Goal: Task Accomplishment & Management: Manage account settings

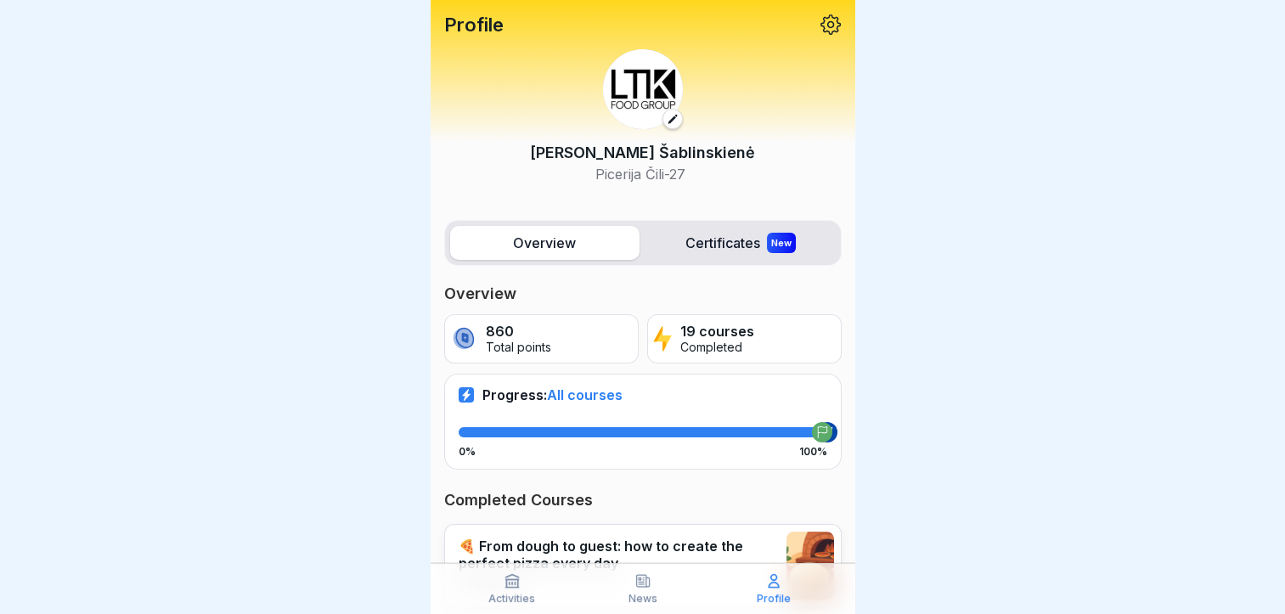
click at [585, 239] on label "Overview" at bounding box center [544, 243] width 189 height 34
click at [517, 127] on div "[PERSON_NAME] Picerija Čili-27" at bounding box center [642, 117] width 397 height 162
click at [649, 164] on p "Picerija Čili-27" at bounding box center [642, 174] width 225 height 20
click at [644, 169] on p "Picerija Čili-27" at bounding box center [642, 174] width 225 height 20
click at [675, 82] on img at bounding box center [643, 89] width 80 height 80
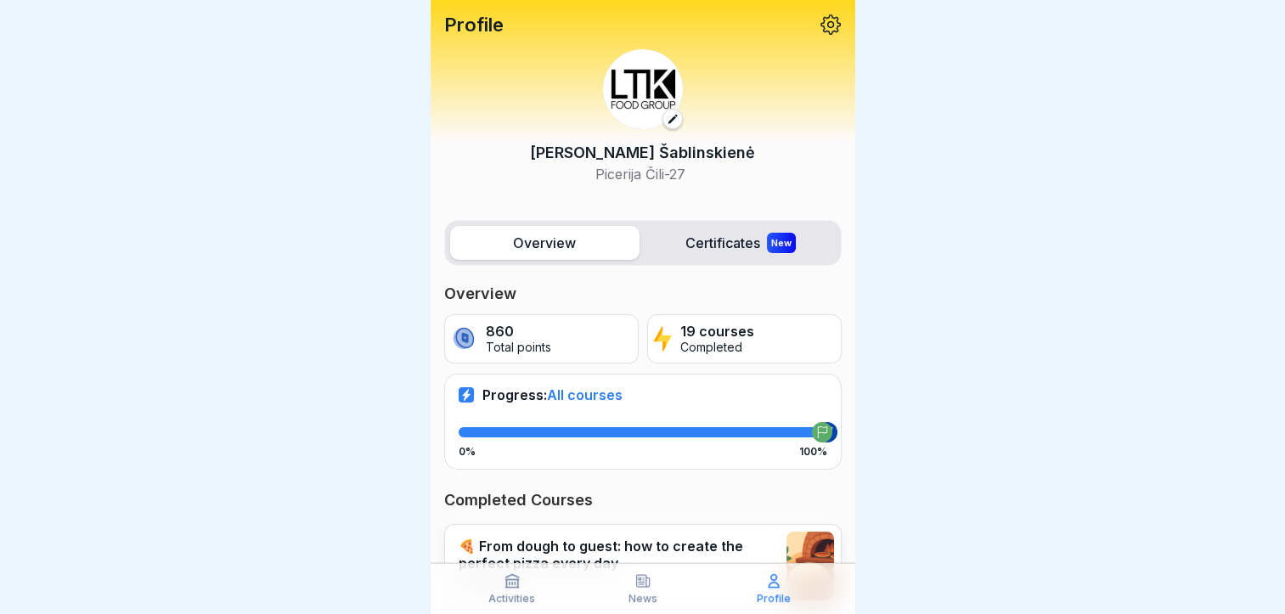
click at [644, 89] on img at bounding box center [643, 89] width 80 height 80
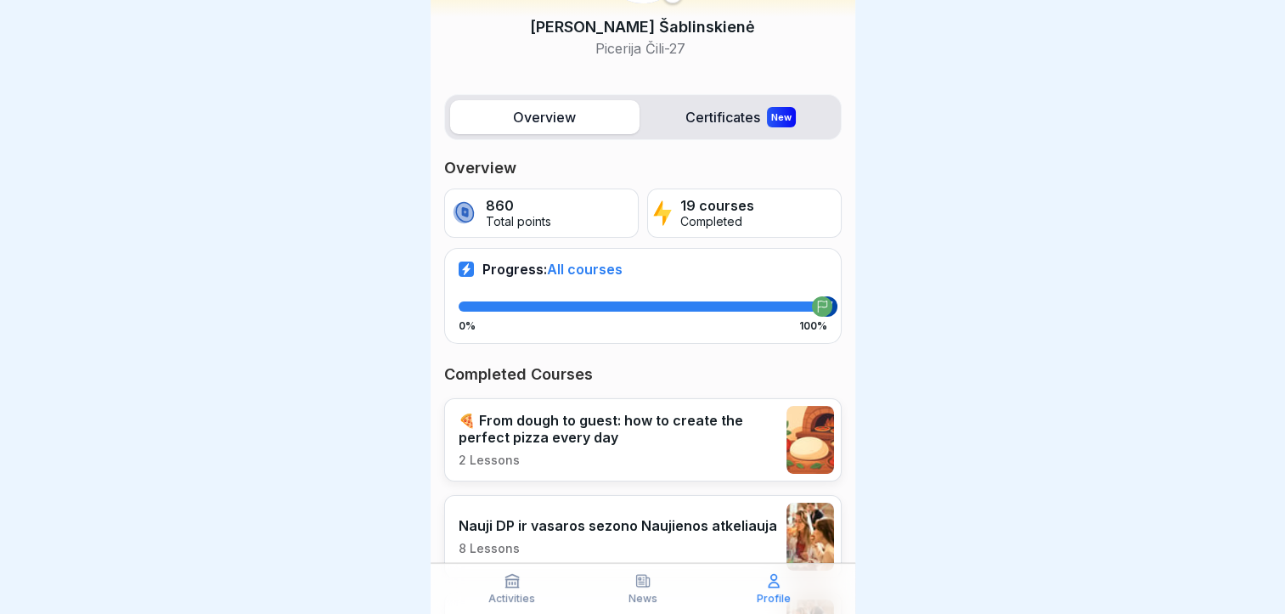
scroll to position [170, 0]
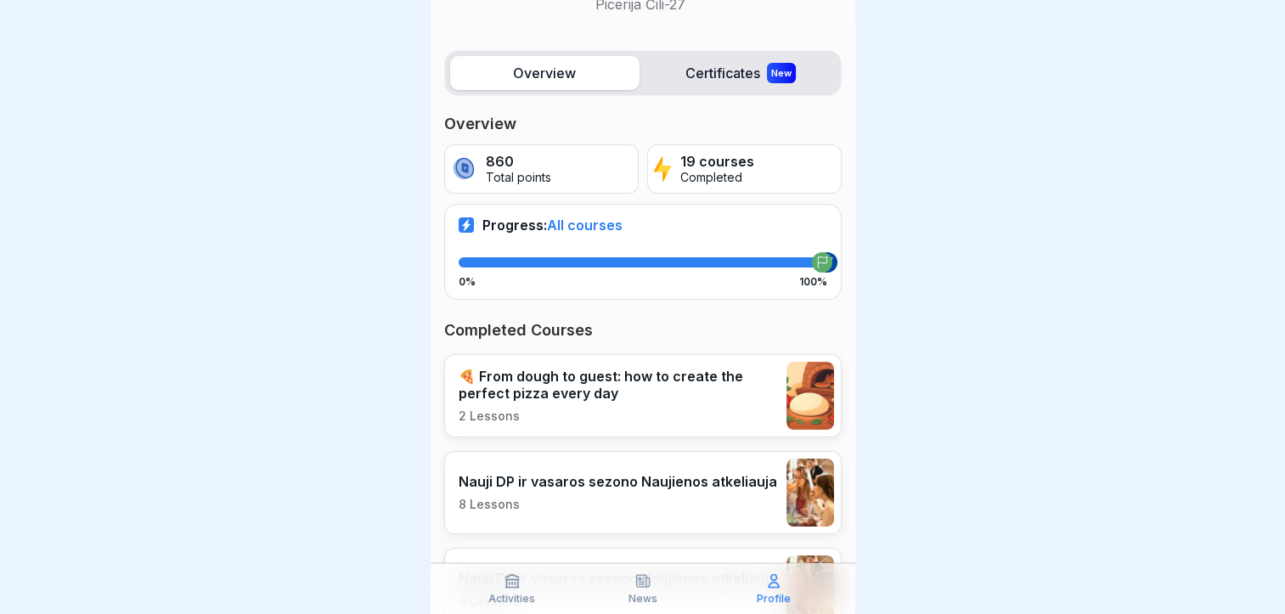
click at [518, 588] on icon at bounding box center [512, 580] width 17 height 17
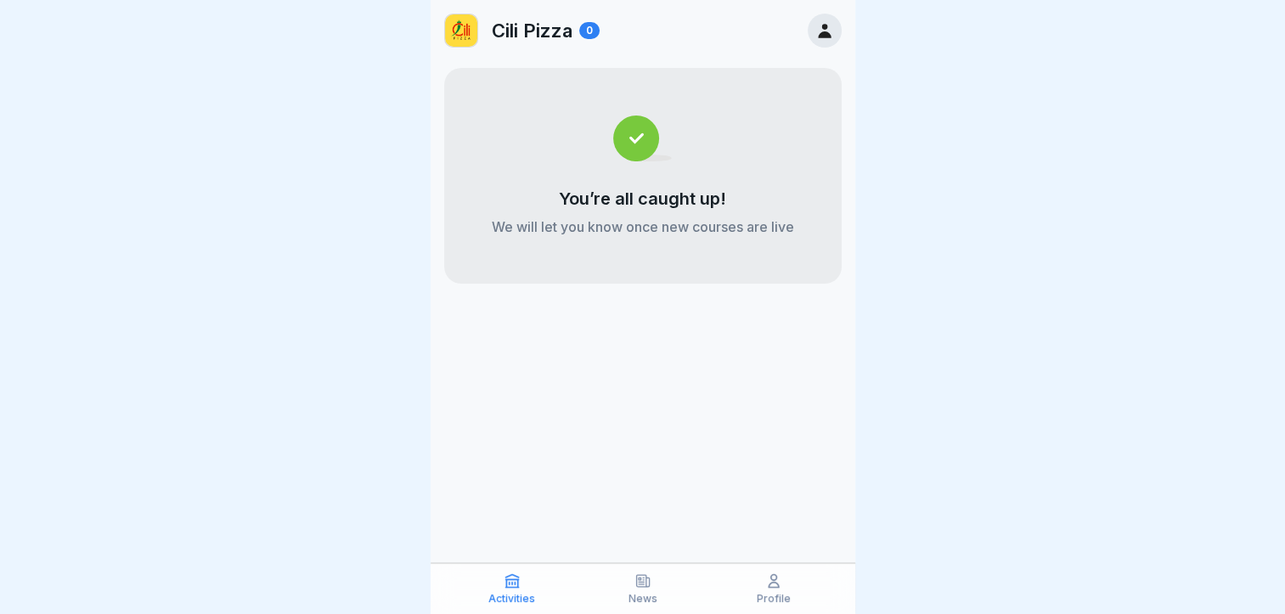
click at [642, 597] on p "News" at bounding box center [642, 599] width 29 height 12
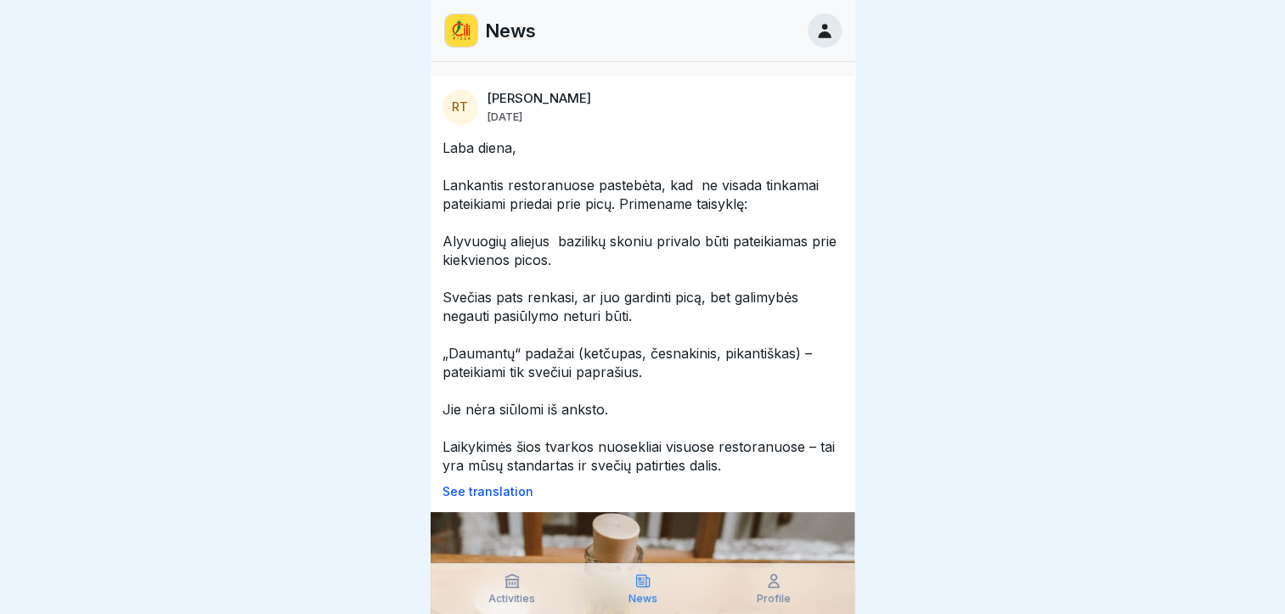
click at [774, 595] on p "Profile" at bounding box center [774, 599] width 34 height 12
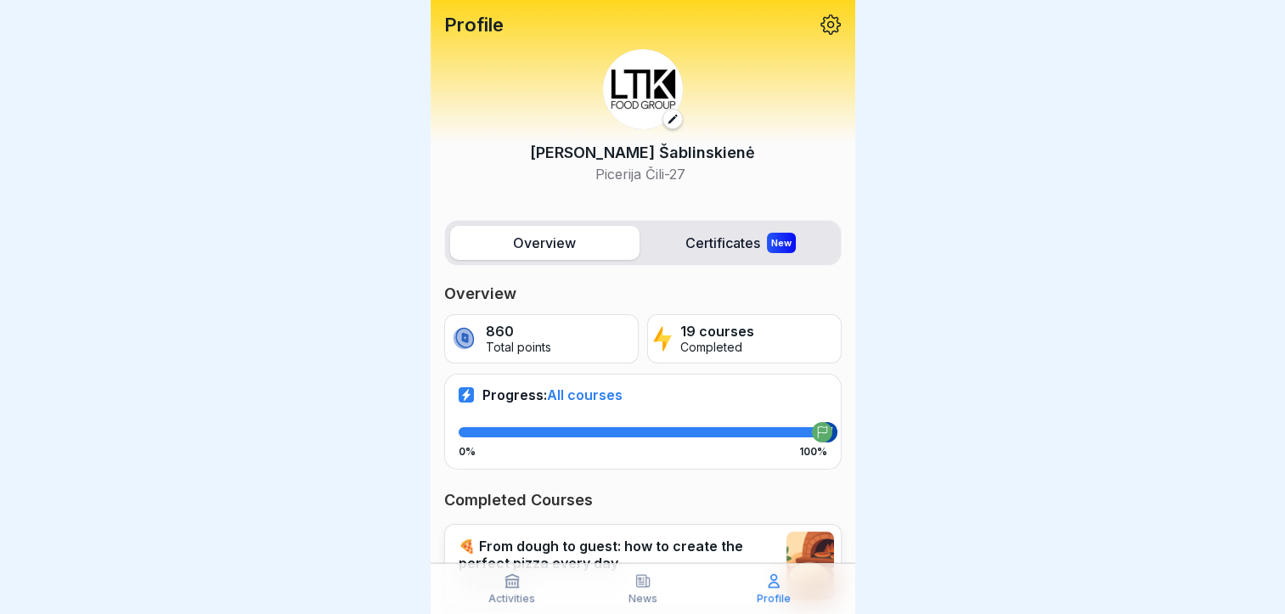
click at [771, 600] on p "Profile" at bounding box center [774, 599] width 34 height 12
click at [516, 354] on div "860 Total points" at bounding box center [541, 338] width 194 height 49
click at [611, 392] on span "All courses" at bounding box center [585, 394] width 76 height 17
click at [774, 582] on icon at bounding box center [773, 580] width 17 height 17
click at [652, 149] on p "Tatjana Šablinskienė" at bounding box center [642, 152] width 225 height 23
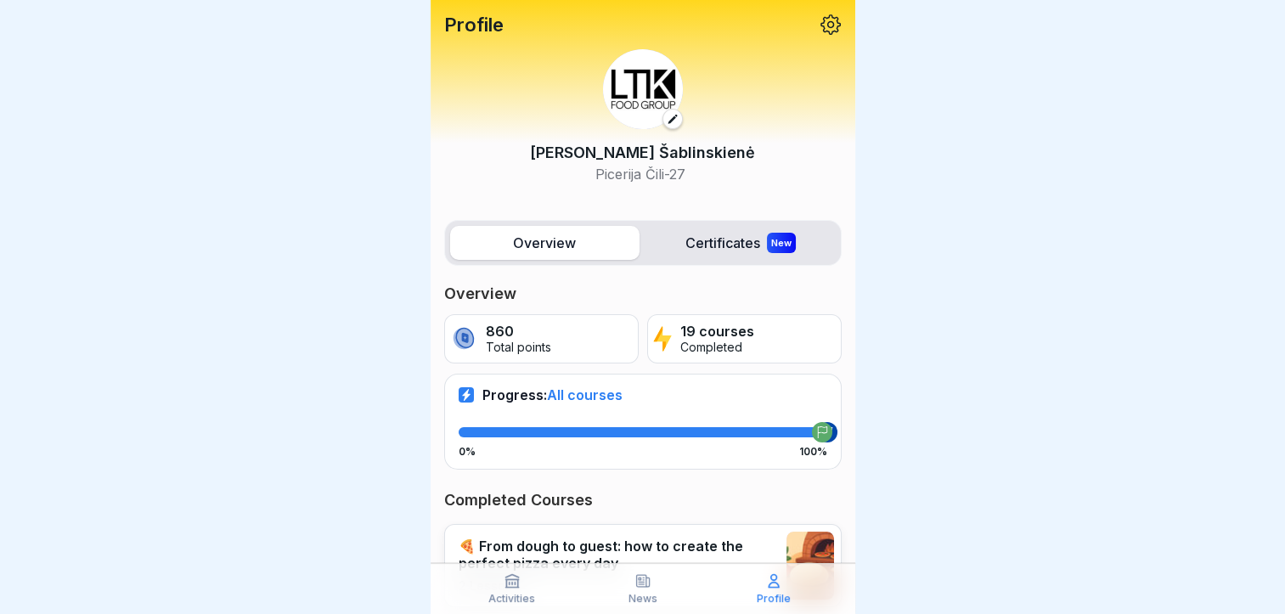
click at [598, 243] on label "Overview" at bounding box center [544, 243] width 189 height 34
click at [648, 168] on p "Picerija Čili-27" at bounding box center [642, 174] width 225 height 20
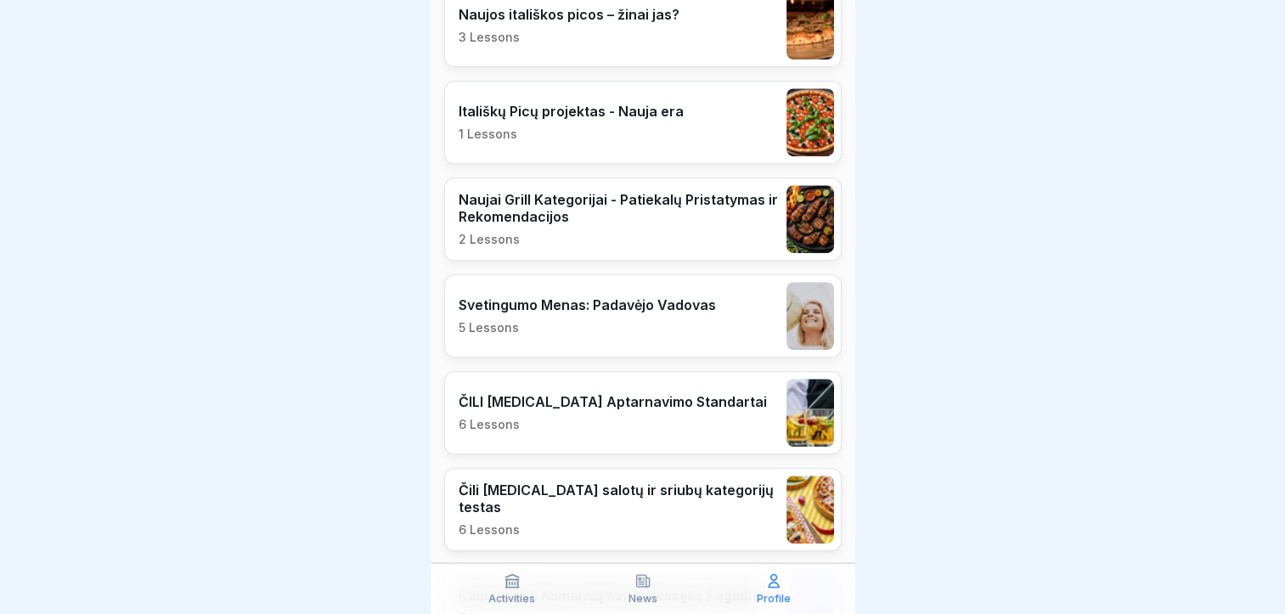
scroll to position [1189, 0]
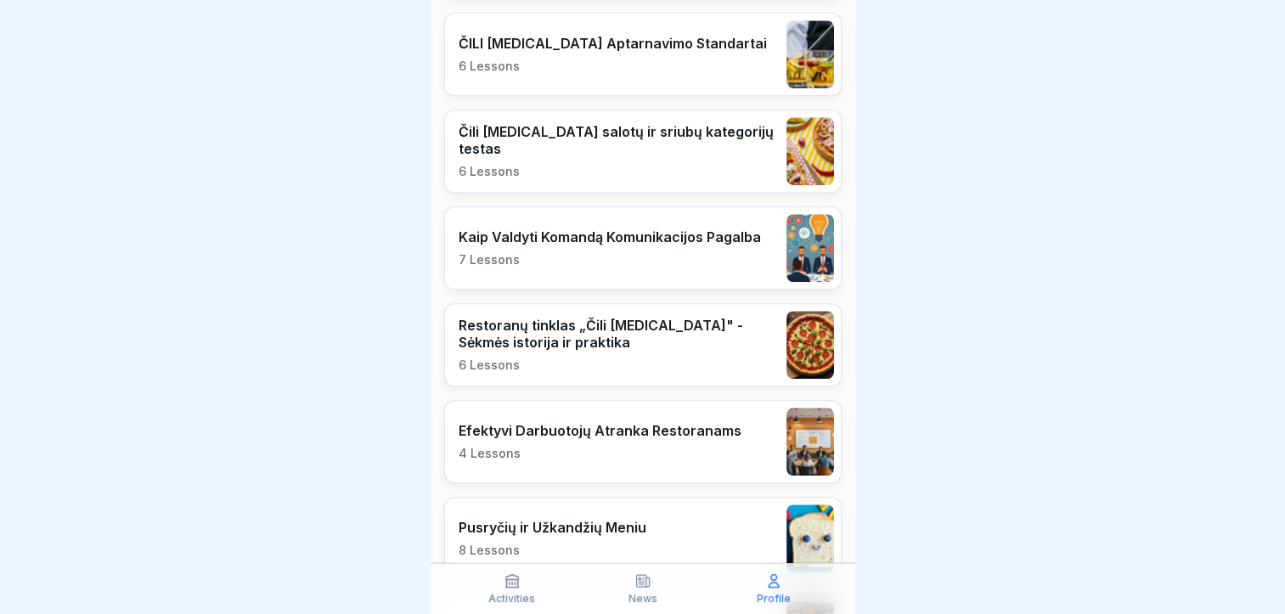
click at [633, 594] on p "News" at bounding box center [642, 599] width 29 height 12
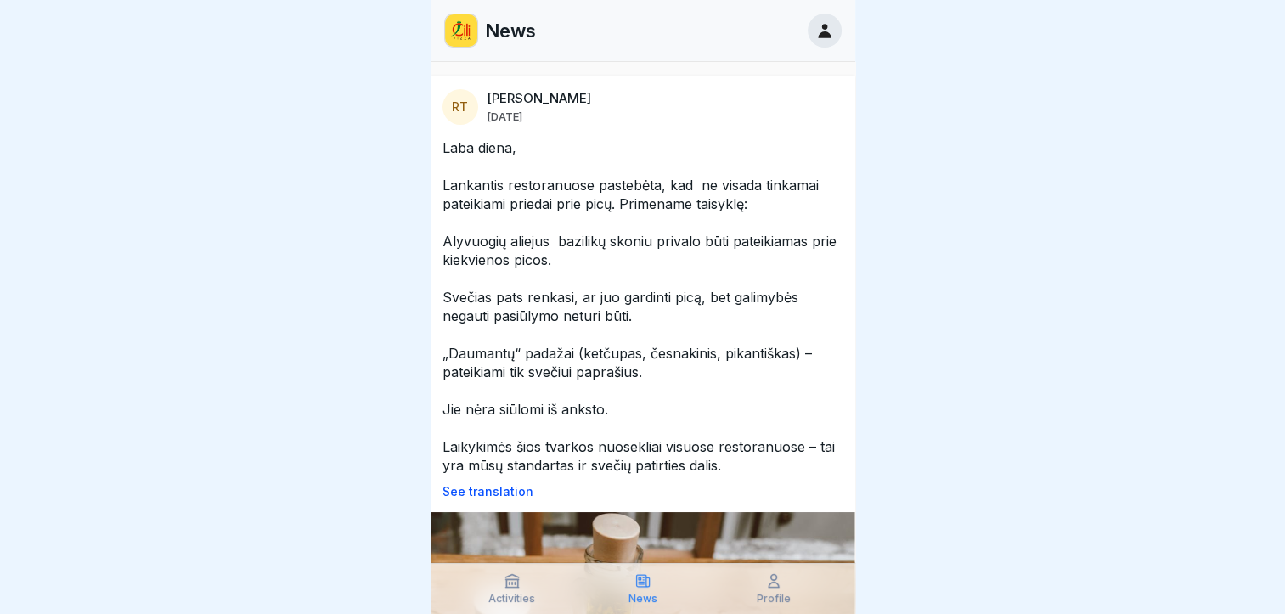
click at [521, 588] on div "Activities" at bounding box center [512, 588] width 122 height 32
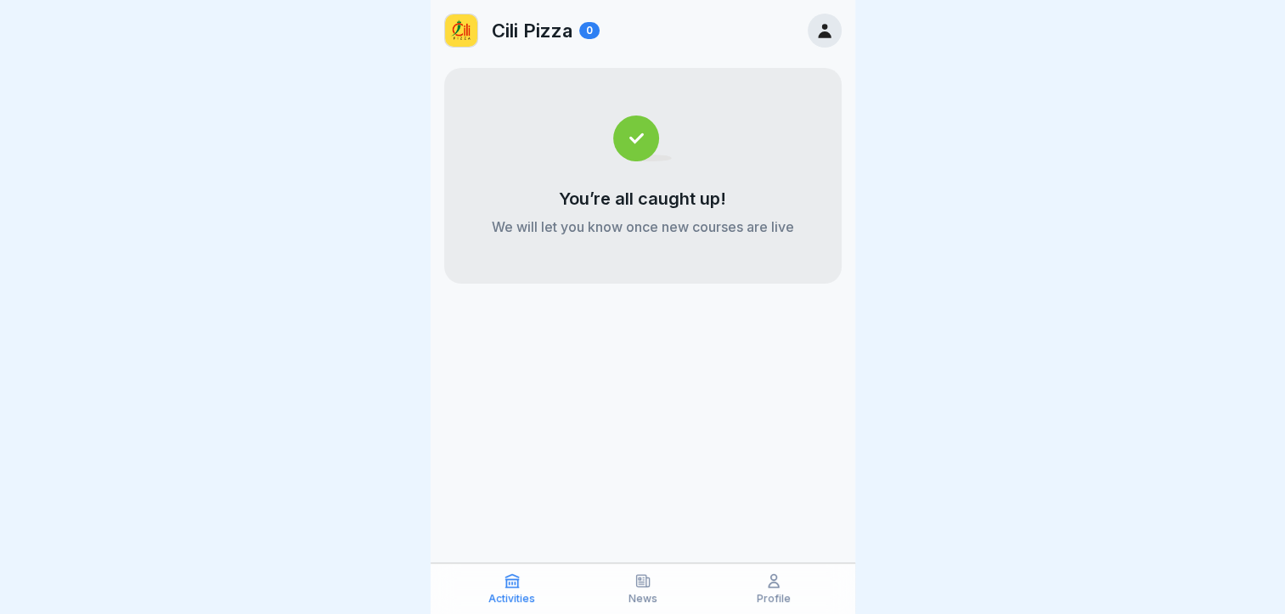
click at [629, 593] on p "News" at bounding box center [642, 599] width 29 height 12
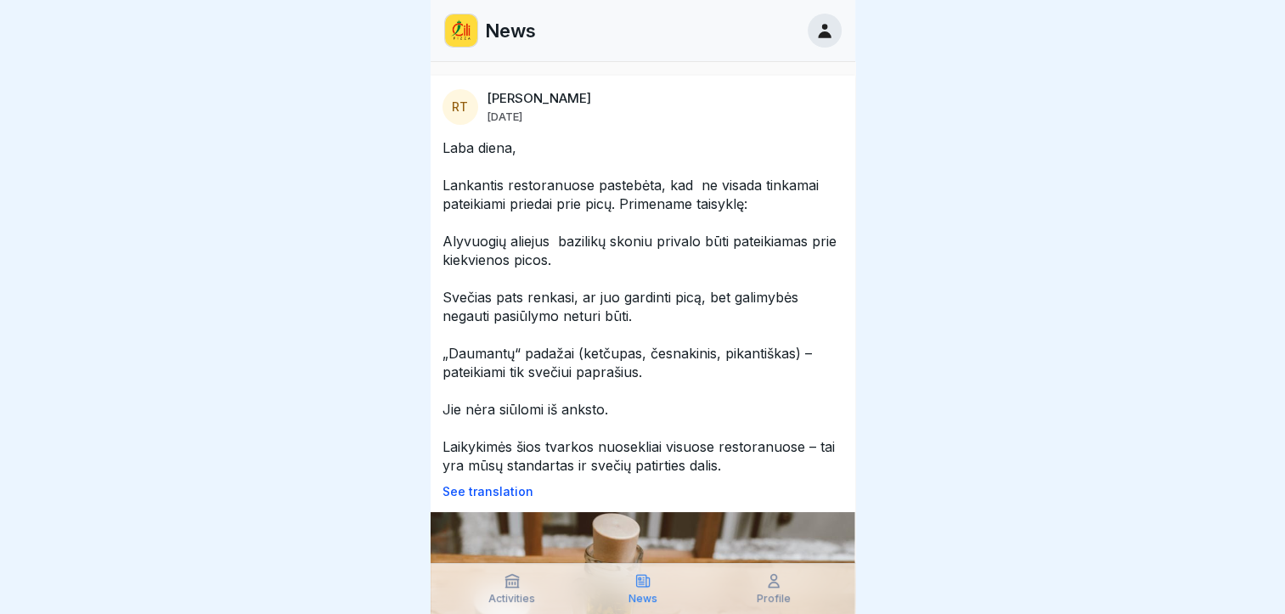
click at [656, 594] on div "News" at bounding box center [643, 588] width 122 height 32
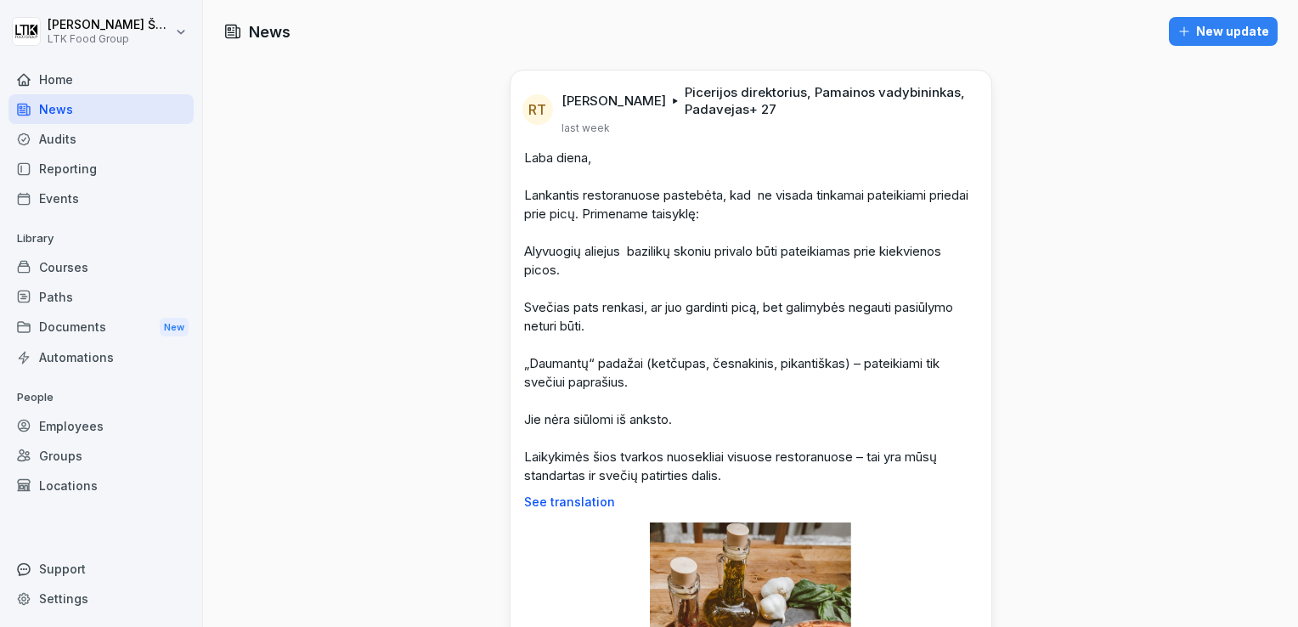
click at [55, 82] on div "Home" at bounding box center [100, 80] width 185 height 30
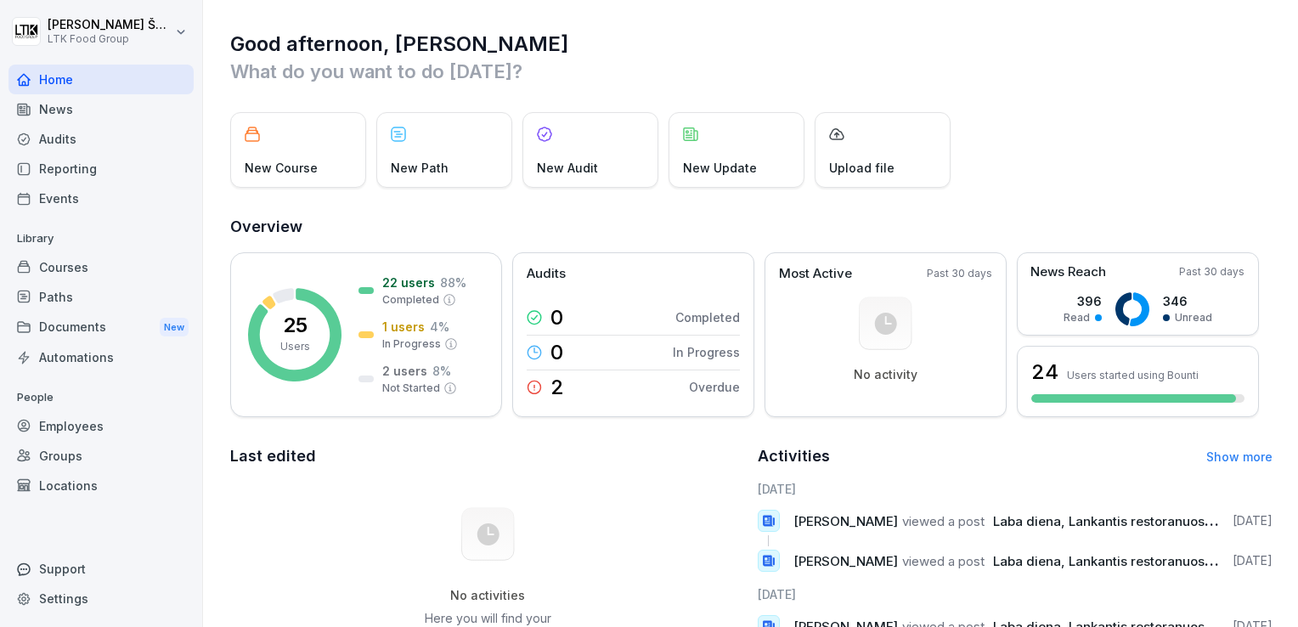
click at [71, 425] on div "Employees" at bounding box center [100, 426] width 185 height 30
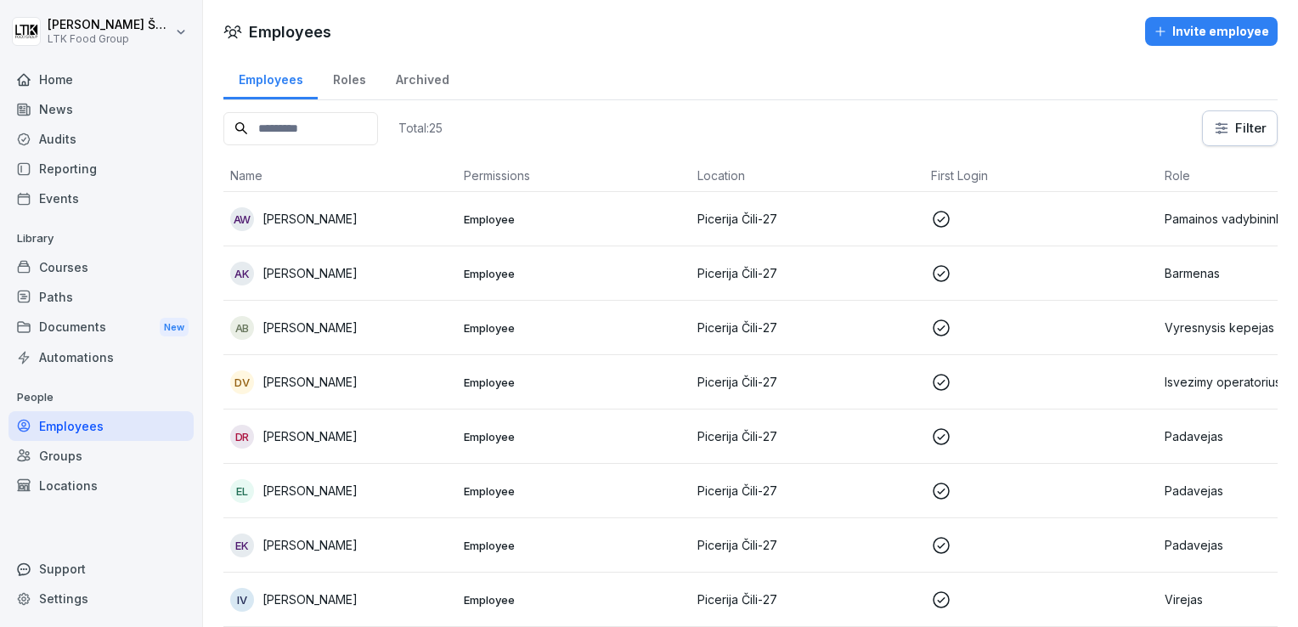
click at [294, 217] on p "[PERSON_NAME]" at bounding box center [309, 219] width 95 height 18
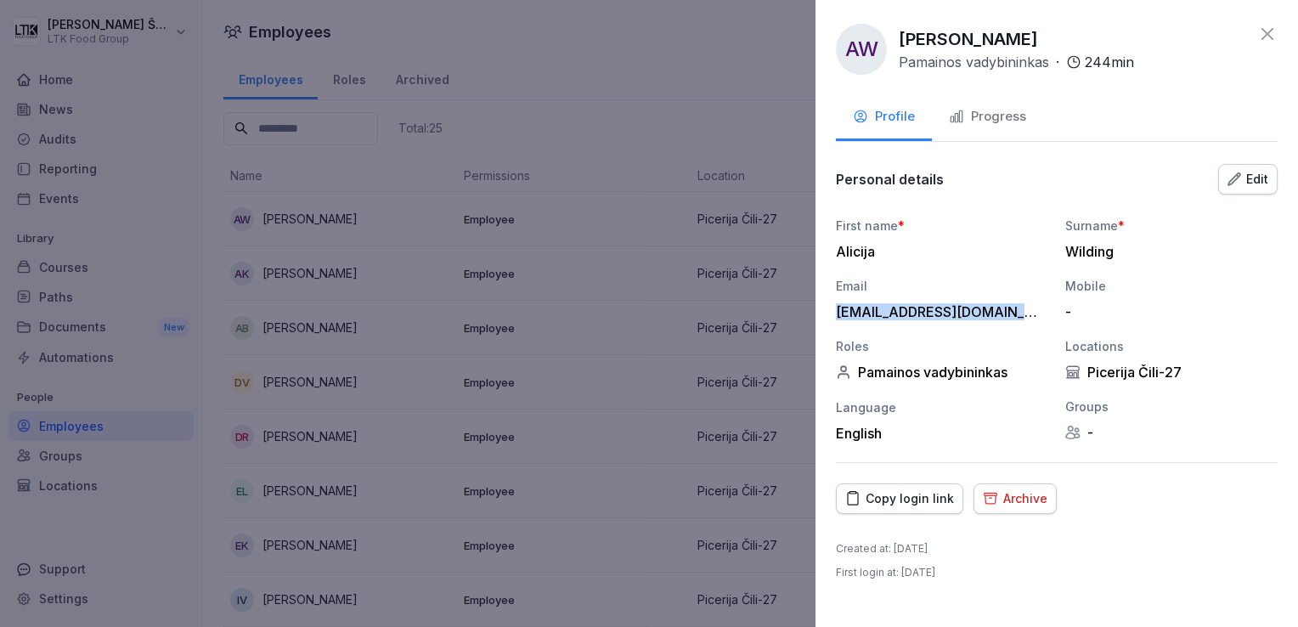
drag, startPoint x: 1031, startPoint y: 307, endPoint x: 832, endPoint y: 314, distance: 198.8
click at [832, 314] on div "AW [PERSON_NAME] Pamainos vadybininkas · 244 min Profile Progress Personal deta…" at bounding box center [1056, 313] width 482 height 627
drag, startPoint x: 832, startPoint y: 314, endPoint x: 851, endPoint y: 311, distance: 19.0
copy div "[EMAIL_ADDRESS][DOMAIN_NAME]"
click at [1264, 29] on icon at bounding box center [1267, 34] width 20 height 20
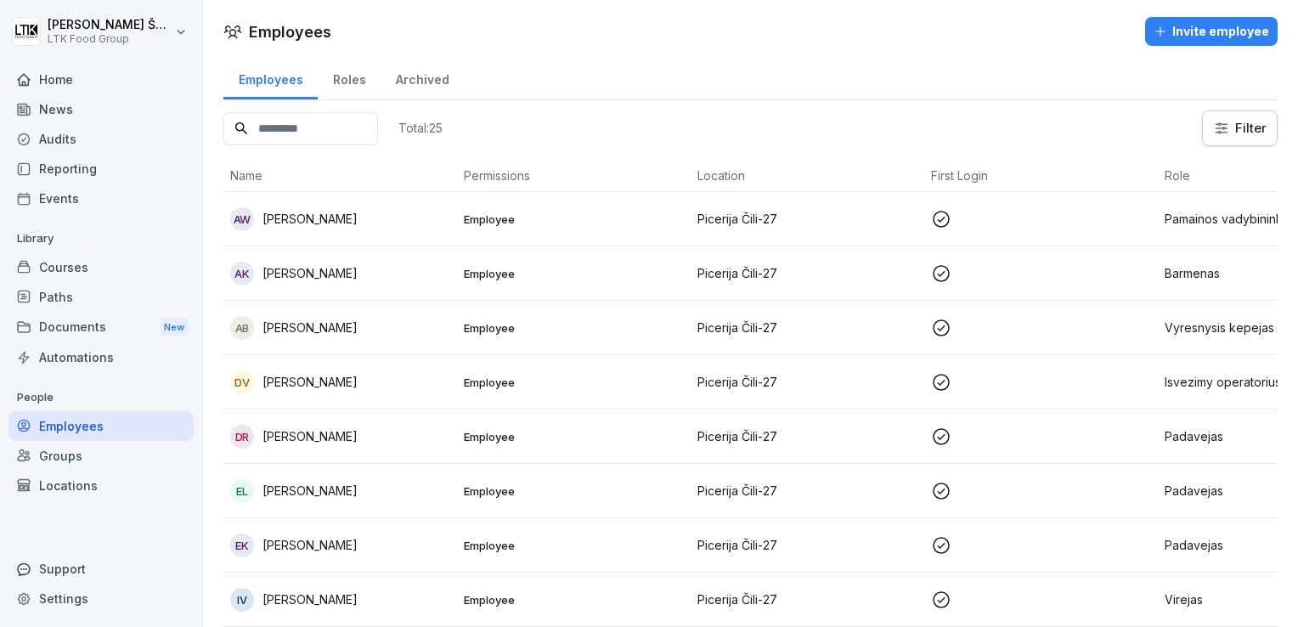
click at [329, 282] on div "AK [PERSON_NAME]" at bounding box center [340, 274] width 220 height 24
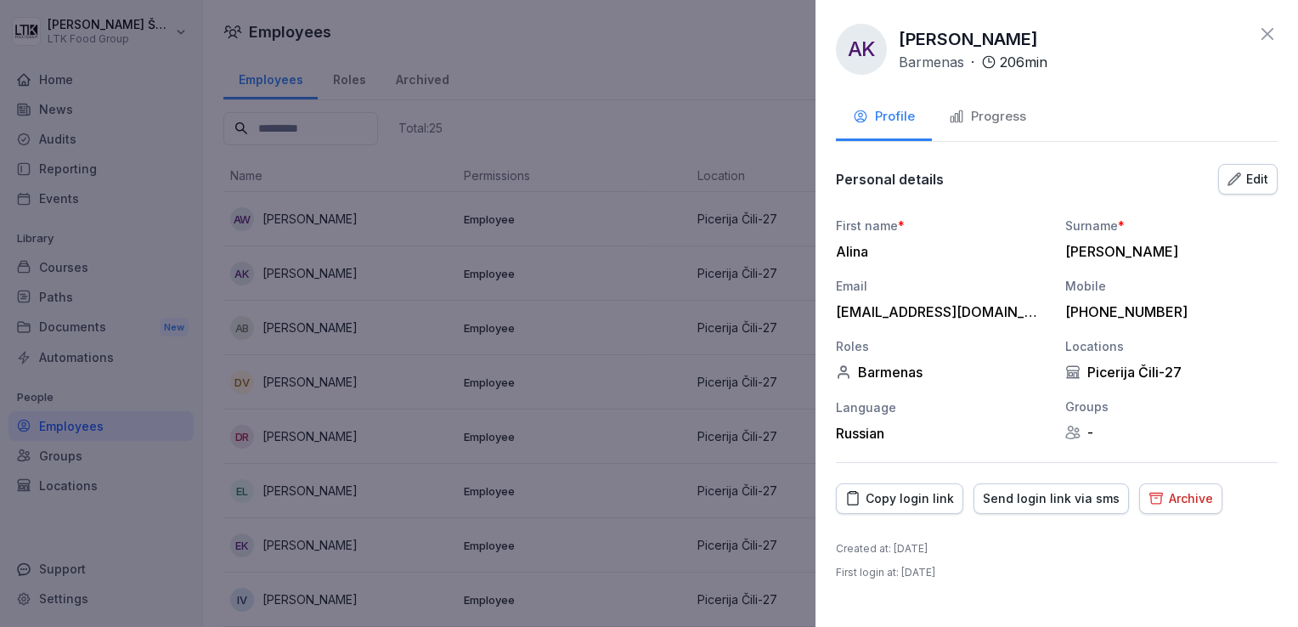
click at [336, 318] on div at bounding box center [649, 313] width 1298 height 627
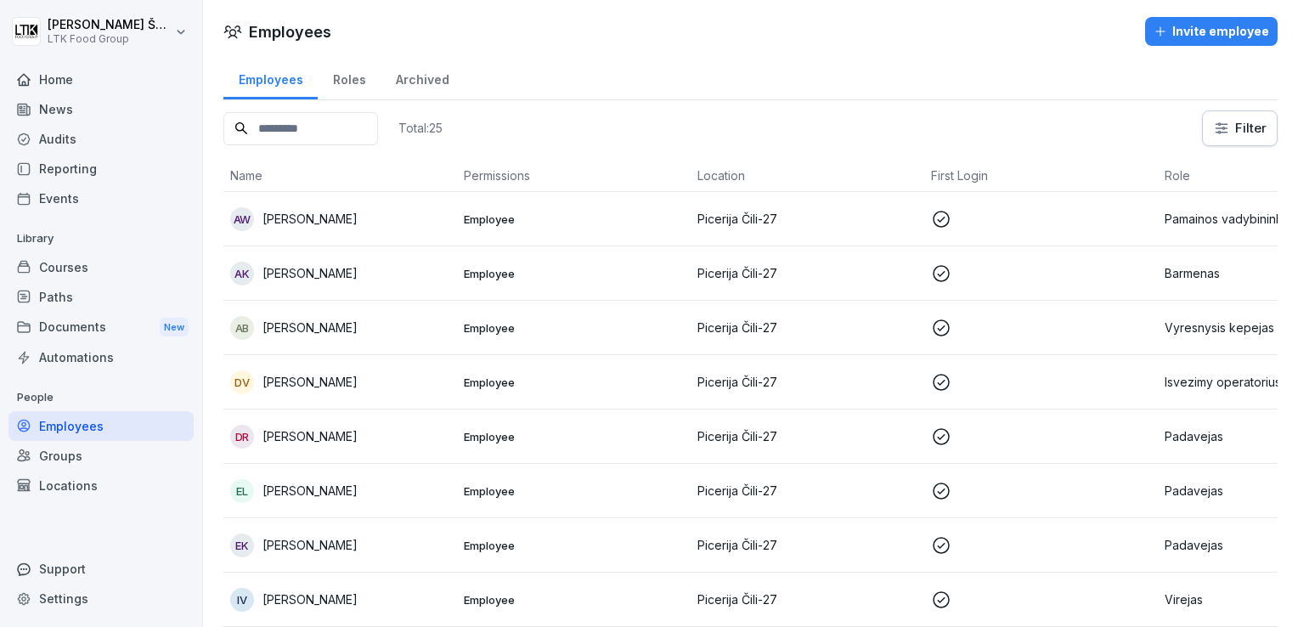
click at [311, 431] on p "[PERSON_NAME]" at bounding box center [309, 436] width 95 height 18
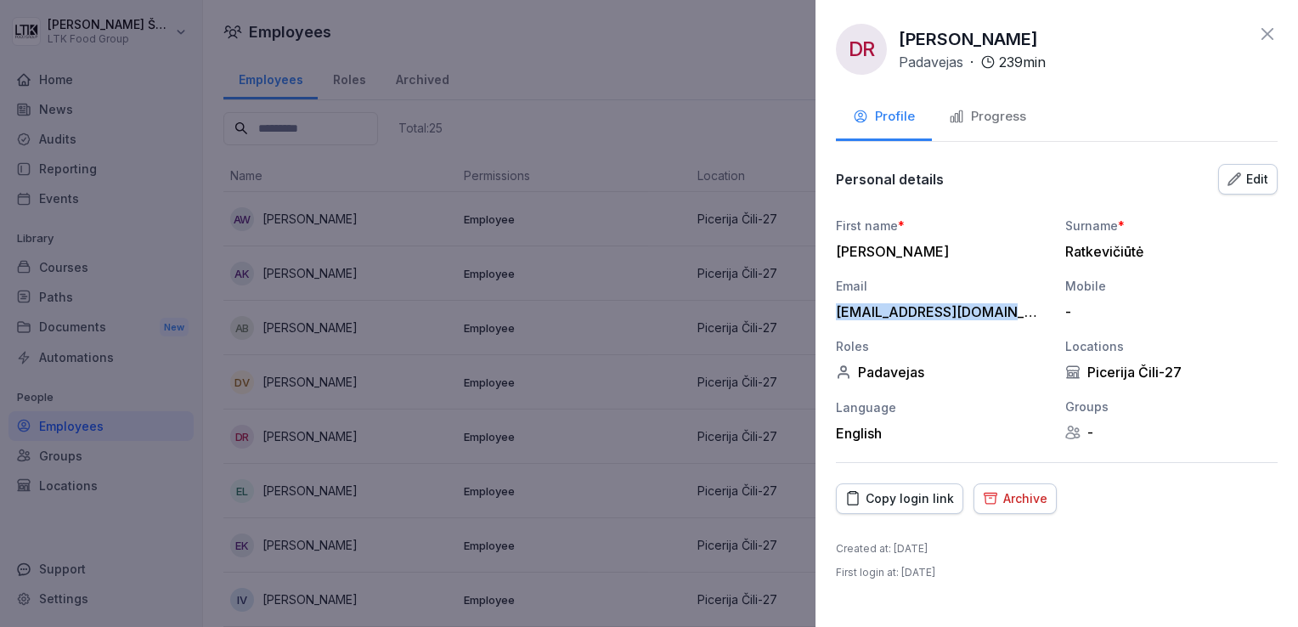
drag, startPoint x: 993, startPoint y: 310, endPoint x: 825, endPoint y: 308, distance: 167.3
click at [825, 308] on div "[PERSON_NAME] · 239 min Profile Progress Personal details Edit First name * [PE…" at bounding box center [1056, 313] width 482 height 627
drag, startPoint x: 825, startPoint y: 308, endPoint x: 853, endPoint y: 314, distance: 27.8
copy div "[EMAIL_ADDRESS][DOMAIN_NAME]"
click at [1264, 35] on icon at bounding box center [1267, 34] width 12 height 12
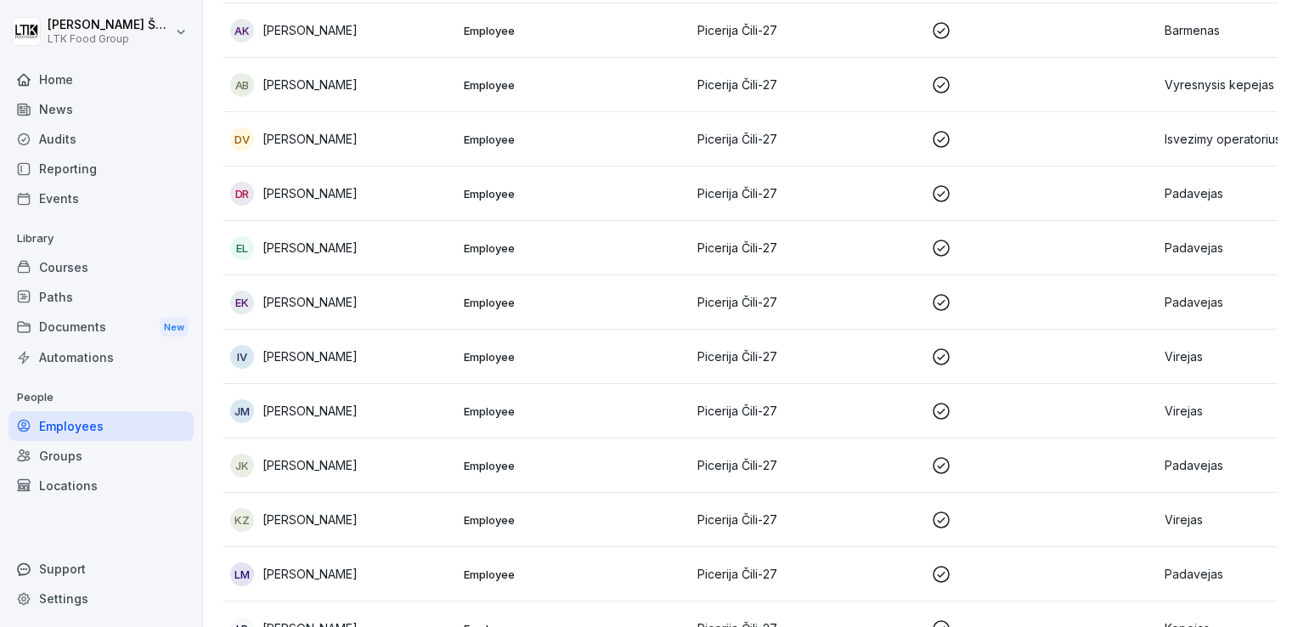
scroll to position [340, 0]
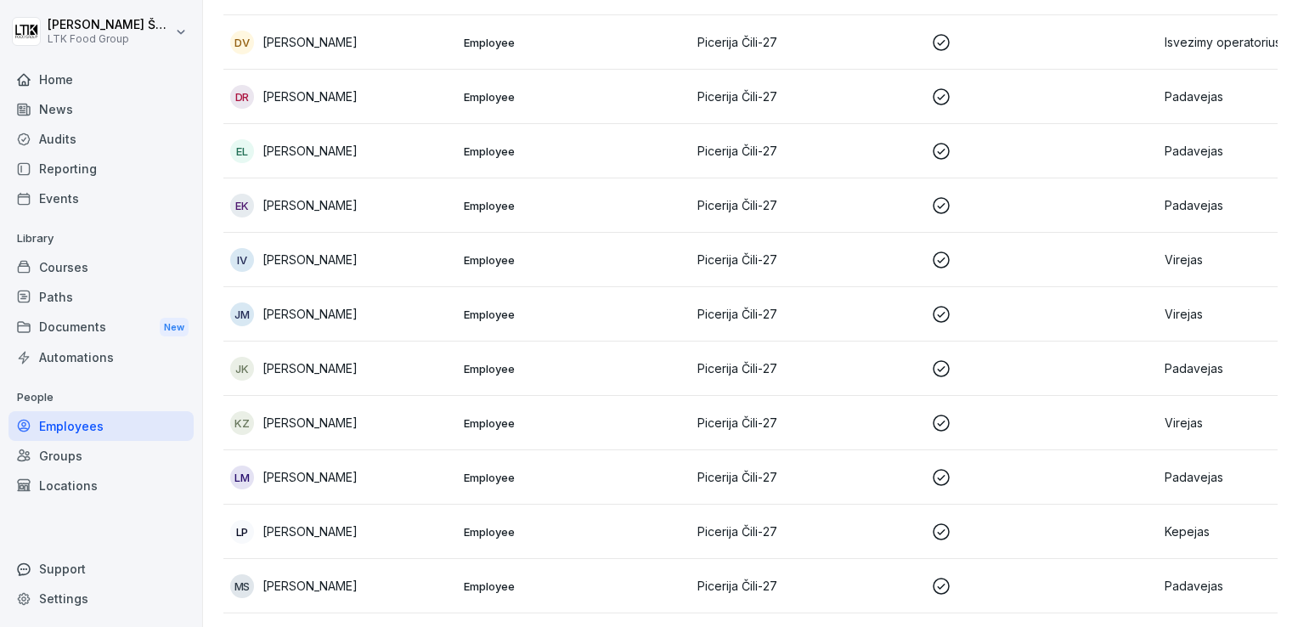
click at [284, 369] on p "[PERSON_NAME]" at bounding box center [309, 368] width 95 height 18
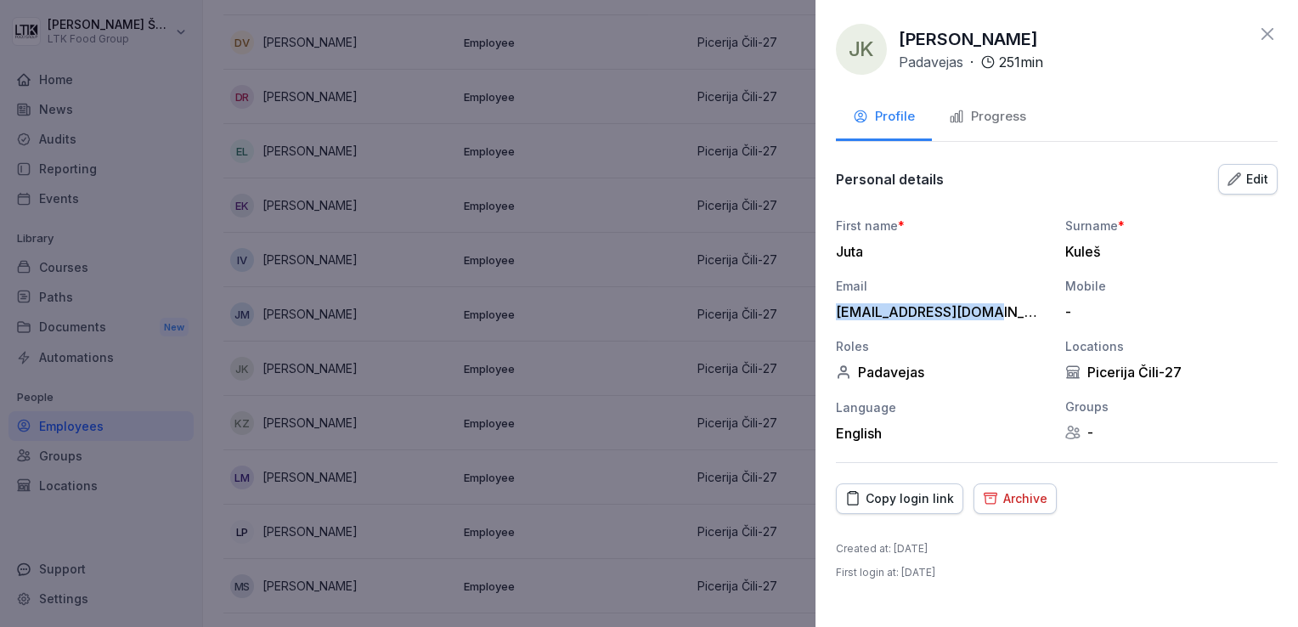
drag, startPoint x: 981, startPoint y: 314, endPoint x: 836, endPoint y: 307, distance: 145.4
click at [836, 307] on div "[EMAIL_ADDRESS][DOMAIN_NAME]" at bounding box center [938, 311] width 204 height 17
copy div "[EMAIL_ADDRESS][DOMAIN_NAME]"
click at [1271, 39] on icon at bounding box center [1267, 34] width 12 height 12
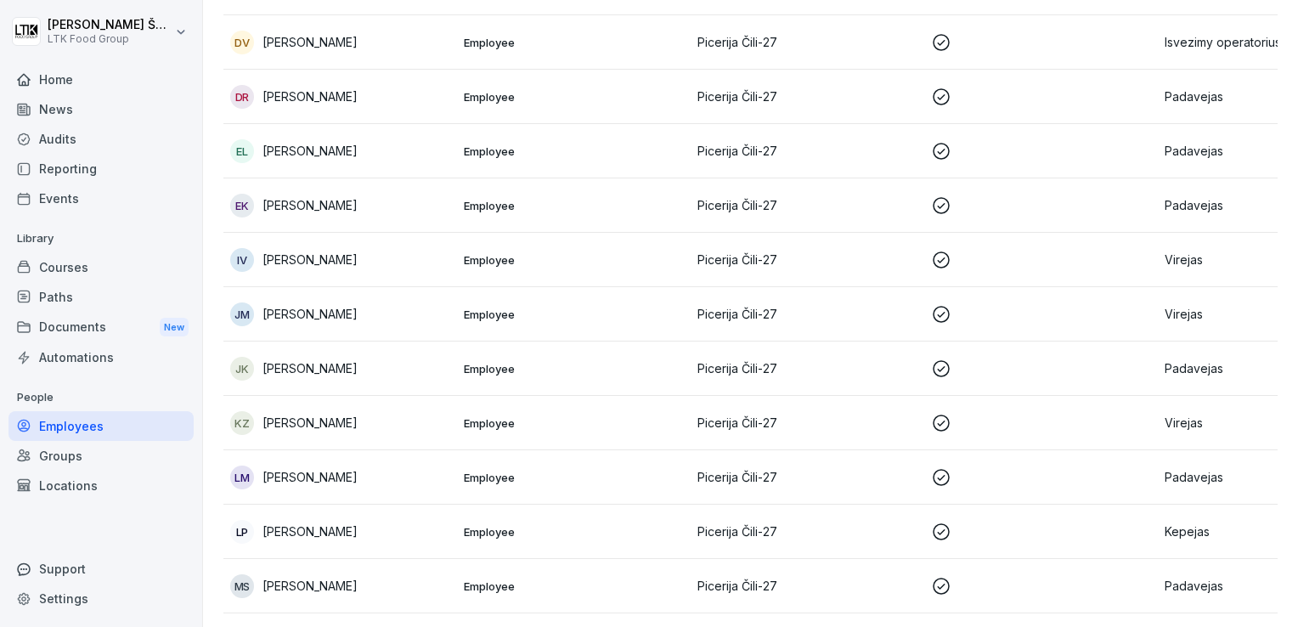
click at [310, 434] on td "KZ [PERSON_NAME]" at bounding box center [340, 423] width 234 height 54
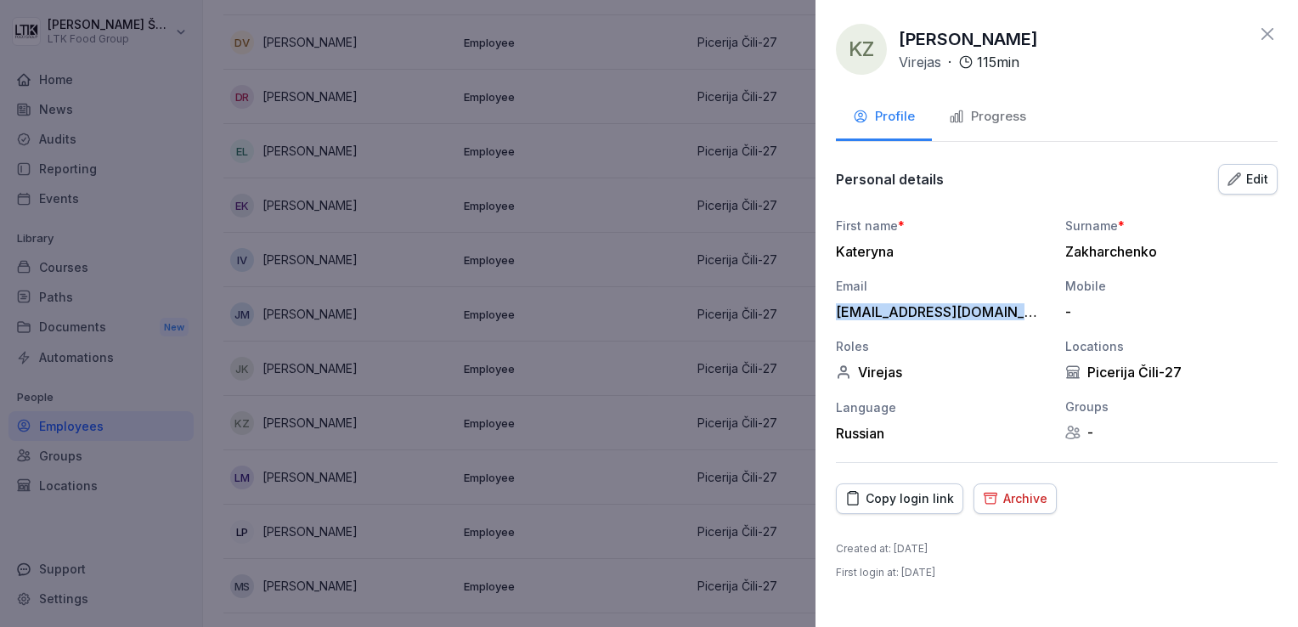
drag, startPoint x: 837, startPoint y: 311, endPoint x: 1039, endPoint y: 318, distance: 202.2
click at [1039, 318] on div "Email [EMAIL_ADDRESS][DOMAIN_NAME]" at bounding box center [942, 298] width 212 height 43
drag, startPoint x: 1039, startPoint y: 318, endPoint x: 966, endPoint y: 310, distance: 74.3
copy div "[EMAIL_ADDRESS]."
click at [1264, 26] on icon at bounding box center [1267, 34] width 20 height 20
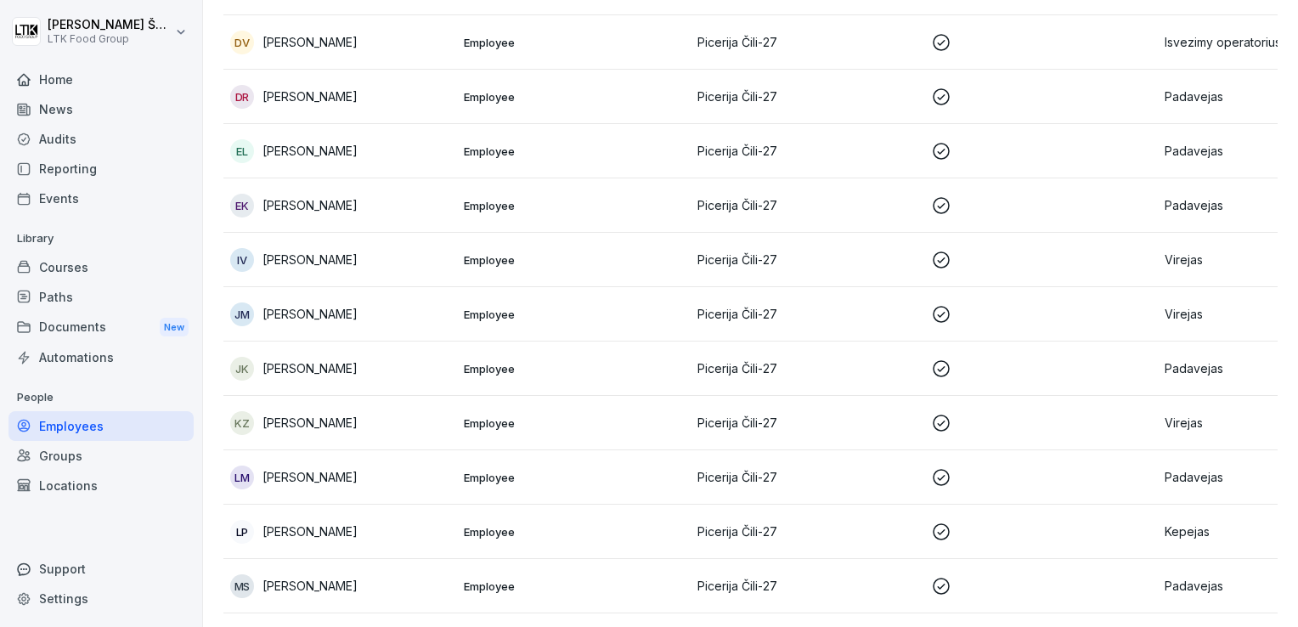
click at [292, 477] on p "[PERSON_NAME]" at bounding box center [309, 477] width 95 height 18
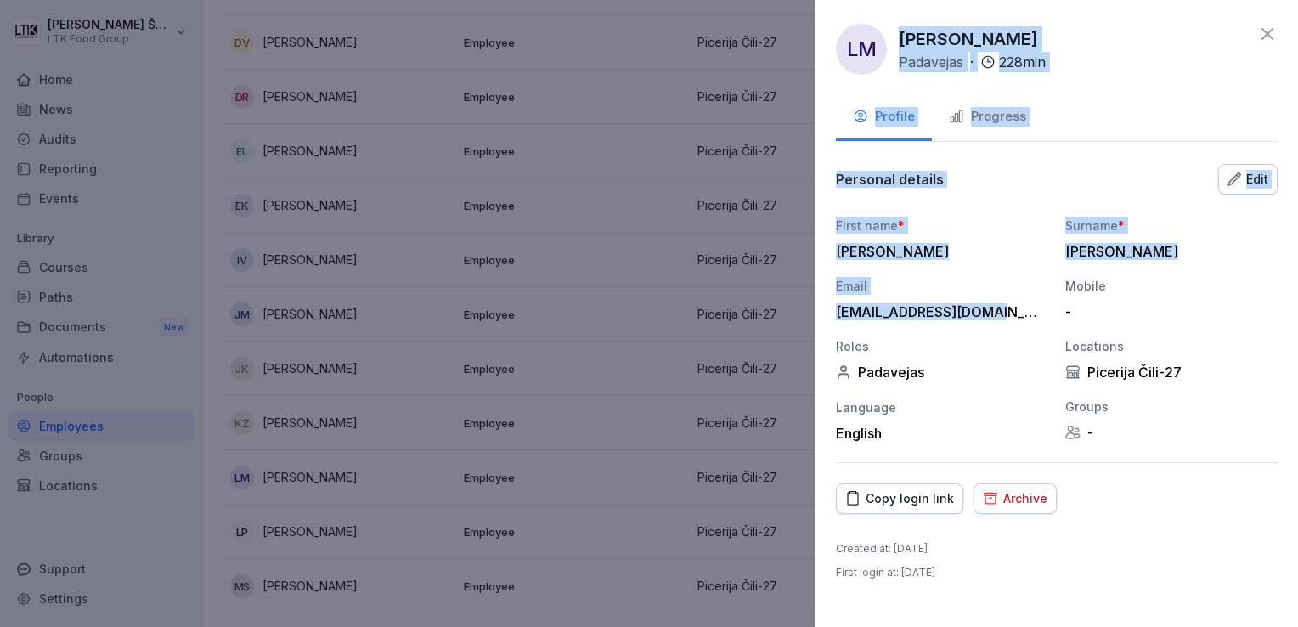
drag, startPoint x: 999, startPoint y: 313, endPoint x: 811, endPoint y: 318, distance: 187.7
click at [811, 318] on body "[PERSON_NAME] LTK Food Group Home News Audits Reporting Events Library Courses …" at bounding box center [649, 313] width 1298 height 627
drag, startPoint x: 811, startPoint y: 318, endPoint x: 867, endPoint y: 329, distance: 57.1
click at [846, 320] on div "First name * [PERSON_NAME] * [PERSON_NAME] Email [EMAIL_ADDRESS][DOMAIN_NAME] M…" at bounding box center [1057, 329] width 442 height 225
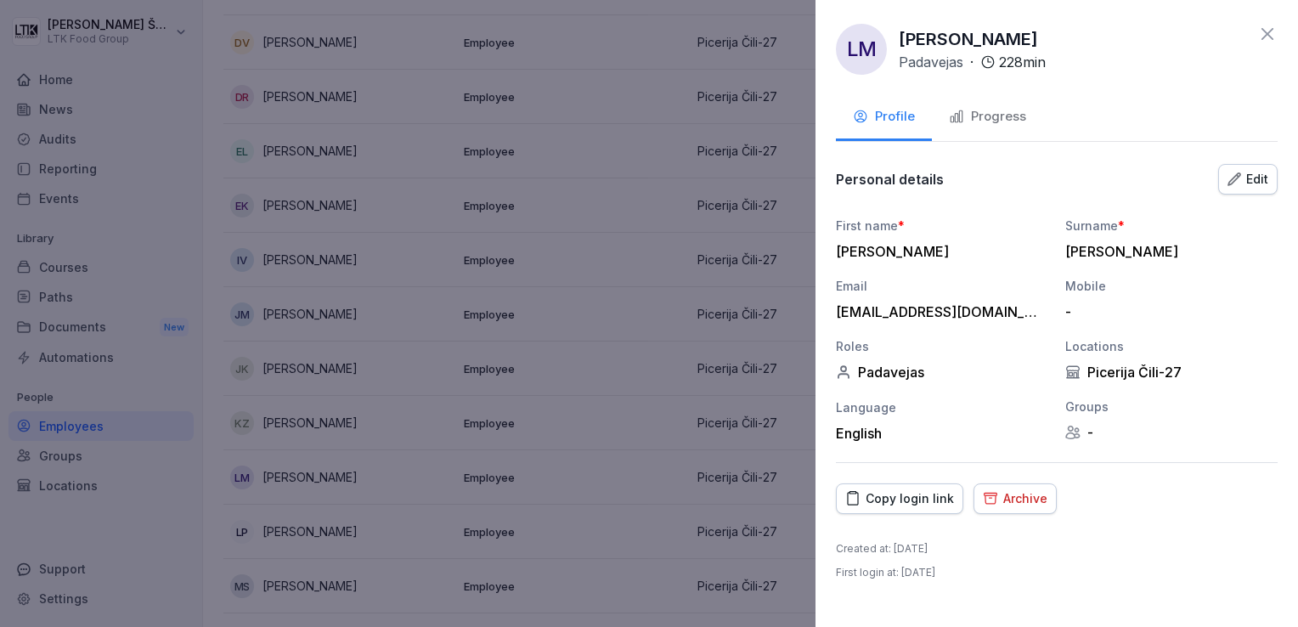
click at [911, 330] on div "First name * [PERSON_NAME] * [PERSON_NAME] Email [EMAIL_ADDRESS][DOMAIN_NAME] M…" at bounding box center [1057, 329] width 442 height 225
drag, startPoint x: 837, startPoint y: 312, endPoint x: 995, endPoint y: 313, distance: 157.9
click at [995, 313] on div "[EMAIL_ADDRESS][DOMAIN_NAME]" at bounding box center [938, 311] width 204 height 17
drag, startPoint x: 995, startPoint y: 313, endPoint x: 978, endPoint y: 314, distance: 17.0
copy div "[EMAIL_ADDRESS][DOMAIN_NAME]"
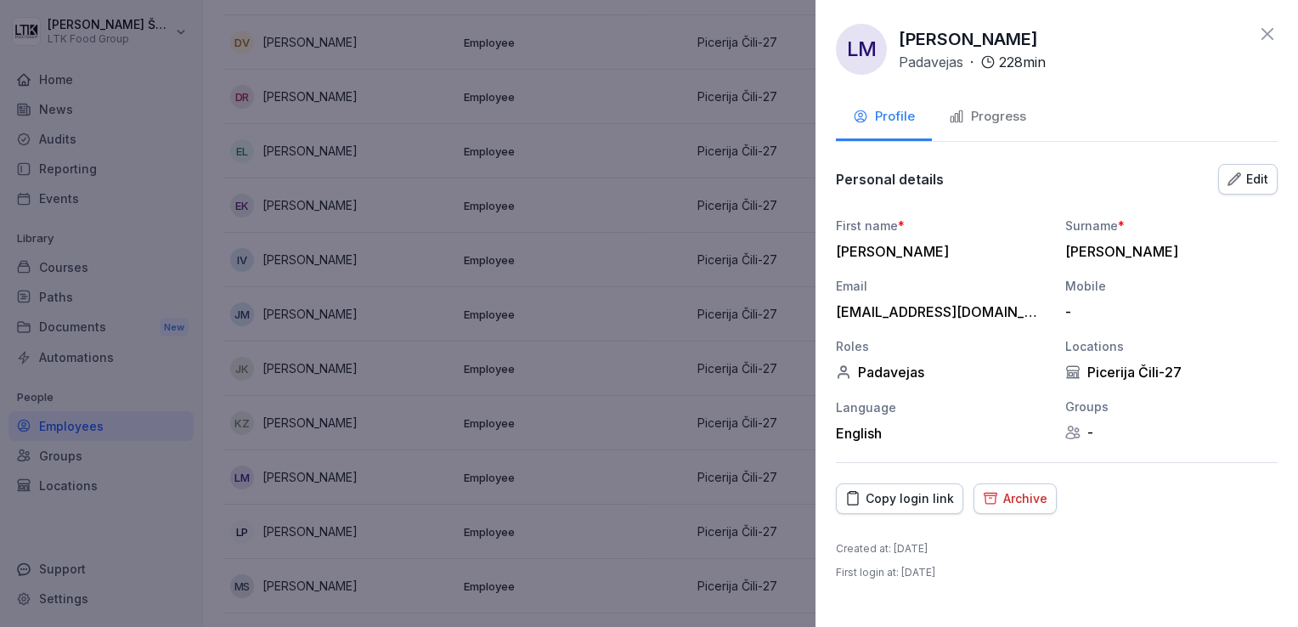
click at [1257, 33] on div "LM [PERSON_NAME] Padavejas · 228 min" at bounding box center [1057, 49] width 442 height 51
click at [1264, 32] on icon at bounding box center [1267, 34] width 20 height 20
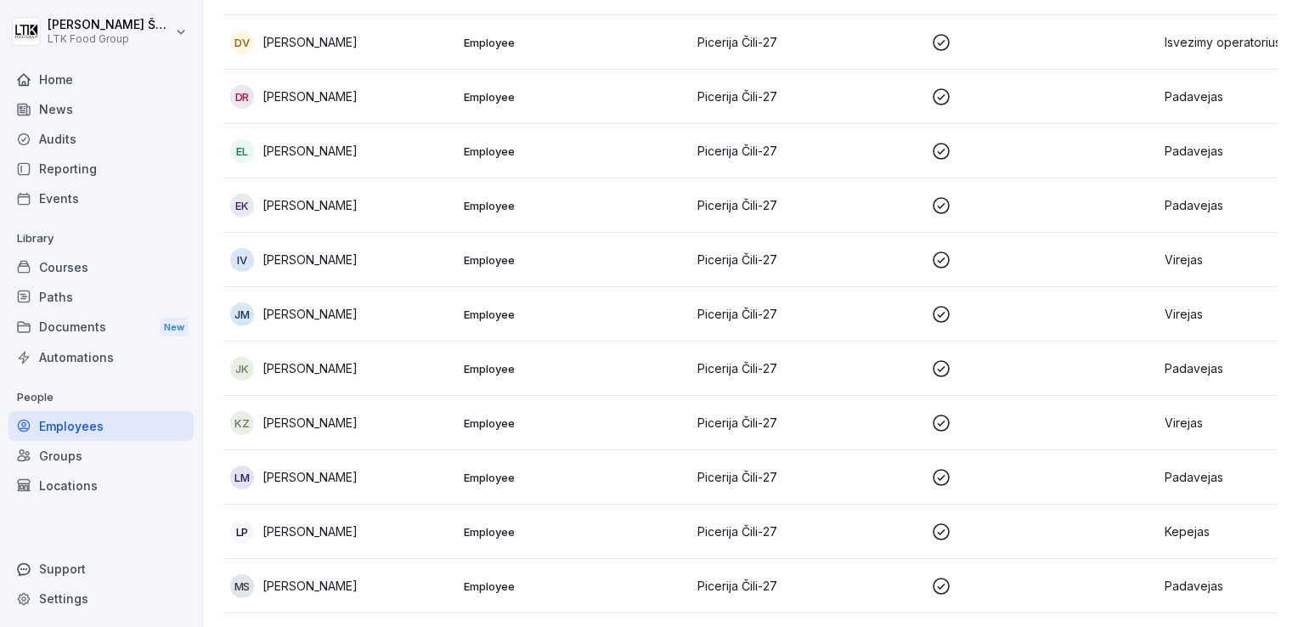
click at [289, 531] on p "[PERSON_NAME]" at bounding box center [309, 531] width 95 height 18
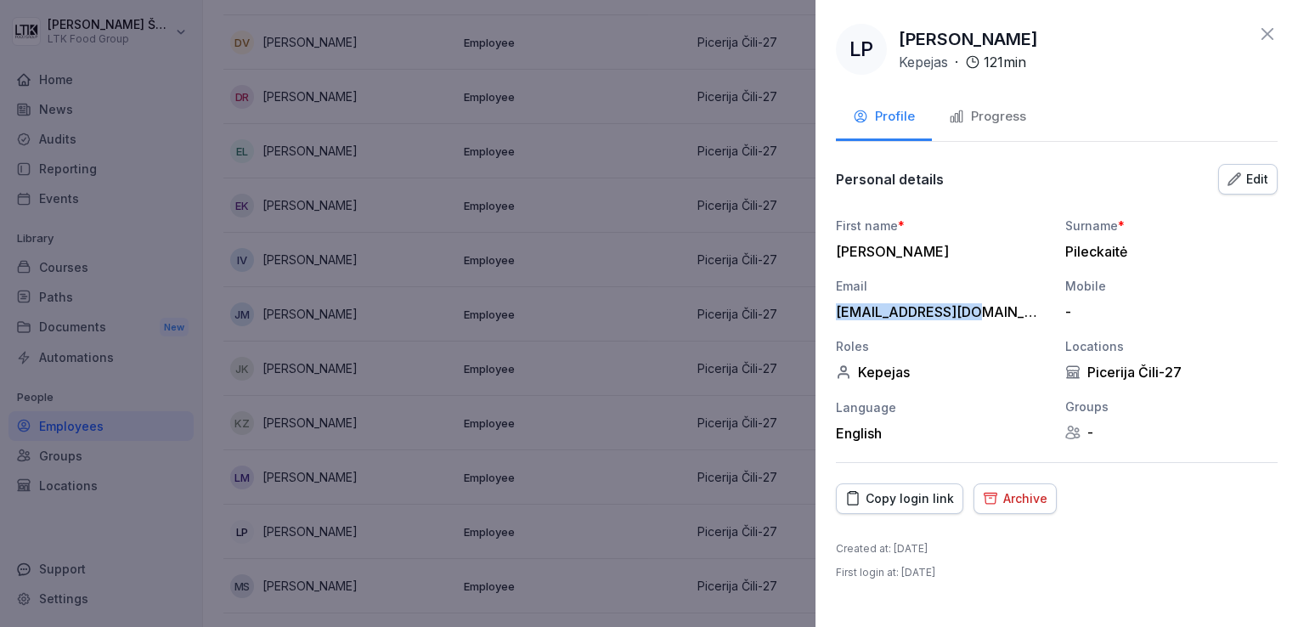
drag, startPoint x: 979, startPoint y: 316, endPoint x: 822, endPoint y: 312, distance: 157.2
click at [822, 312] on div "LP [PERSON_NAME] Kepejas · 121 min Profile Progress Personal details Edit First…" at bounding box center [1056, 313] width 482 height 627
drag, startPoint x: 822, startPoint y: 312, endPoint x: 874, endPoint y: 314, distance: 51.9
copy div "[EMAIL_ADDRESS][DOMAIN_NAME]"
click at [1263, 42] on icon at bounding box center [1267, 34] width 20 height 20
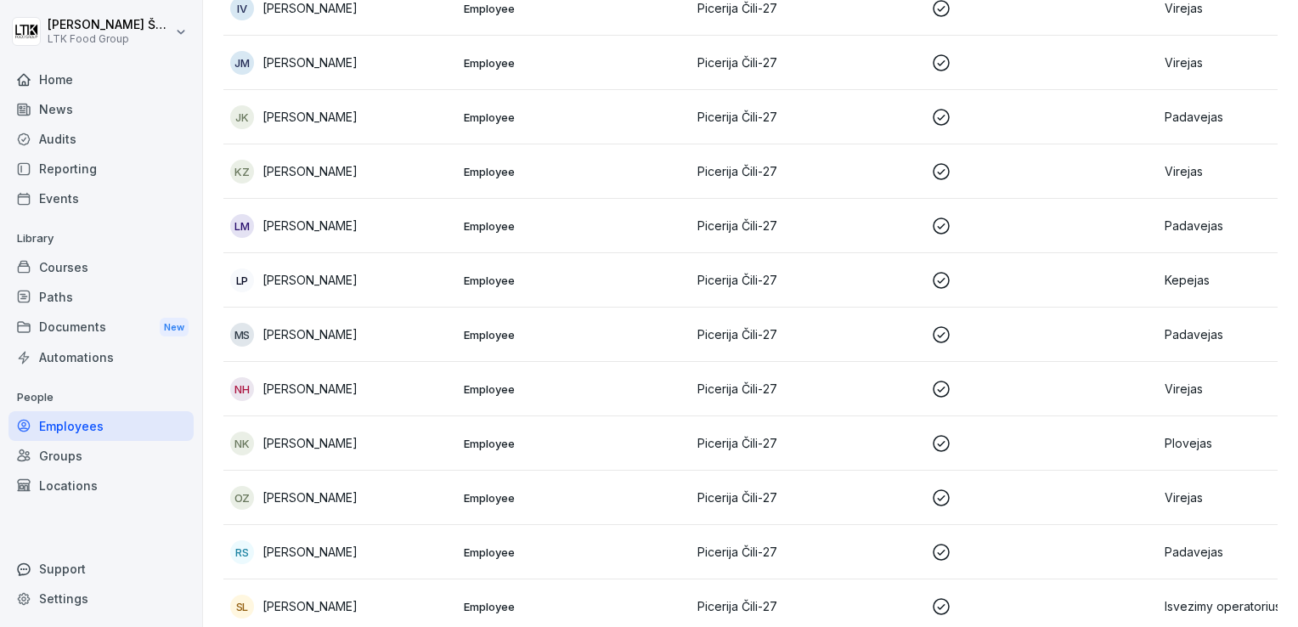
scroll to position [594, 0]
click at [292, 382] on p "[PERSON_NAME]" at bounding box center [309, 385] width 95 height 18
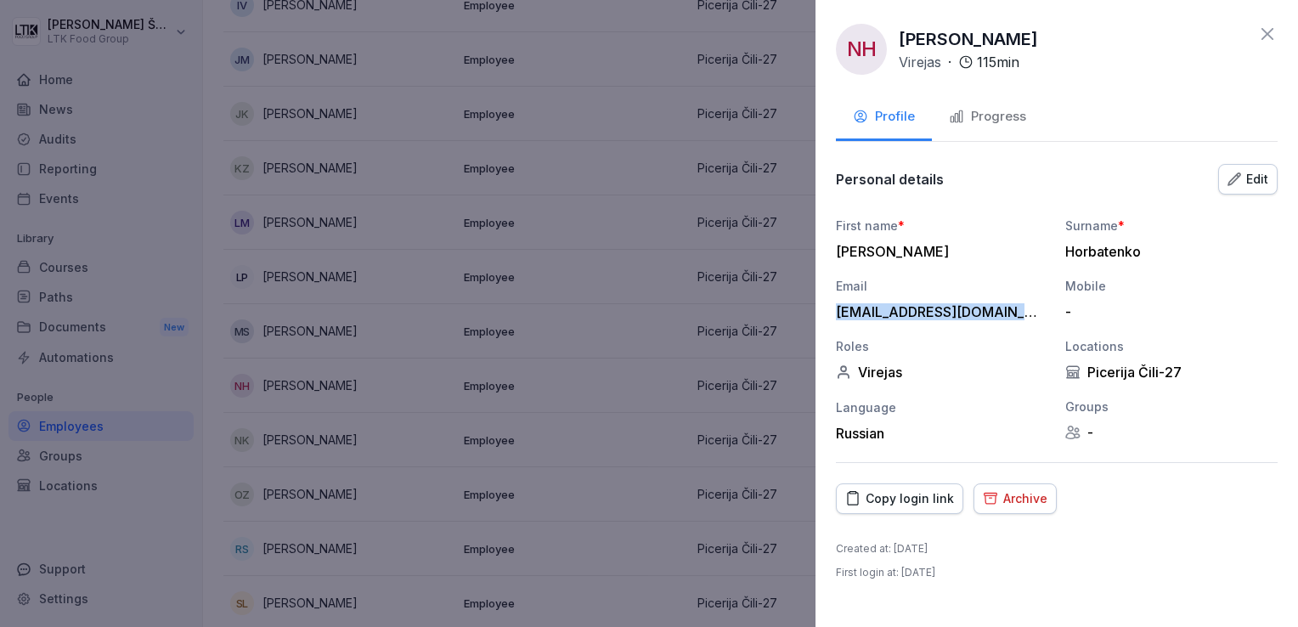
drag, startPoint x: 1016, startPoint y: 311, endPoint x: 825, endPoint y: 312, distance: 191.1
click at [825, 312] on div "NH [PERSON_NAME] Virejas · 115 min Profile Progress Personal details Edit First…" at bounding box center [1056, 313] width 482 height 627
drag, startPoint x: 825, startPoint y: 312, endPoint x: 876, endPoint y: 313, distance: 51.0
copy div "[EMAIL_ADDRESS][DOMAIN_NAME]"
click at [1019, 115] on div "Progress" at bounding box center [987, 117] width 77 height 20
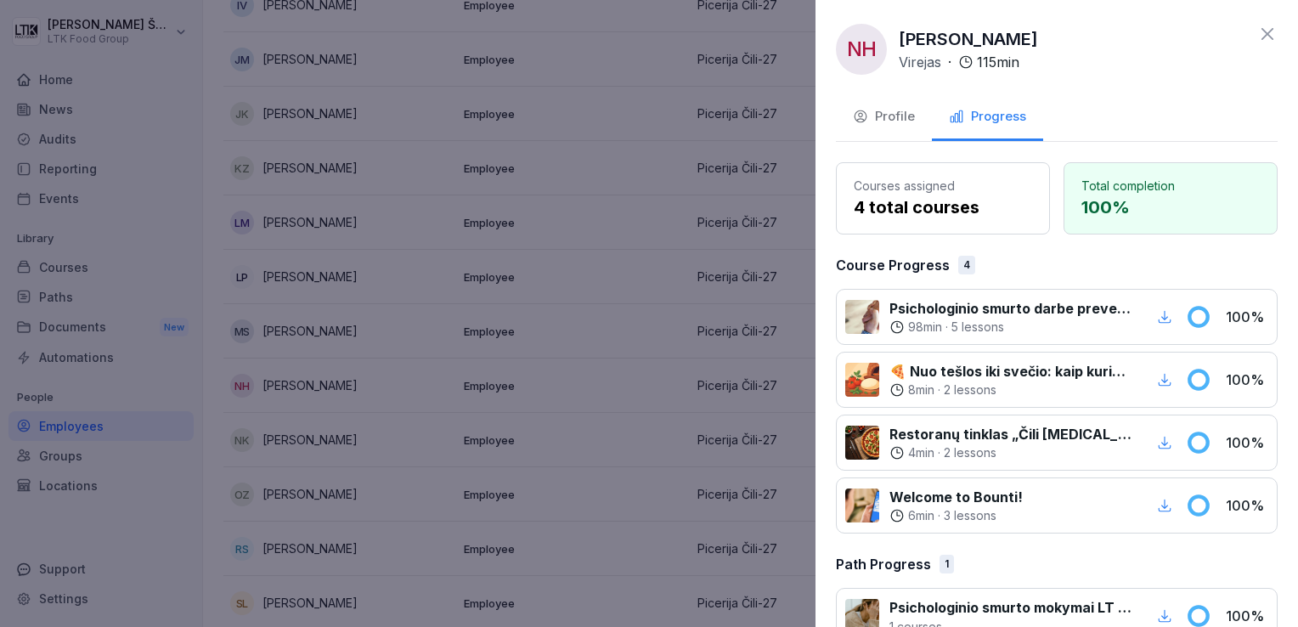
click at [1257, 37] on icon at bounding box center [1267, 34] width 20 height 20
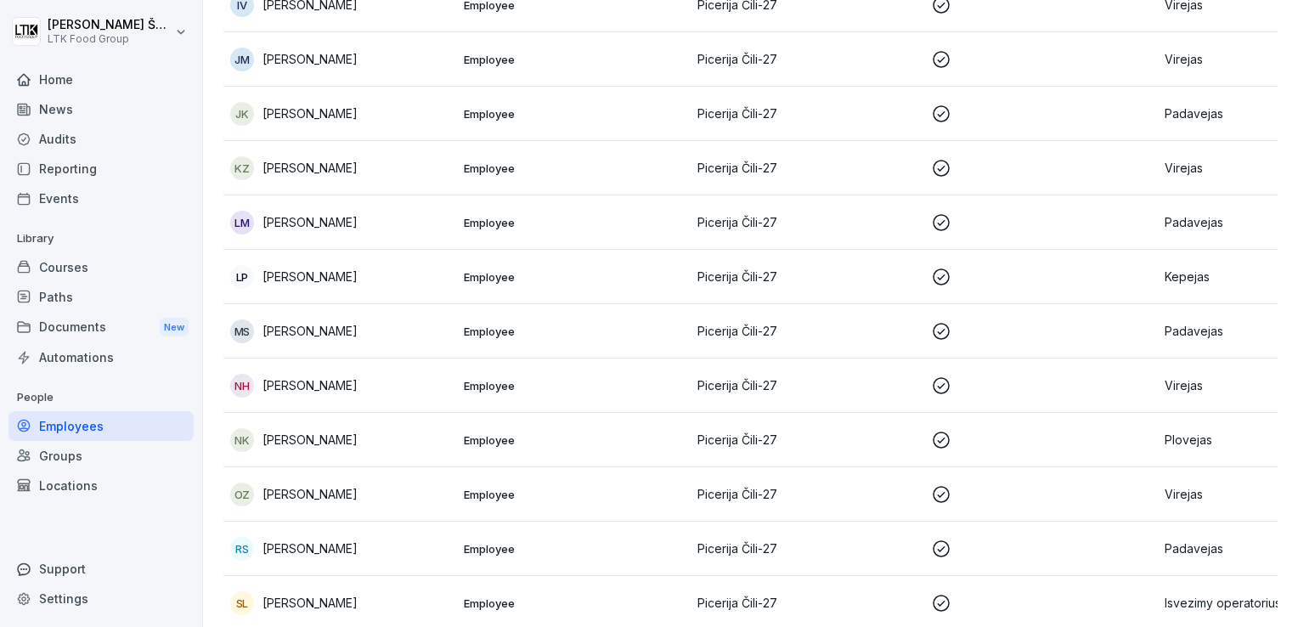
click at [304, 439] on p "[PERSON_NAME]" at bounding box center [309, 440] width 95 height 18
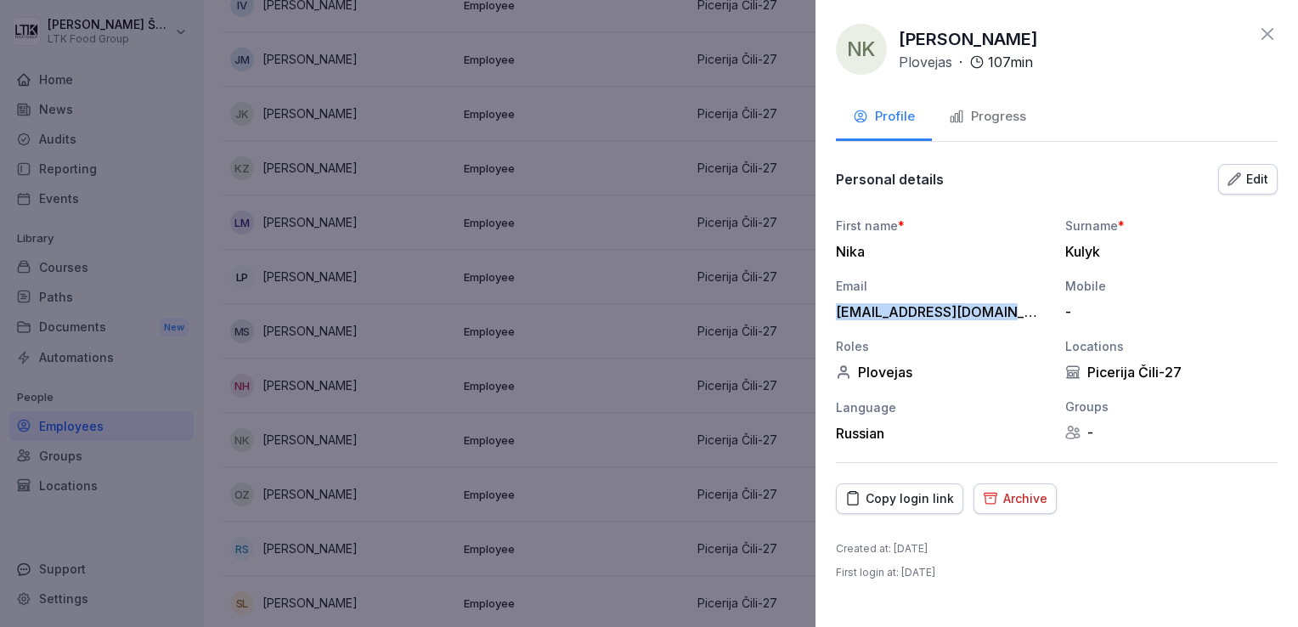
drag, startPoint x: 1015, startPoint y: 311, endPoint x: 831, endPoint y: 317, distance: 183.5
click at [831, 317] on div "NK [PERSON_NAME] Plovejas · 107 min Profile Progress Personal details Edit Firs…" at bounding box center [1056, 313] width 482 height 627
drag, startPoint x: 831, startPoint y: 317, endPoint x: 876, endPoint y: 307, distance: 45.1
copy div "[EMAIL_ADDRESS][DOMAIN_NAME]"
click at [1005, 110] on div "Progress" at bounding box center [987, 117] width 77 height 20
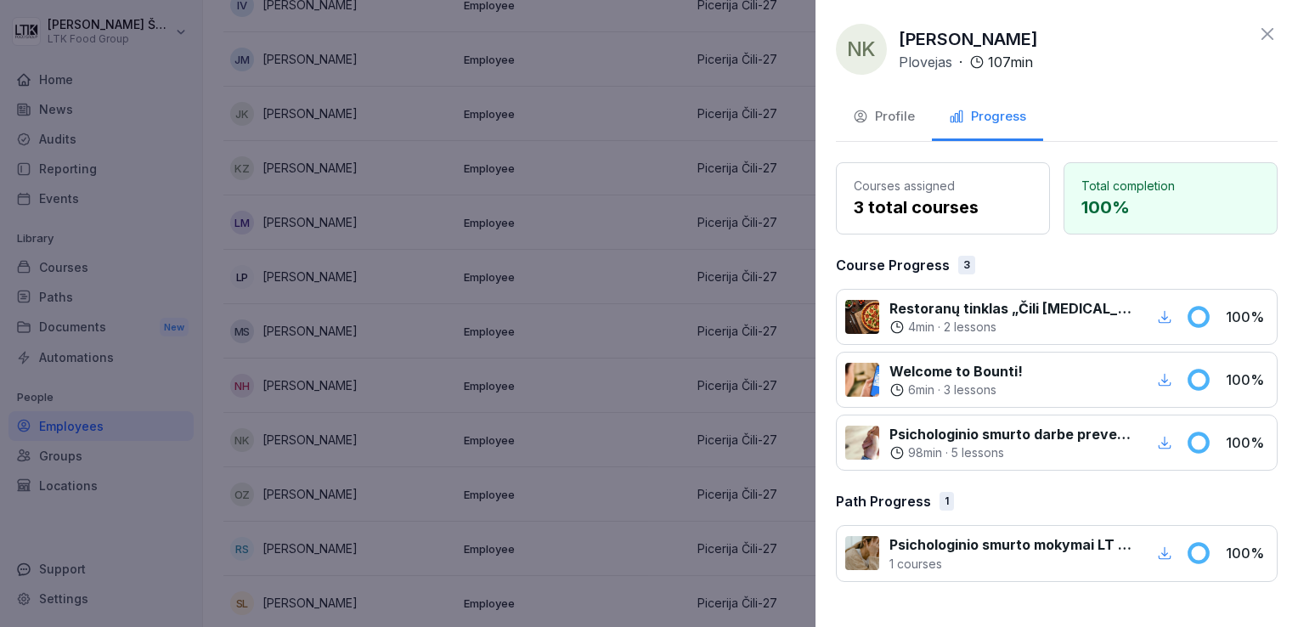
click at [1273, 31] on icon at bounding box center [1267, 34] width 20 height 20
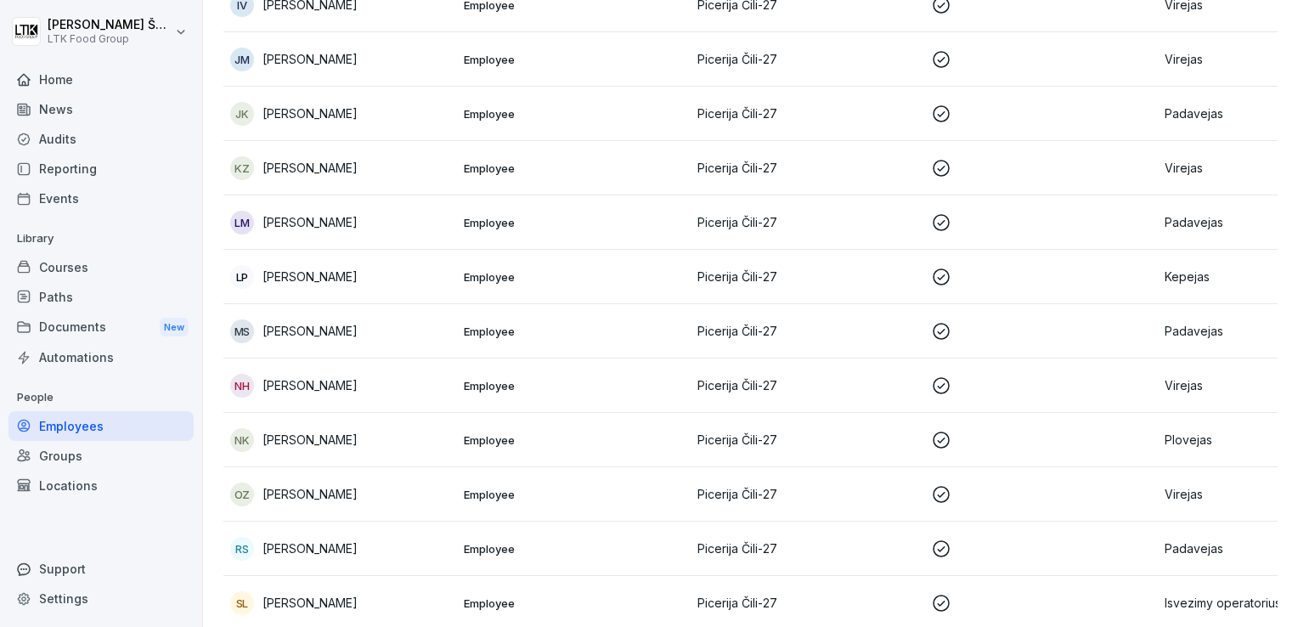
click at [332, 491] on p "[PERSON_NAME]" at bounding box center [309, 494] width 95 height 18
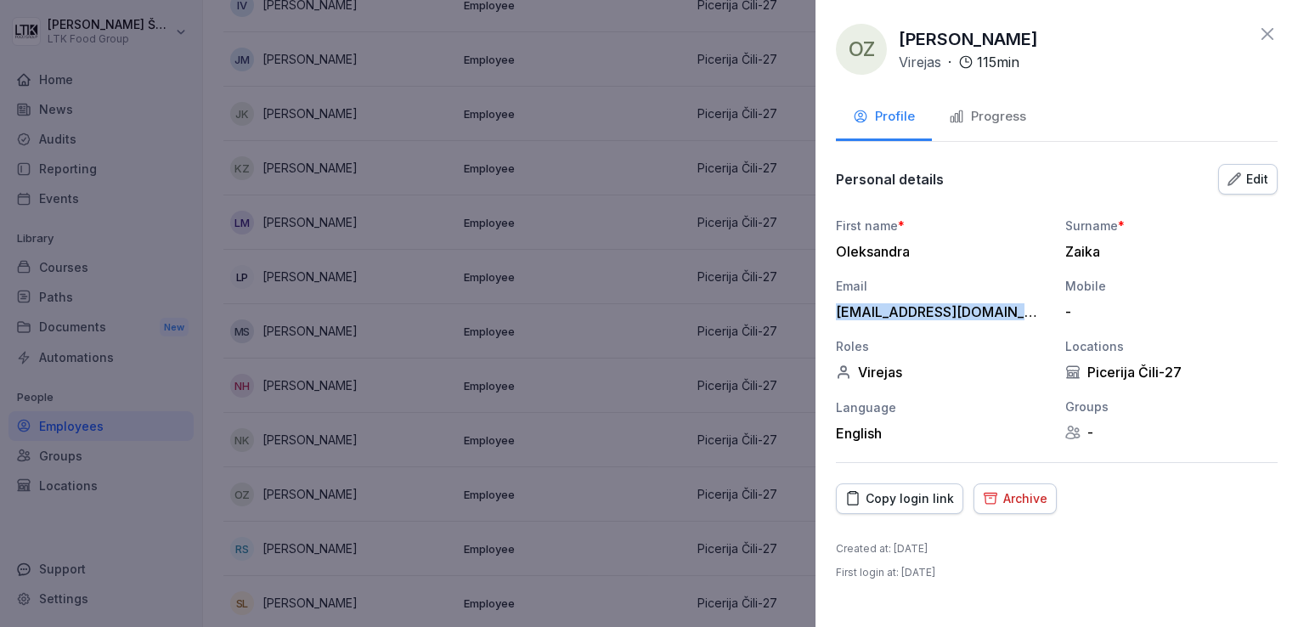
drag, startPoint x: 1039, startPoint y: 313, endPoint x: 824, endPoint y: 322, distance: 215.9
click at [824, 322] on div "[PERSON_NAME] · 115 min Profile Progress Personal details Edit First name * [PE…" at bounding box center [1056, 313] width 482 height 627
drag, startPoint x: 824, startPoint y: 322, endPoint x: 893, endPoint y: 307, distance: 71.1
copy div "[EMAIL_ADDRESS][DOMAIN_NAME]"
click at [1269, 31] on icon at bounding box center [1267, 34] width 12 height 12
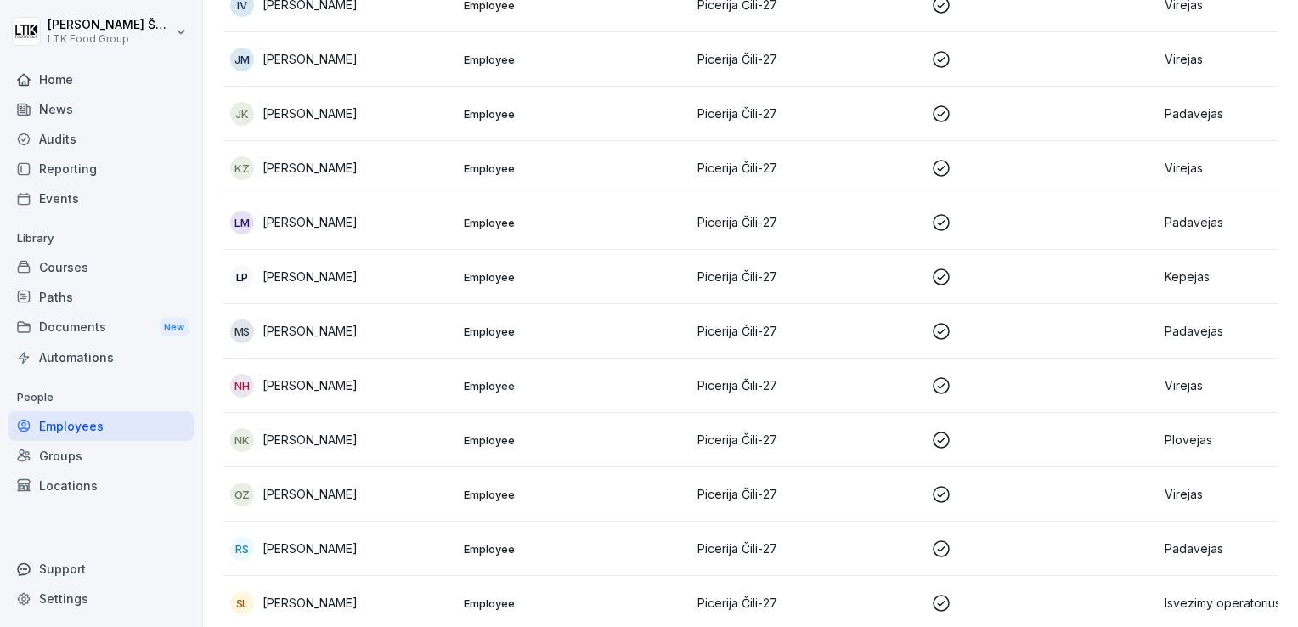
click at [1177, 539] on p "Padavejas" at bounding box center [1274, 548] width 220 height 18
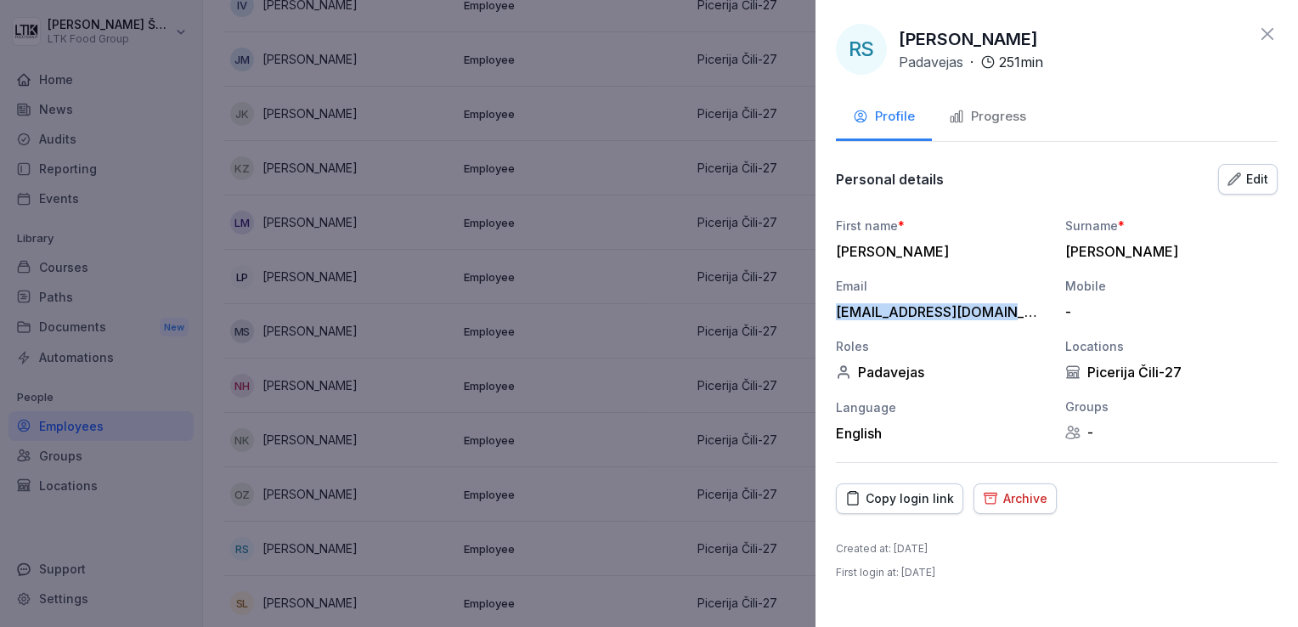
drag, startPoint x: 837, startPoint y: 314, endPoint x: 1000, endPoint y: 307, distance: 163.2
click at [1000, 307] on div "[EMAIL_ADDRESS][DOMAIN_NAME]" at bounding box center [938, 311] width 204 height 17
drag, startPoint x: 1000, startPoint y: 307, endPoint x: 967, endPoint y: 312, distance: 33.5
copy div "[EMAIL_ADDRESS][DOMAIN_NAME]"
click at [1269, 36] on icon at bounding box center [1267, 34] width 12 height 12
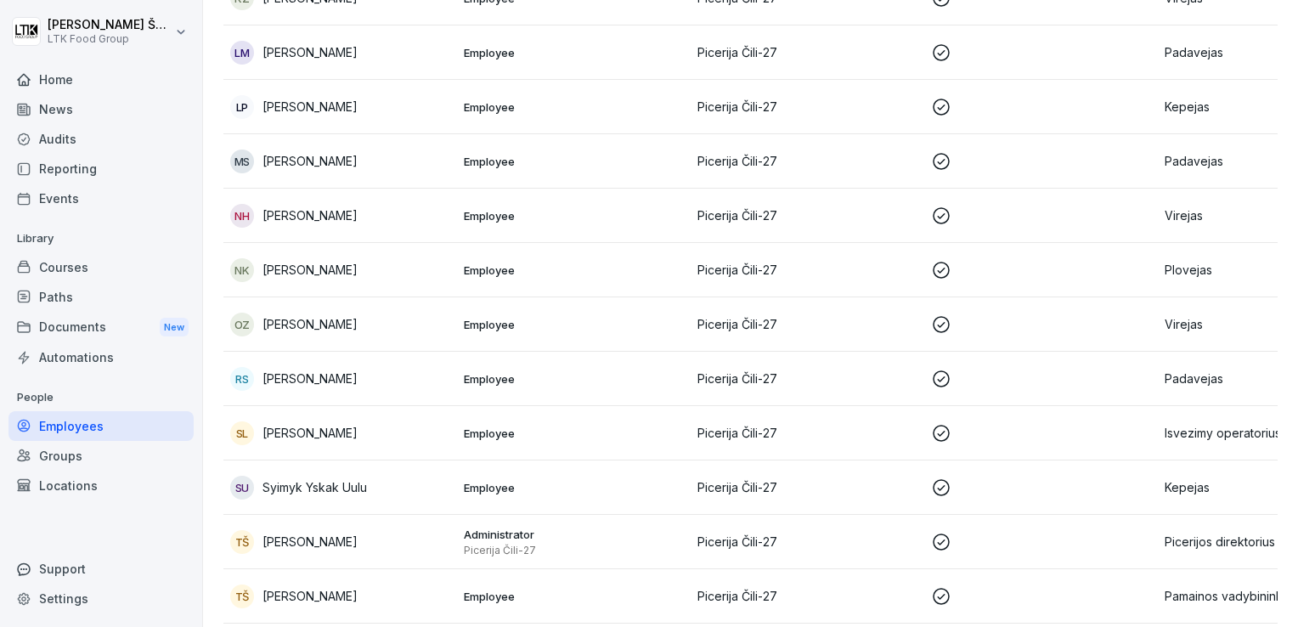
scroll to position [849, 0]
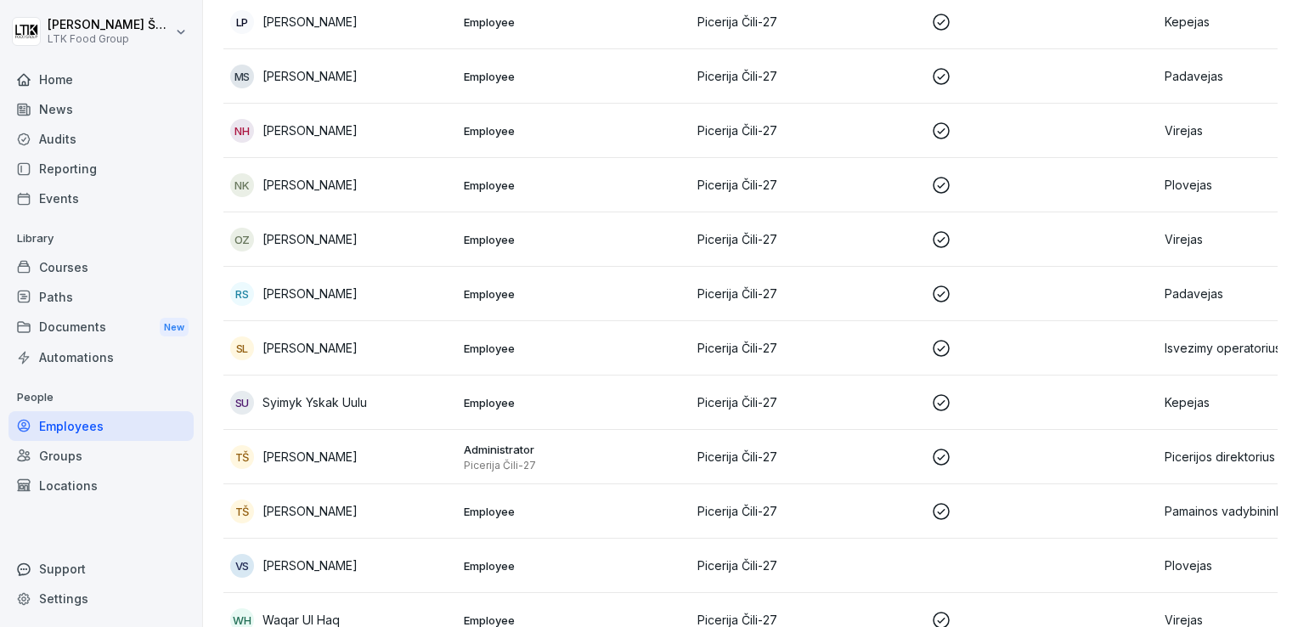
click at [302, 510] on p "[PERSON_NAME]" at bounding box center [309, 511] width 95 height 18
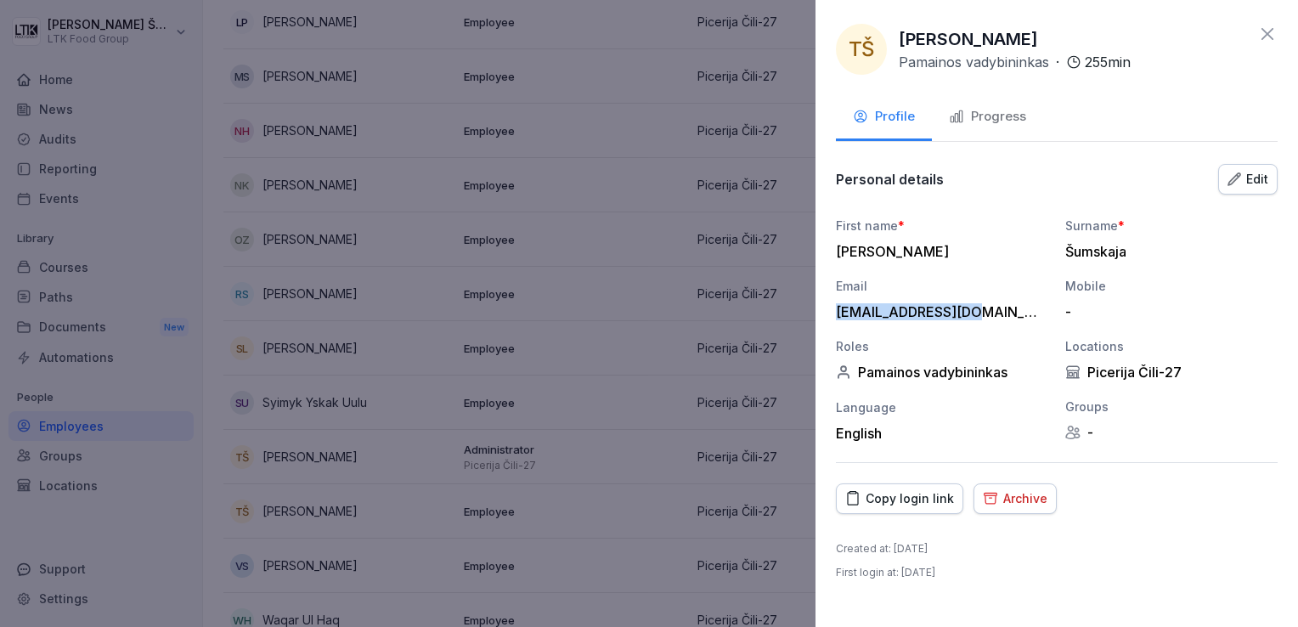
drag, startPoint x: 968, startPoint y: 314, endPoint x: 835, endPoint y: 314, distance: 133.3
click at [835, 314] on div "[PERSON_NAME] vadybininkas · 255 min Profile Progress Personal details Edit Fir…" at bounding box center [1056, 313] width 482 height 627
drag, startPoint x: 835, startPoint y: 314, endPoint x: 851, endPoint y: 312, distance: 16.2
click at [1267, 31] on icon at bounding box center [1267, 34] width 20 height 20
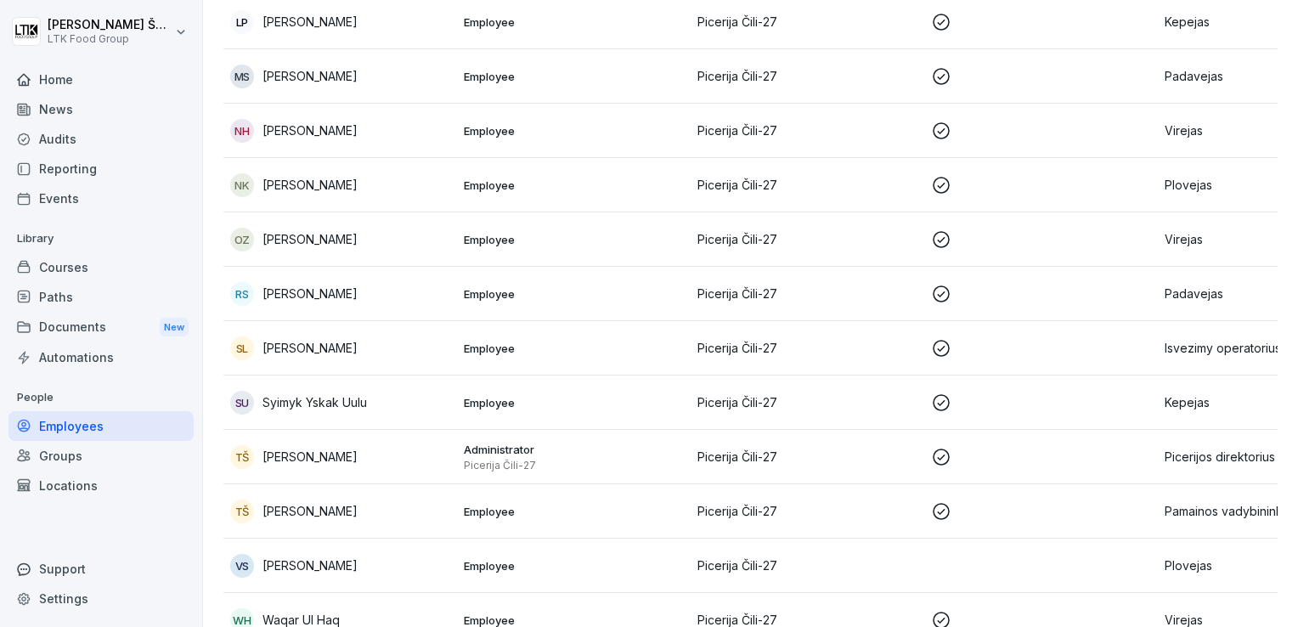
scroll to position [934, 0]
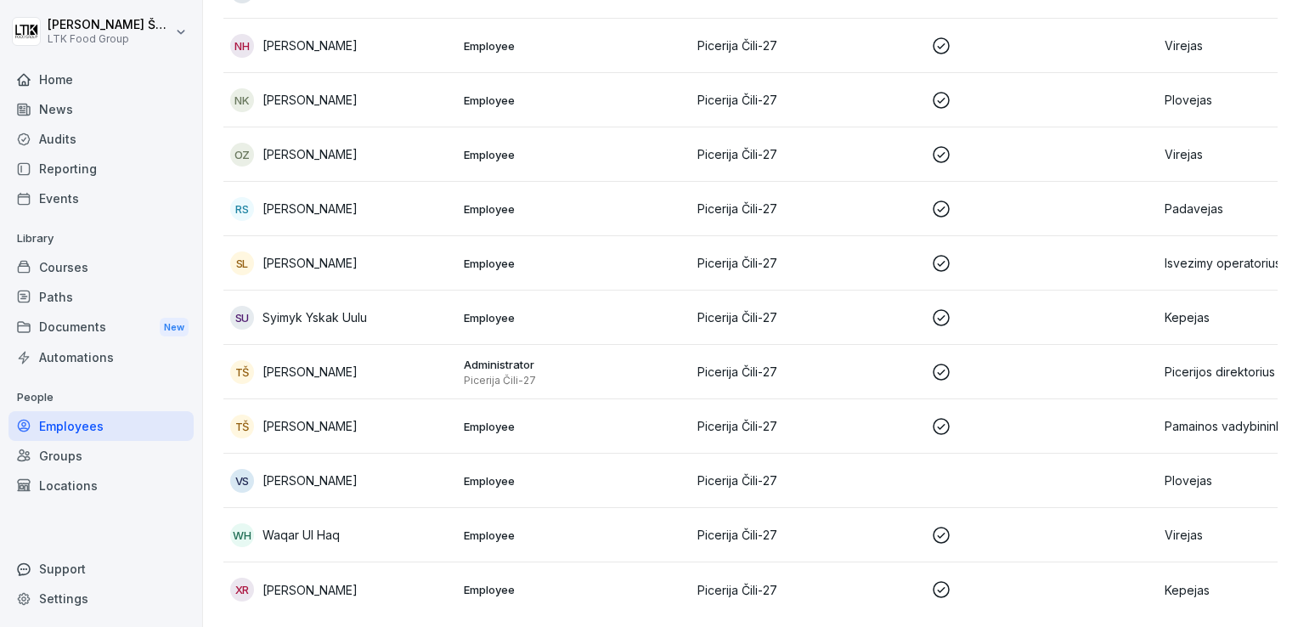
click at [324, 487] on p "[PERSON_NAME]" at bounding box center [309, 480] width 95 height 18
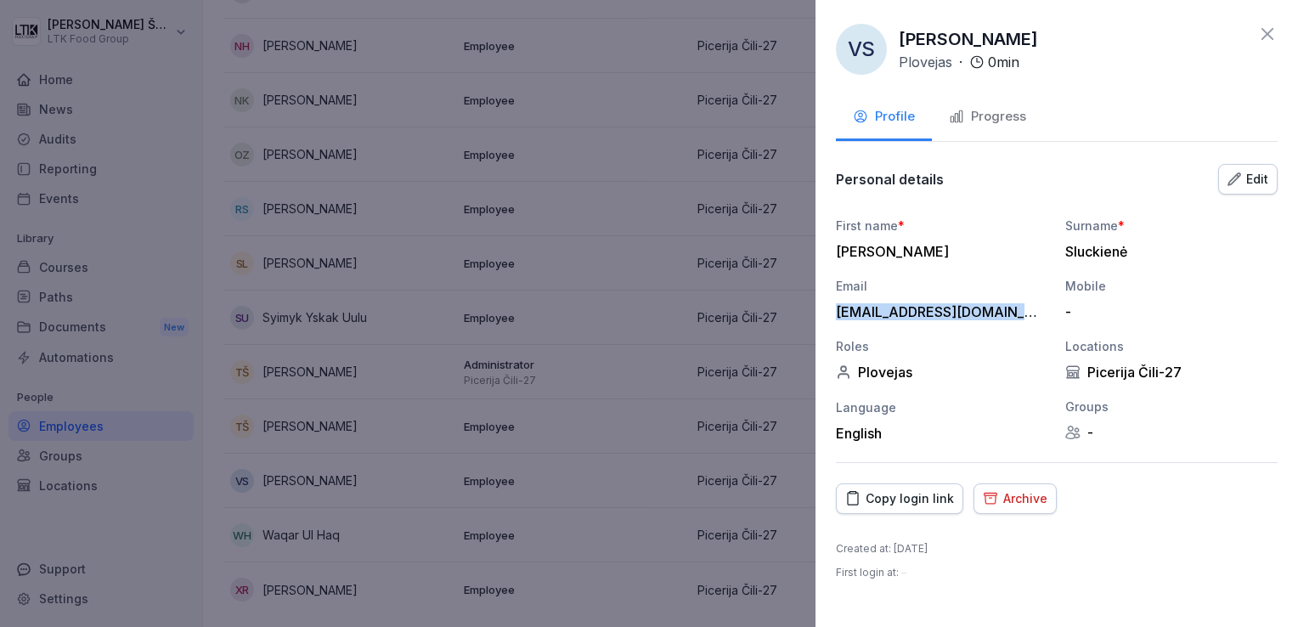
drag, startPoint x: 836, startPoint y: 309, endPoint x: 1051, endPoint y: 311, distance: 214.8
click at [1051, 311] on div "First name * [PERSON_NAME] * [PERSON_NAME] Email [EMAIL_ADDRESS][DOMAIN_NAME] M…" at bounding box center [1057, 329] width 442 height 225
drag, startPoint x: 1051, startPoint y: 311, endPoint x: 1017, endPoint y: 311, distance: 34.0
click at [1259, 32] on icon at bounding box center [1267, 34] width 20 height 20
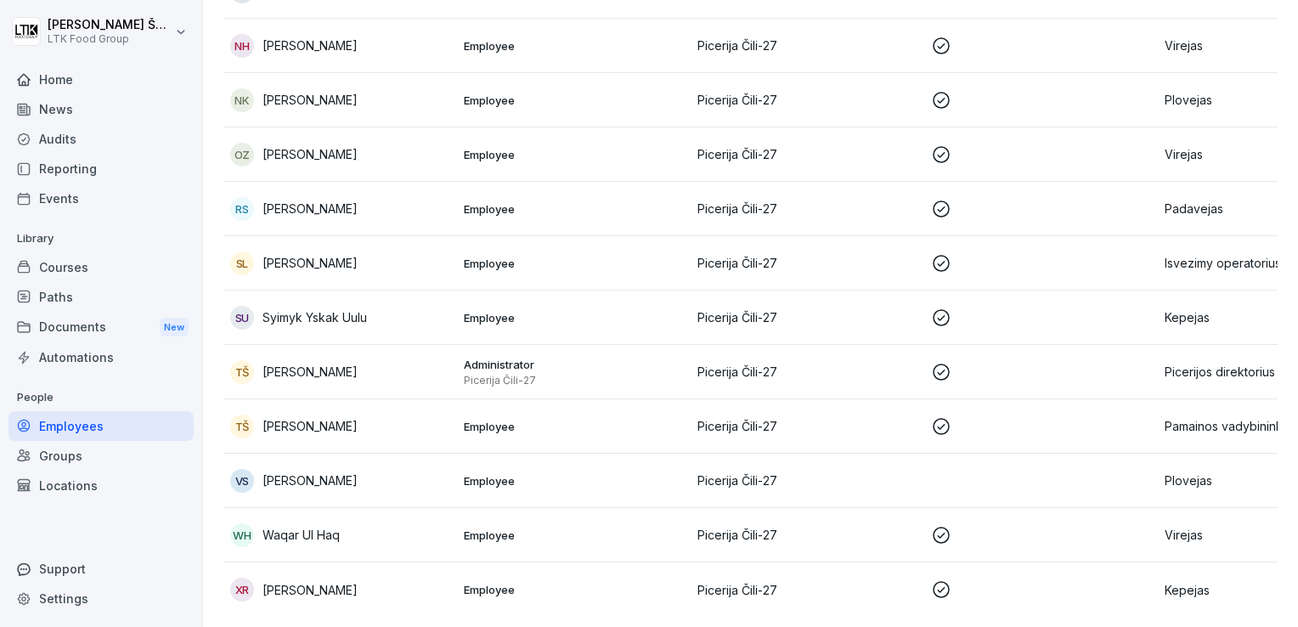
scroll to position [961, 0]
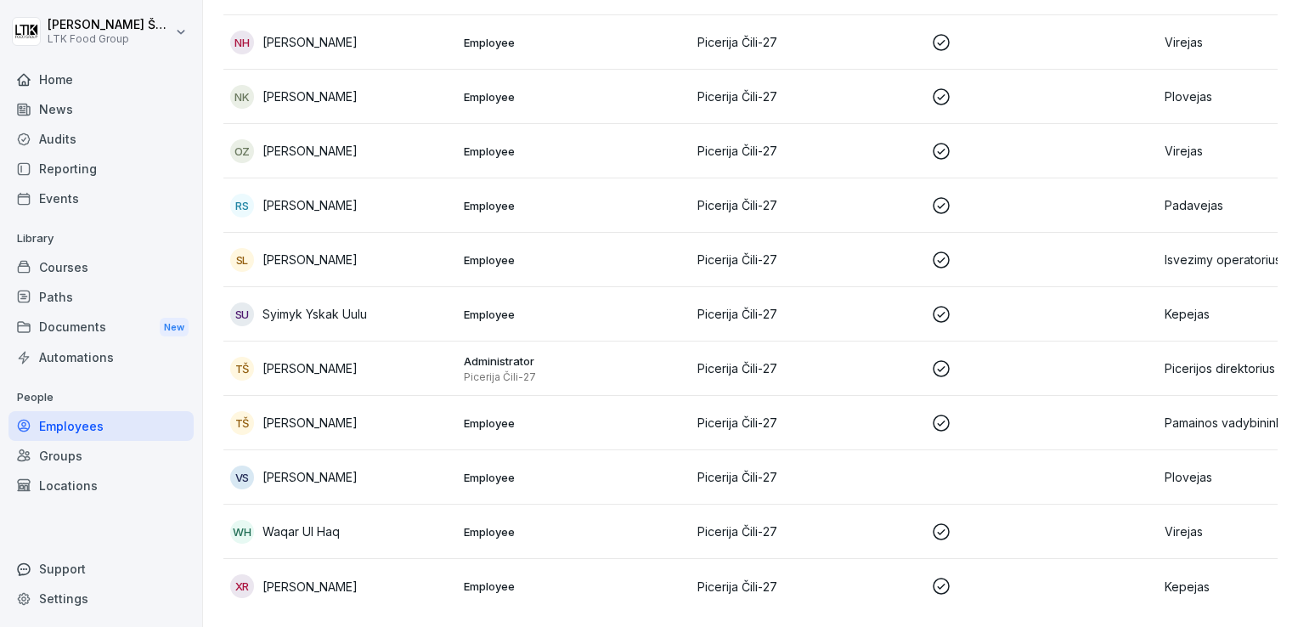
click at [300, 522] on p "Waqar Ul Haq" at bounding box center [300, 531] width 77 height 18
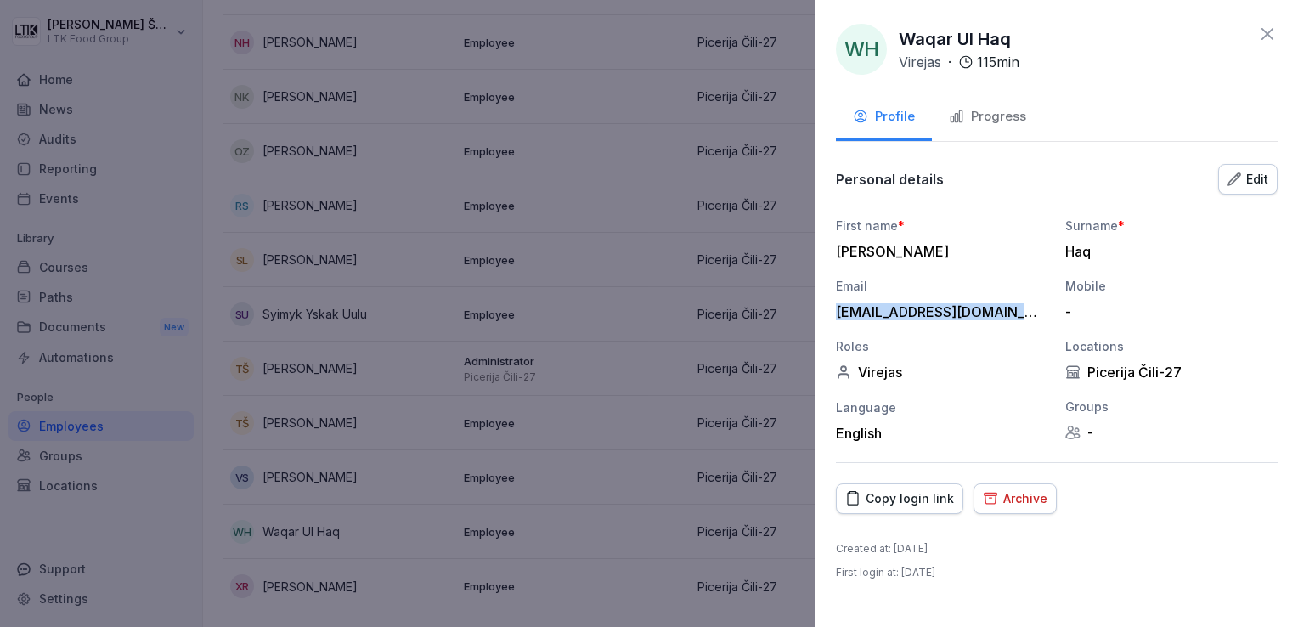
drag, startPoint x: 836, startPoint y: 312, endPoint x: 1025, endPoint y: 312, distance: 188.5
click at [1025, 312] on div "[EMAIL_ADDRESS][DOMAIN_NAME]" at bounding box center [938, 311] width 204 height 17
drag, startPoint x: 1025, startPoint y: 312, endPoint x: 986, endPoint y: 312, distance: 39.1
click at [1274, 35] on icon at bounding box center [1267, 34] width 20 height 20
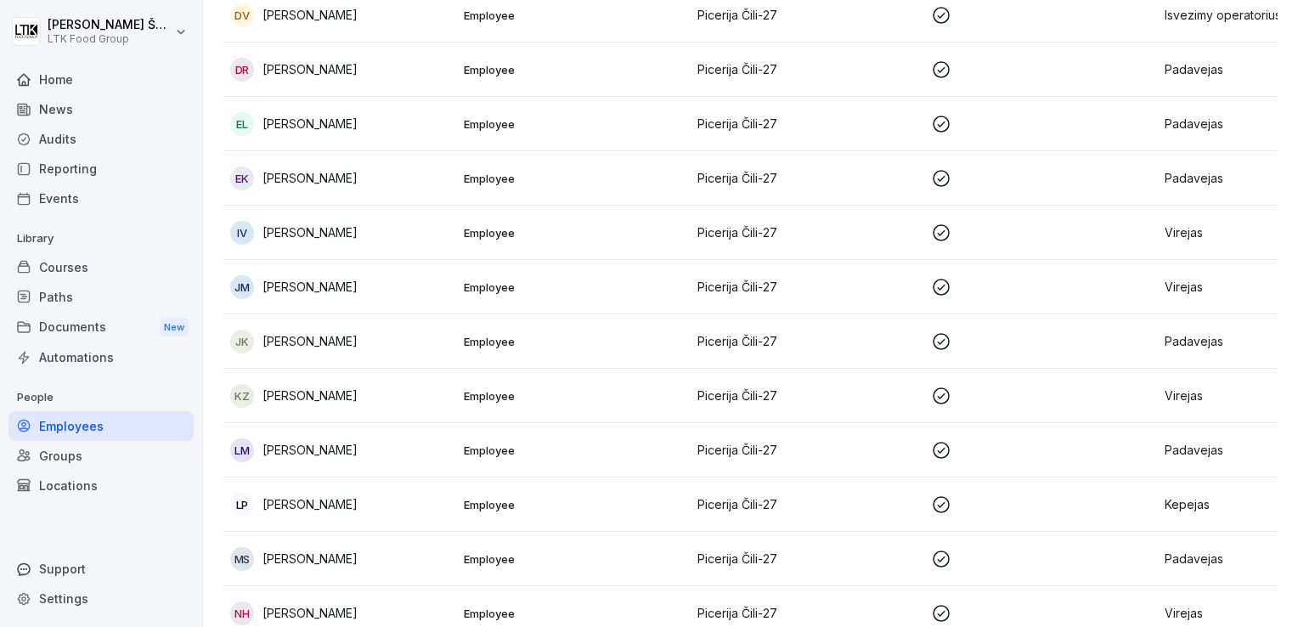
scroll to position [282, 0]
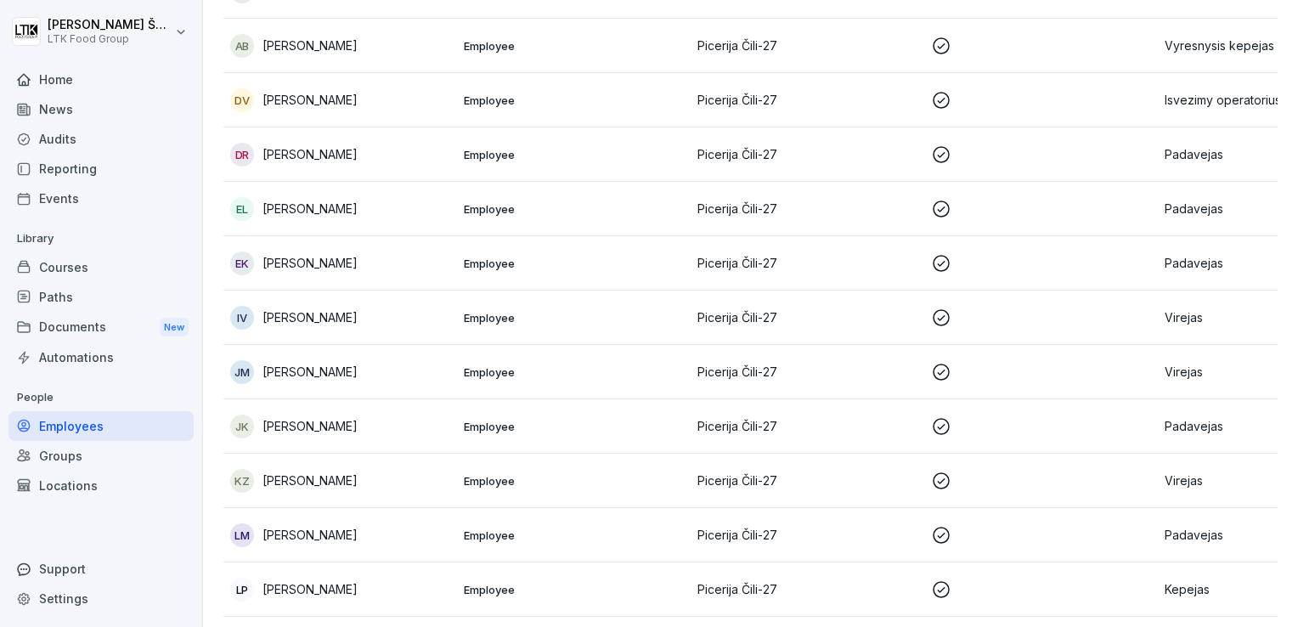
click at [1196, 208] on p "Padavejas" at bounding box center [1274, 209] width 220 height 18
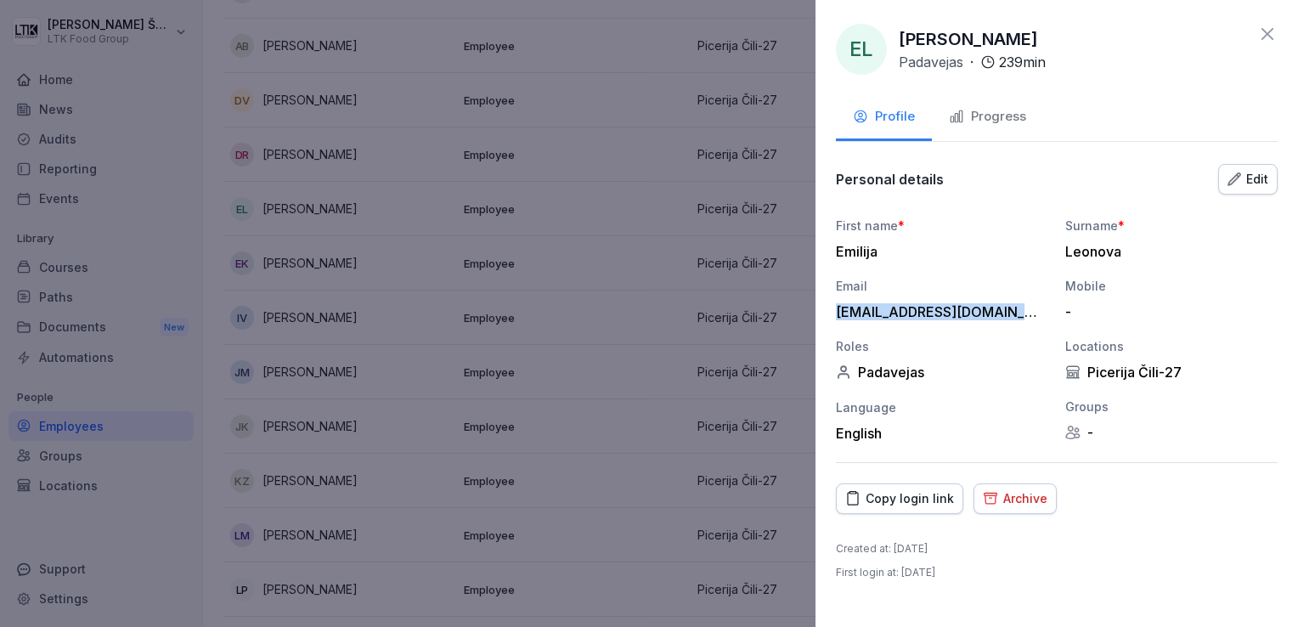
drag, startPoint x: 836, startPoint y: 306, endPoint x: 1036, endPoint y: 304, distance: 199.6
click at [1036, 304] on div "[EMAIL_ADDRESS][DOMAIN_NAME]" at bounding box center [938, 311] width 204 height 17
drag, startPoint x: 1036, startPoint y: 304, endPoint x: 996, endPoint y: 312, distance: 40.6
click at [1270, 29] on icon at bounding box center [1267, 34] width 20 height 20
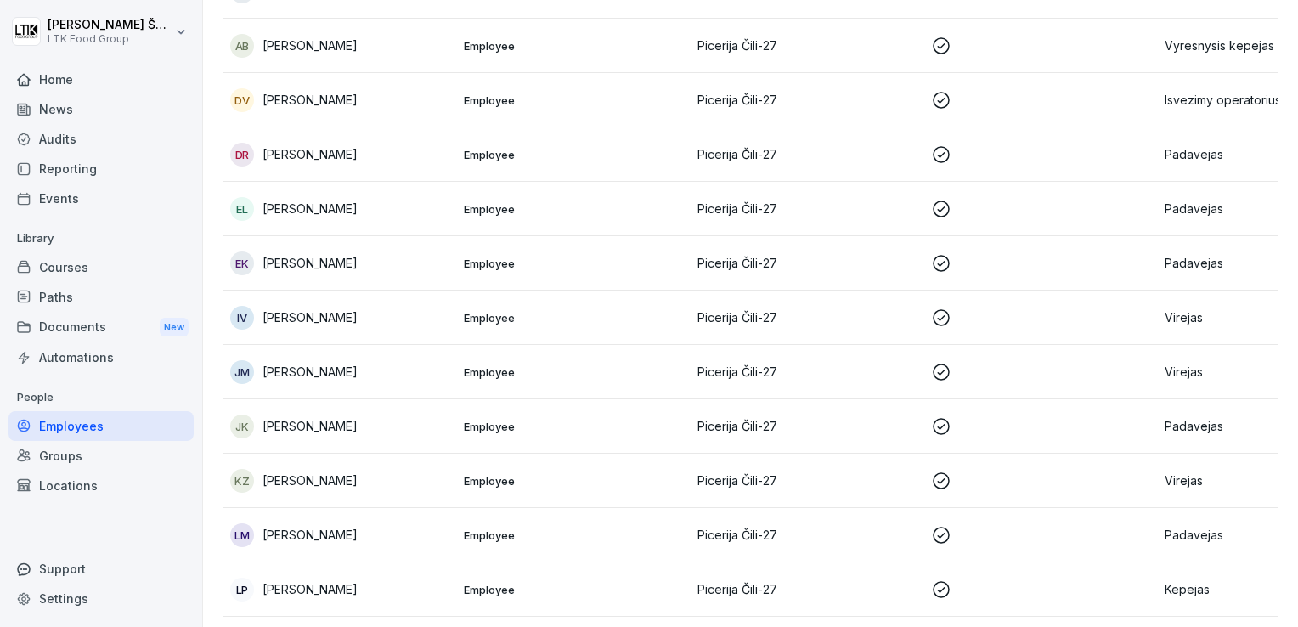
click at [304, 369] on p "[PERSON_NAME]" at bounding box center [309, 372] width 95 height 18
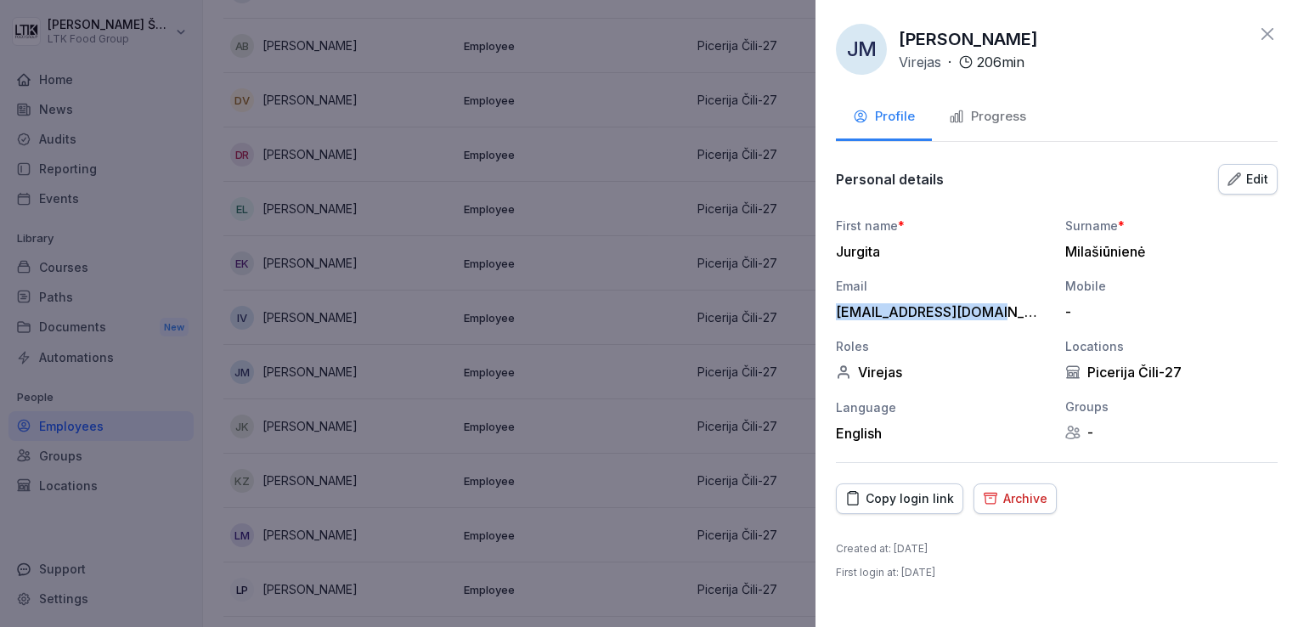
drag, startPoint x: 995, startPoint y: 311, endPoint x: 830, endPoint y: 315, distance: 164.8
click at [830, 315] on div "[PERSON_NAME] Virejas · 206 min Profile Progress Personal details Edit First na…" at bounding box center [1056, 313] width 482 height 627
drag, startPoint x: 830, startPoint y: 315, endPoint x: 865, endPoint y: 311, distance: 35.1
click at [1269, 44] on div "[PERSON_NAME] Virejas · 206 min" at bounding box center [1057, 49] width 442 height 51
click at [1266, 36] on icon at bounding box center [1267, 34] width 20 height 20
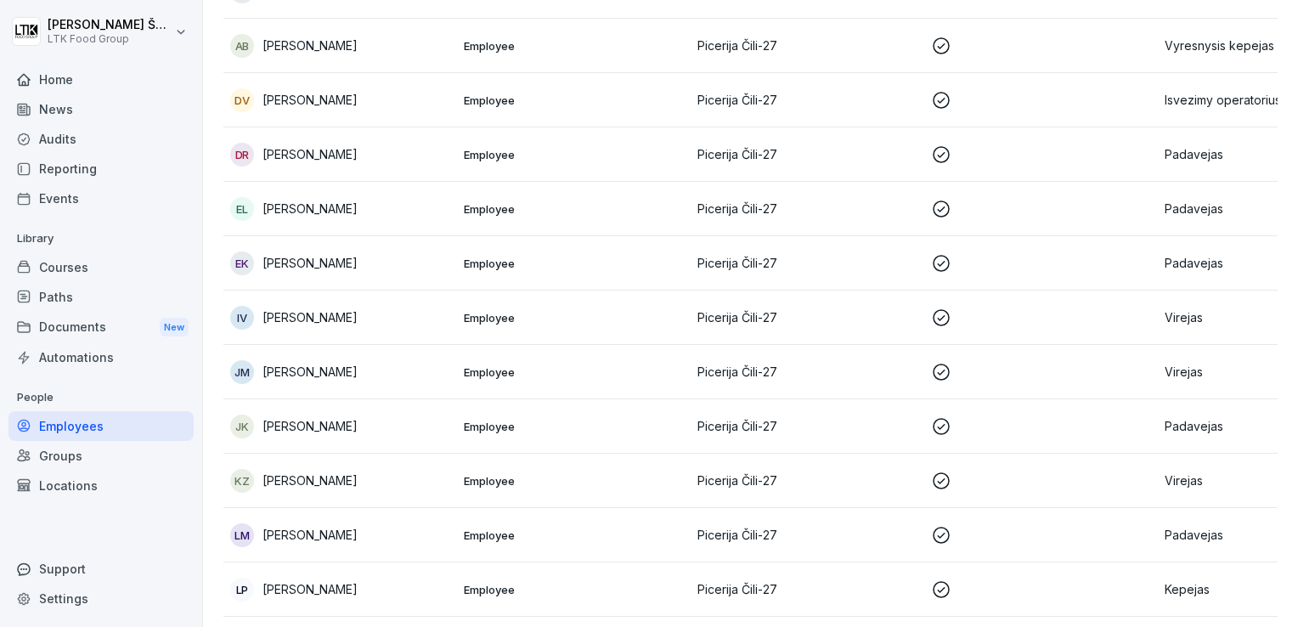
scroll to position [112, 0]
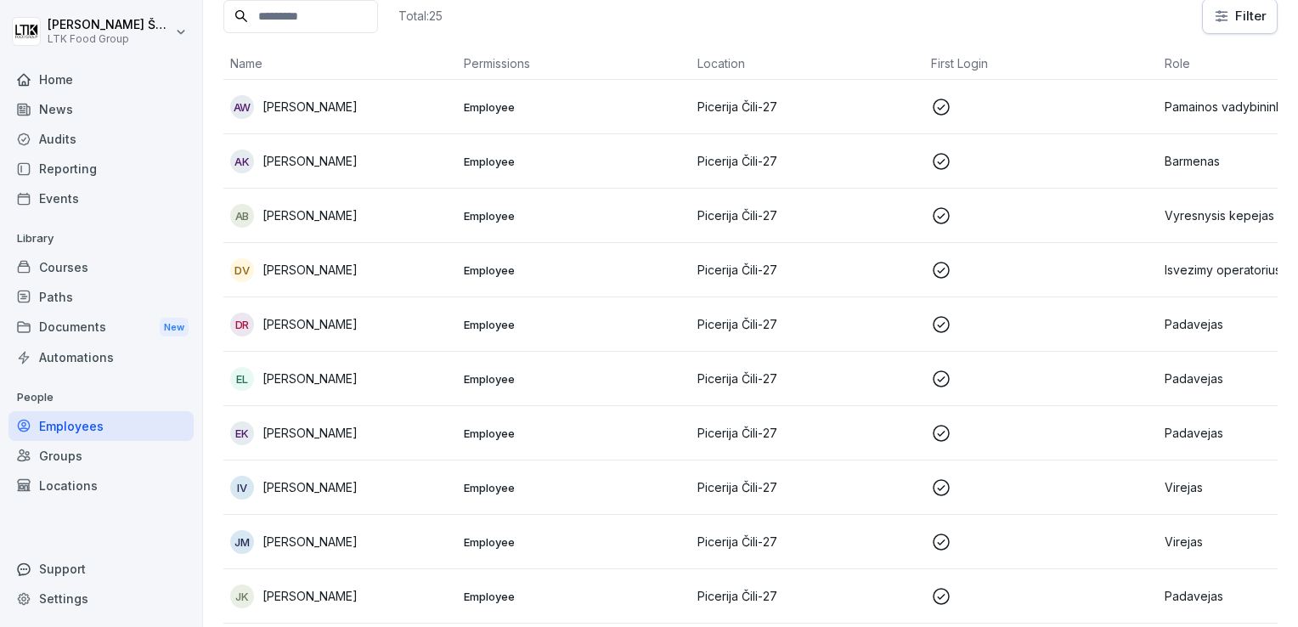
click at [320, 206] on p "[PERSON_NAME]" at bounding box center [309, 215] width 95 height 18
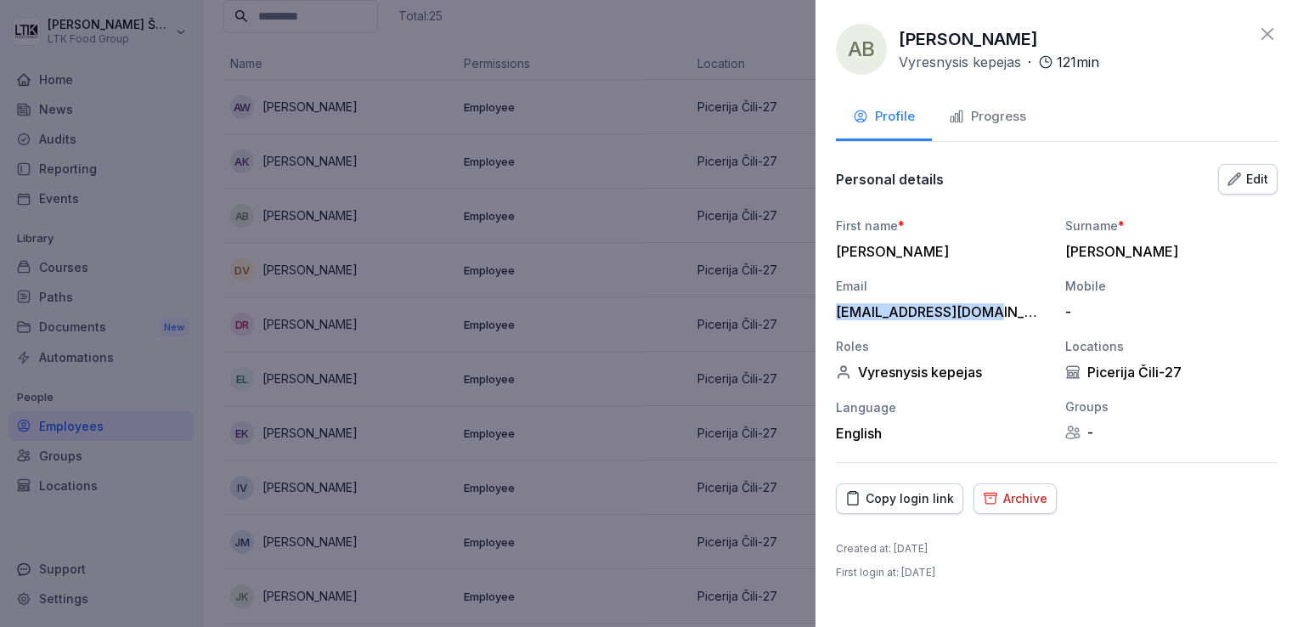
drag, startPoint x: 995, startPoint y: 313, endPoint x: 827, endPoint y: 316, distance: 168.2
click at [827, 316] on div "AB [PERSON_NAME] Vyresnysis kepejas · 121 min Profile Progress Personal details…" at bounding box center [1056, 313] width 482 height 627
drag, startPoint x: 827, startPoint y: 316, endPoint x: 849, endPoint y: 311, distance: 22.7
click at [1269, 36] on icon at bounding box center [1267, 34] width 12 height 12
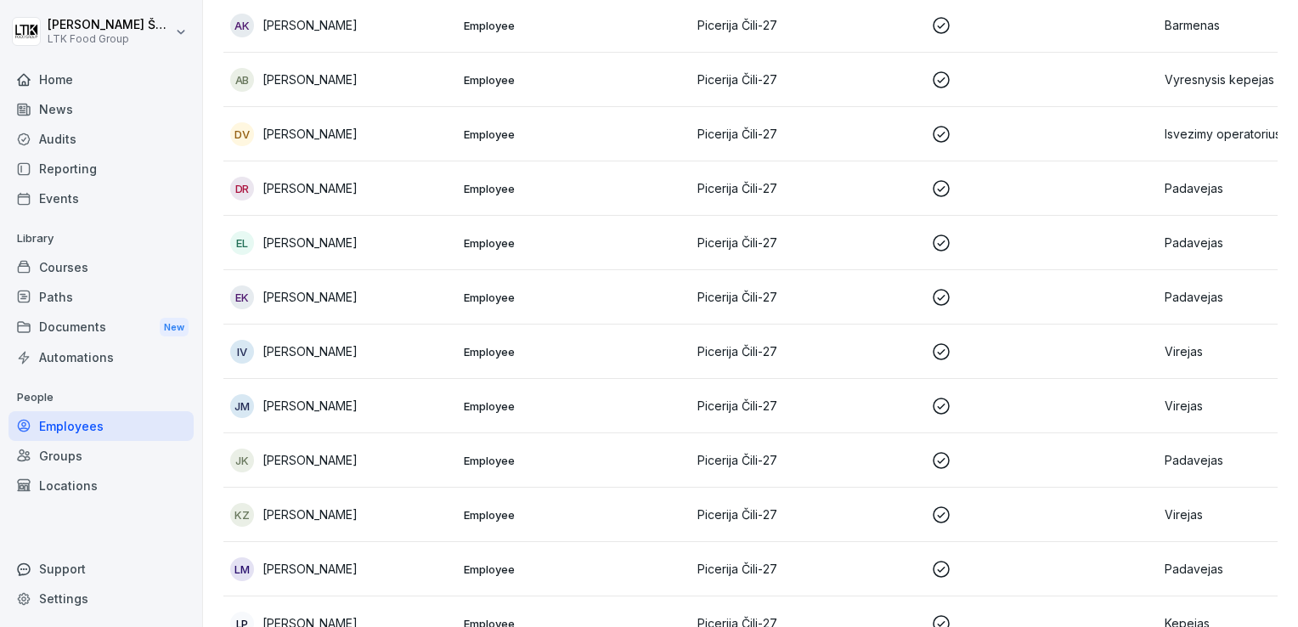
scroll to position [255, 0]
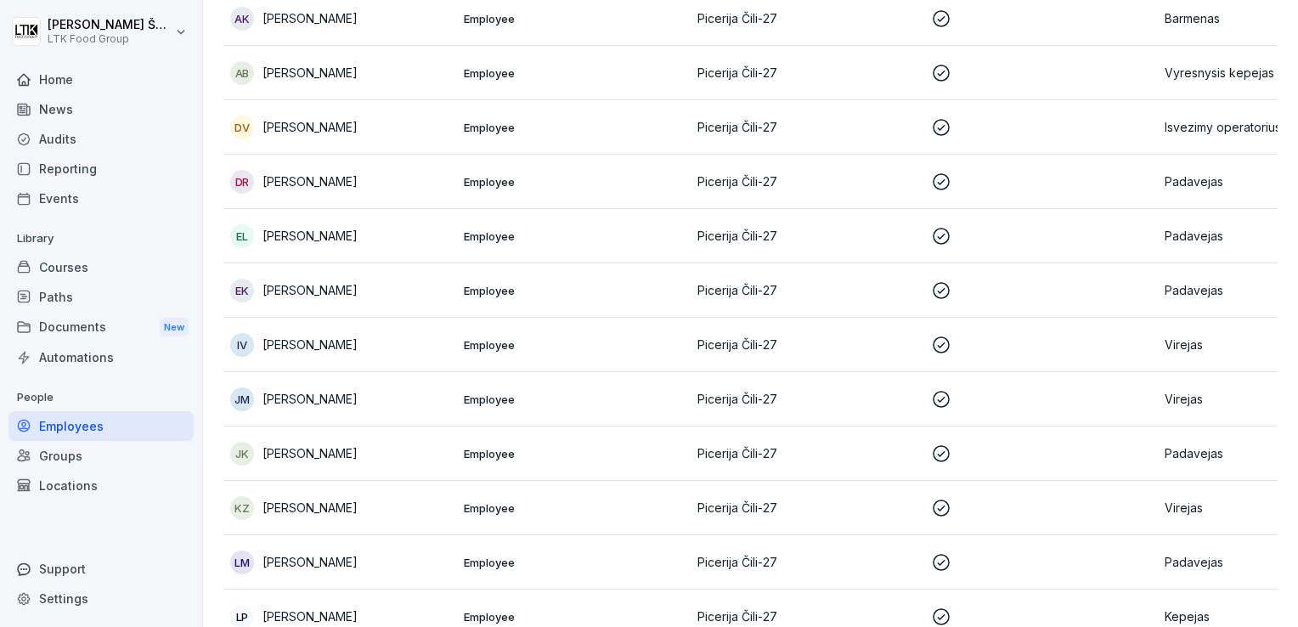
click at [324, 346] on p "[PERSON_NAME]" at bounding box center [309, 344] width 95 height 18
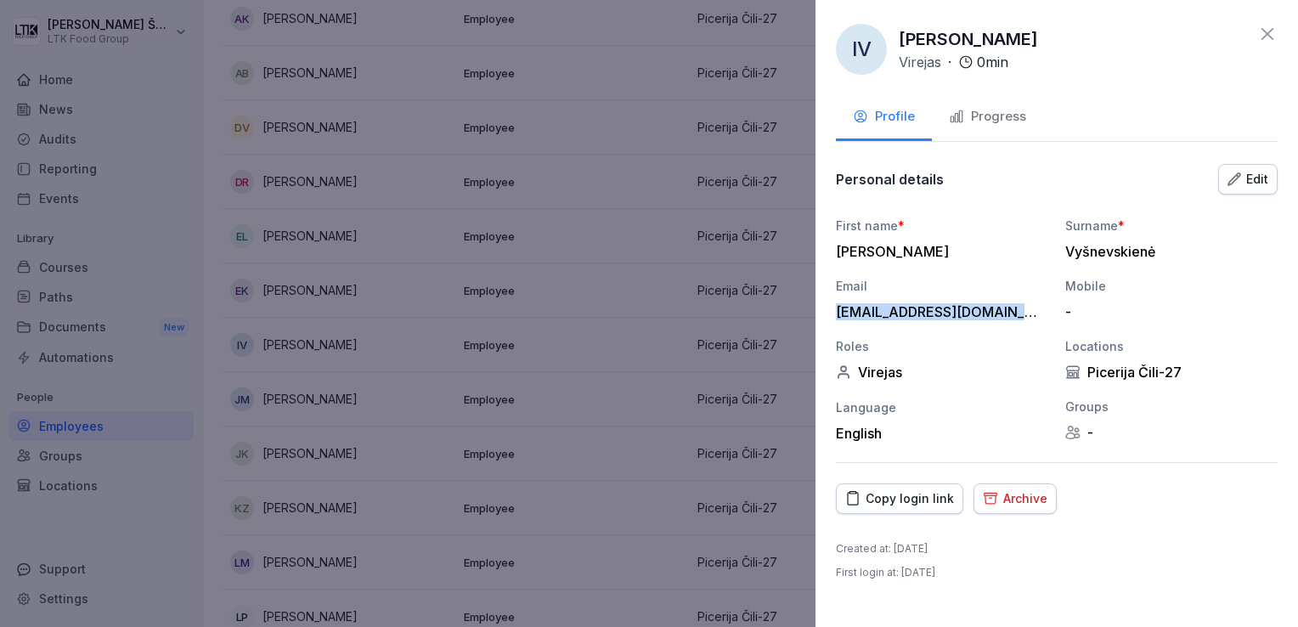
drag, startPoint x: 1007, startPoint y: 310, endPoint x: 827, endPoint y: 316, distance: 180.1
click at [827, 316] on div "IV [PERSON_NAME] Virejas · 0 min Profile Progress Personal details Edit First n…" at bounding box center [1056, 313] width 482 height 627
drag, startPoint x: 827, startPoint y: 316, endPoint x: 874, endPoint y: 311, distance: 47.0
click at [1263, 37] on icon at bounding box center [1267, 34] width 12 height 12
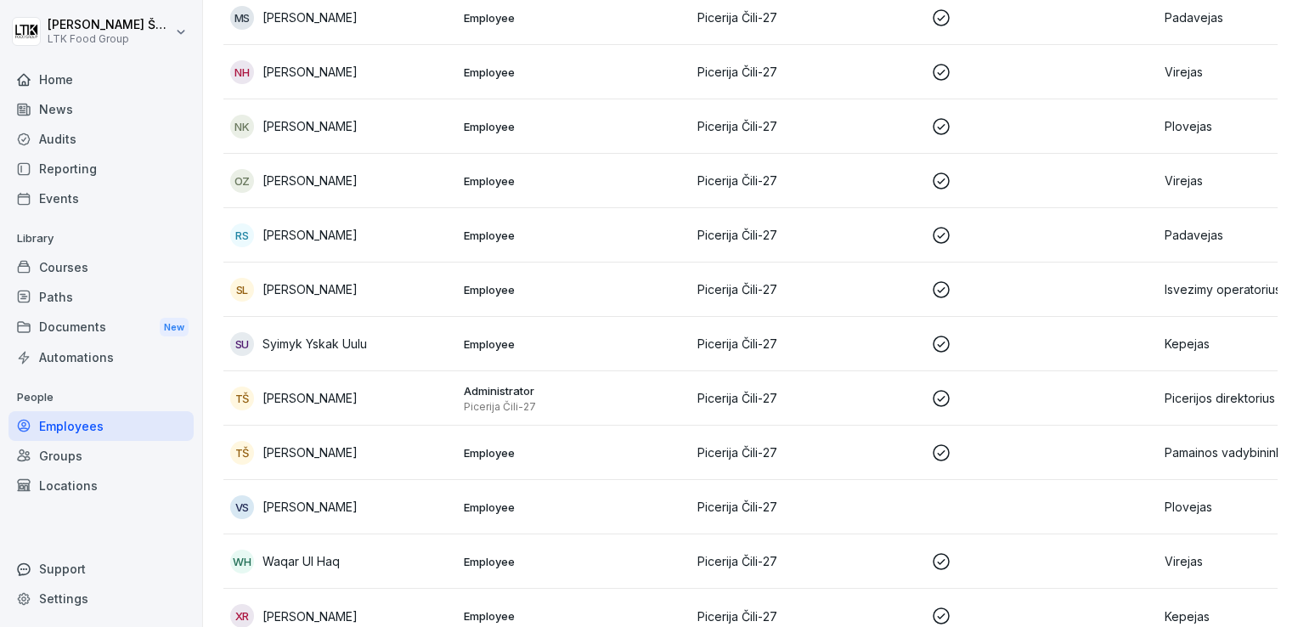
scroll to position [961, 0]
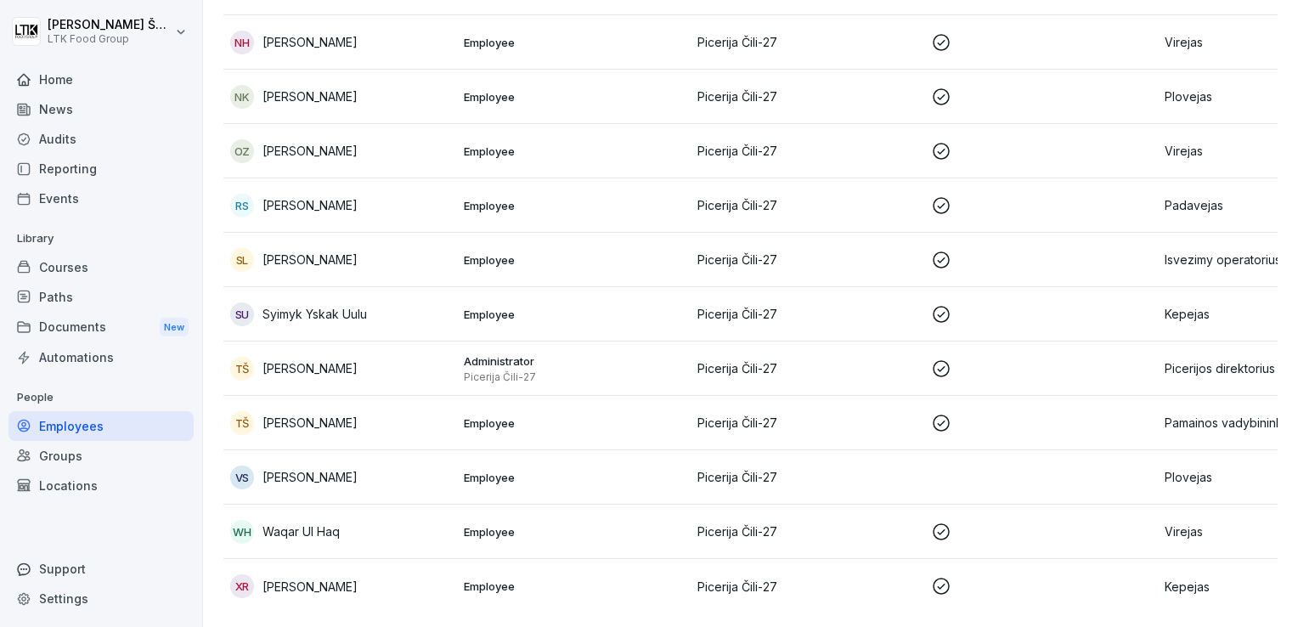
click at [328, 577] on p "[PERSON_NAME]" at bounding box center [309, 586] width 95 height 18
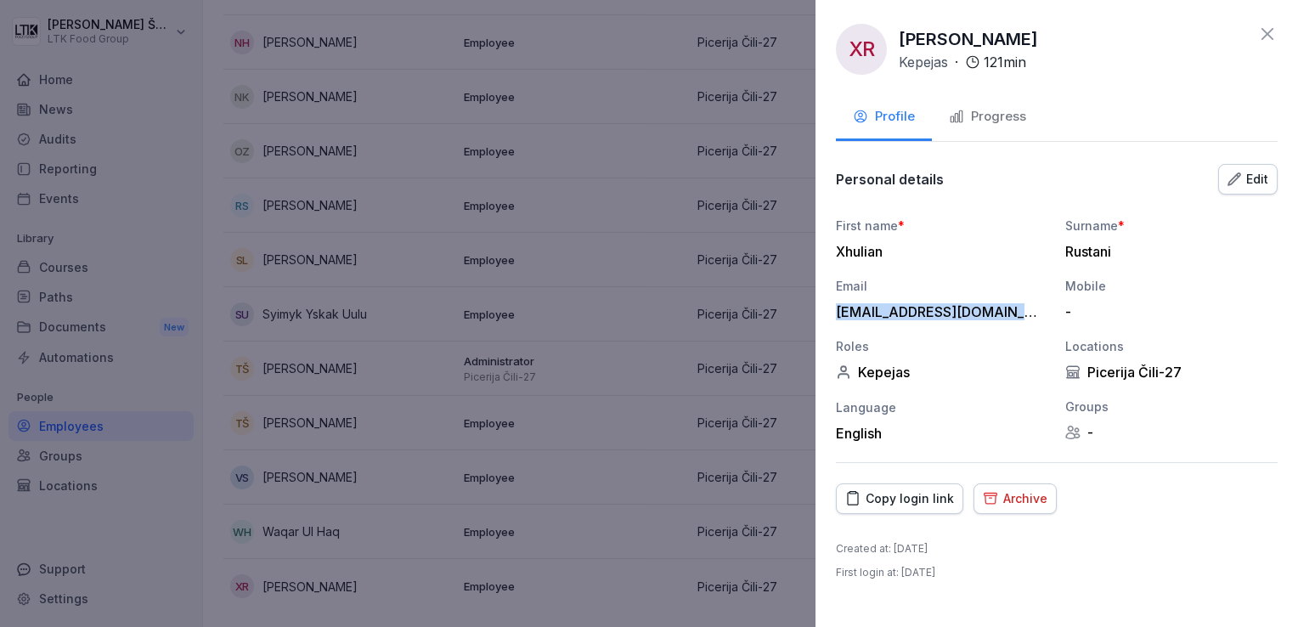
drag, startPoint x: 1022, startPoint y: 312, endPoint x: 830, endPoint y: 315, distance: 191.1
click at [830, 315] on div "XR Xhulian [PERSON_NAME] · 121 min Profile Progress Personal details Edit First…" at bounding box center [1056, 313] width 482 height 627
drag, startPoint x: 830, startPoint y: 315, endPoint x: 849, endPoint y: 313, distance: 18.8
click at [1267, 32] on icon at bounding box center [1267, 34] width 12 height 12
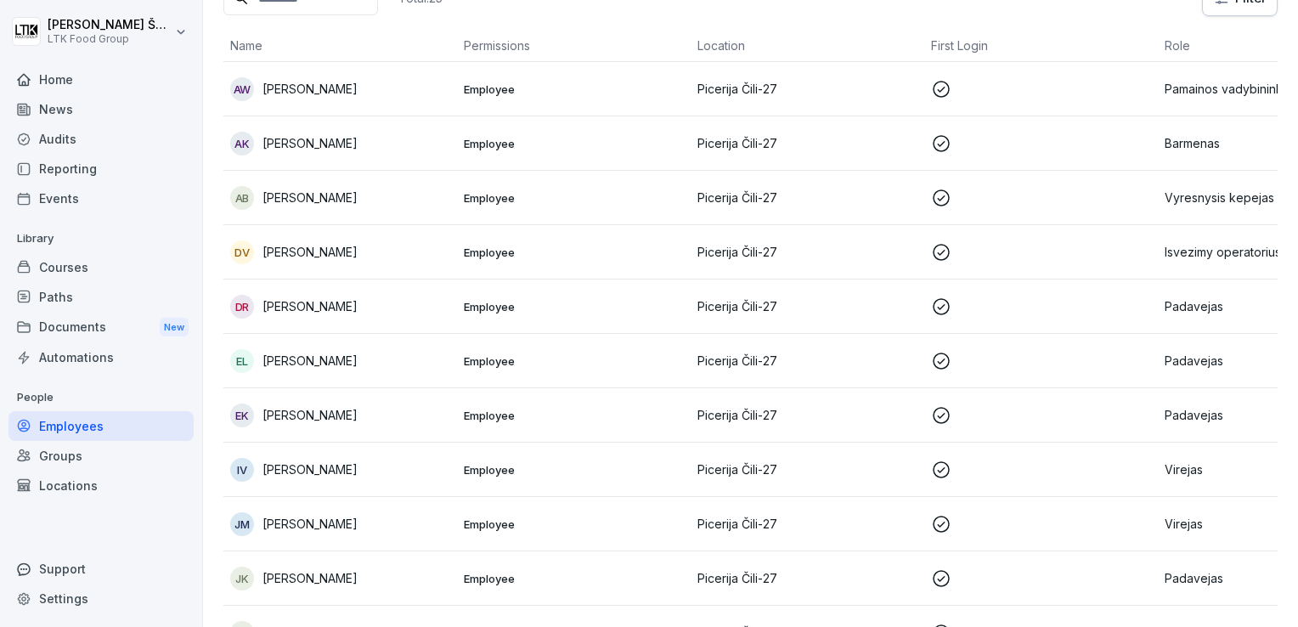
scroll to position [0, 0]
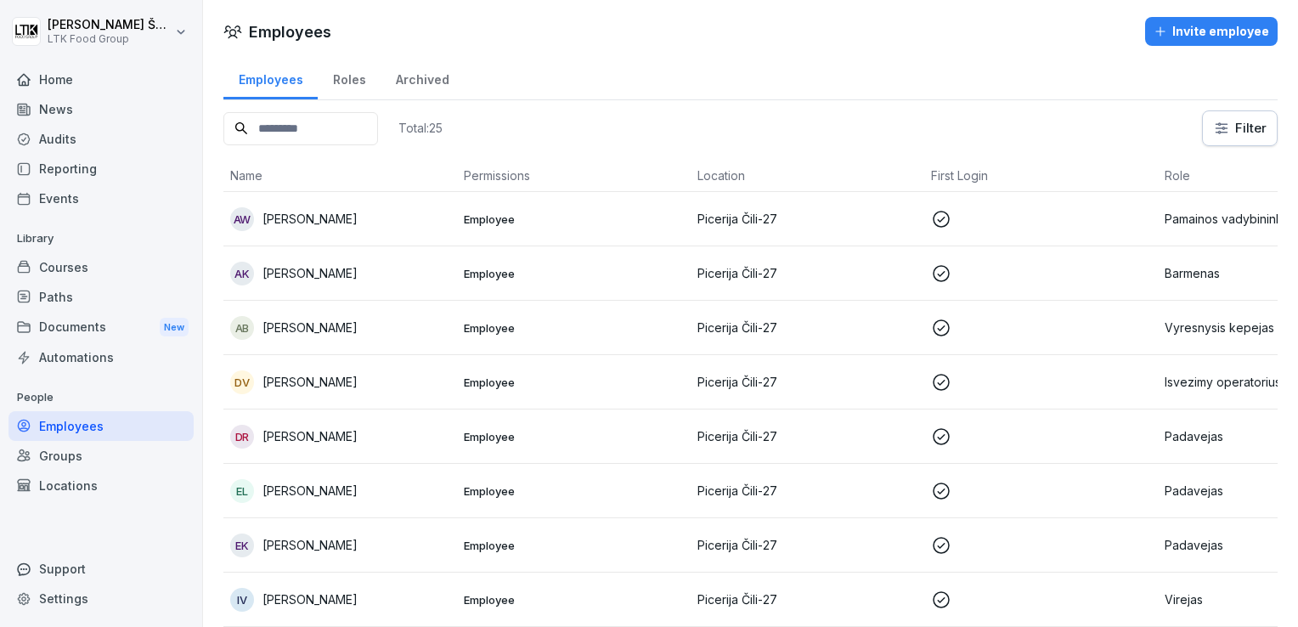
click at [286, 374] on p "[PERSON_NAME]" at bounding box center [309, 382] width 95 height 18
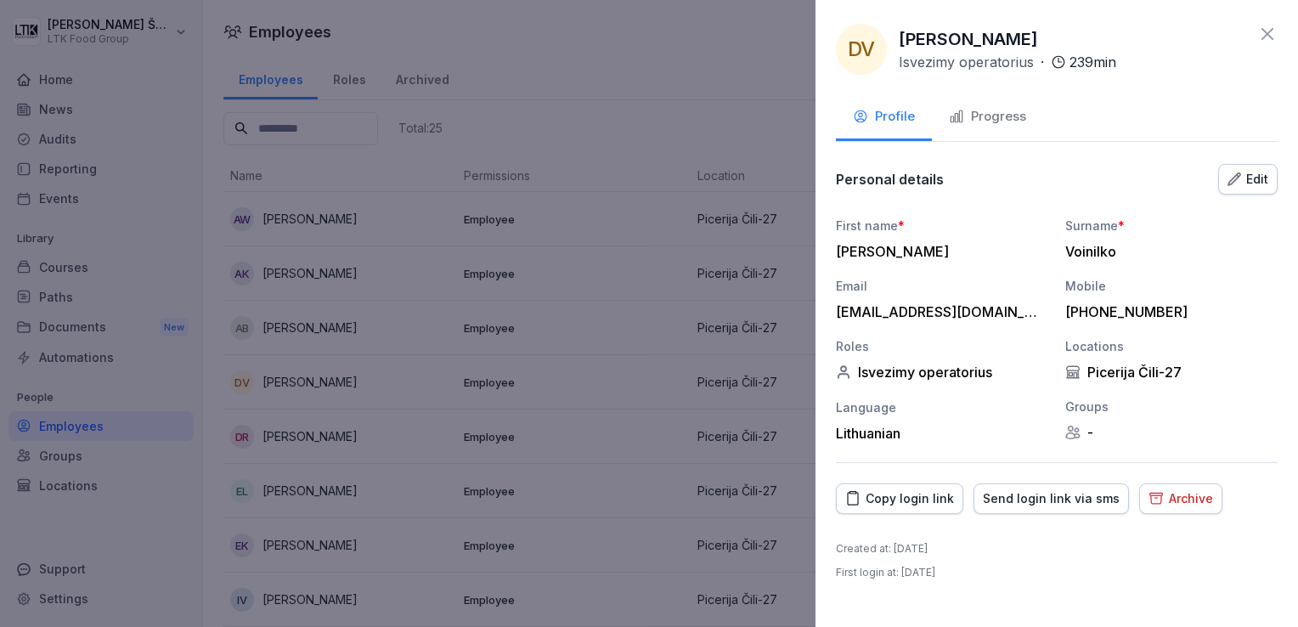
click at [1186, 498] on div "Archive" at bounding box center [1180, 498] width 65 height 19
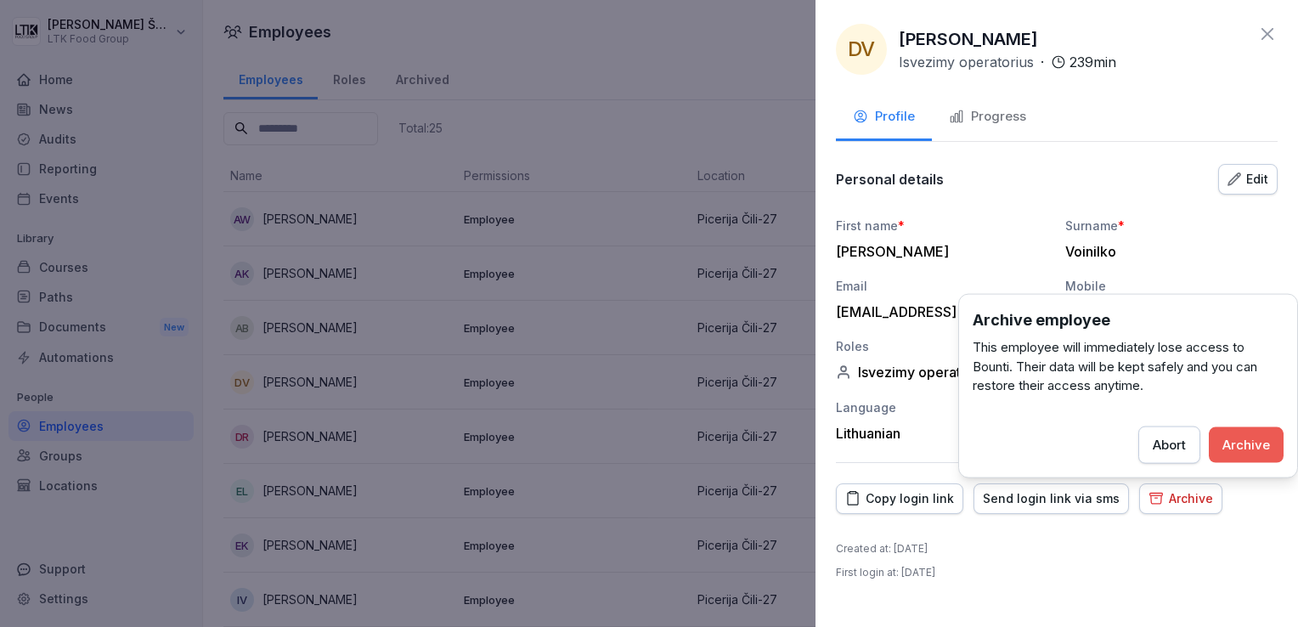
click at [1252, 440] on div "Archive" at bounding box center [1246, 444] width 48 height 19
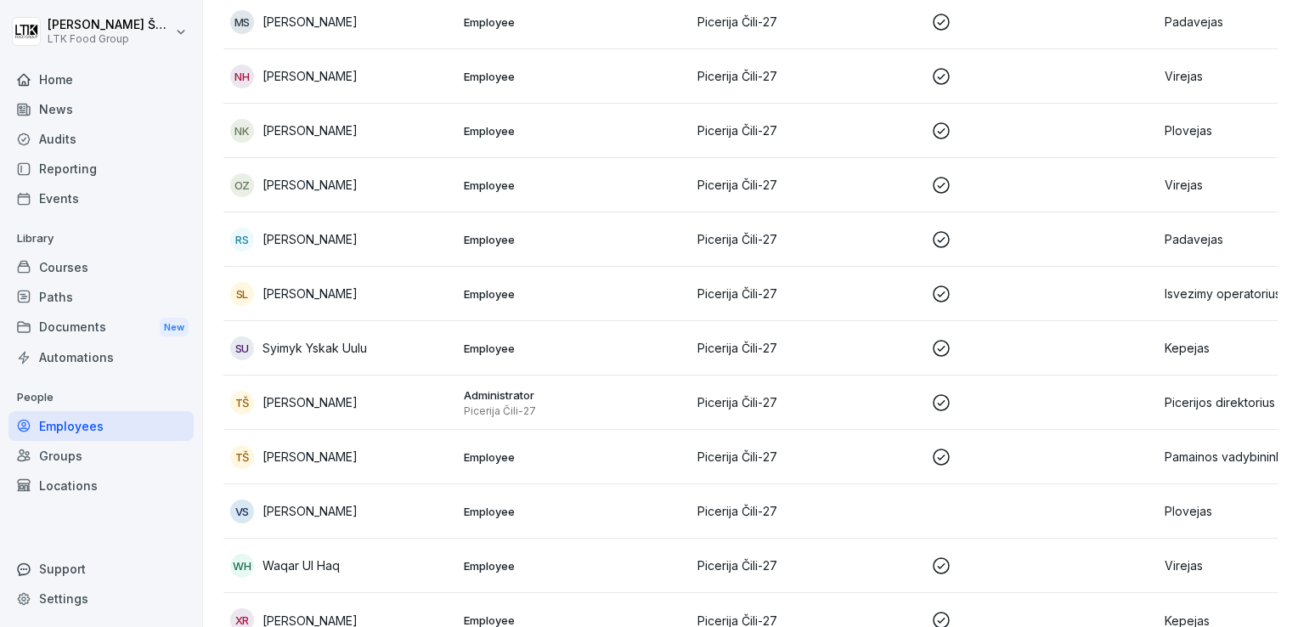
scroll to position [907, 0]
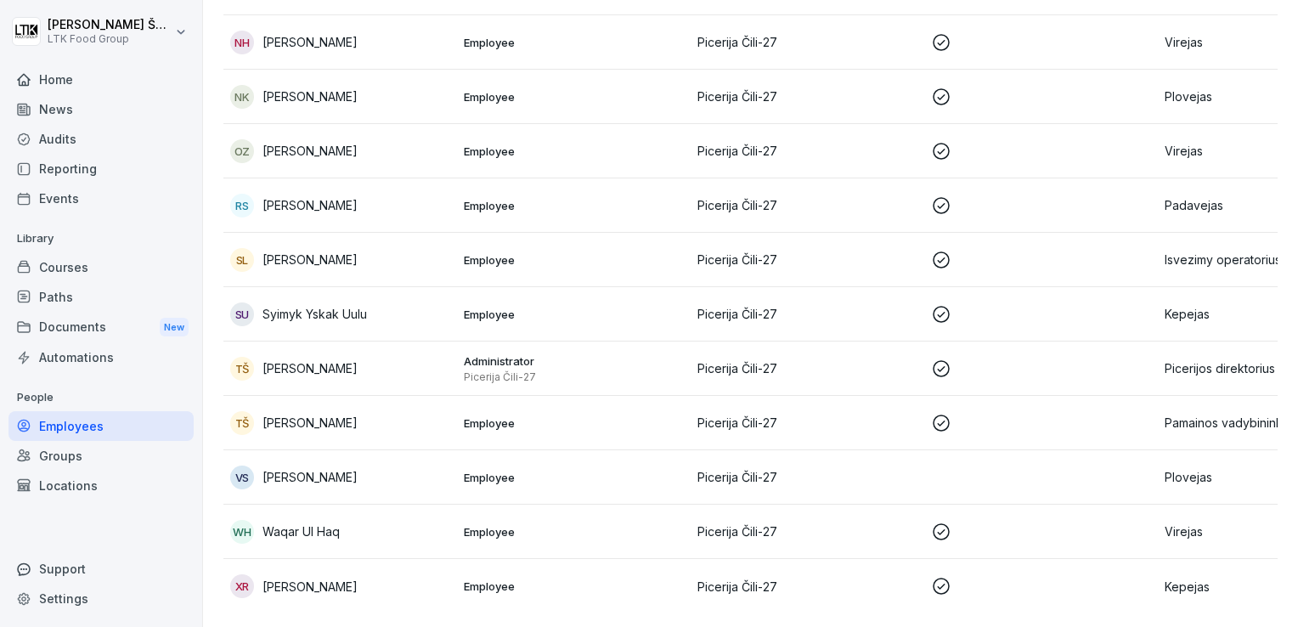
click at [301, 577] on p "[PERSON_NAME]" at bounding box center [309, 586] width 95 height 18
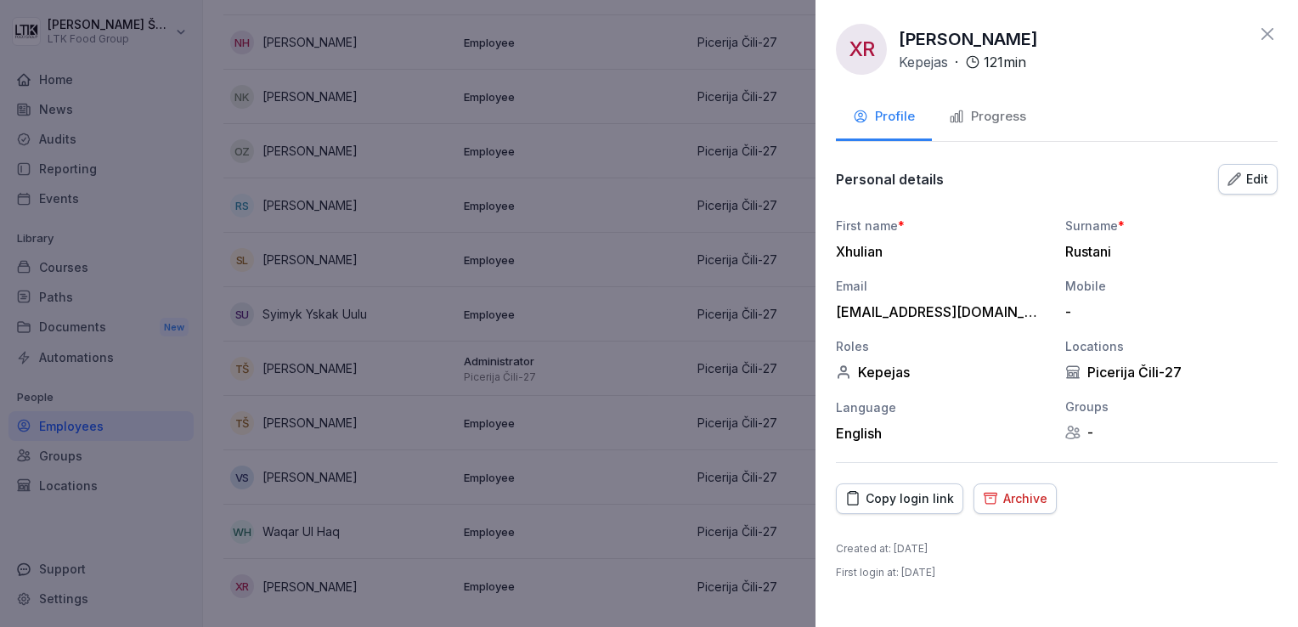
click at [1032, 498] on div "Archive" at bounding box center [1015, 498] width 65 height 19
drag, startPoint x: 1193, startPoint y: 538, endPoint x: 1189, endPoint y: 514, distance: 25.0
click at [1192, 538] on div "XR Xhulian [PERSON_NAME] · 121 min Profile Progress Personal details Edit First…" at bounding box center [1056, 313] width 482 height 627
click at [1265, 46] on div "XR Xhulian [PERSON_NAME] · 121 min" at bounding box center [1057, 49] width 442 height 51
click at [1268, 38] on icon at bounding box center [1267, 34] width 20 height 20
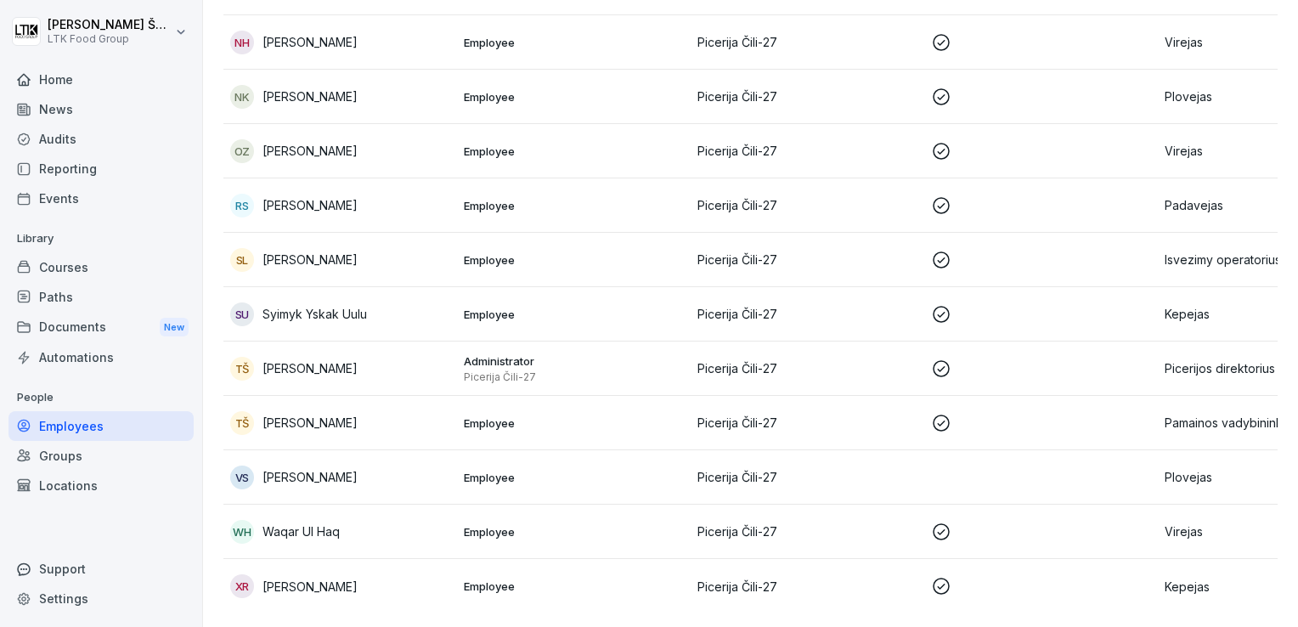
click at [301, 577] on p "[PERSON_NAME]" at bounding box center [309, 586] width 95 height 18
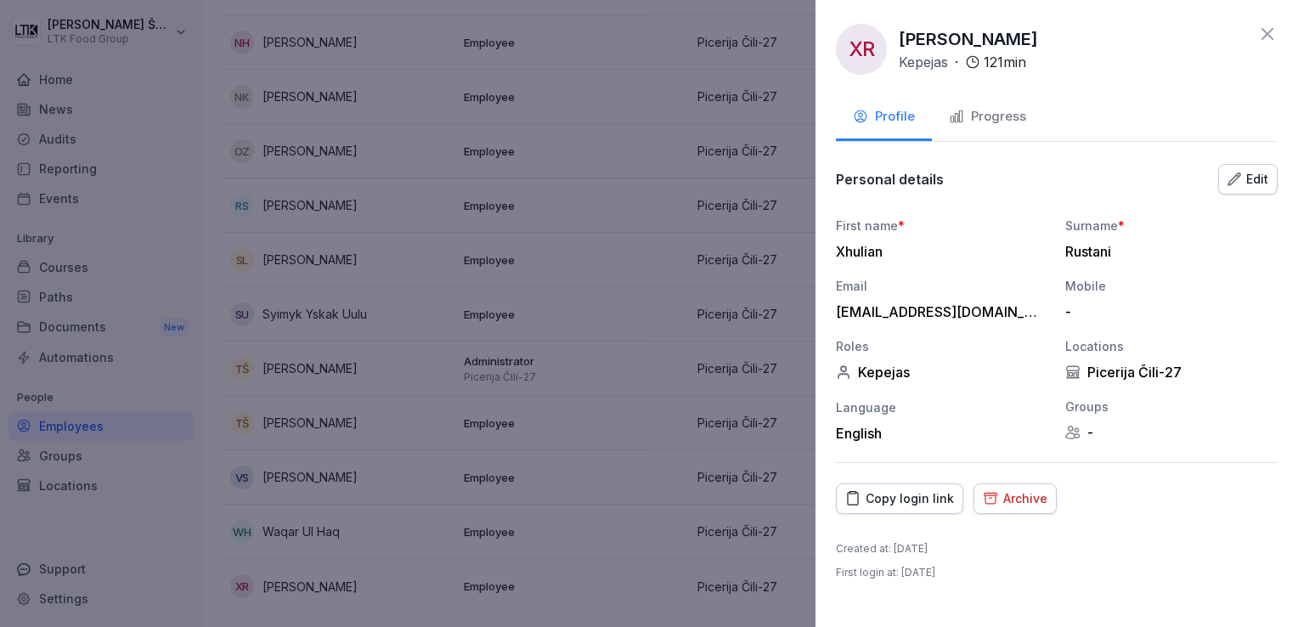
click at [995, 110] on div "Progress" at bounding box center [987, 117] width 77 height 20
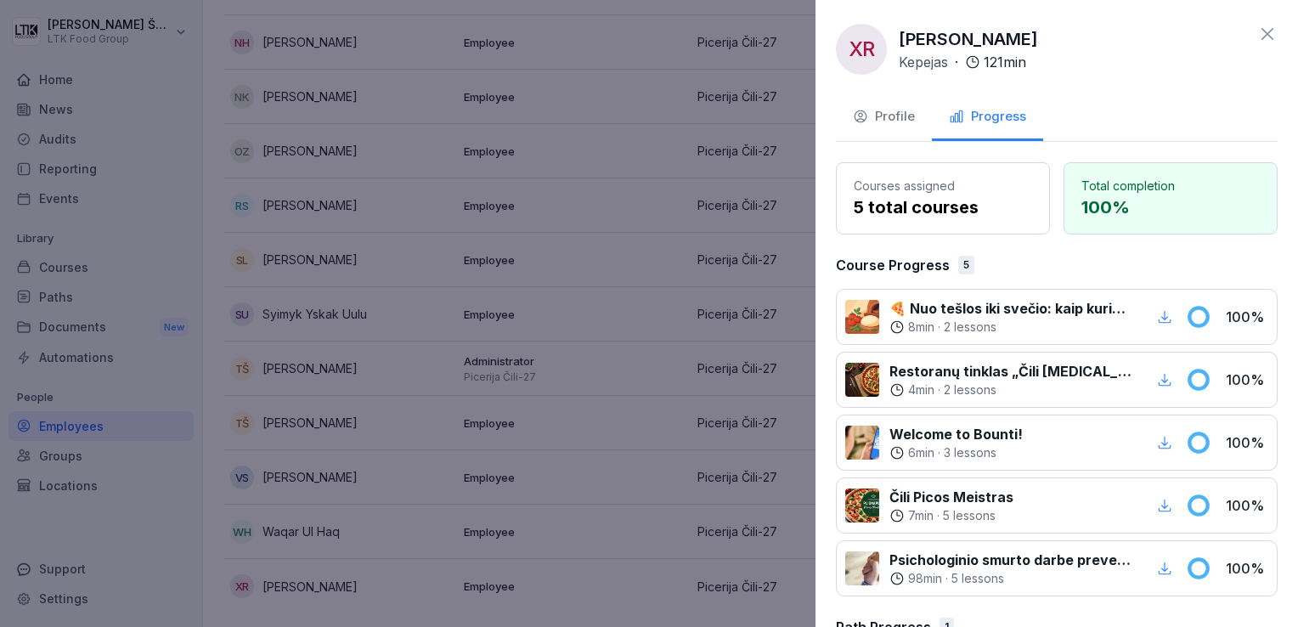
click at [910, 116] on div "Profile" at bounding box center [884, 117] width 62 height 20
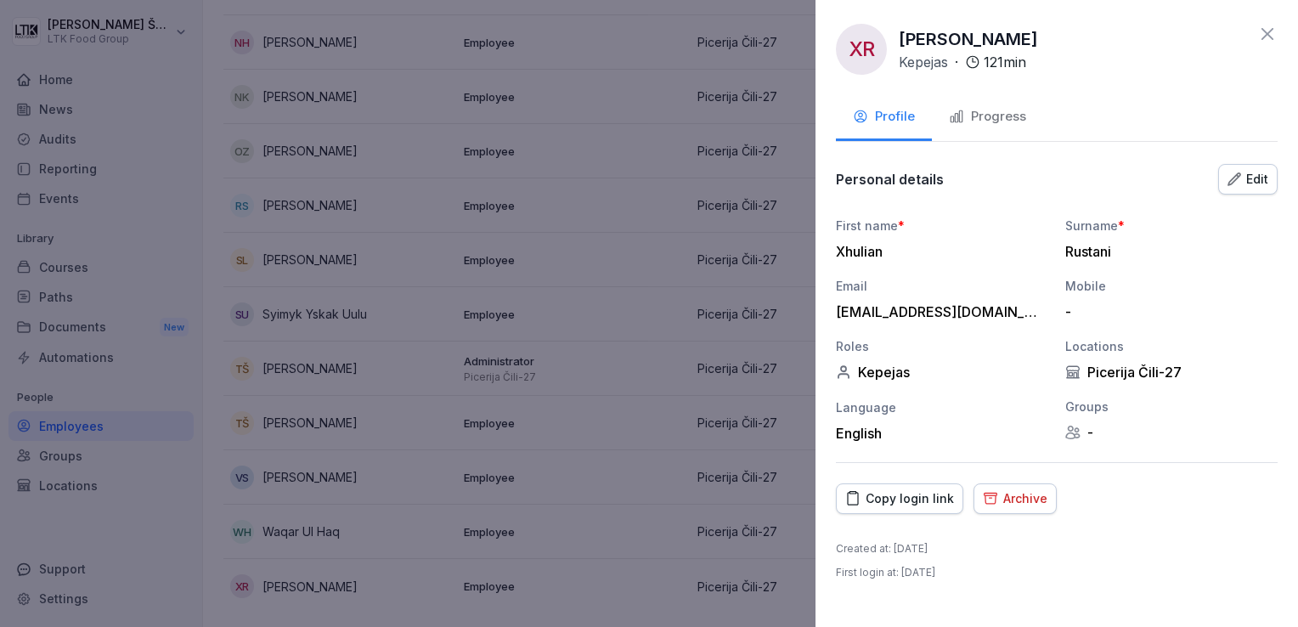
click at [1253, 177] on div "Edit" at bounding box center [1247, 179] width 41 height 19
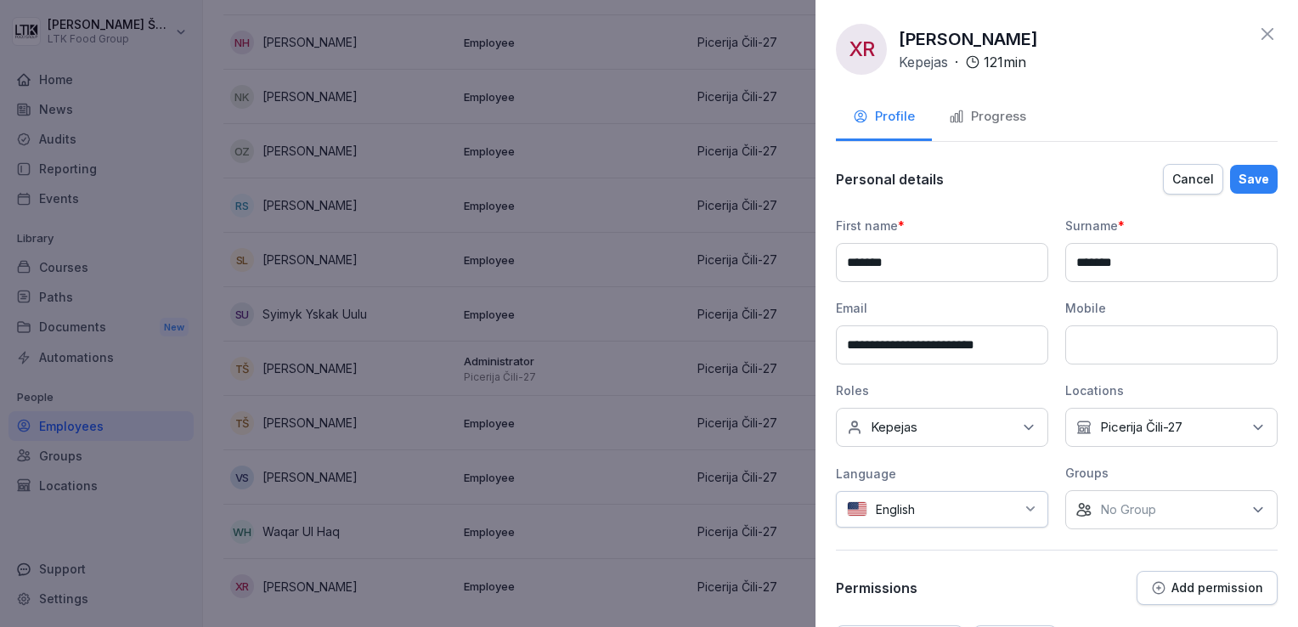
click at [1249, 419] on icon at bounding box center [1257, 427] width 17 height 17
click at [1129, 465] on input at bounding box center [1168, 466] width 219 height 32
type input "*"
click at [1249, 424] on icon at bounding box center [1257, 427] width 17 height 17
click at [1249, 425] on icon at bounding box center [1257, 427] width 17 height 17
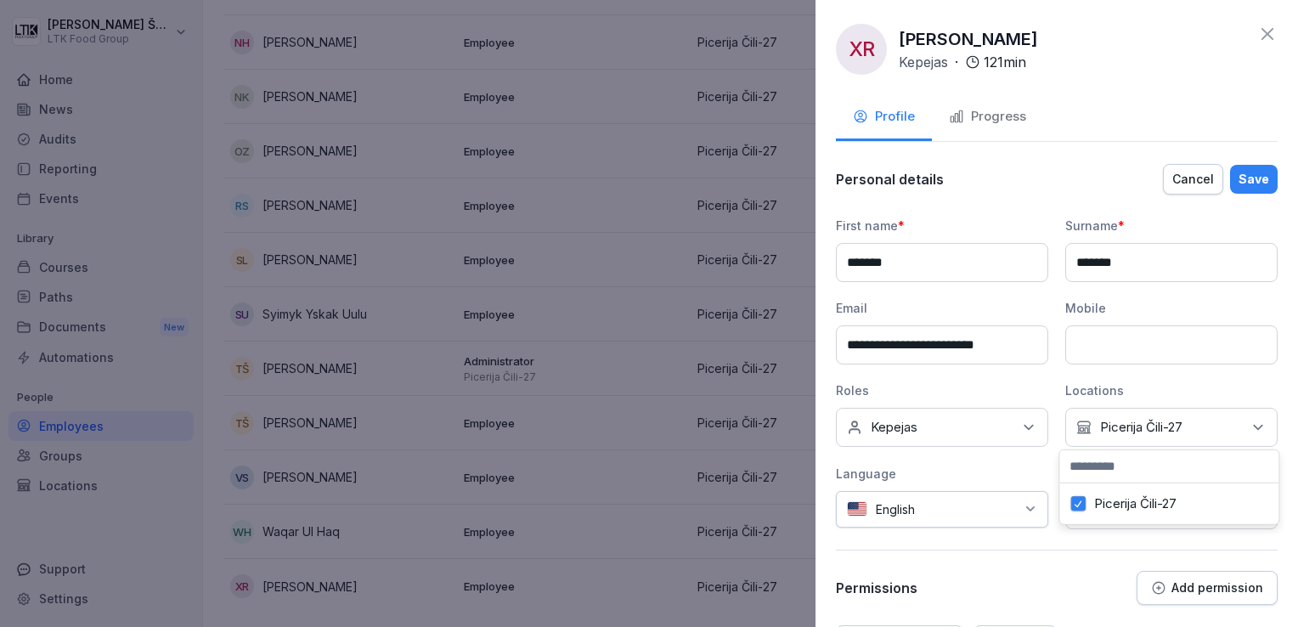
click at [1130, 469] on input at bounding box center [1168, 466] width 219 height 32
type input "*"
click at [1085, 189] on div "Personal details Cancel Save" at bounding box center [1057, 179] width 442 height 34
click at [1238, 173] on div "Save" at bounding box center [1253, 179] width 31 height 19
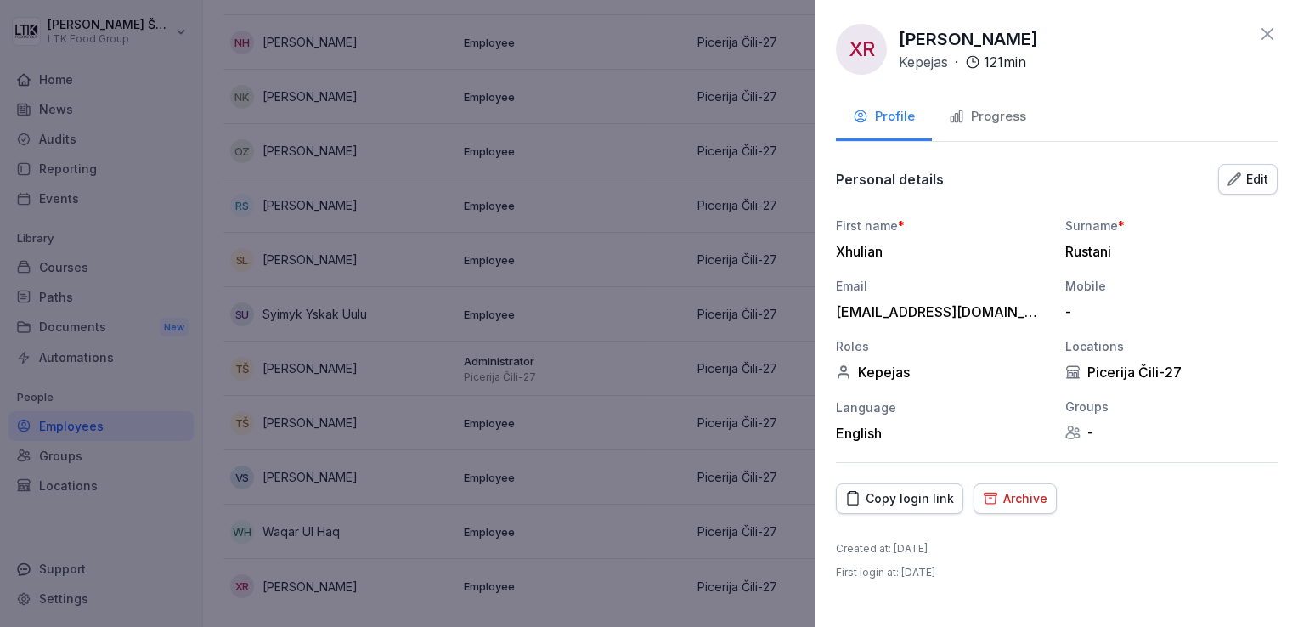
click at [1264, 34] on icon at bounding box center [1267, 34] width 20 height 20
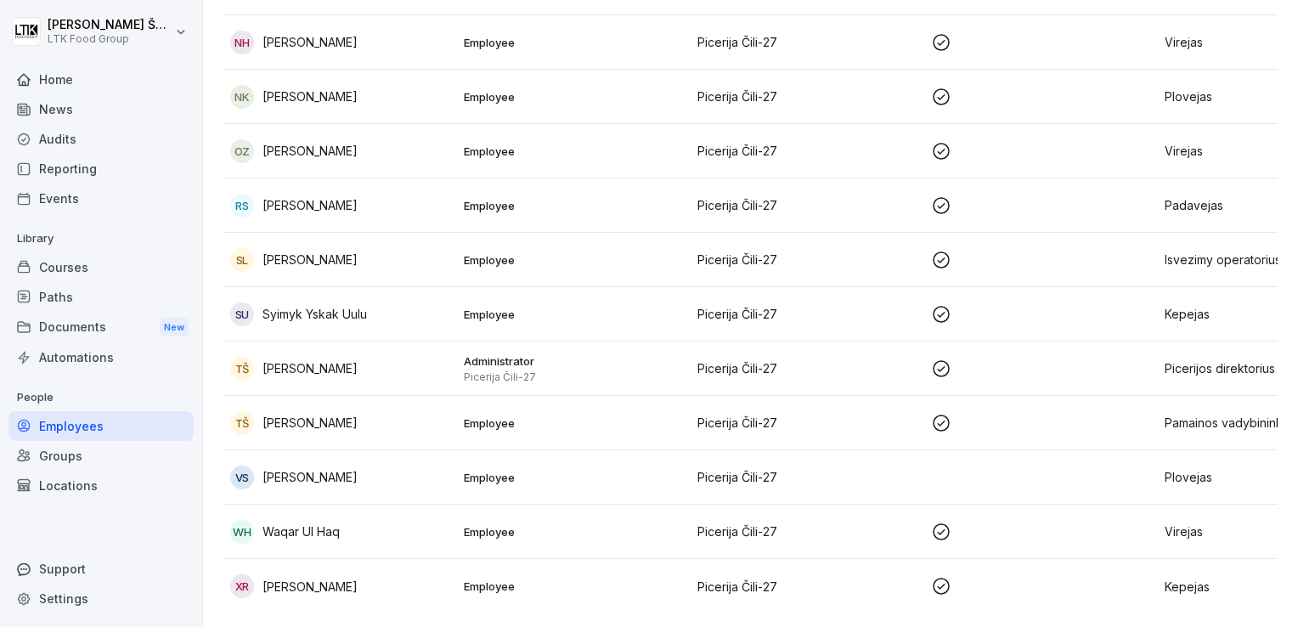
click at [372, 465] on div "VS [PERSON_NAME]" at bounding box center [340, 477] width 220 height 24
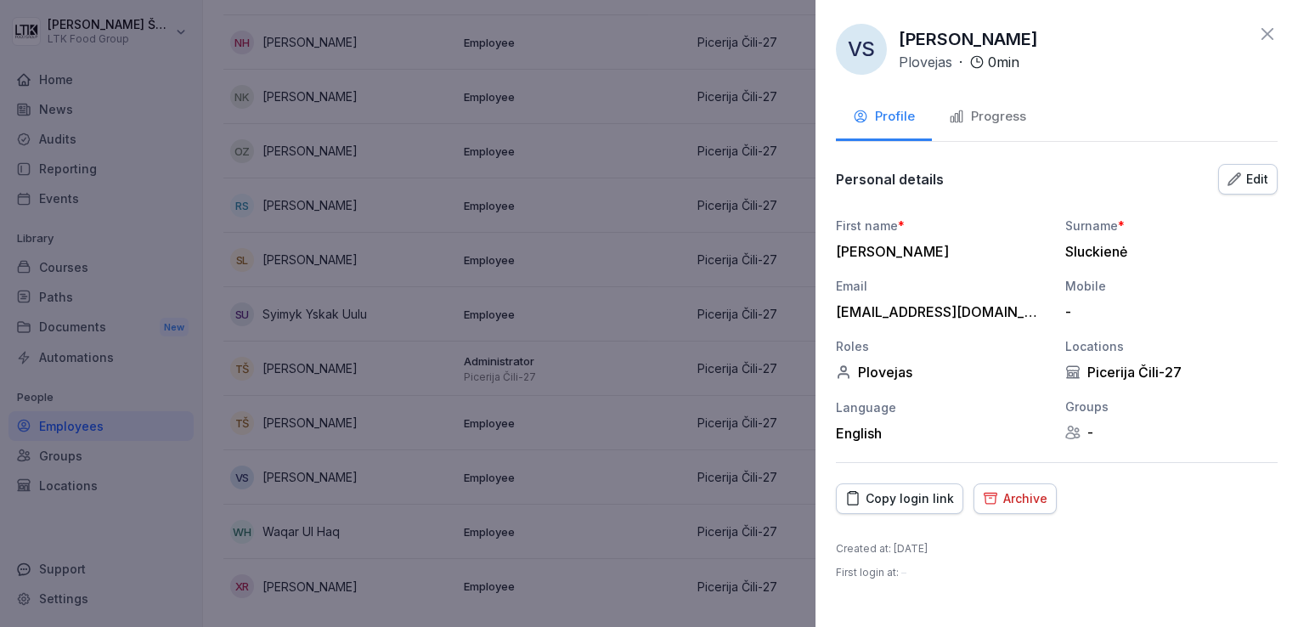
click at [1005, 113] on div "Progress" at bounding box center [987, 117] width 77 height 20
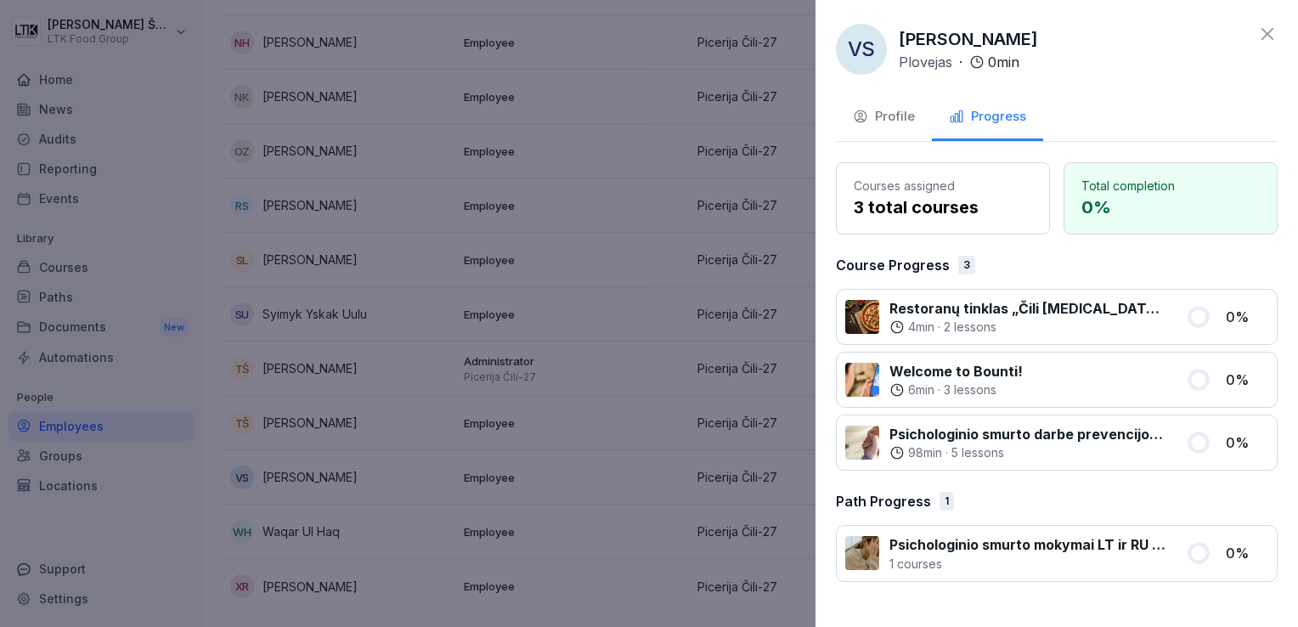
click at [1269, 42] on icon at bounding box center [1267, 34] width 20 height 20
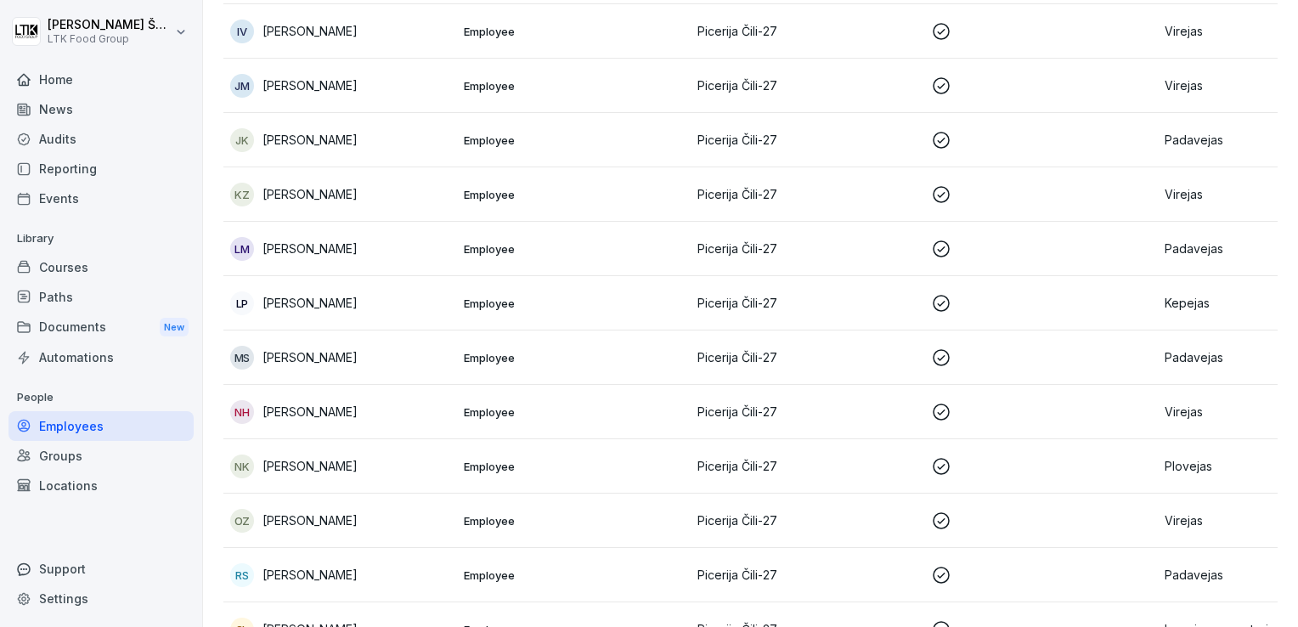
scroll to position [312, 0]
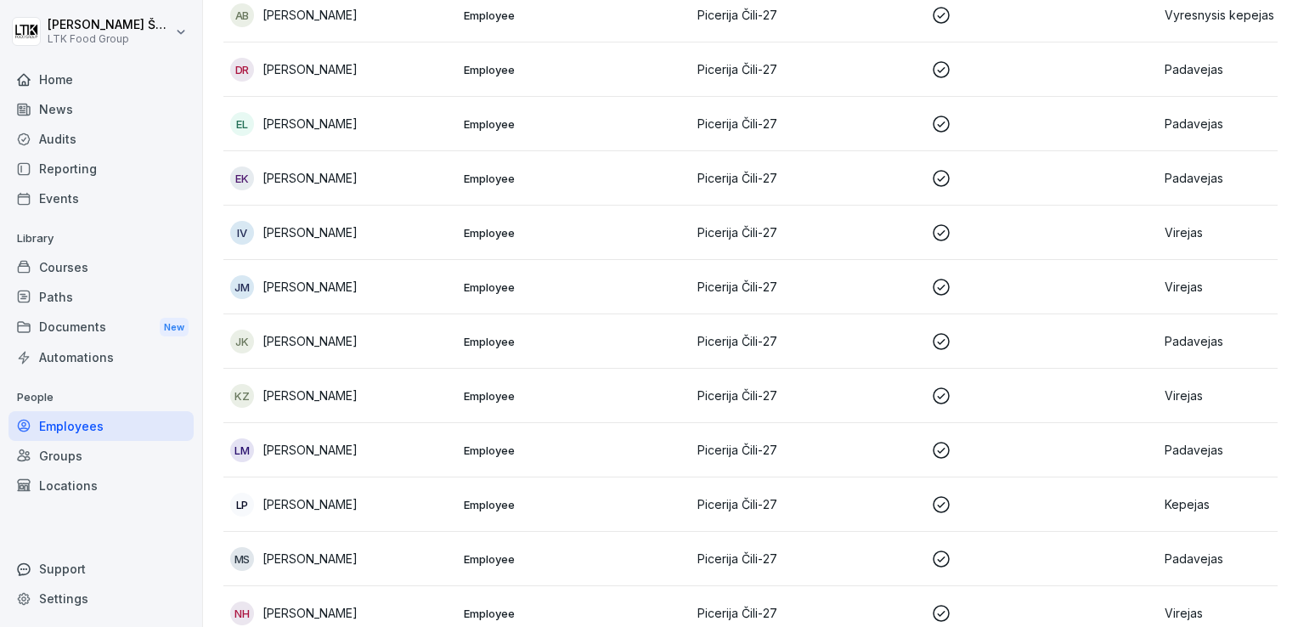
click at [1193, 565] on p "Padavejas" at bounding box center [1274, 558] width 220 height 18
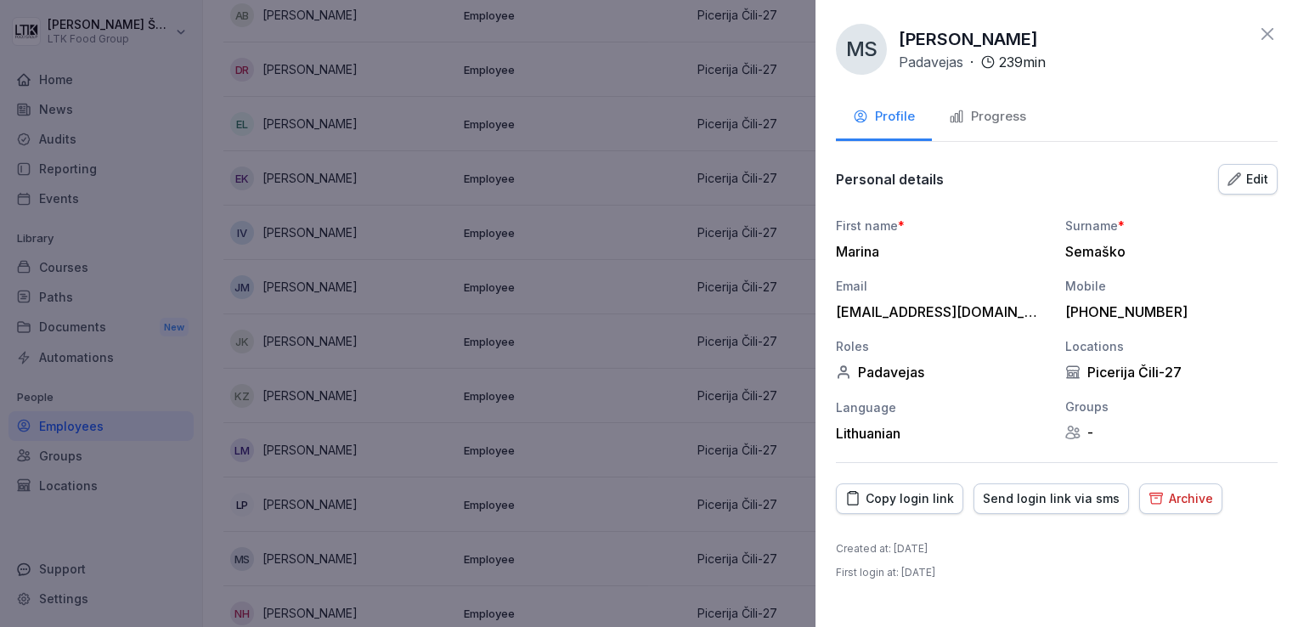
click at [1162, 498] on div "Archive" at bounding box center [1180, 498] width 65 height 19
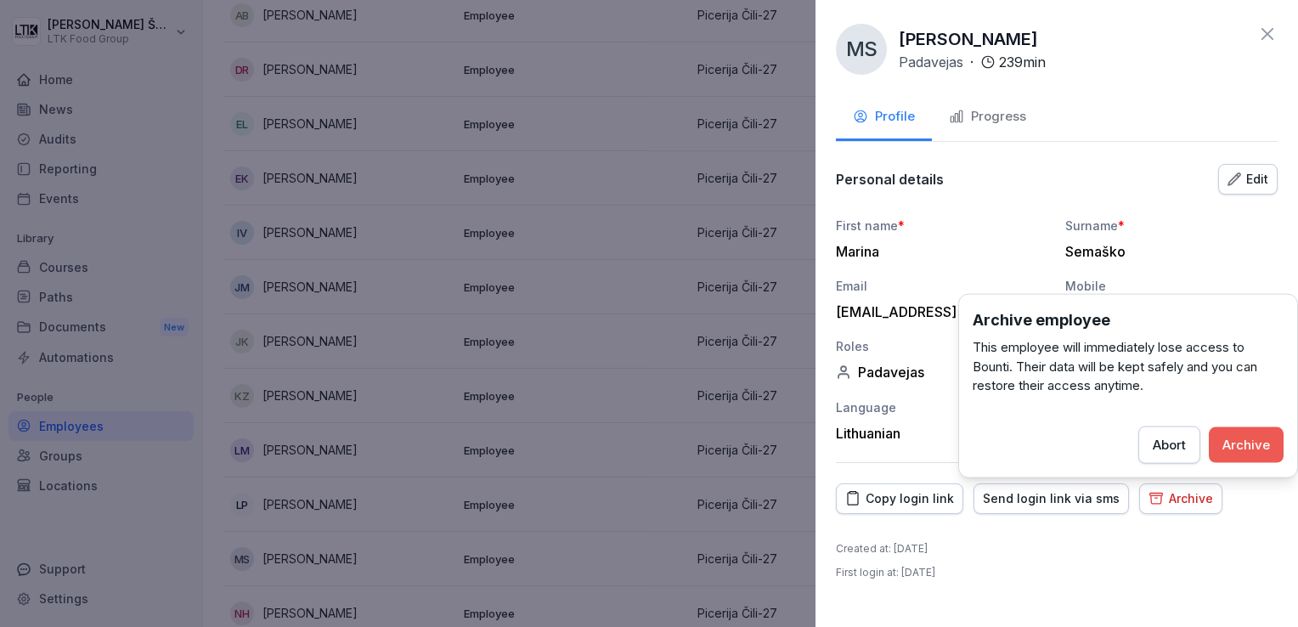
click at [1260, 451] on div "Archive" at bounding box center [1246, 444] width 48 height 19
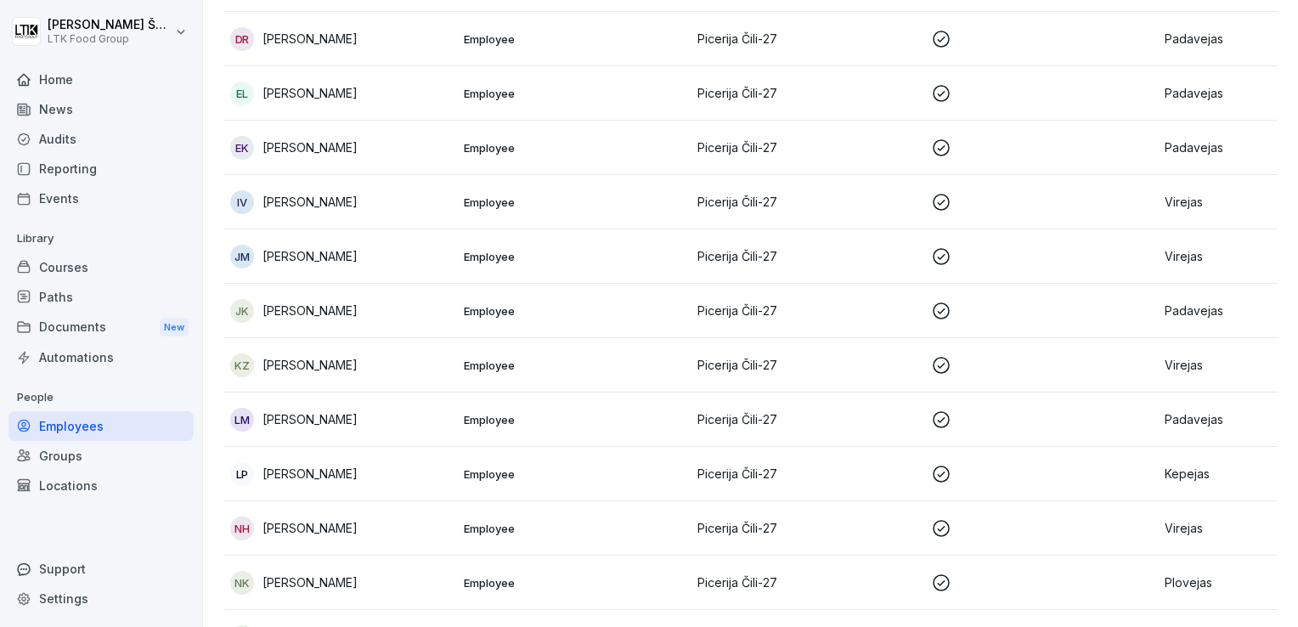
scroll to position [0, 0]
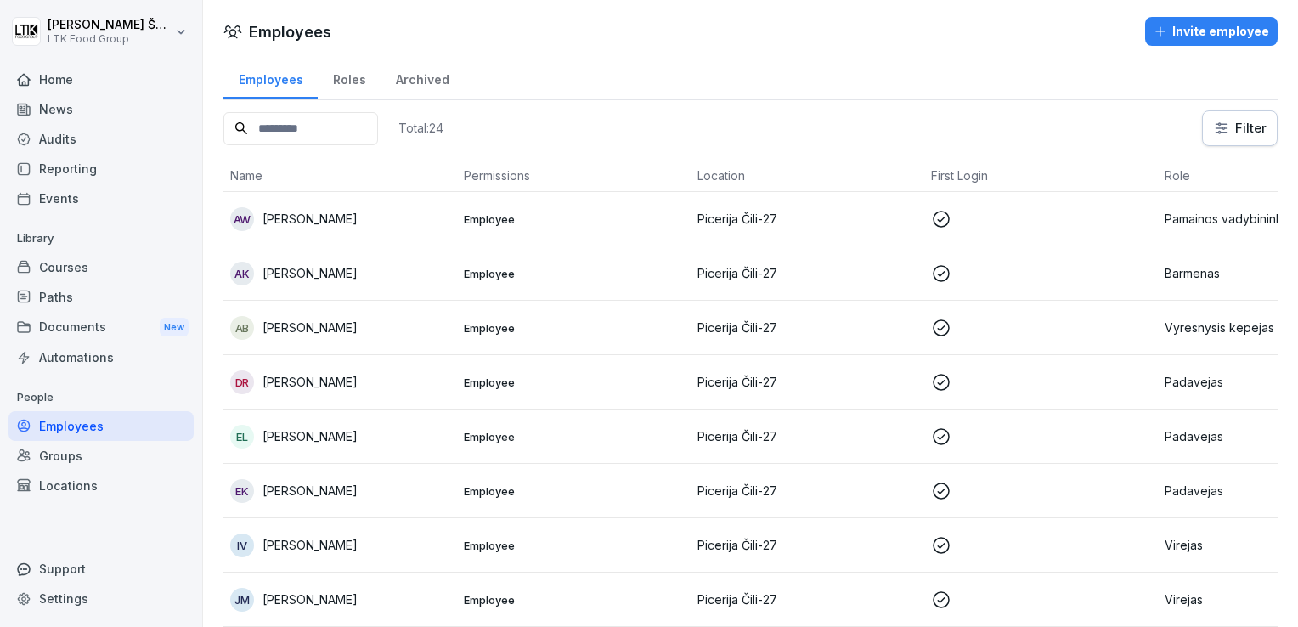
click at [1227, 37] on div "Invite employee" at bounding box center [1210, 31] width 115 height 19
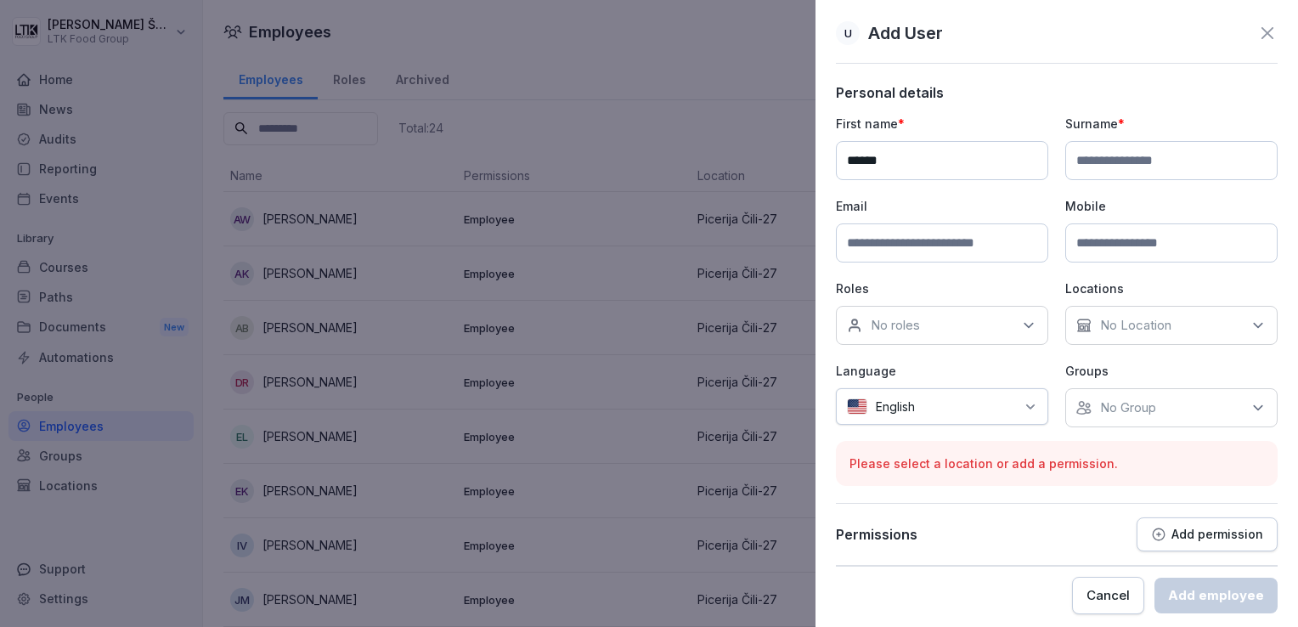
type input "*****"
click at [1076, 158] on input at bounding box center [1171, 160] width 212 height 39
type input "**********"
click at [898, 236] on input at bounding box center [942, 242] width 212 height 39
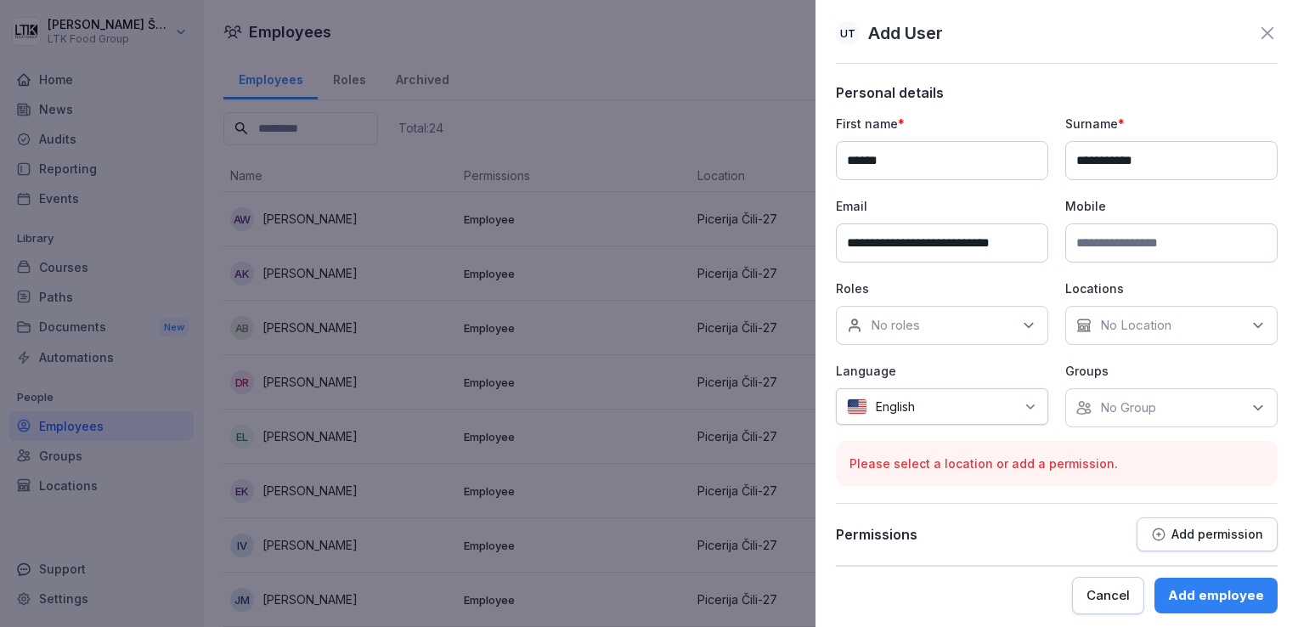
scroll to position [0, 7]
type input "**********"
click at [1067, 241] on input at bounding box center [1171, 242] width 212 height 39
type input "**********"
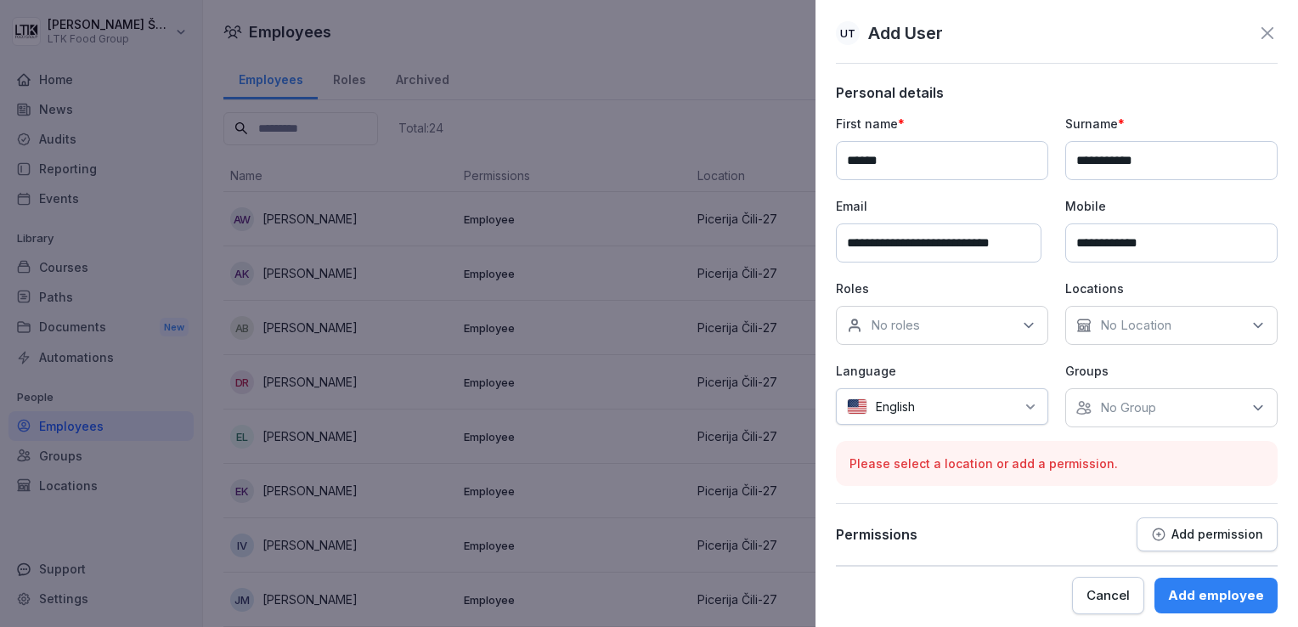
click at [1027, 326] on icon at bounding box center [1028, 325] width 17 height 17
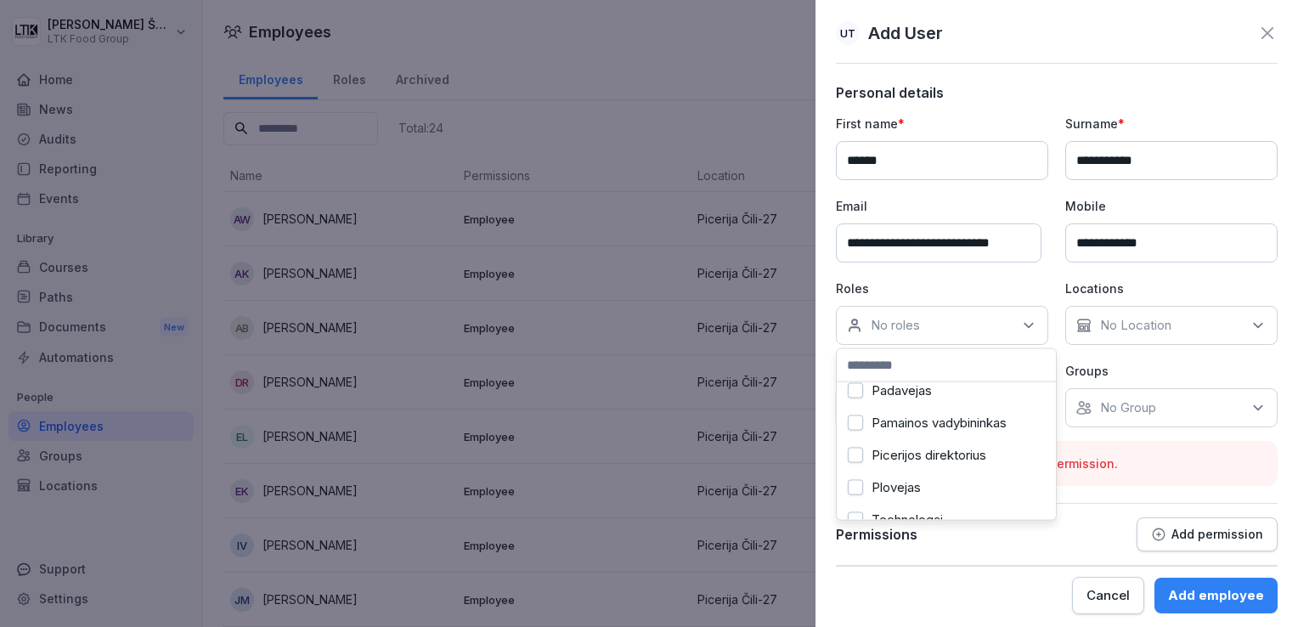
scroll to position [510, 0]
click at [862, 457] on button "Virejas" at bounding box center [854, 456] width 15 height 15
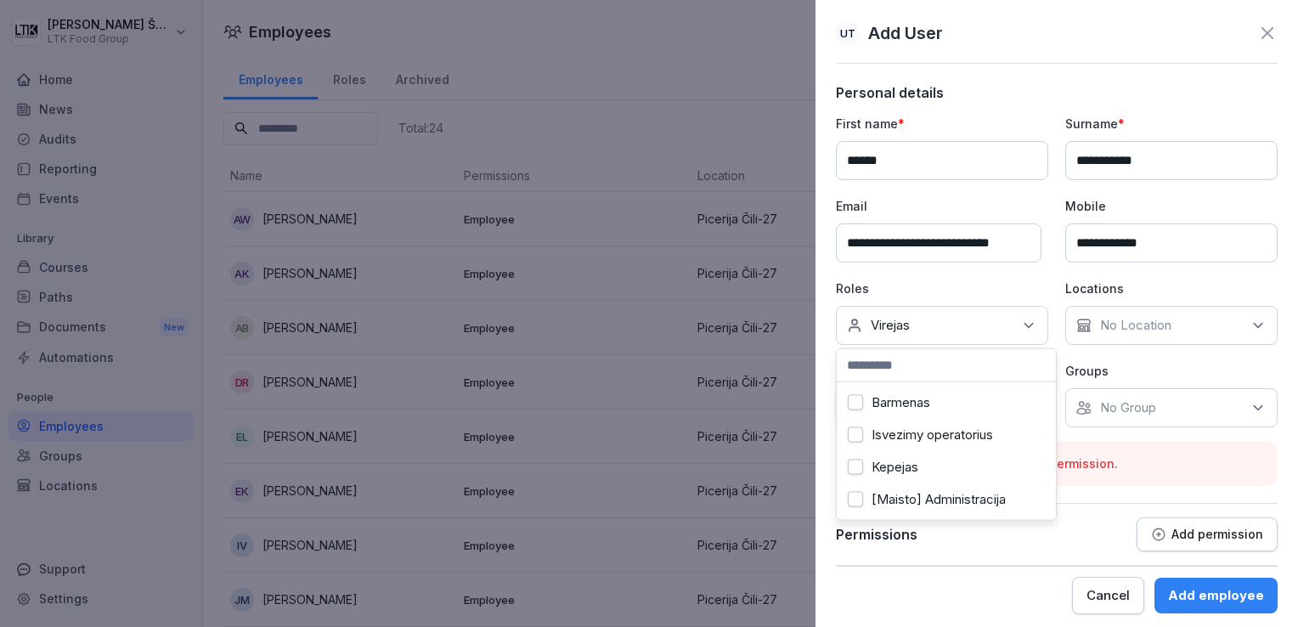
click at [860, 465] on button "Kepejas" at bounding box center [854, 466] width 15 height 15
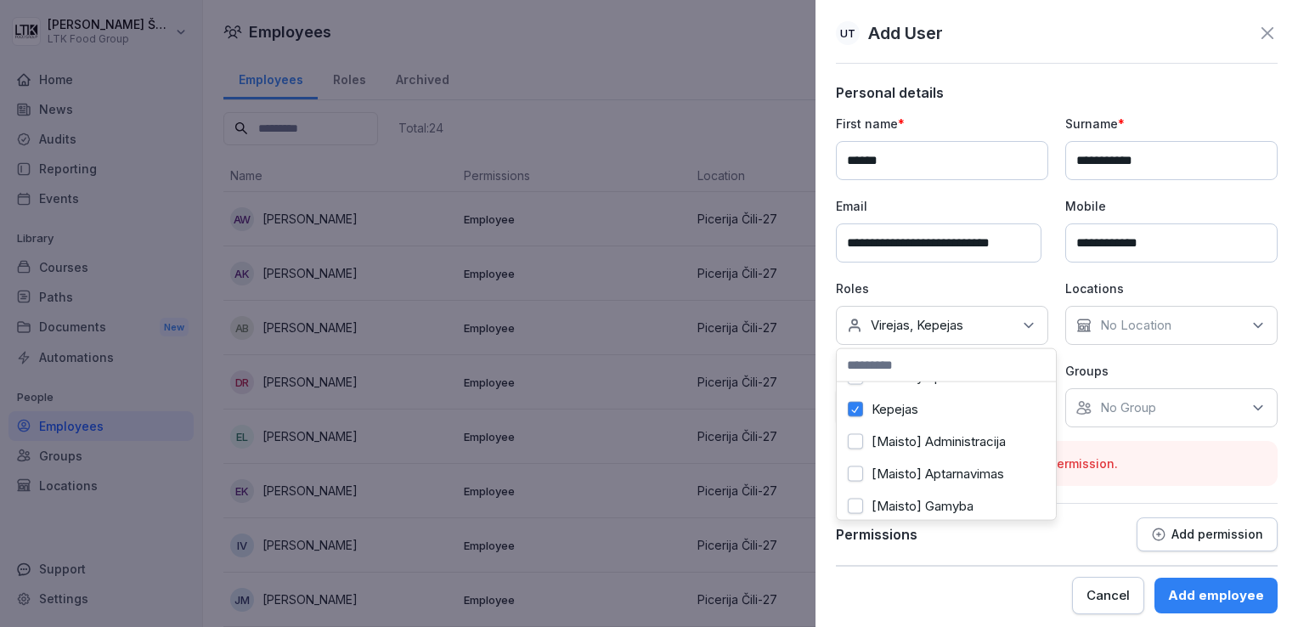
scroll to position [85, 0]
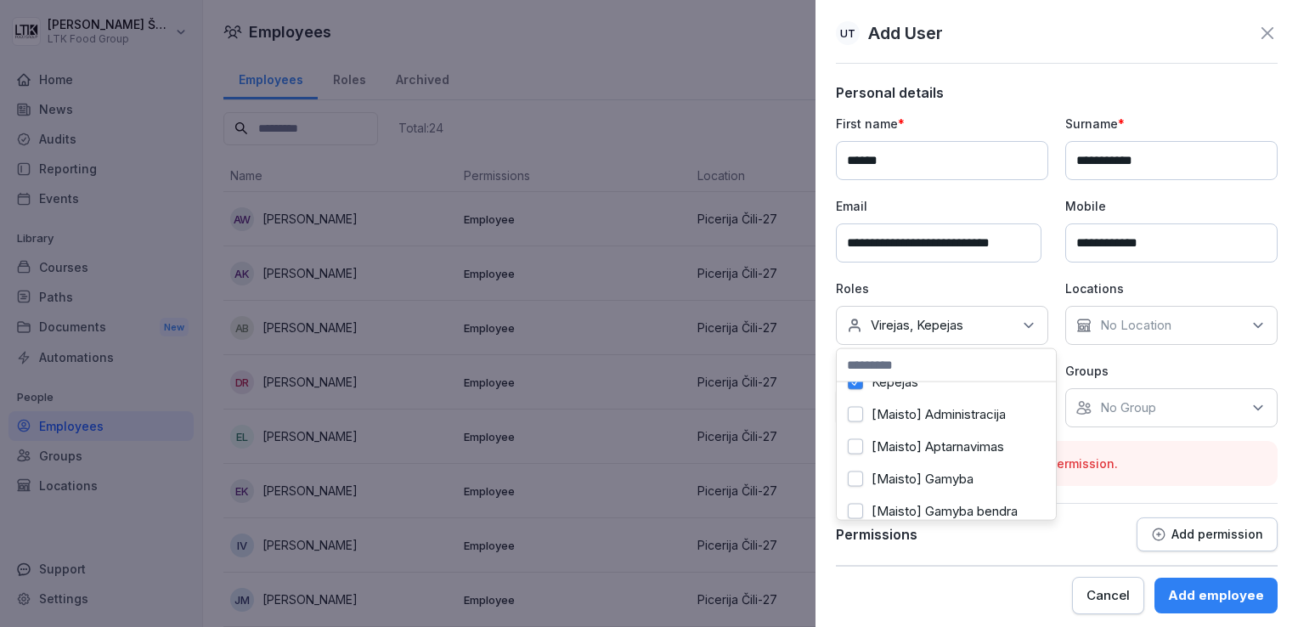
click at [1155, 358] on div "**********" at bounding box center [1057, 271] width 442 height 312
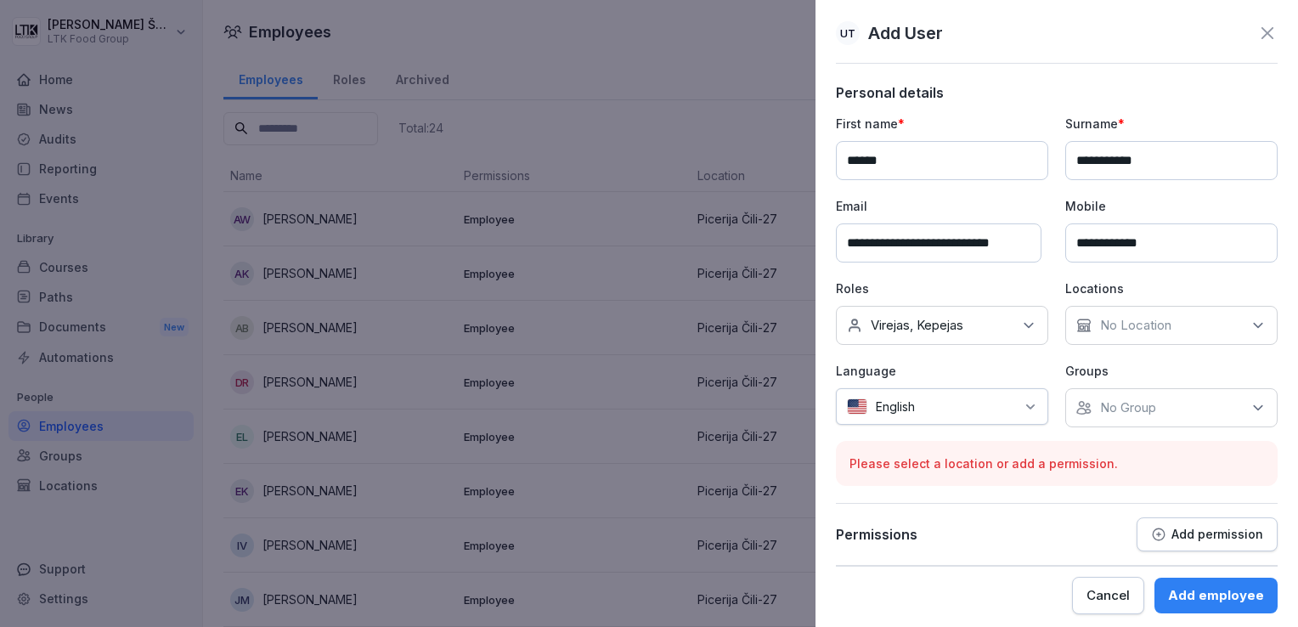
click at [1249, 327] on icon at bounding box center [1257, 325] width 17 height 17
click at [1172, 401] on label "Picerija Čili-27" at bounding box center [1135, 402] width 82 height 15
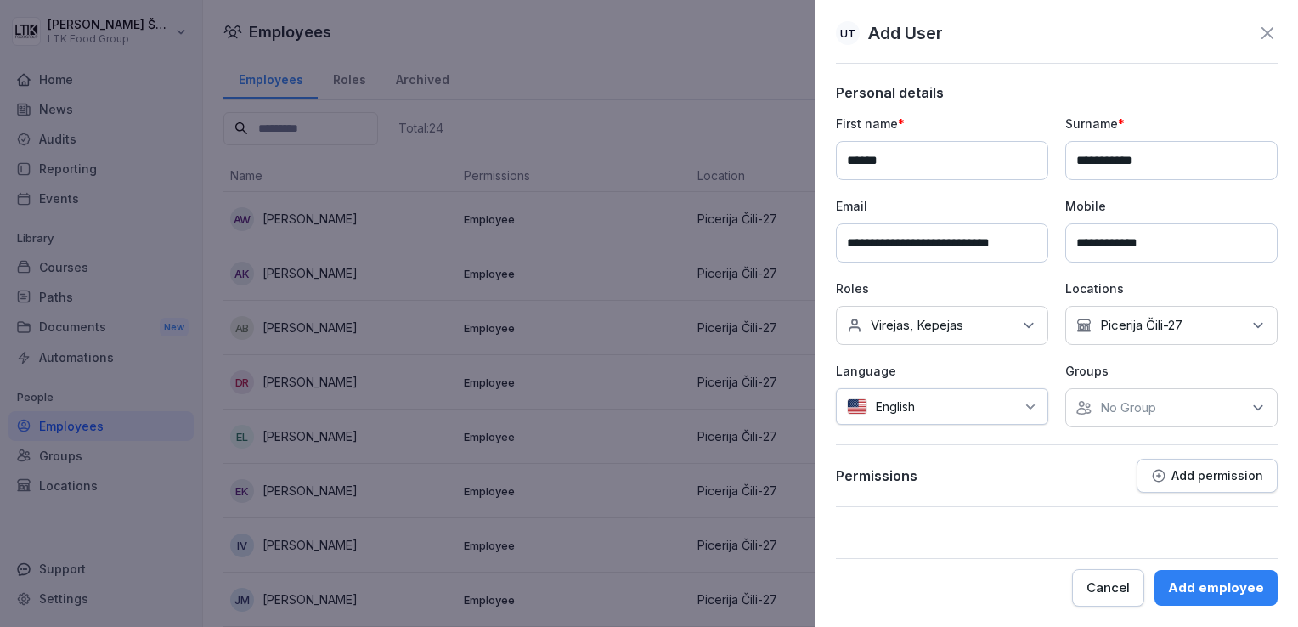
click at [1014, 427] on div "**********" at bounding box center [1057, 295] width 442 height 423
click at [1036, 403] on icon at bounding box center [1030, 407] width 14 height 14
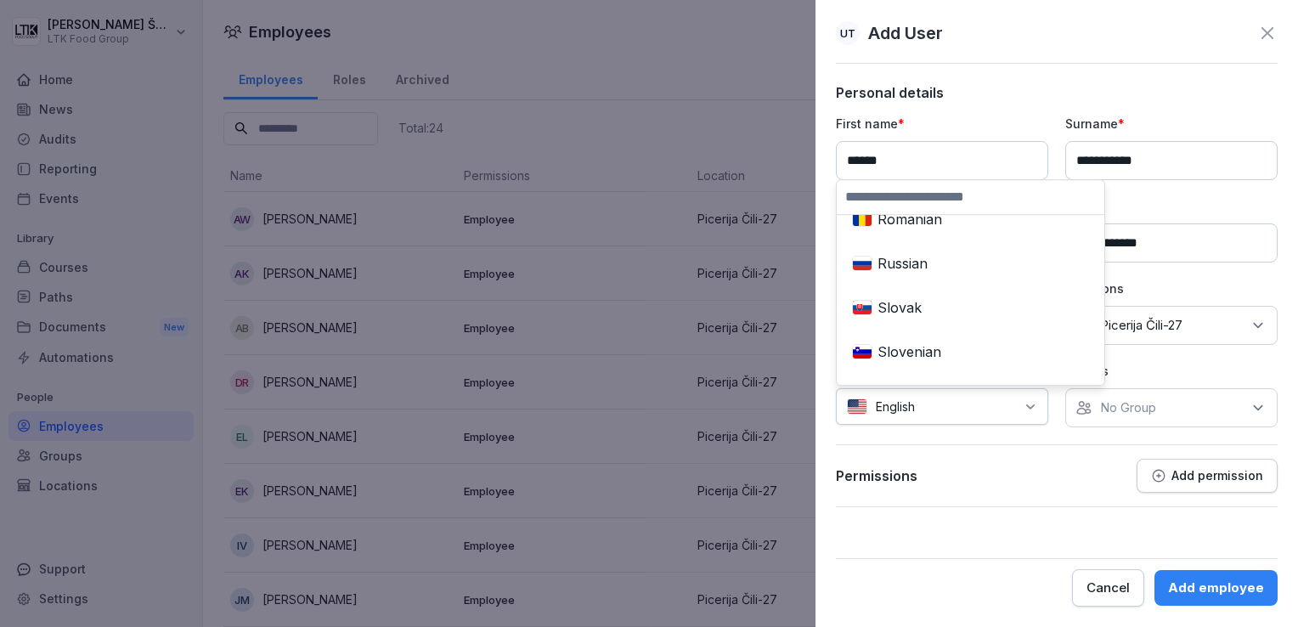
scroll to position [849, 0]
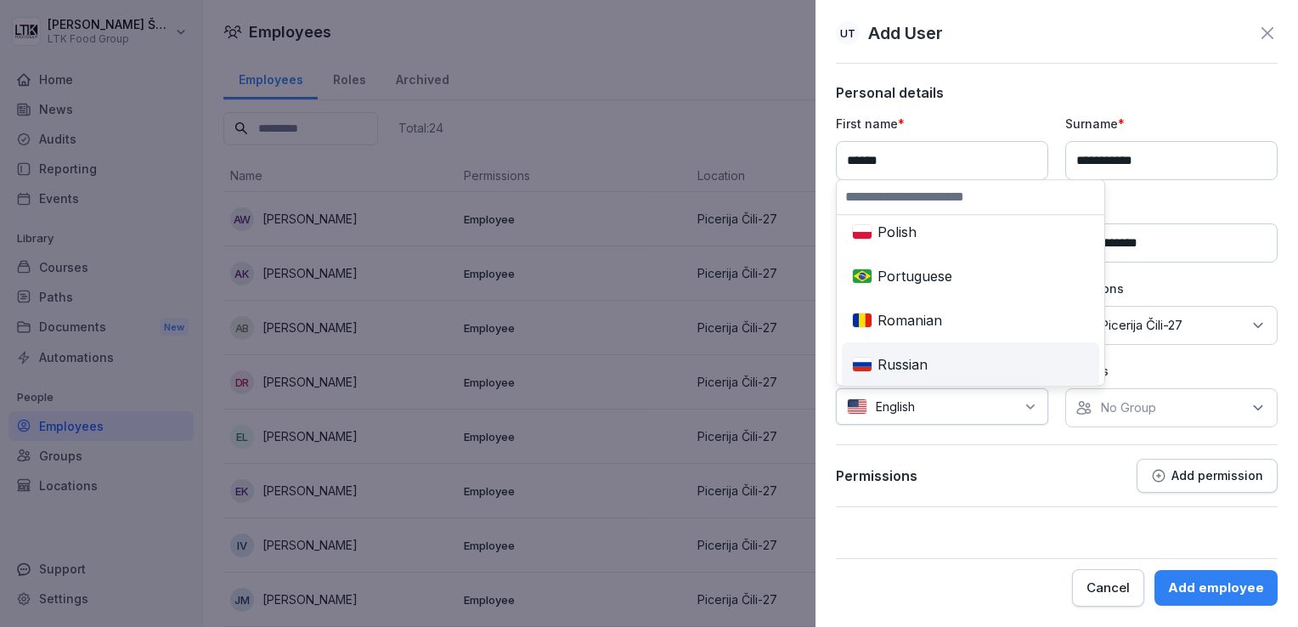
click at [912, 362] on div "Russian" at bounding box center [970, 364] width 251 height 37
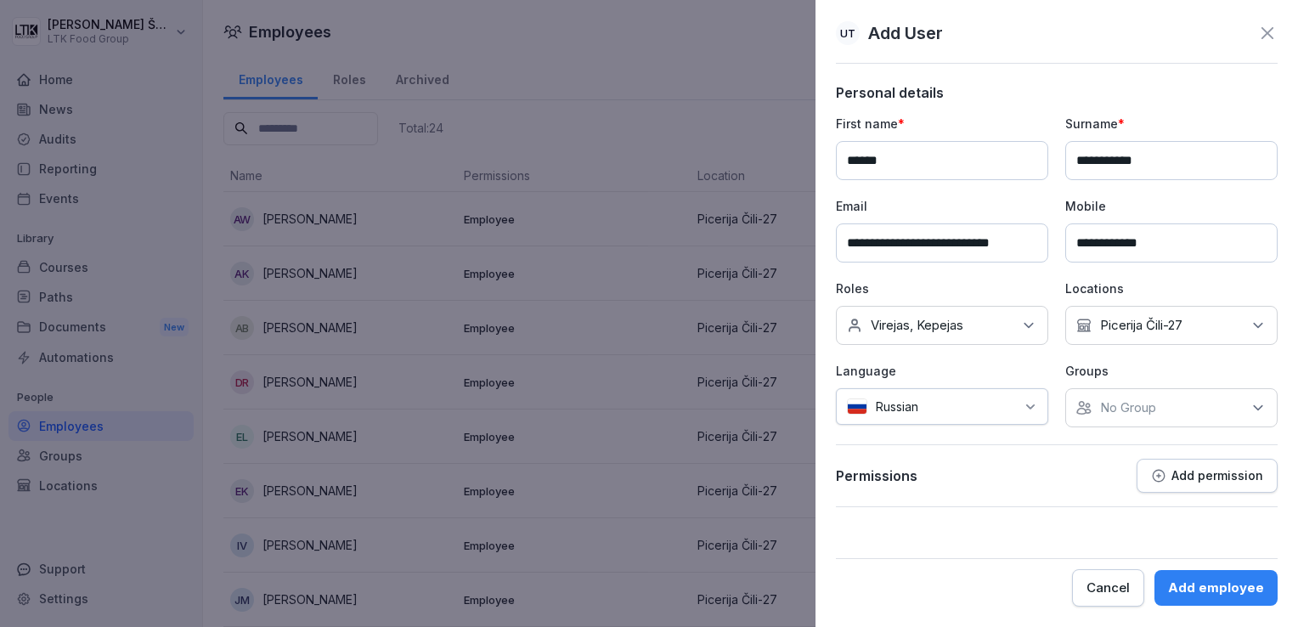
click at [1264, 413] on icon at bounding box center [1257, 407] width 17 height 17
click at [1140, 411] on p "No Group" at bounding box center [1128, 407] width 56 height 17
click at [1252, 402] on icon at bounding box center [1257, 407] width 17 height 17
click at [1079, 485] on div "Permissions Add permission" at bounding box center [1057, 476] width 442 height 34
click at [1209, 478] on p "Add permission" at bounding box center [1217, 476] width 92 height 14
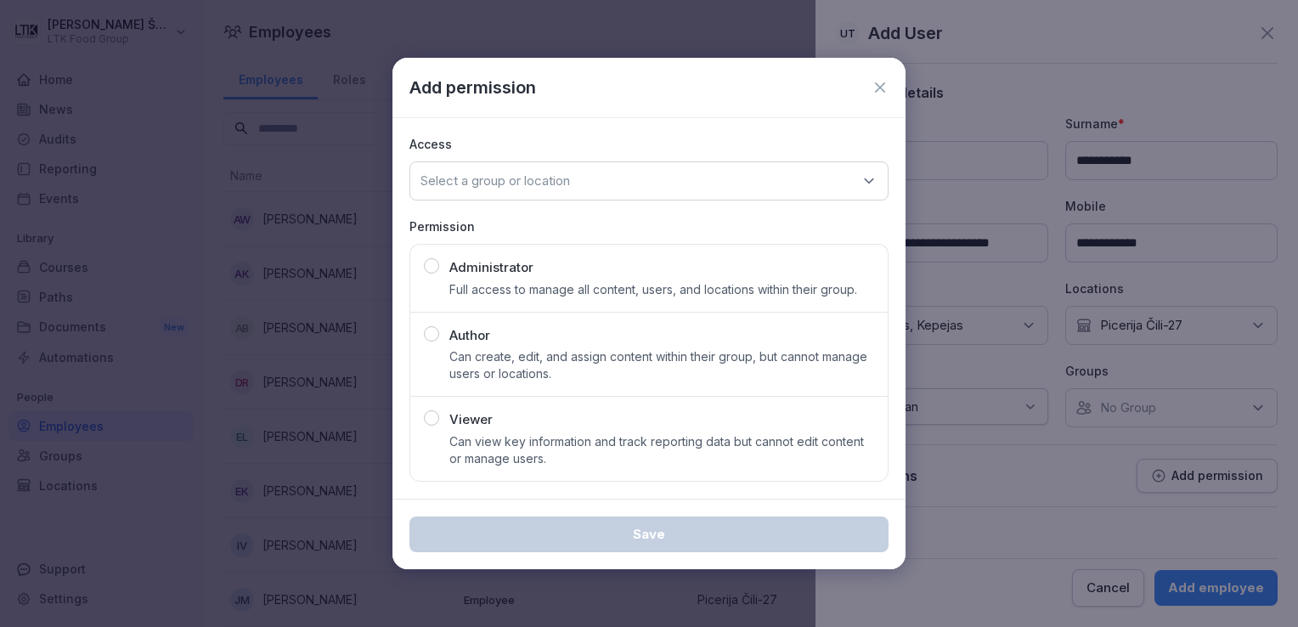
click at [446, 414] on div "Viewer Can view key information and track reporting data but cannot edit conten…" at bounding box center [649, 438] width 450 height 57
click at [863, 179] on icon at bounding box center [868, 180] width 17 height 17
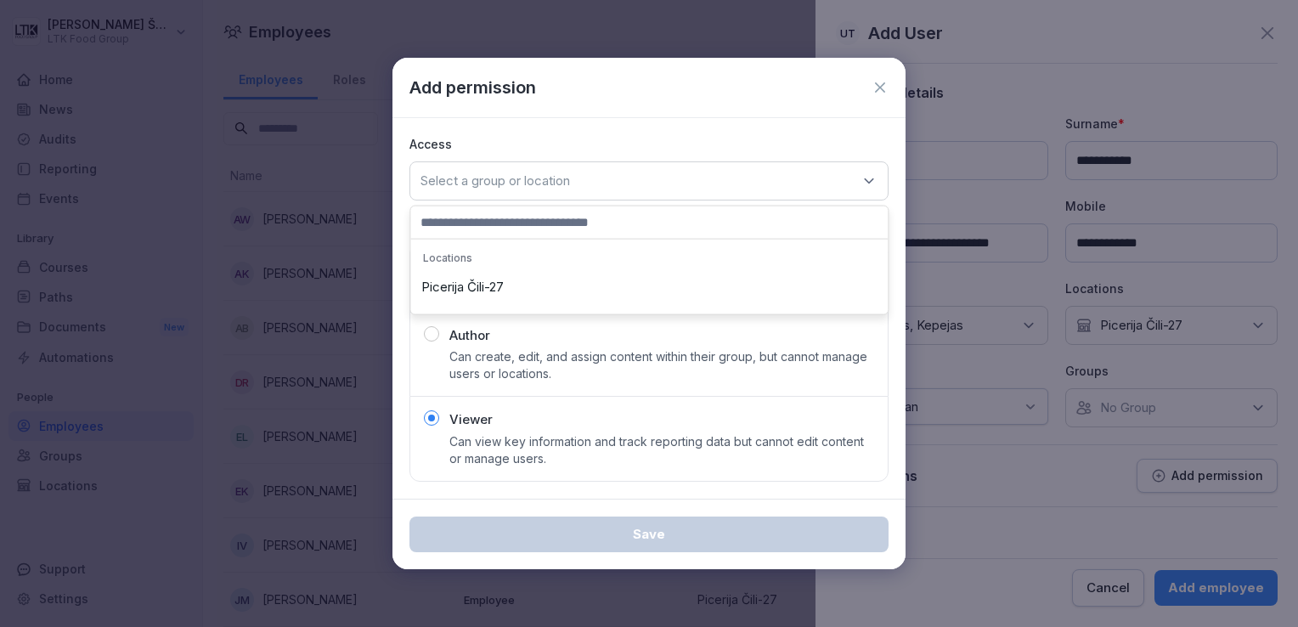
click at [496, 280] on div "Picerija Čili-27" at bounding box center [648, 287] width 469 height 32
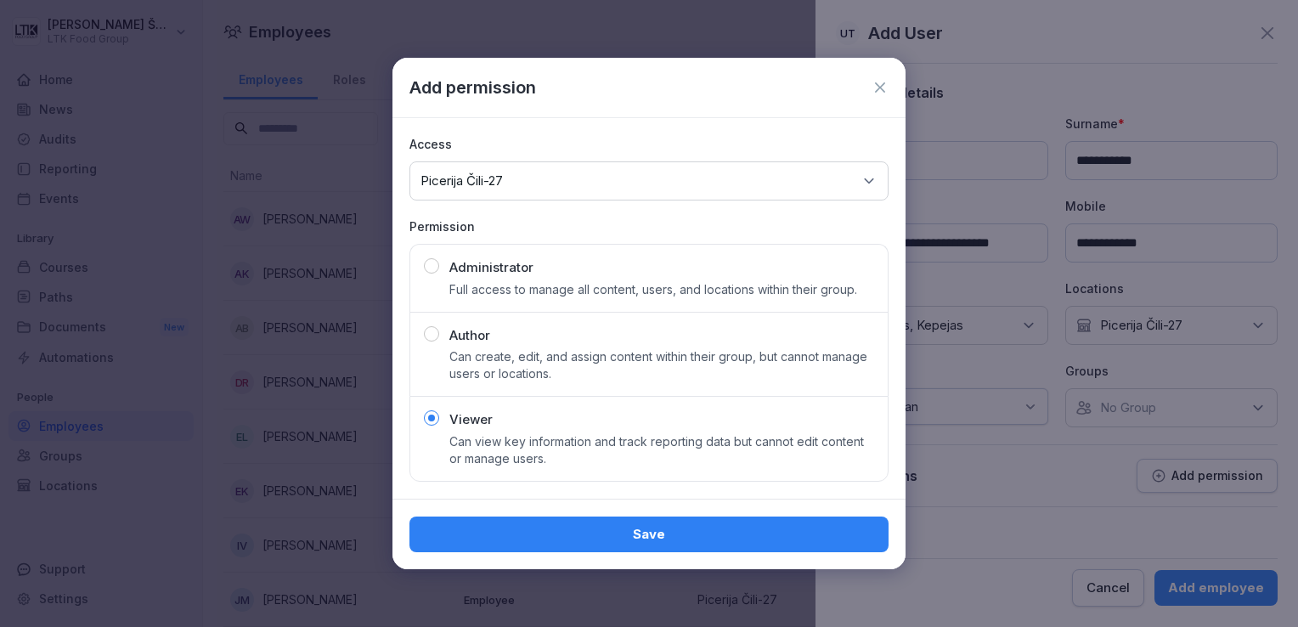
click at [618, 529] on div "Save" at bounding box center [649, 534] width 452 height 19
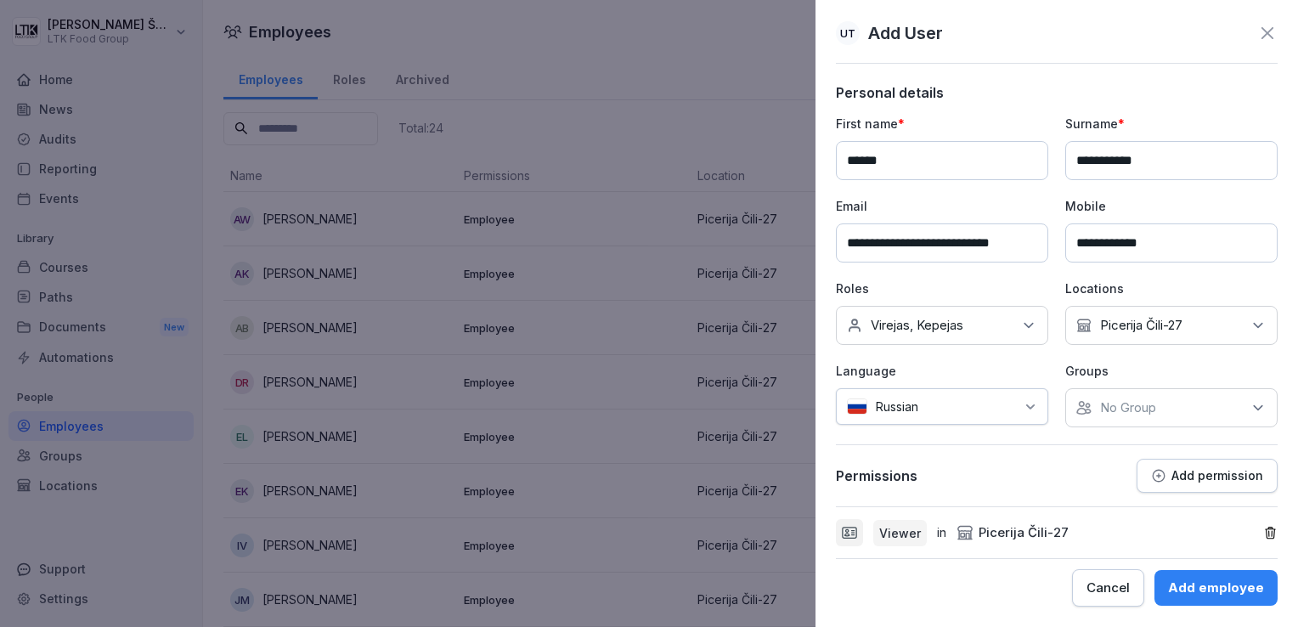
click at [1236, 586] on div "Add employee" at bounding box center [1216, 587] width 96 height 19
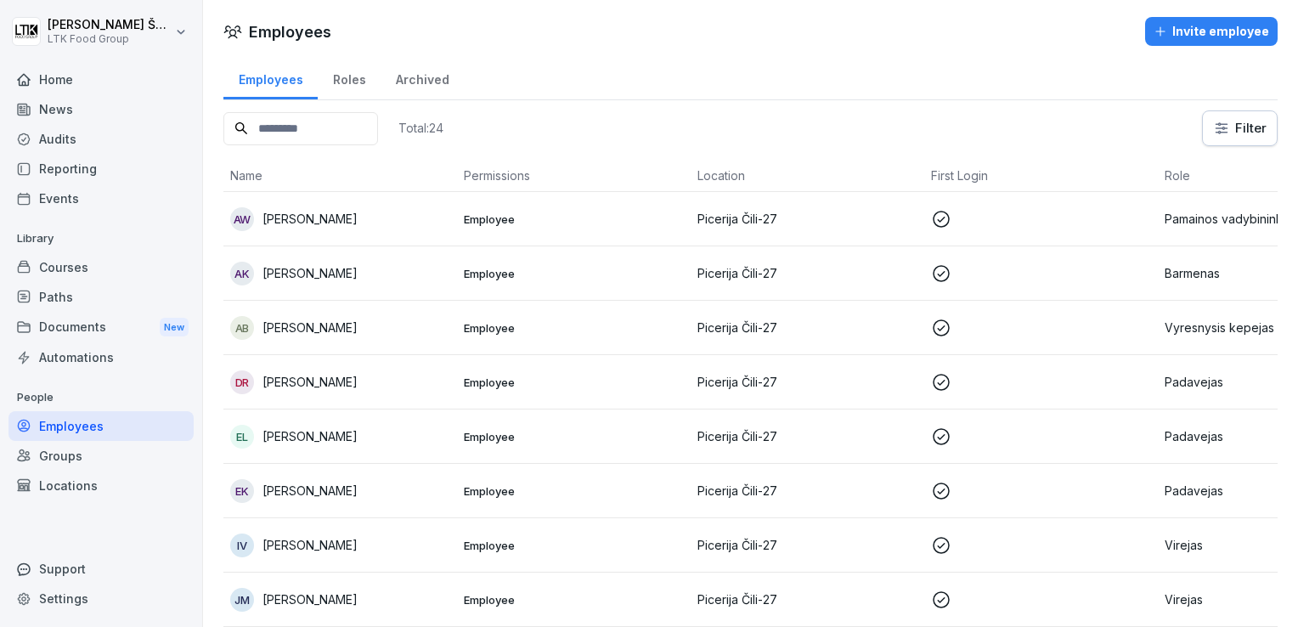
click at [1188, 27] on div "Invite employee" at bounding box center [1210, 31] width 115 height 19
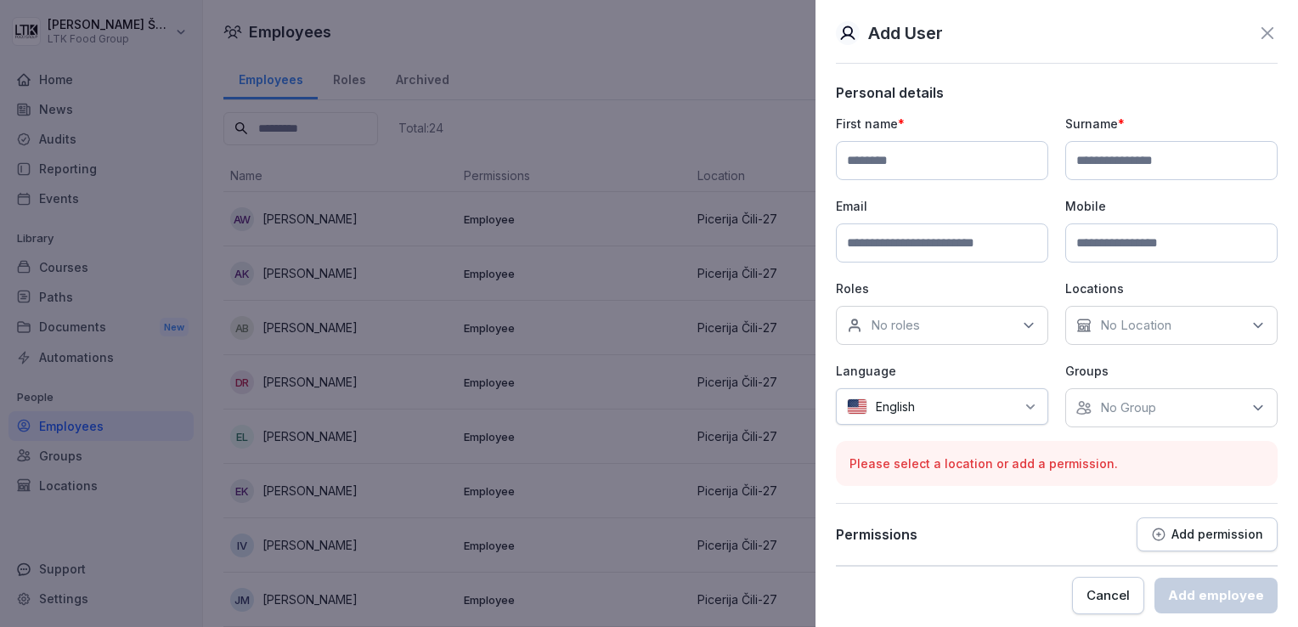
click at [936, 162] on input at bounding box center [942, 160] width 212 height 39
type input "****"
click at [1080, 169] on input at bounding box center [1171, 160] width 212 height 39
type input "**********"
click at [904, 233] on input at bounding box center [942, 242] width 212 height 39
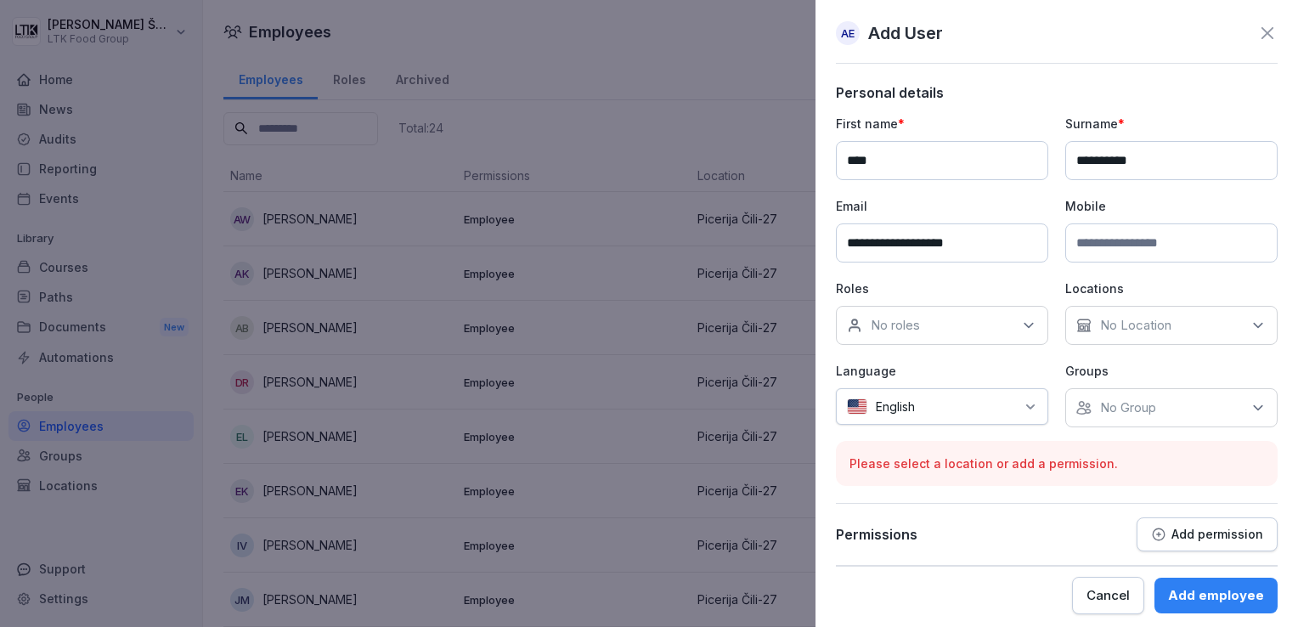
type input "**********"
click at [1083, 255] on input at bounding box center [1171, 242] width 212 height 39
type input "**********"
click at [1007, 326] on div "No roles" at bounding box center [942, 325] width 212 height 39
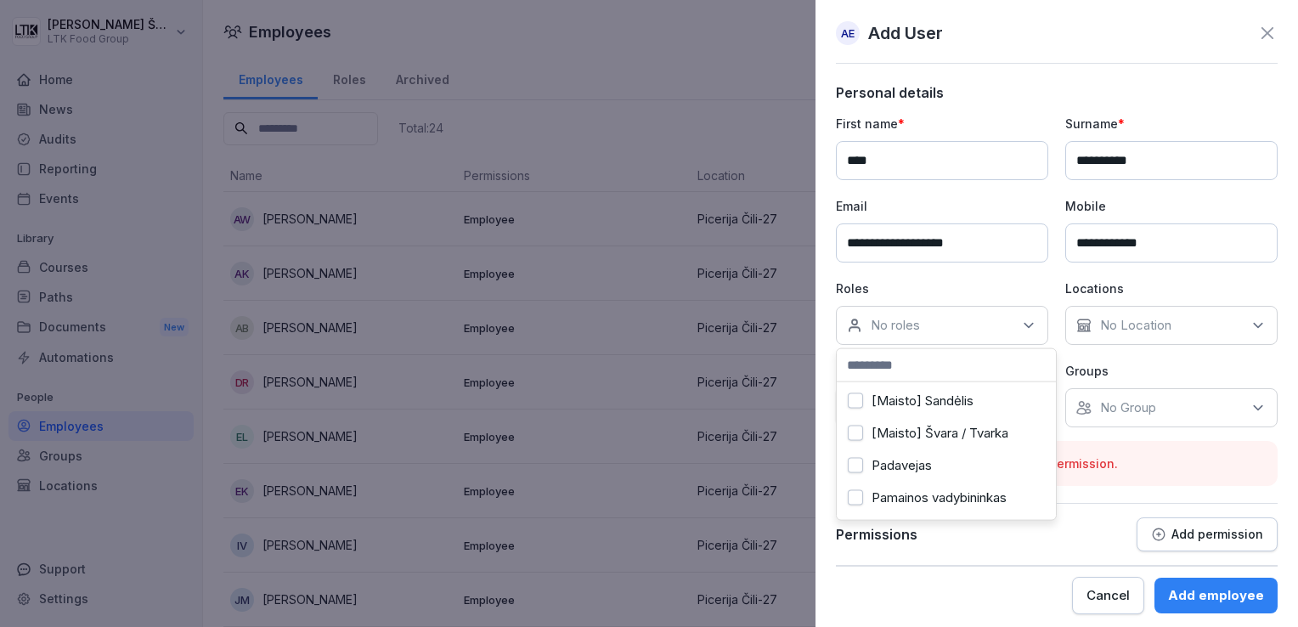
scroll to position [510, 0]
click at [865, 460] on div "Virejas" at bounding box center [946, 457] width 211 height 32
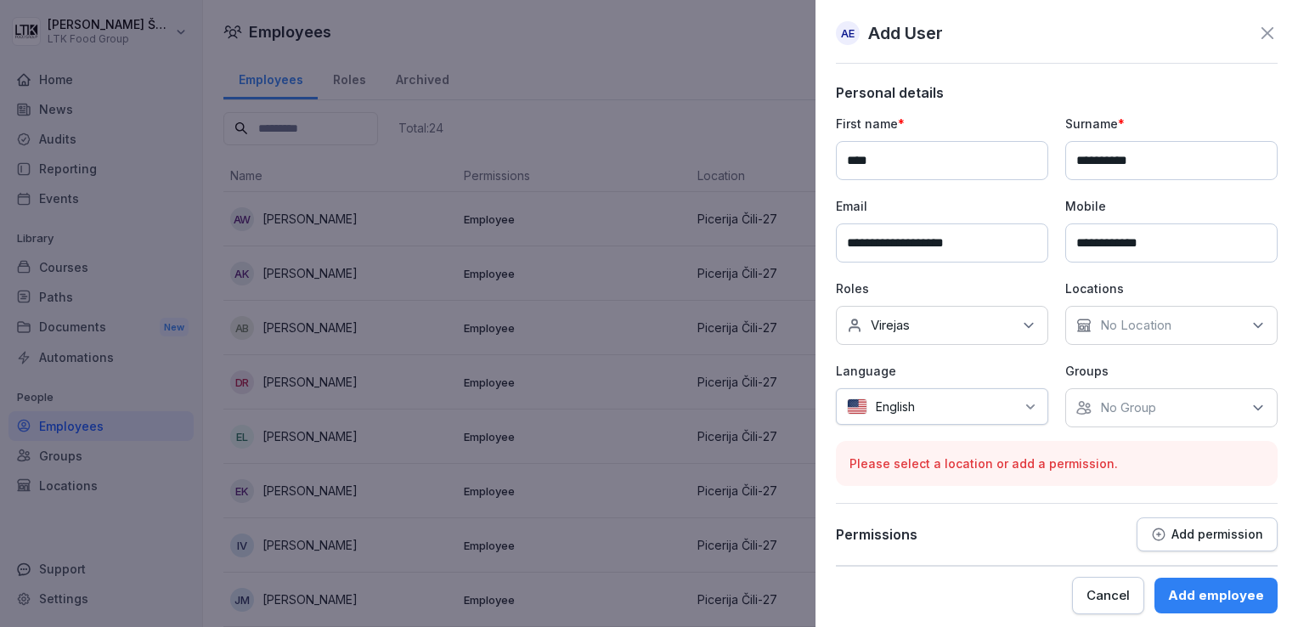
click at [1140, 324] on p "No Location" at bounding box center [1135, 325] width 71 height 17
click at [1144, 403] on label "Picerija Čili-27" at bounding box center [1135, 402] width 82 height 15
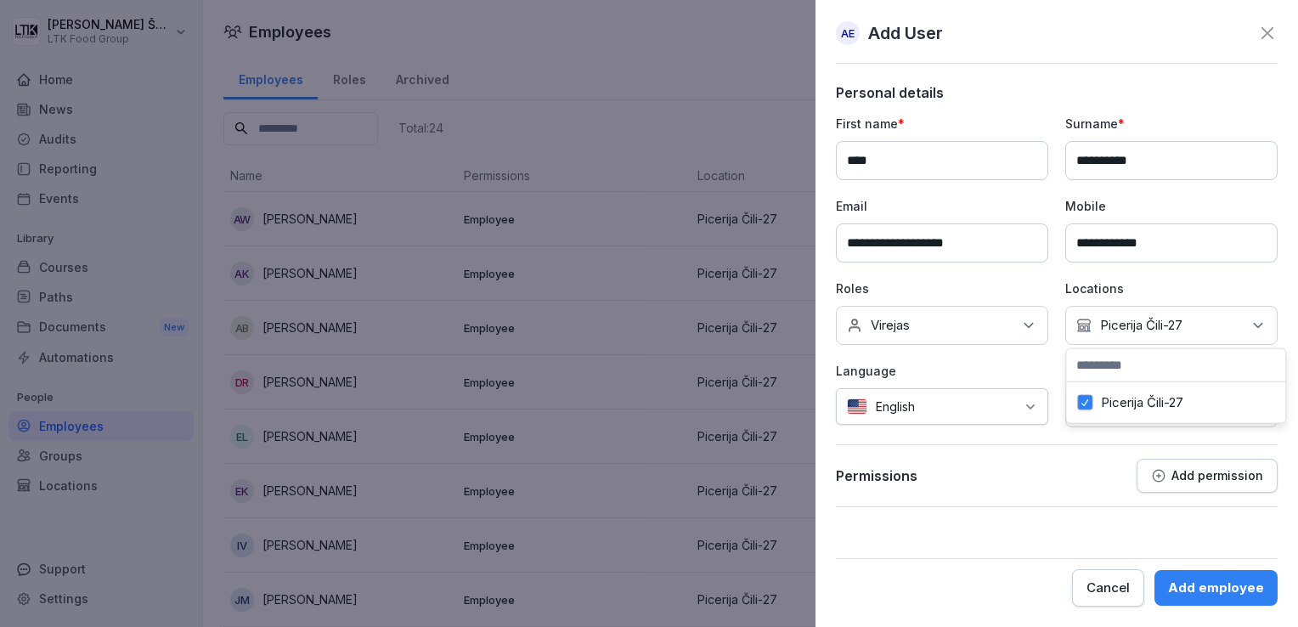
click at [1025, 400] on icon at bounding box center [1030, 407] width 14 height 14
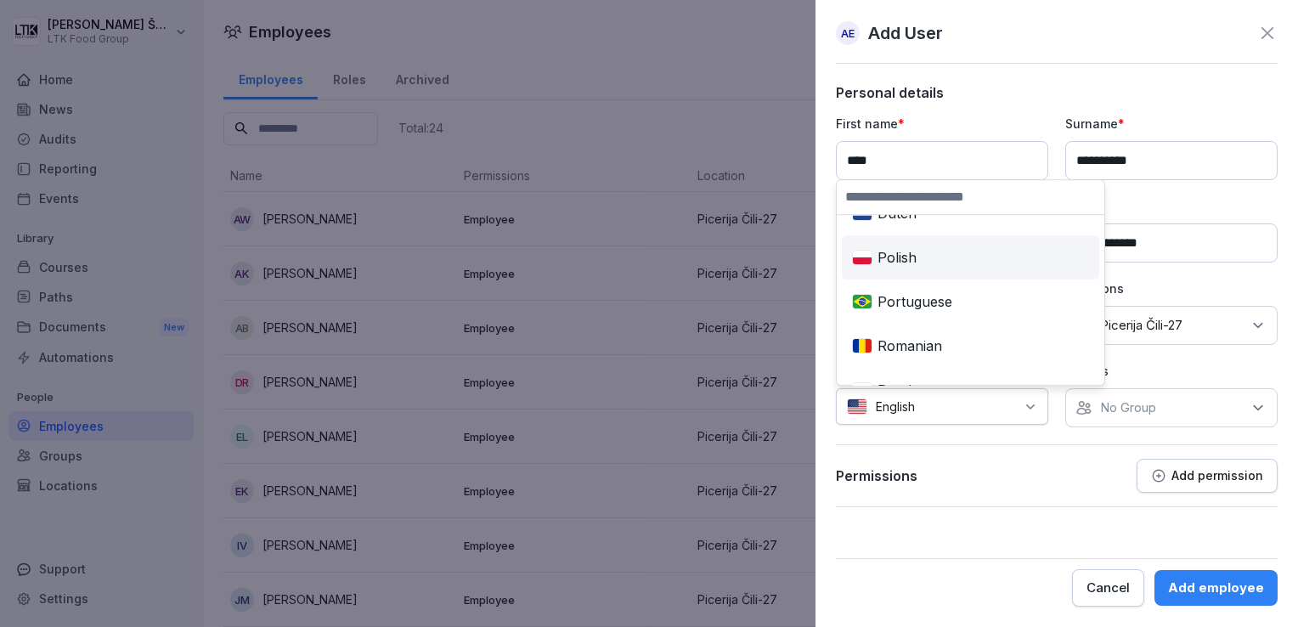
scroll to position [849, 0]
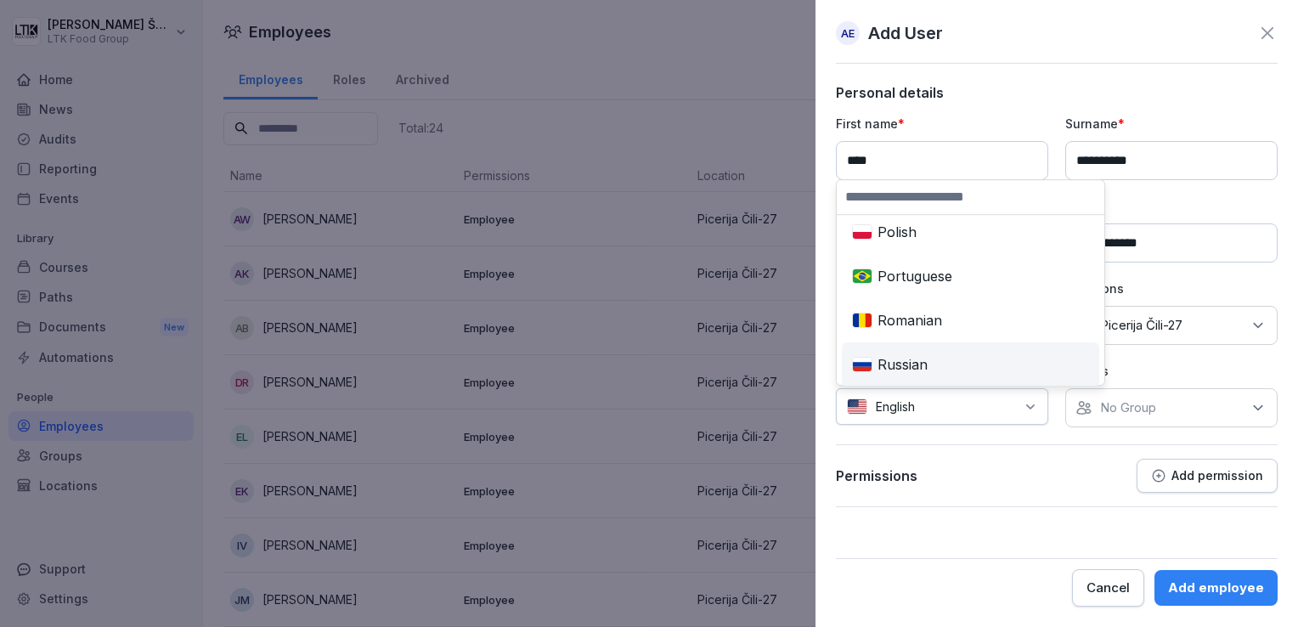
click at [909, 358] on div "Russian" at bounding box center [970, 364] width 251 height 37
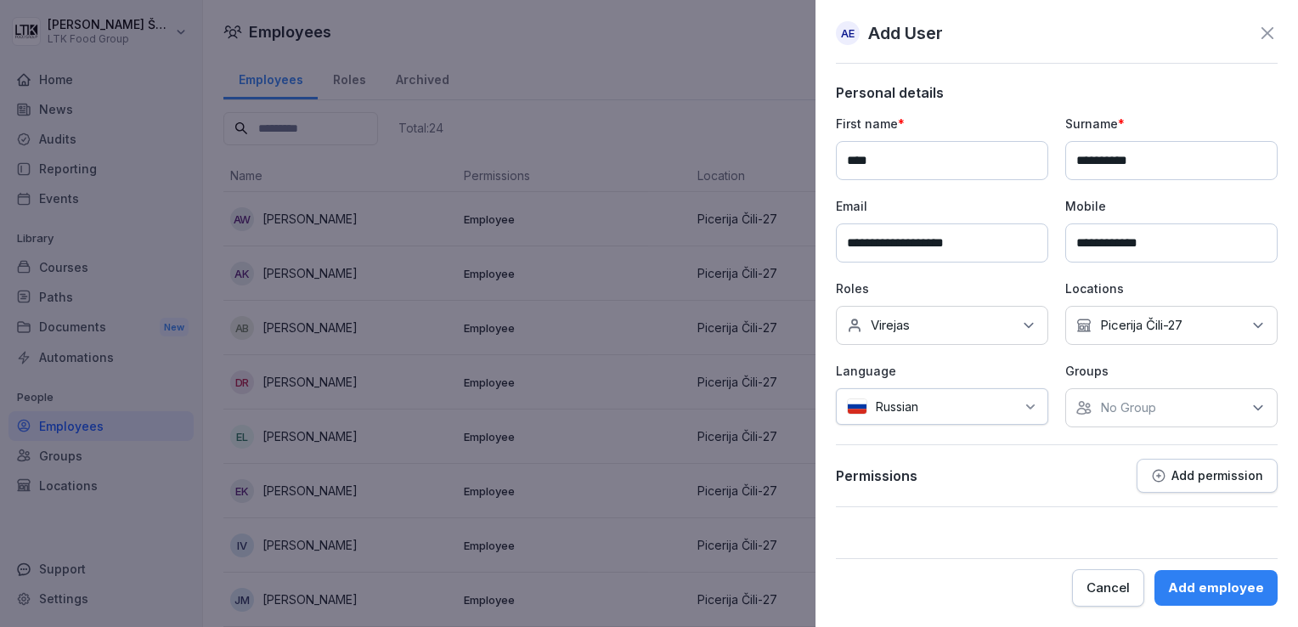
click at [1253, 406] on icon at bounding box center [1257, 407] width 17 height 17
click at [1165, 438] on input at bounding box center [1175, 447] width 219 height 32
click at [1159, 424] on div "No Group" at bounding box center [1171, 407] width 212 height 39
click at [1163, 410] on div "No Group" at bounding box center [1171, 407] width 212 height 39
click at [1259, 407] on icon at bounding box center [1257, 408] width 8 height 4
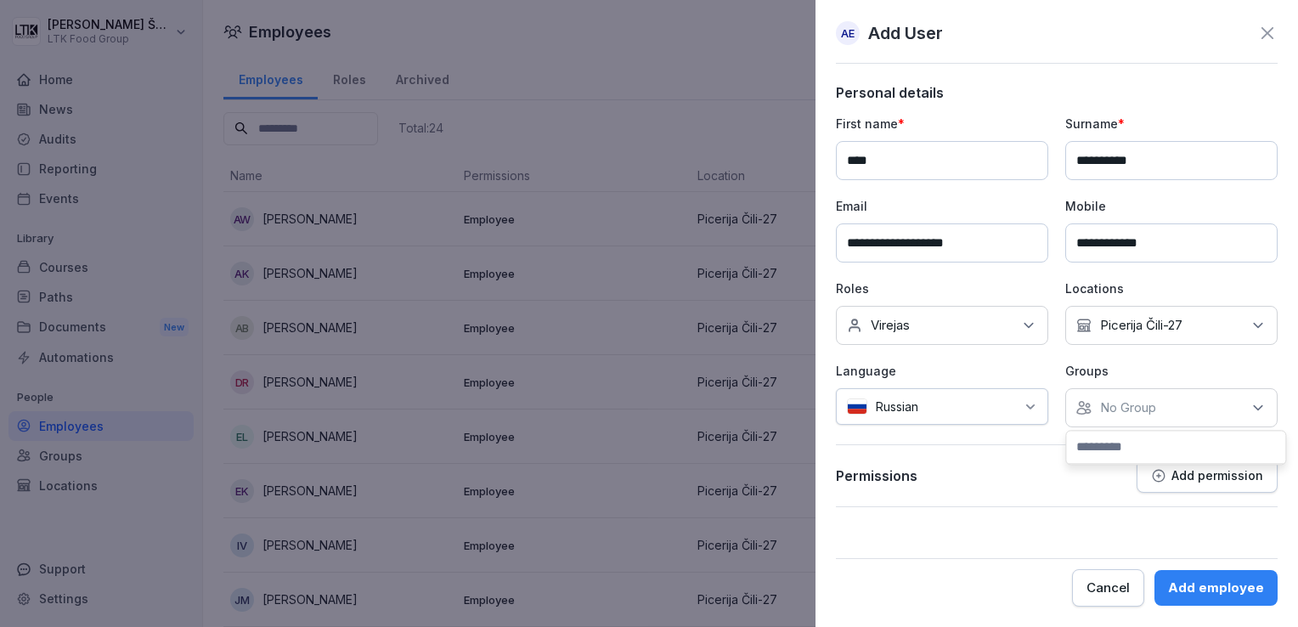
click at [1197, 436] on input at bounding box center [1175, 447] width 219 height 32
click at [1212, 482] on button "Add permission" at bounding box center [1206, 476] width 141 height 34
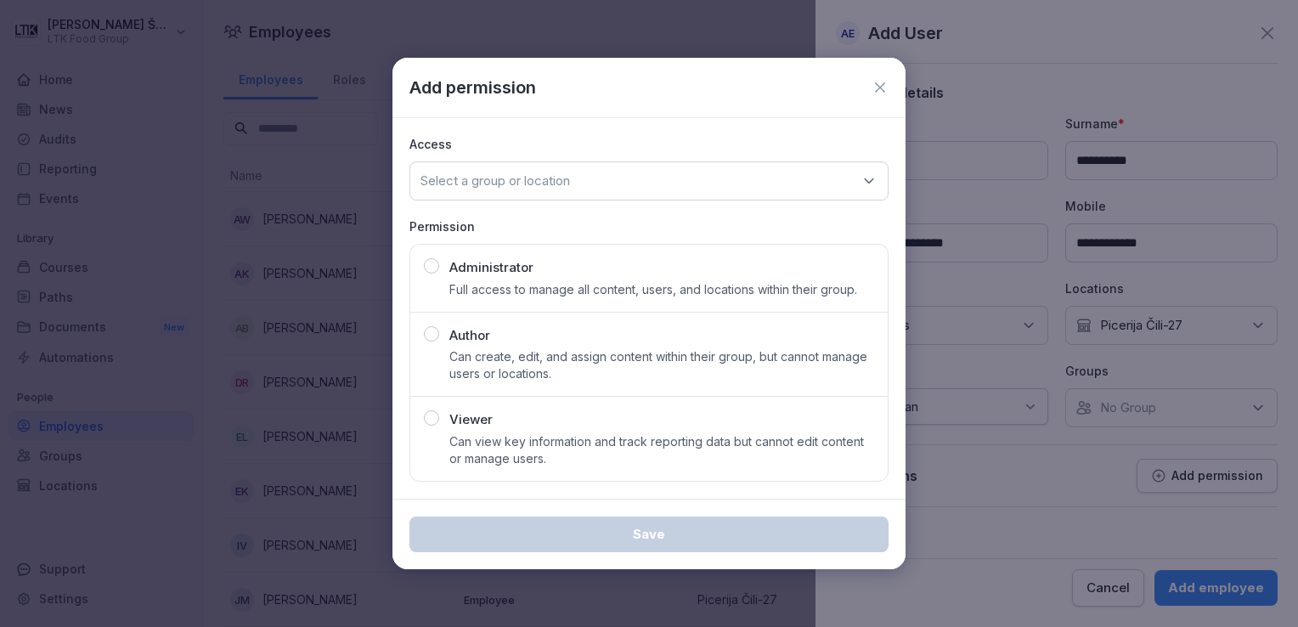
click at [431, 419] on div "button" at bounding box center [431, 417] width 15 height 15
click at [709, 168] on div "Select a group or location" at bounding box center [648, 180] width 479 height 39
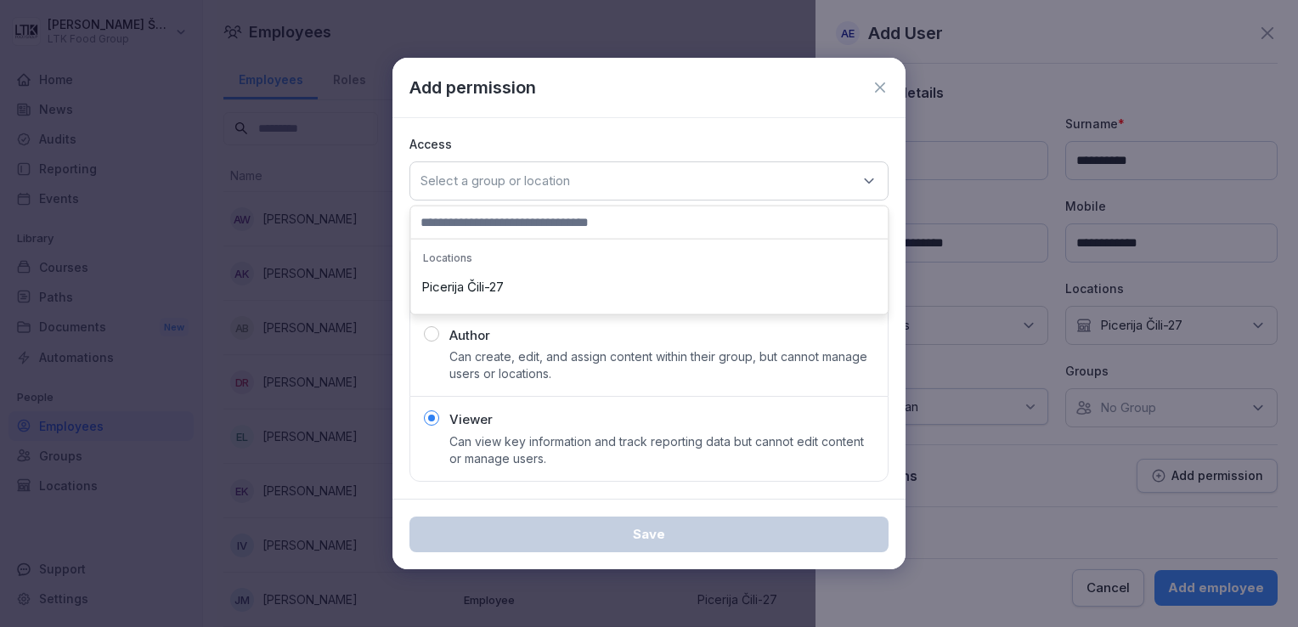
click at [487, 285] on div "Picerija Čili-27" at bounding box center [648, 287] width 469 height 32
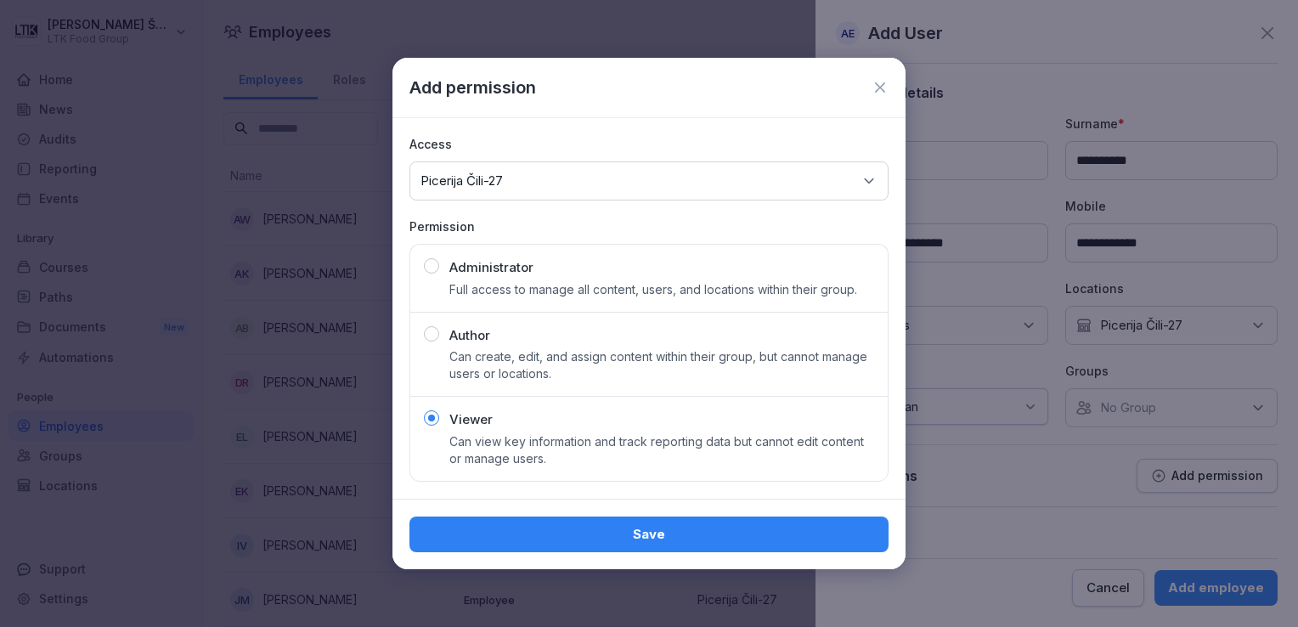
click at [671, 531] on div "Save" at bounding box center [649, 534] width 452 height 19
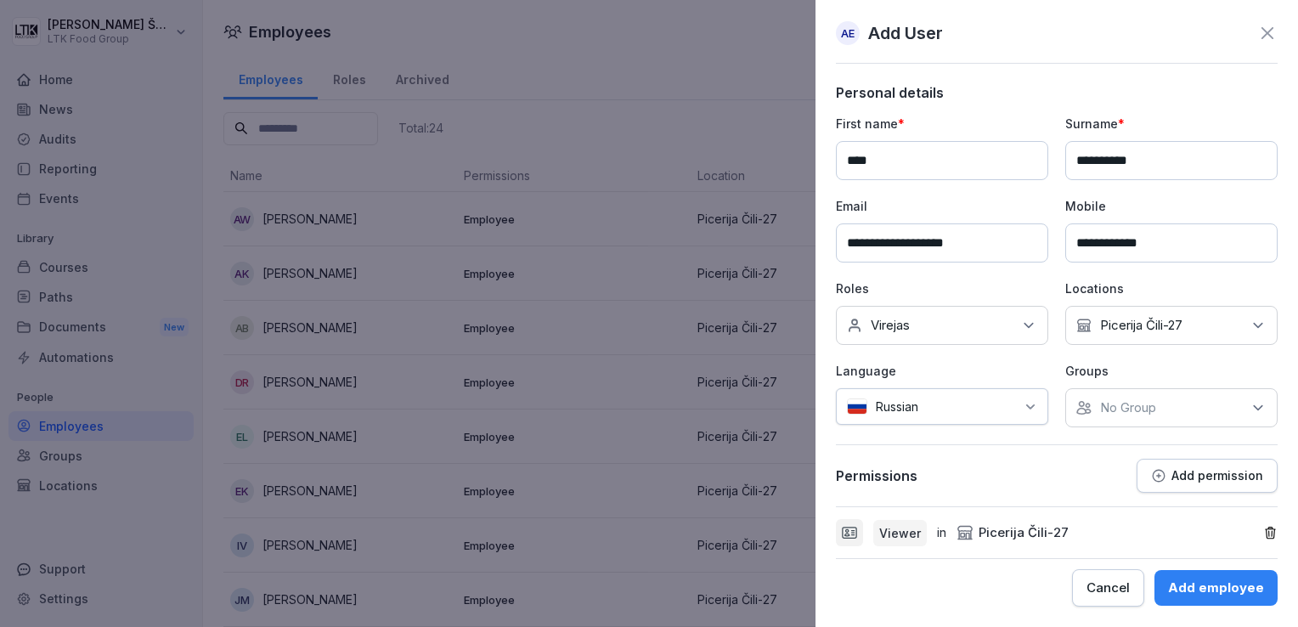
click at [1208, 588] on div "Add employee" at bounding box center [1216, 587] width 96 height 19
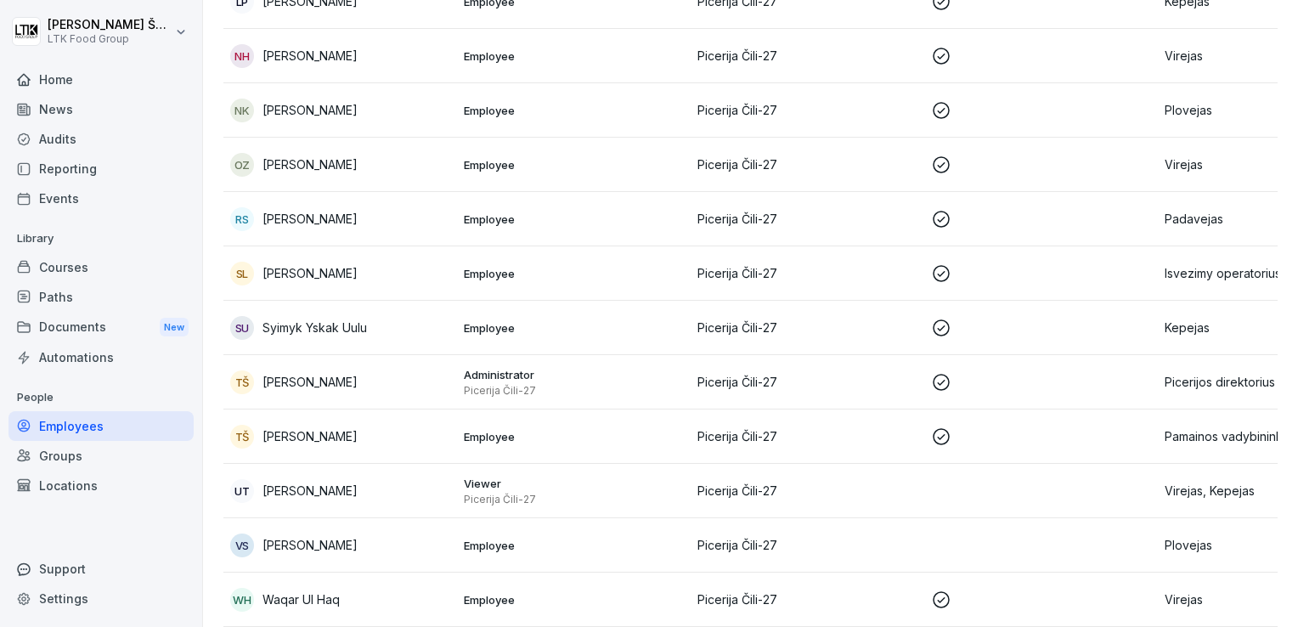
scroll to position [961, 0]
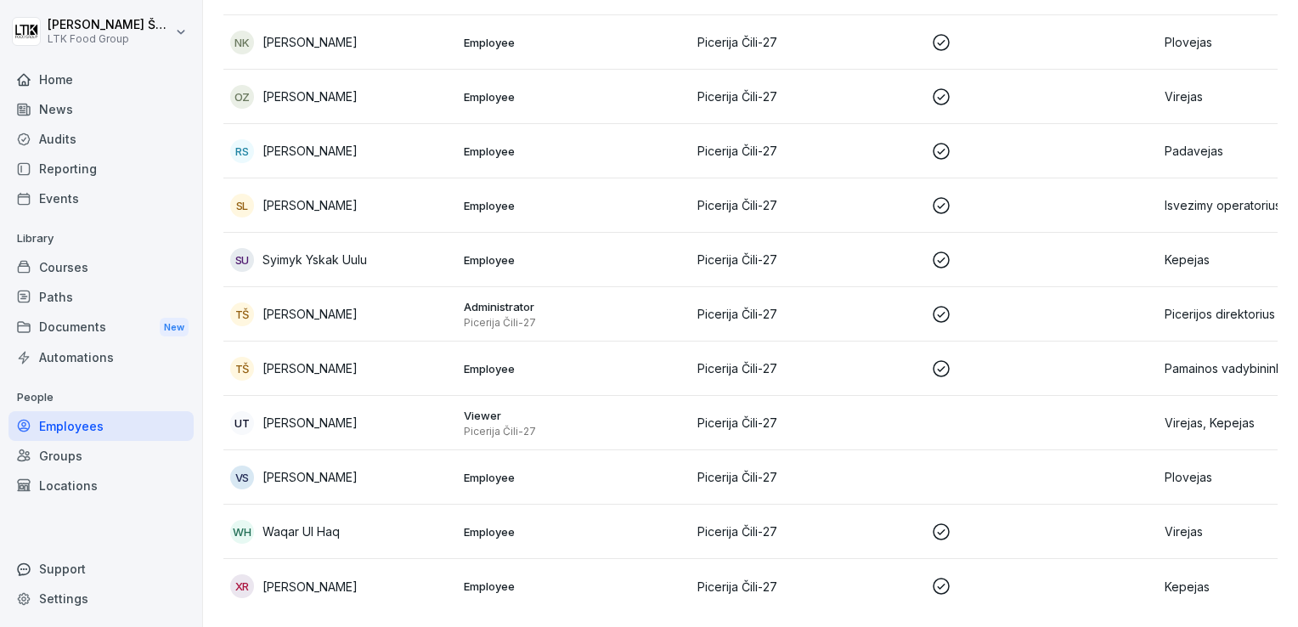
click at [498, 408] on p "Viewer" at bounding box center [574, 415] width 220 height 15
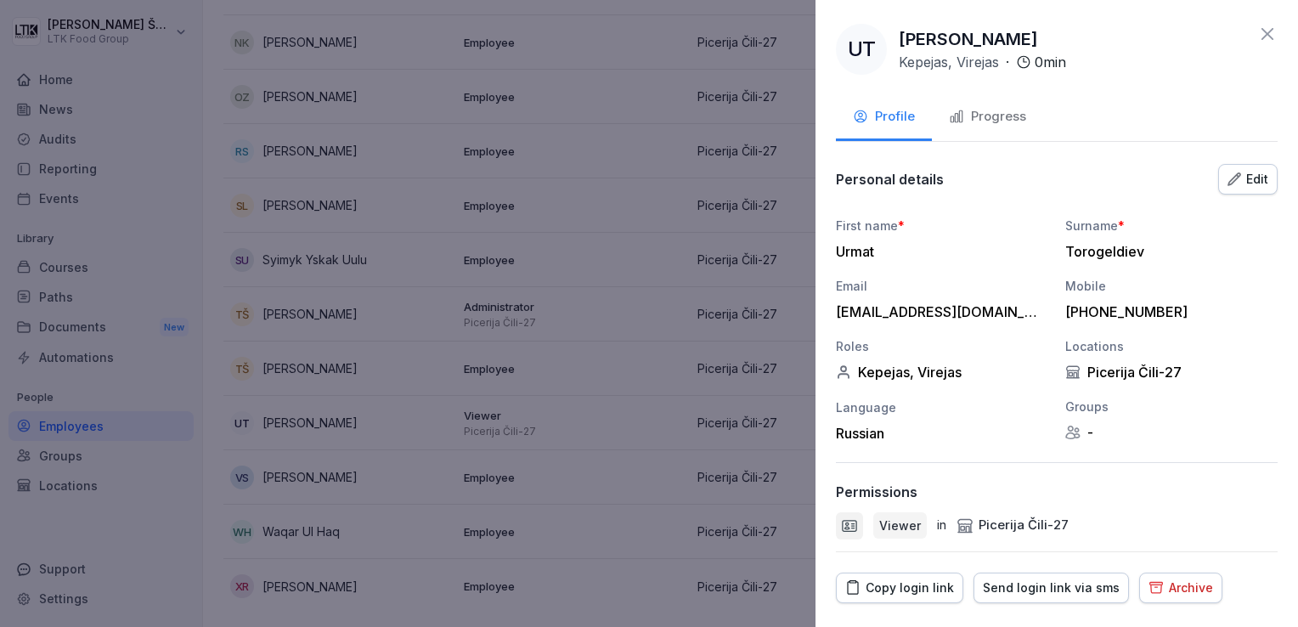
click at [1243, 177] on div "Edit" at bounding box center [1247, 179] width 41 height 19
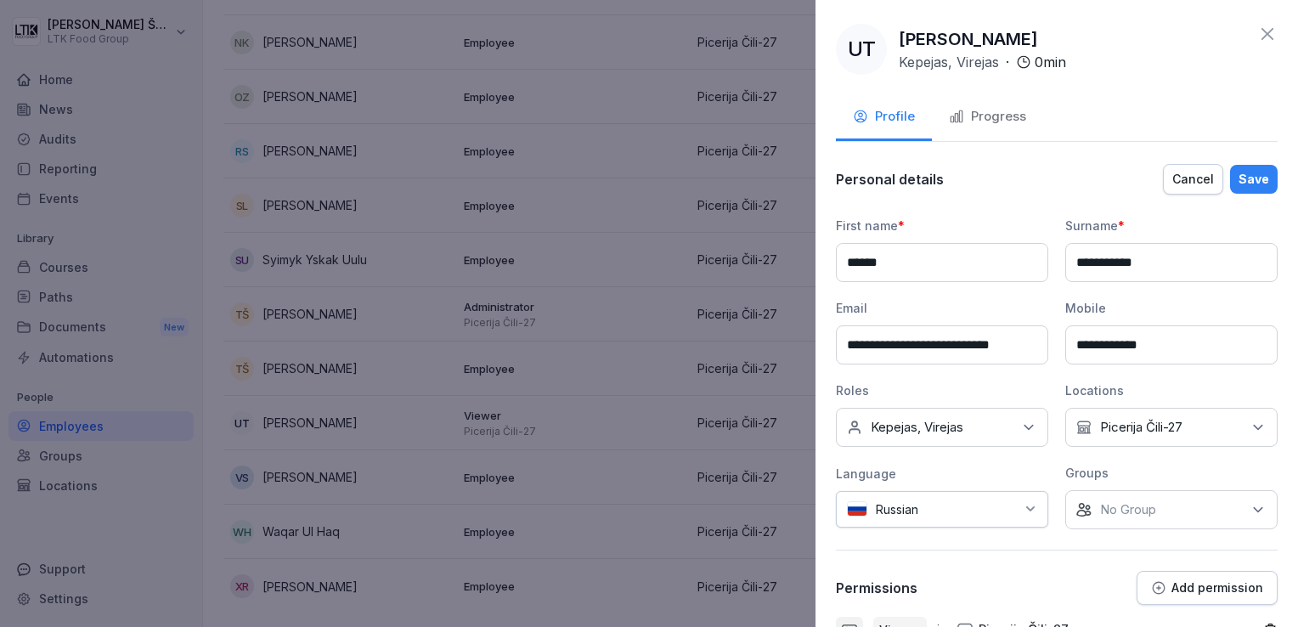
click at [1253, 426] on icon at bounding box center [1257, 427] width 8 height 4
click at [1247, 462] on input at bounding box center [1168, 466] width 219 height 32
click at [983, 528] on div "**********" at bounding box center [1057, 409] width 442 height 494
click at [1253, 508] on div "No Group" at bounding box center [1171, 509] width 212 height 39
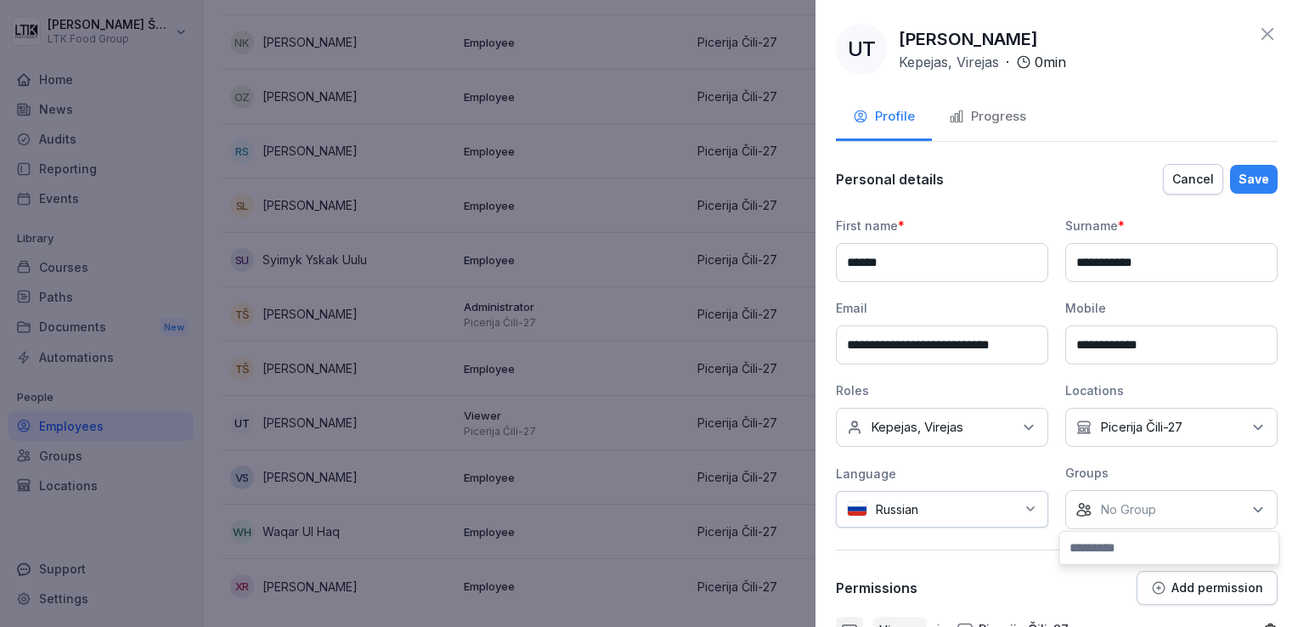
click at [1170, 549] on input at bounding box center [1168, 548] width 219 height 32
click at [1163, 507] on div "No Group" at bounding box center [1171, 509] width 212 height 39
click at [1159, 538] on input at bounding box center [1168, 548] width 219 height 32
click at [1225, 584] on p "Add permission" at bounding box center [1217, 588] width 92 height 14
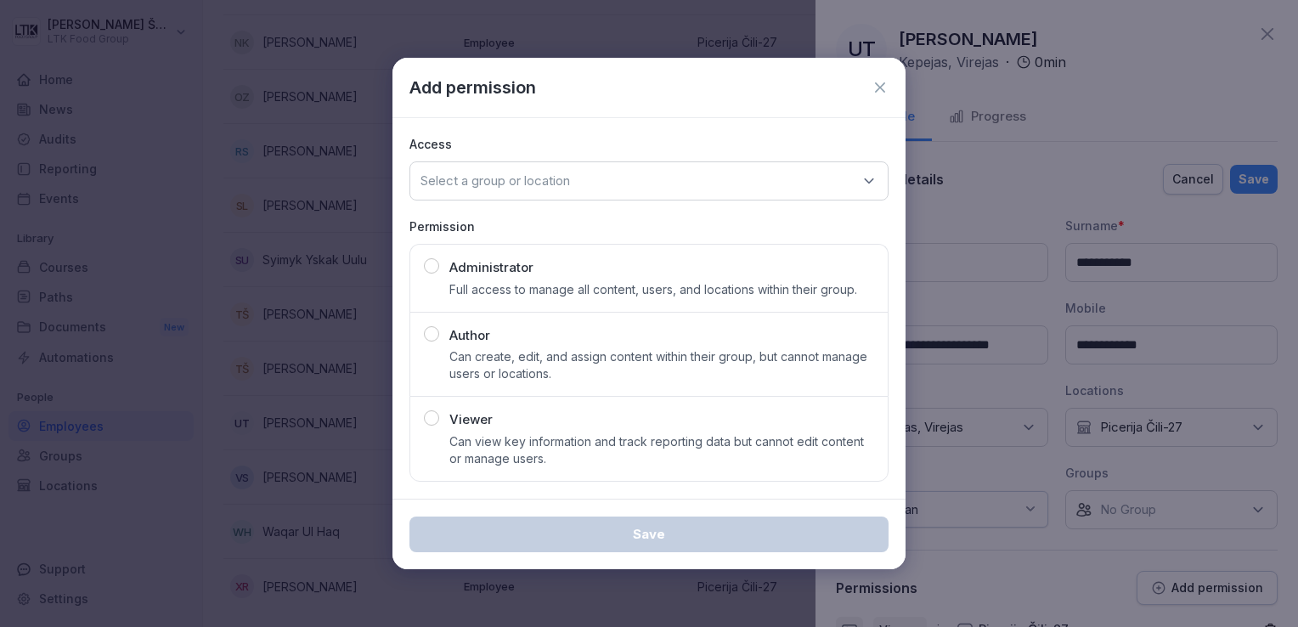
click at [876, 179] on icon at bounding box center [868, 180] width 17 height 17
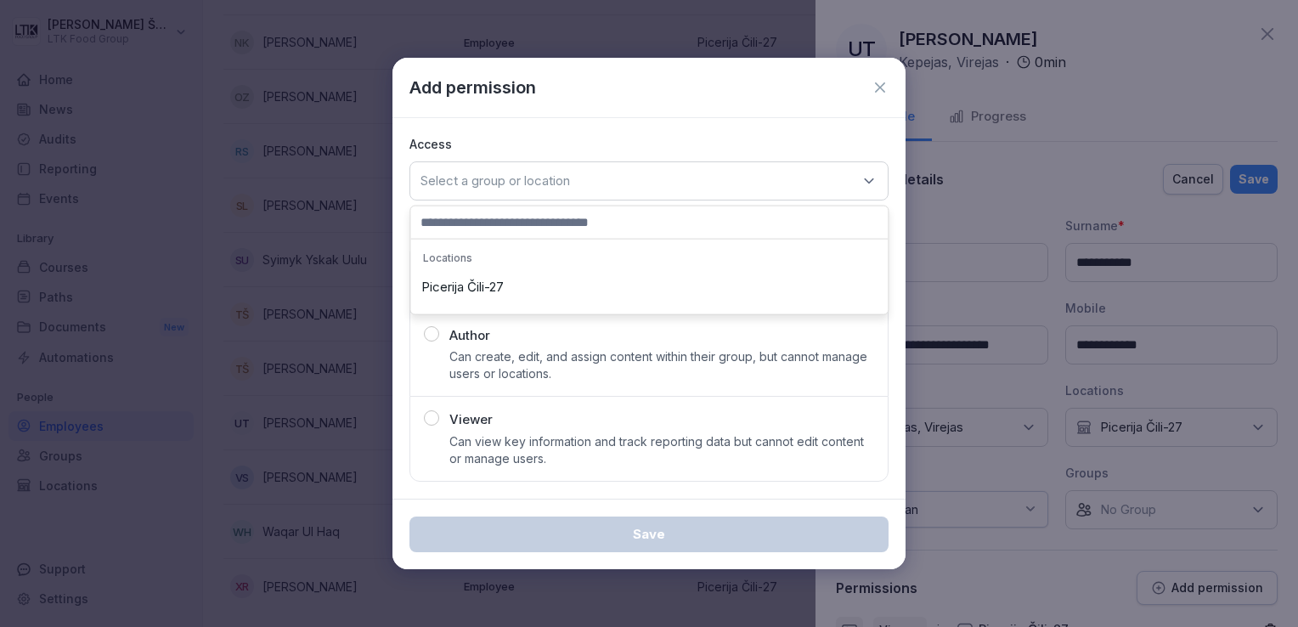
click at [881, 92] on icon at bounding box center [879, 87] width 17 height 17
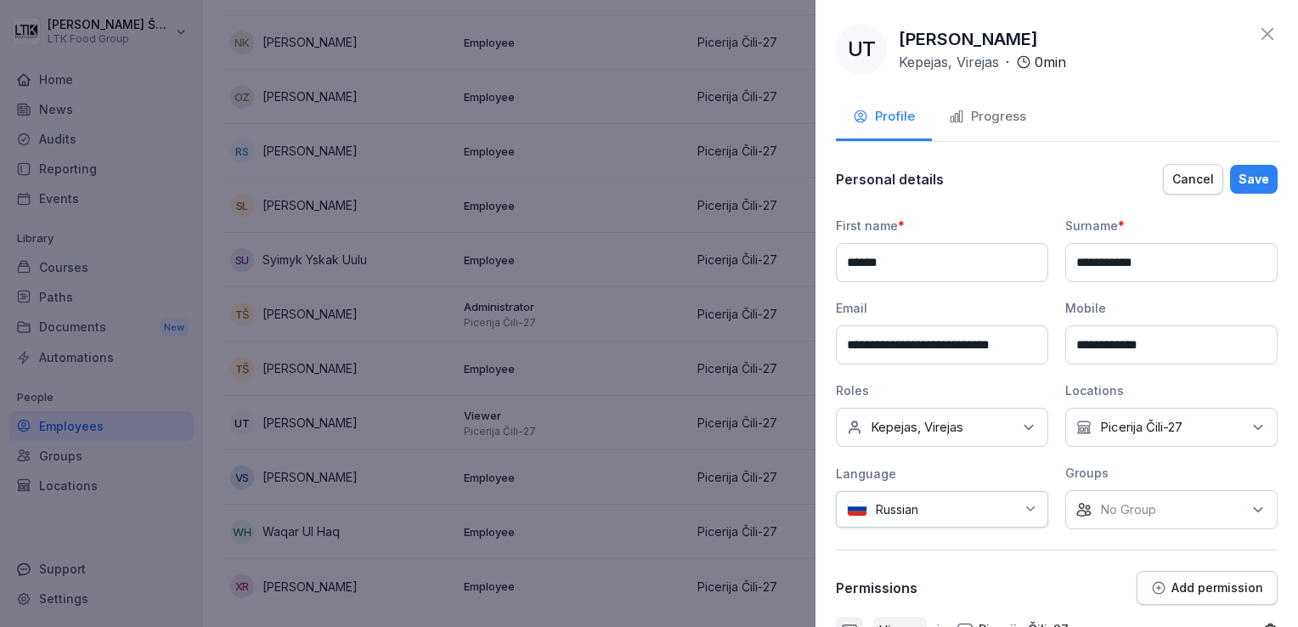
click at [1257, 42] on icon at bounding box center [1267, 34] width 20 height 20
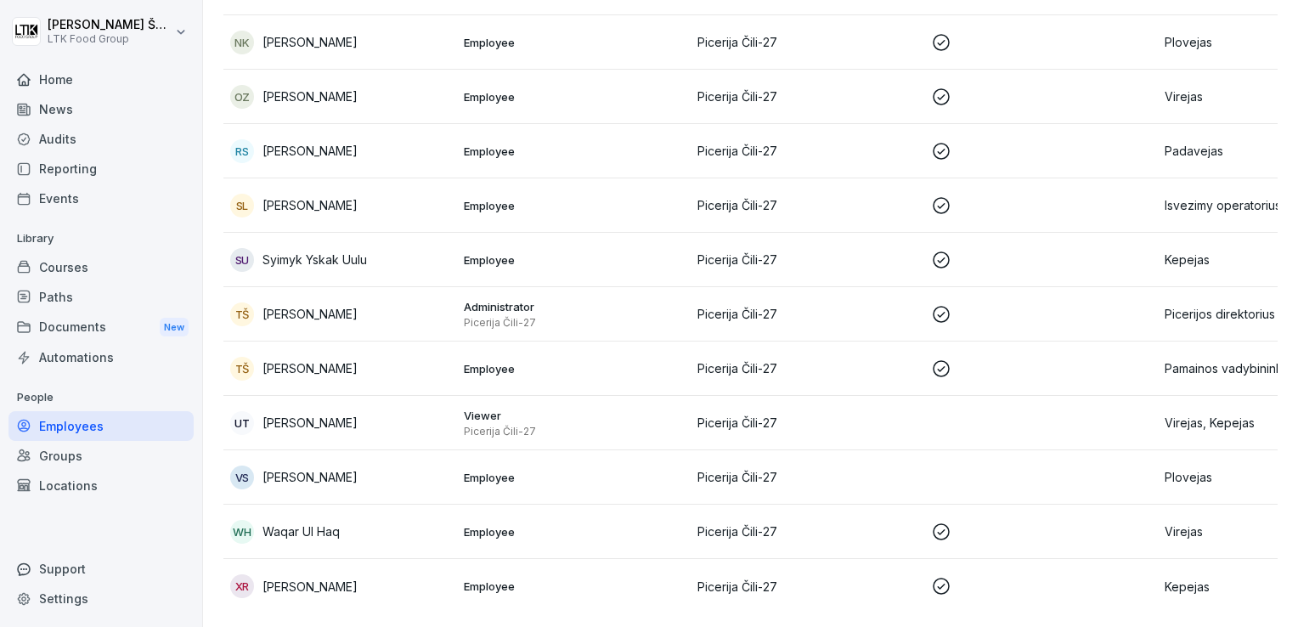
scroll to position [876, 0]
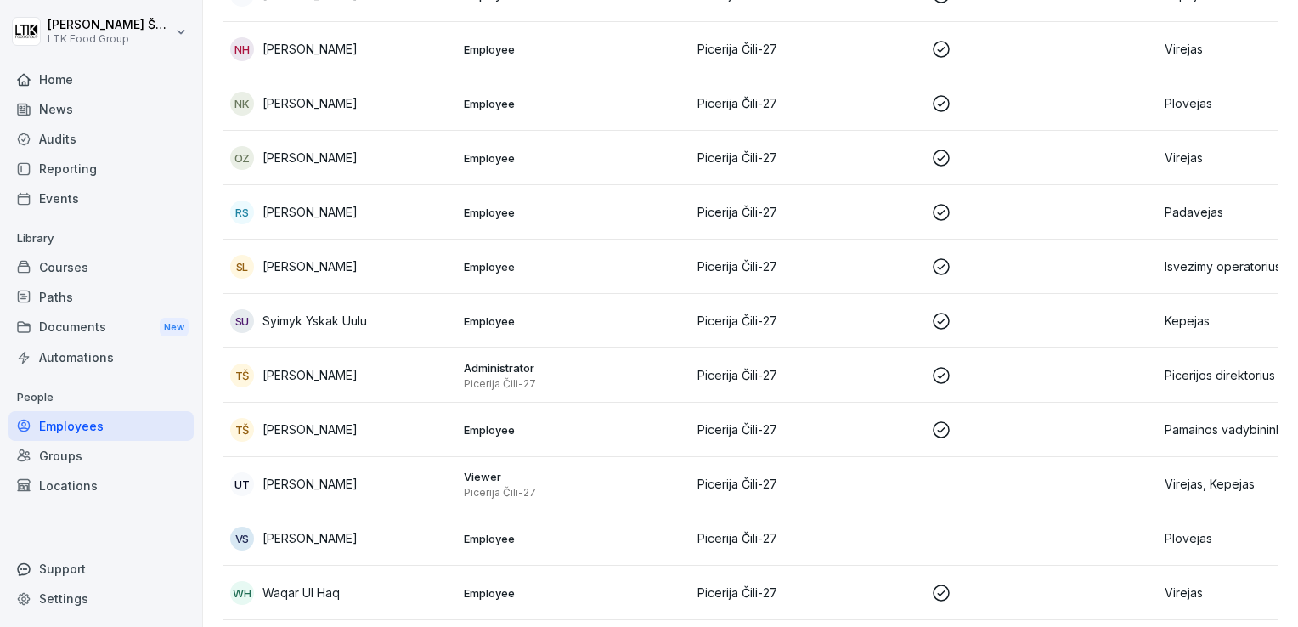
click at [504, 156] on p "Employee" at bounding box center [574, 157] width 220 height 15
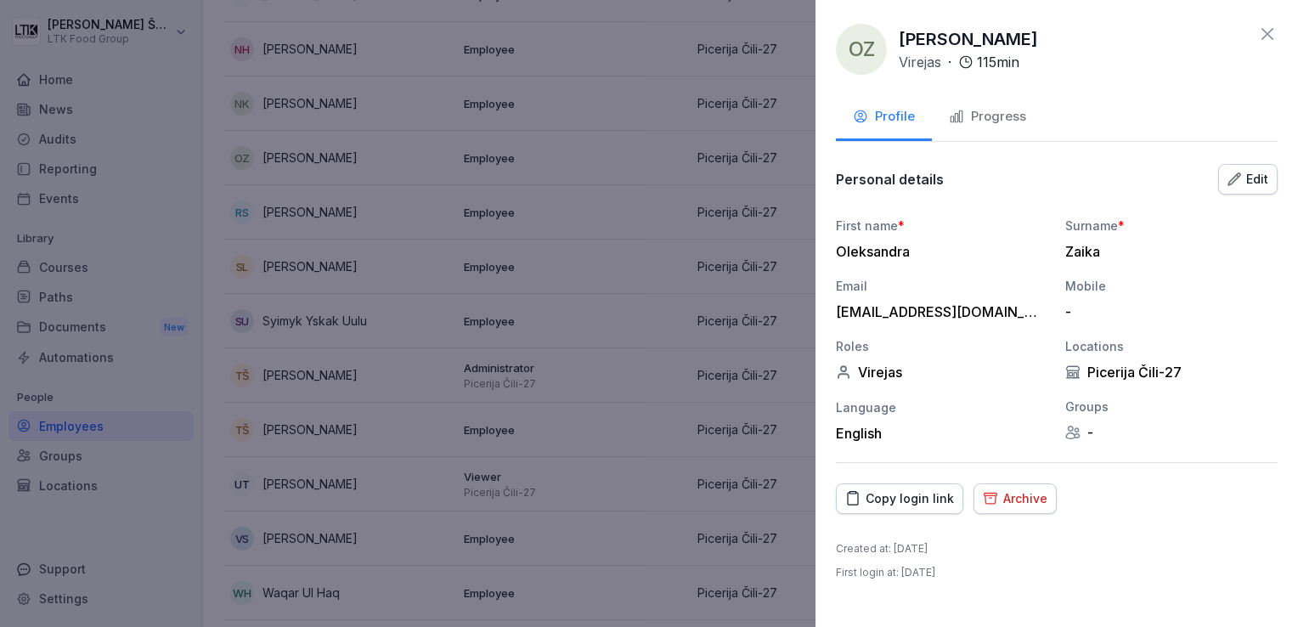
click at [1264, 34] on icon at bounding box center [1267, 34] width 20 height 20
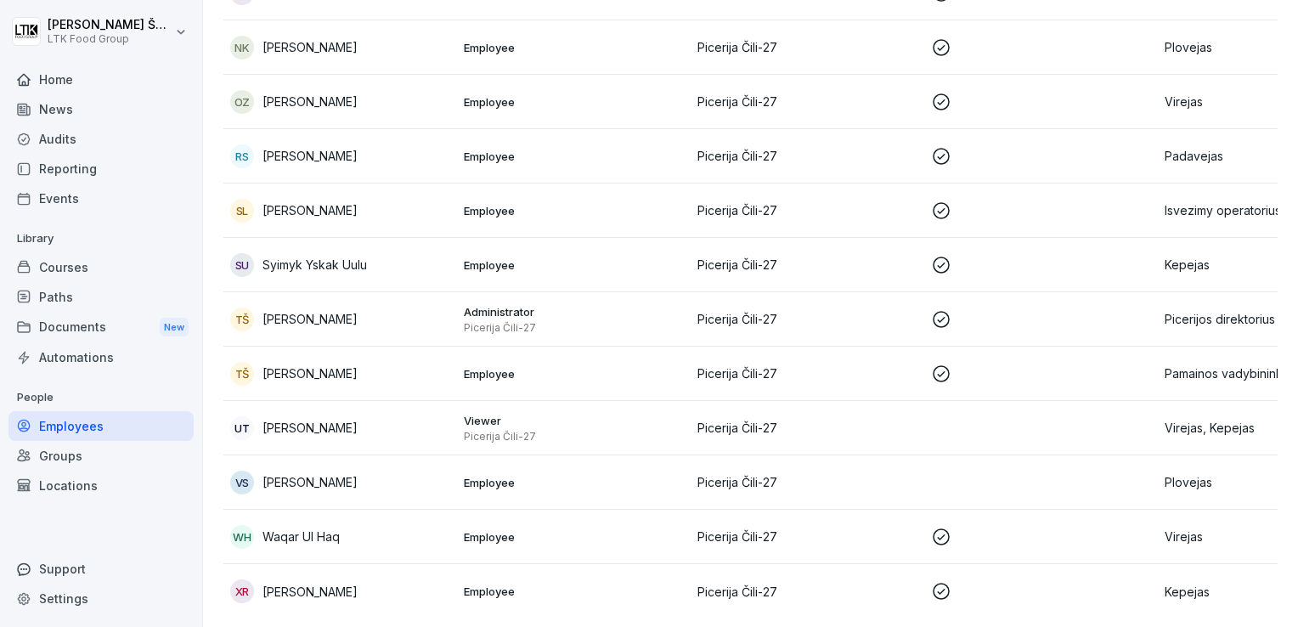
scroll to position [961, 0]
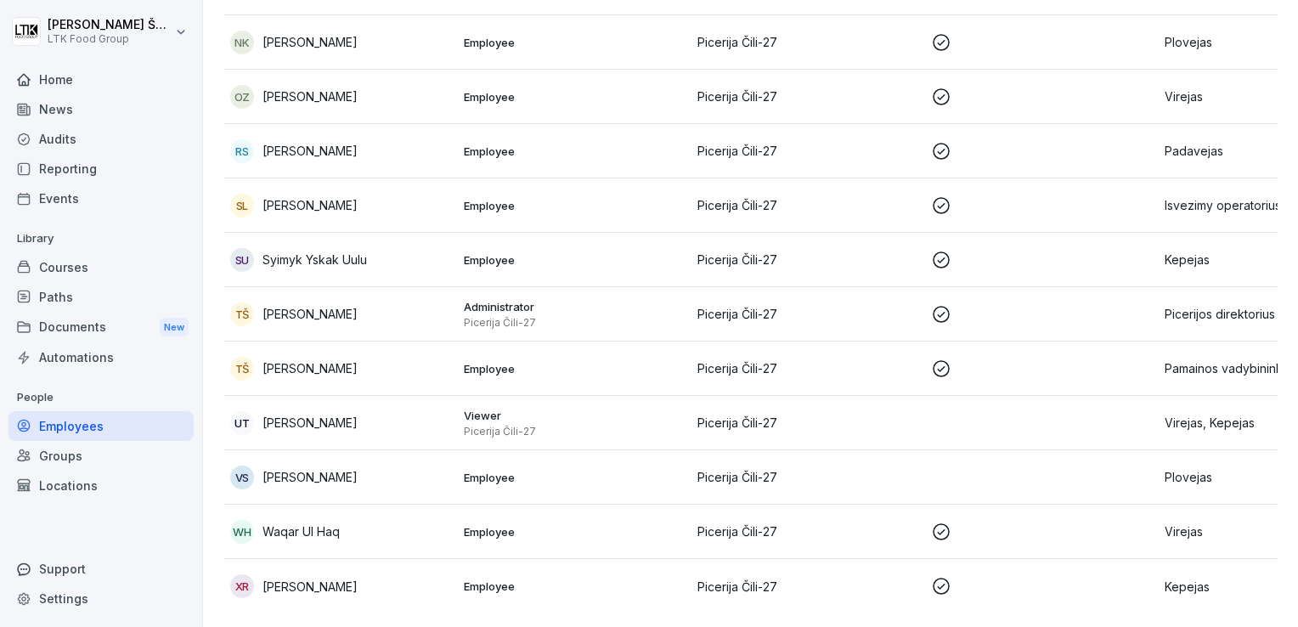
click at [1195, 414] on p "Virejas, Kepejas" at bounding box center [1274, 423] width 220 height 18
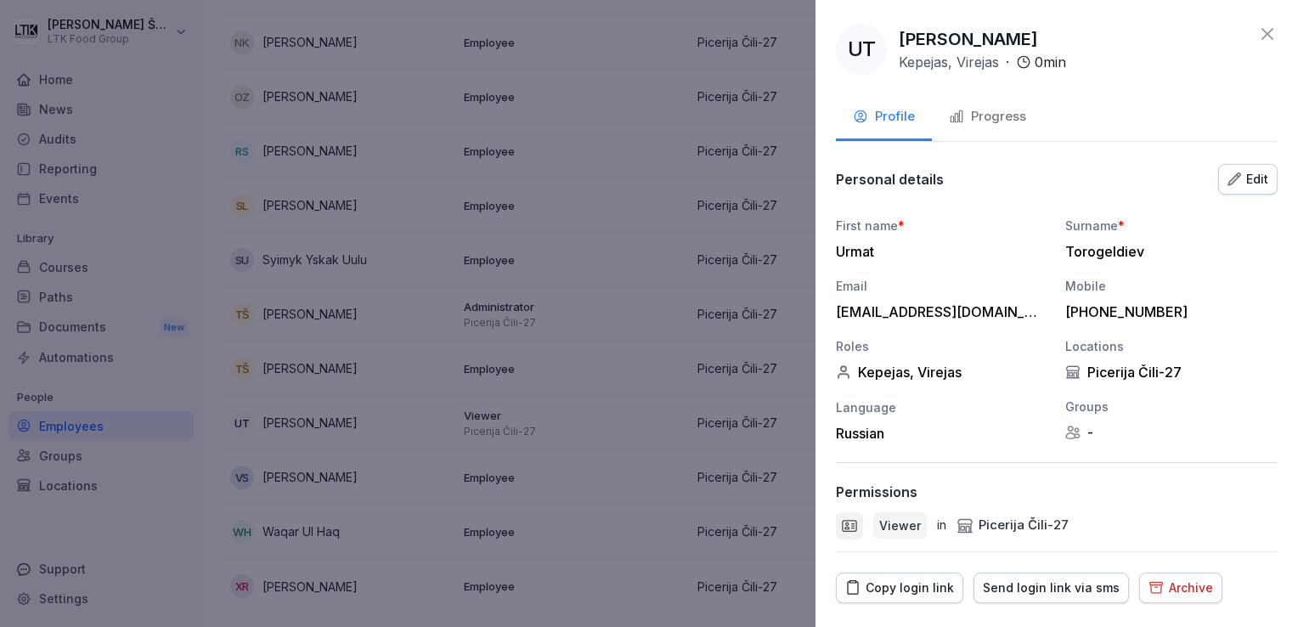
click at [1236, 183] on div "Edit" at bounding box center [1247, 179] width 41 height 19
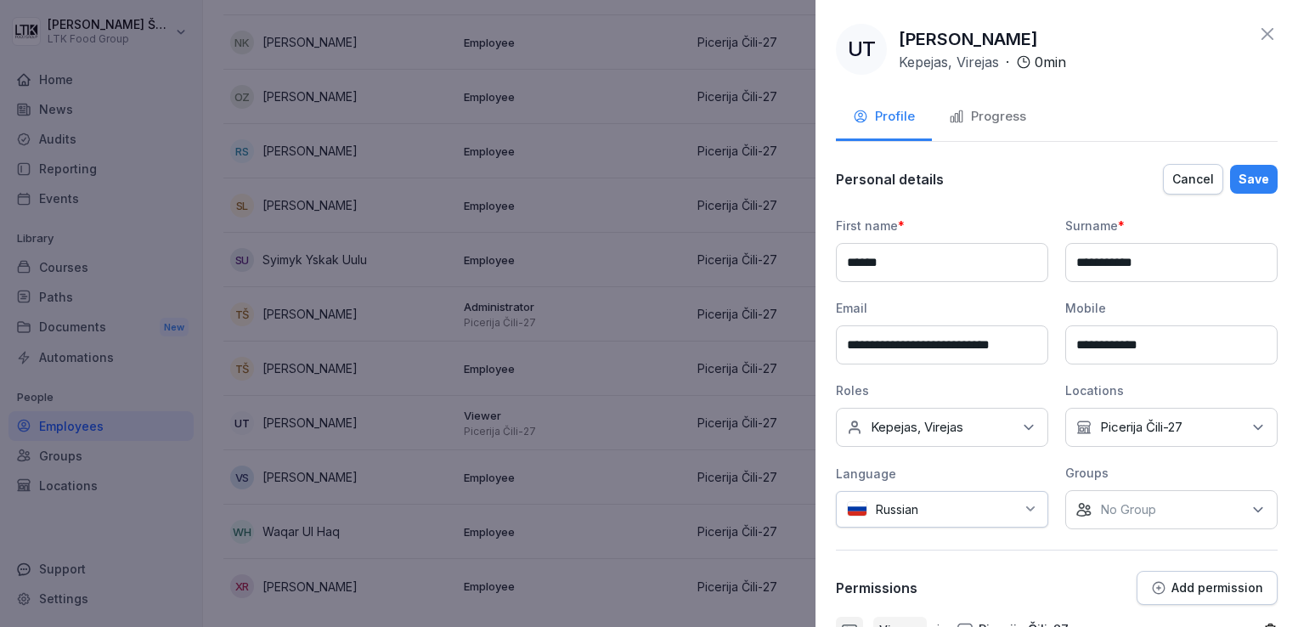
click at [1259, 498] on div "No Group" at bounding box center [1171, 509] width 212 height 39
click at [1226, 474] on div "Groups" at bounding box center [1171, 473] width 212 height 18
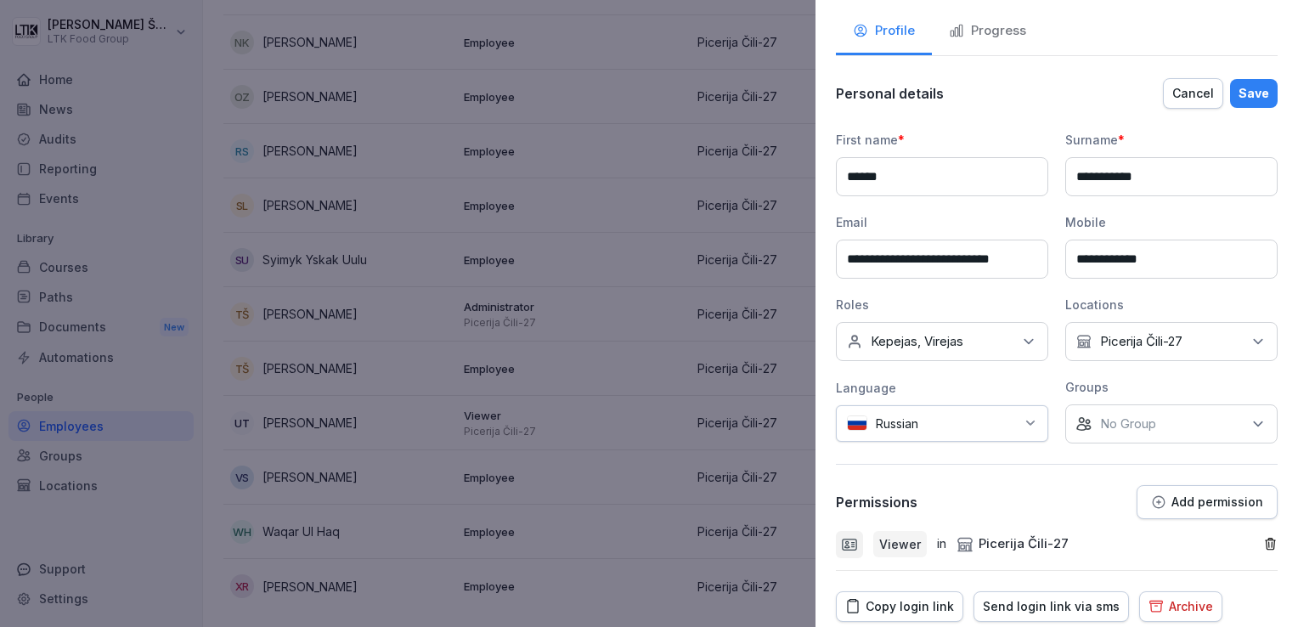
scroll to position [166, 0]
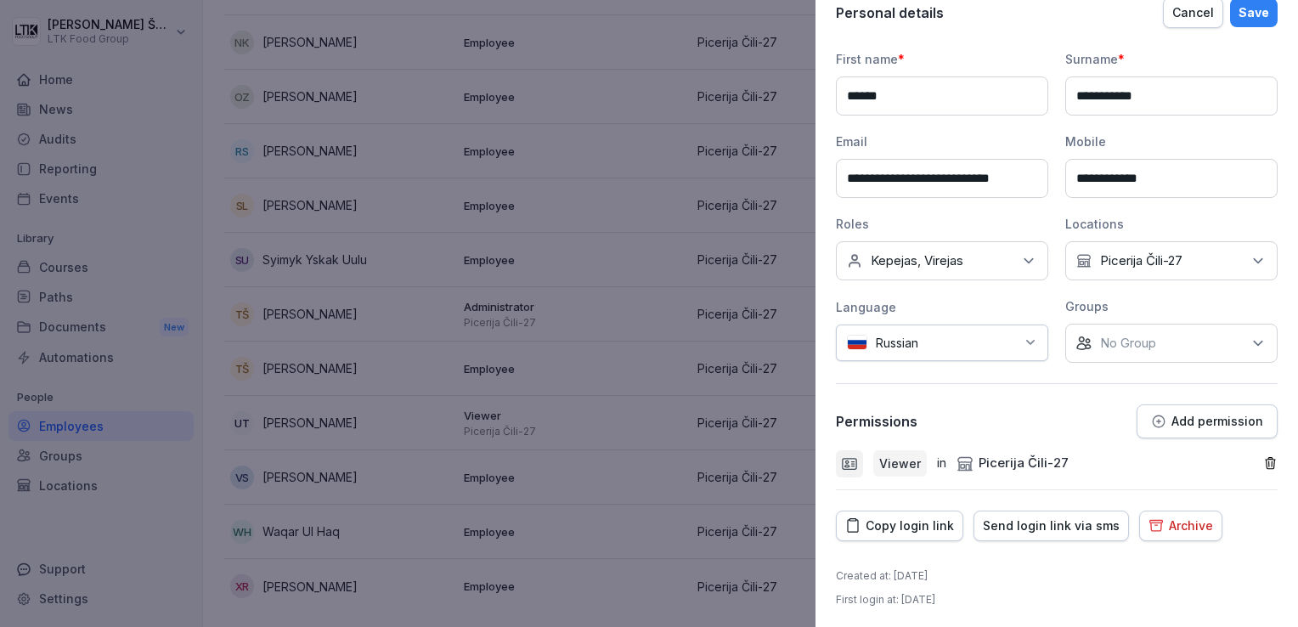
click at [1263, 457] on icon "button" at bounding box center [1270, 463] width 14 height 14
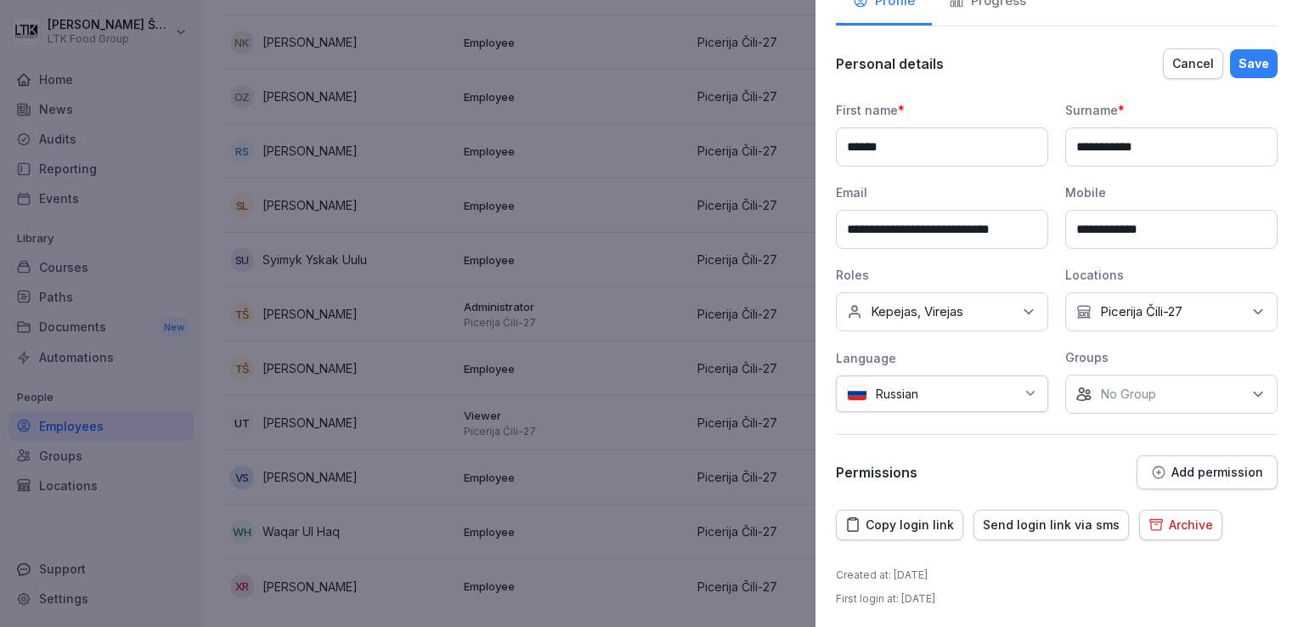
click at [1239, 521] on div "Copy login link Send login link via sms Archive" at bounding box center [1057, 525] width 442 height 31
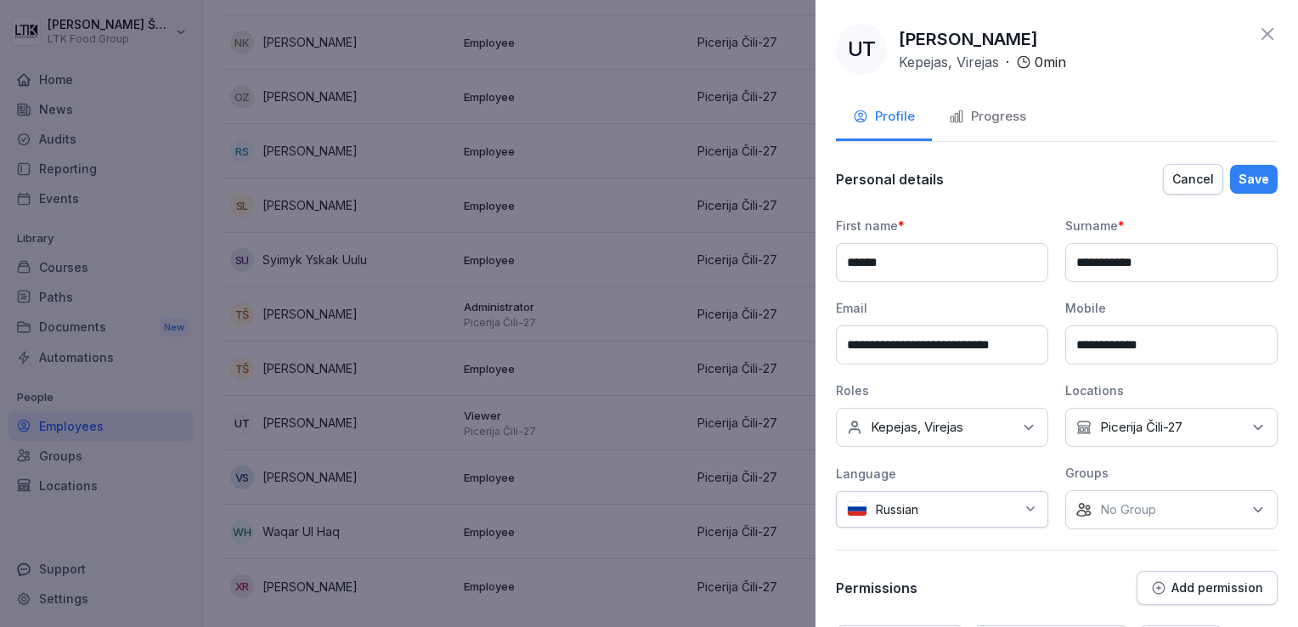
click at [1242, 184] on div "Save" at bounding box center [1253, 179] width 31 height 19
click at [1000, 114] on div "Progress" at bounding box center [987, 117] width 77 height 20
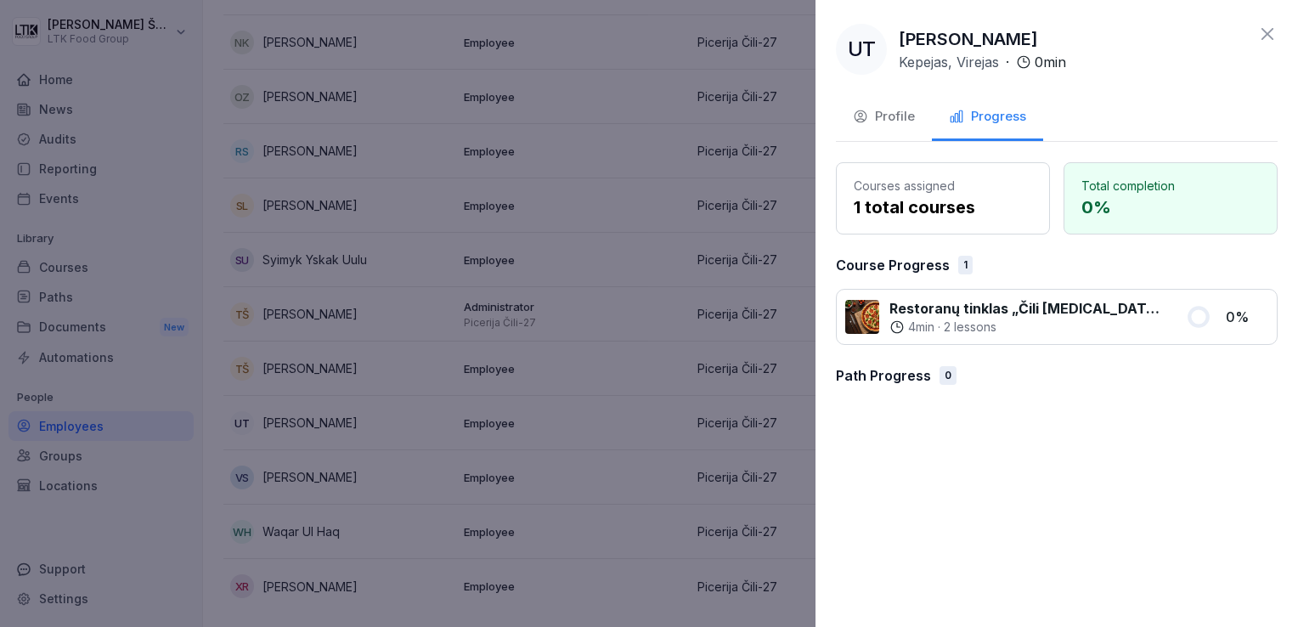
click at [1269, 32] on icon at bounding box center [1267, 34] width 12 height 12
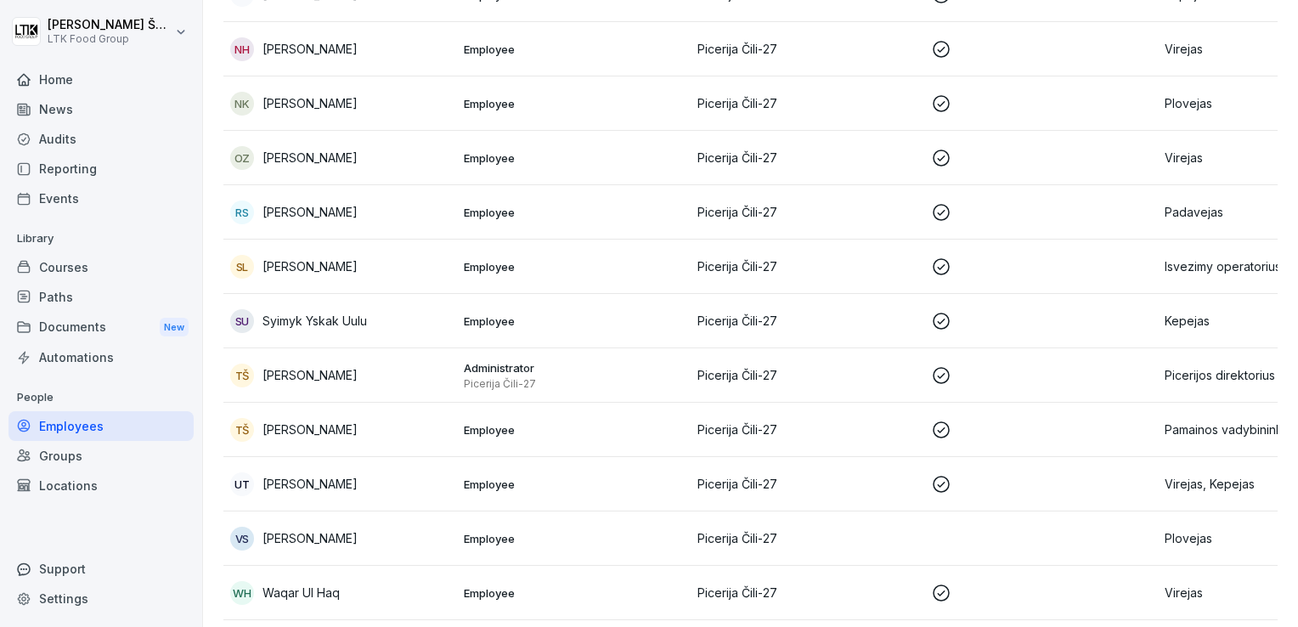
scroll to position [961, 0]
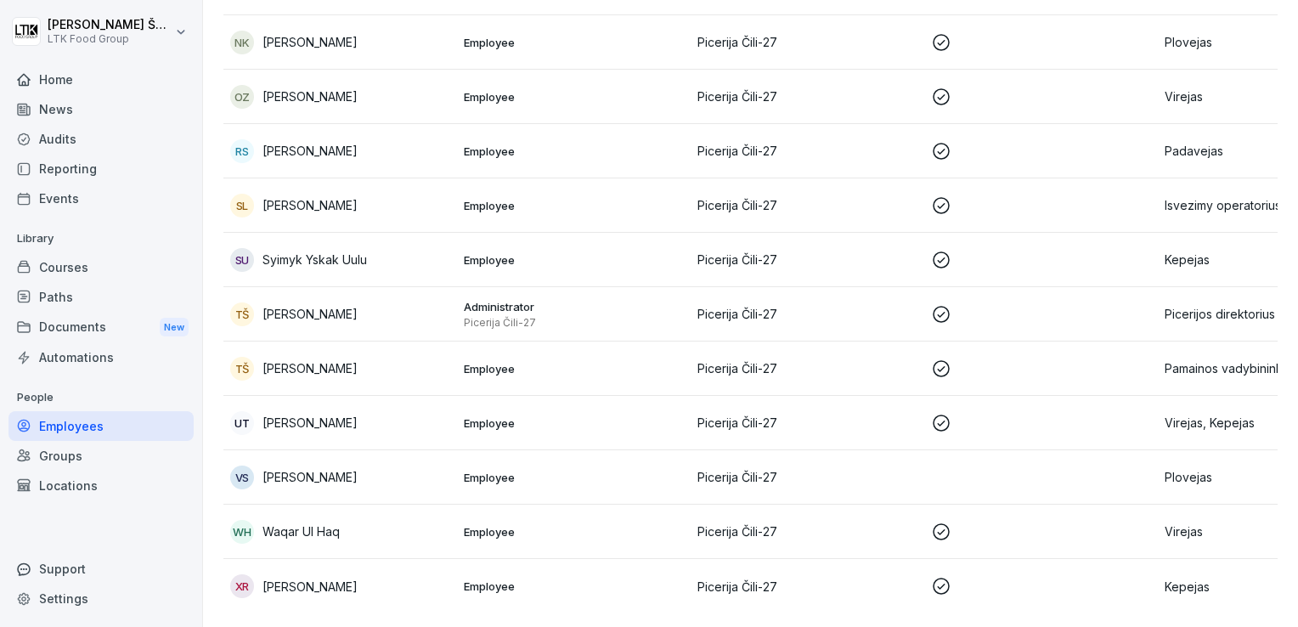
click at [329, 411] on div "UT [PERSON_NAME]" at bounding box center [340, 423] width 220 height 24
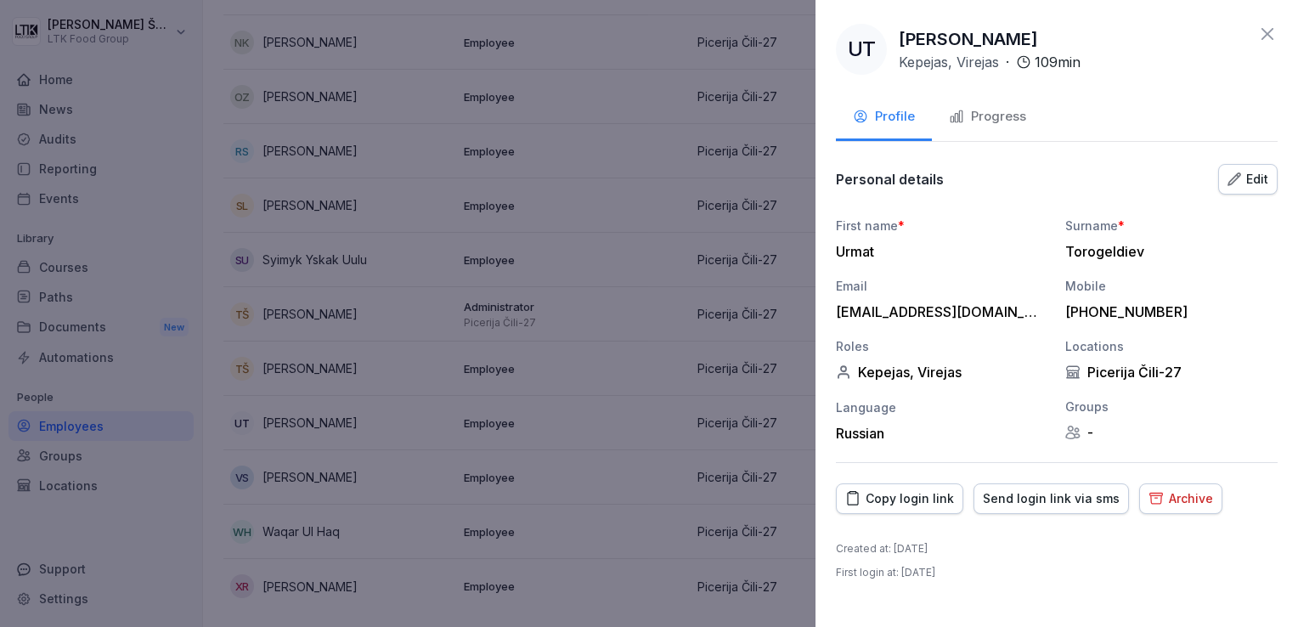
click at [967, 117] on div "Progress" at bounding box center [987, 117] width 77 height 20
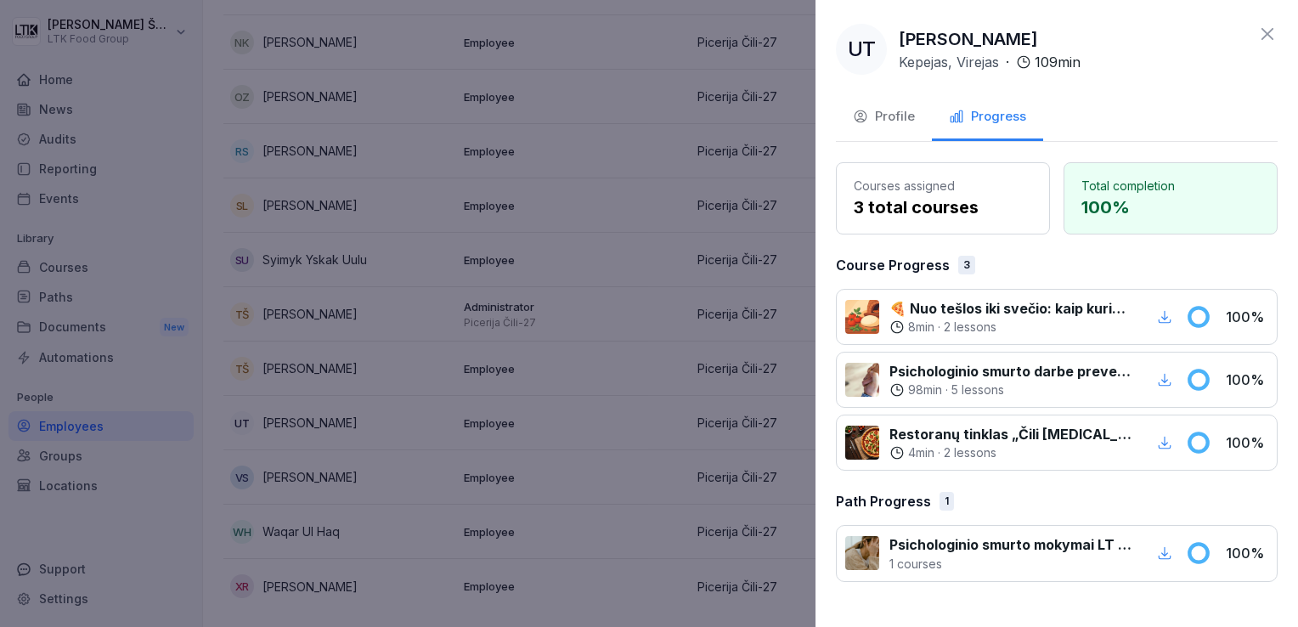
click at [1270, 33] on icon at bounding box center [1267, 34] width 20 height 20
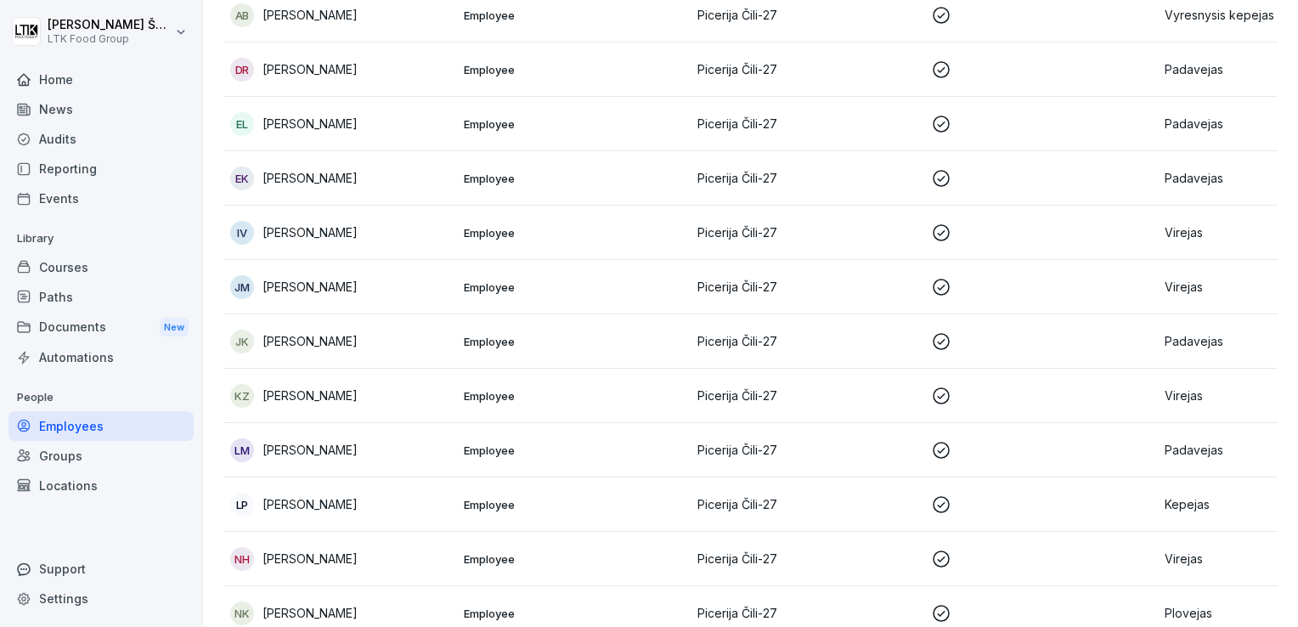
scroll to position [27, 0]
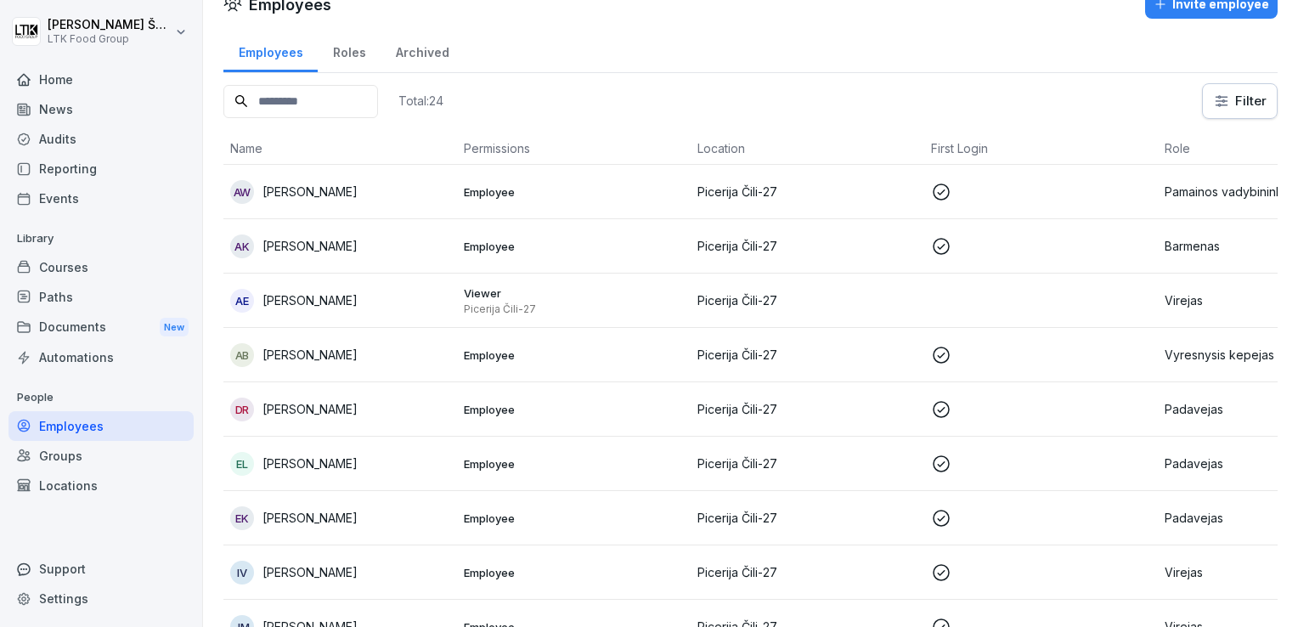
click at [341, 294] on p "[PERSON_NAME]" at bounding box center [309, 300] width 95 height 18
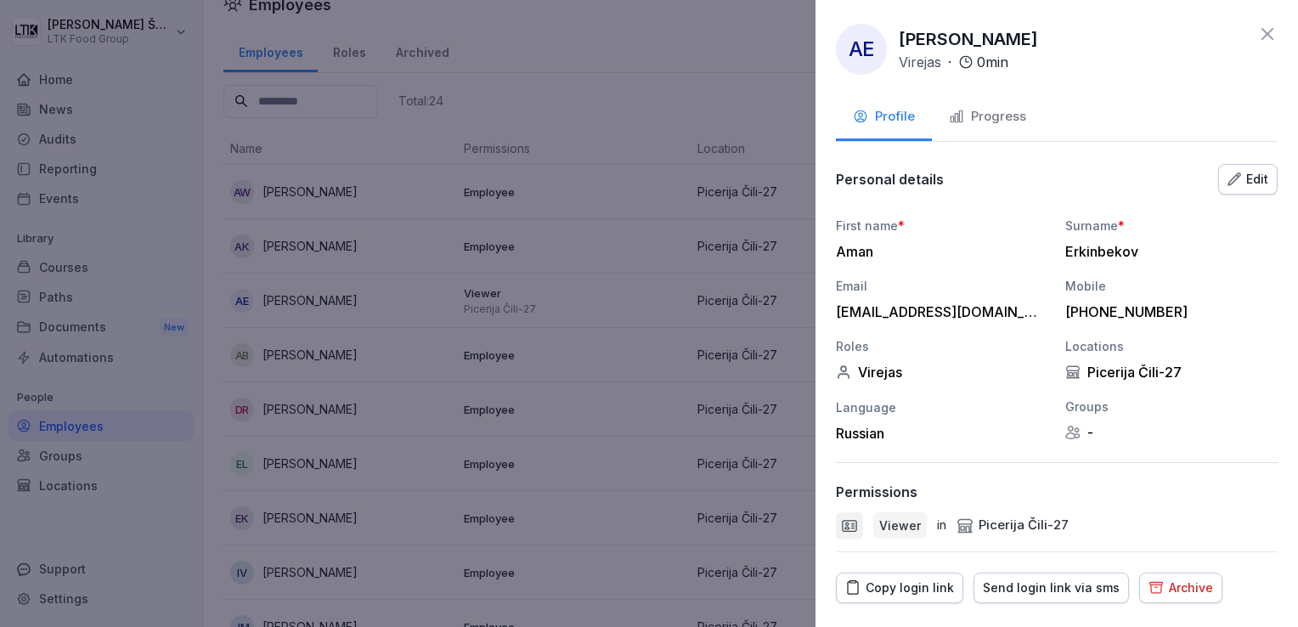
click at [897, 520] on p "Viewer" at bounding box center [900, 525] width 42 height 18
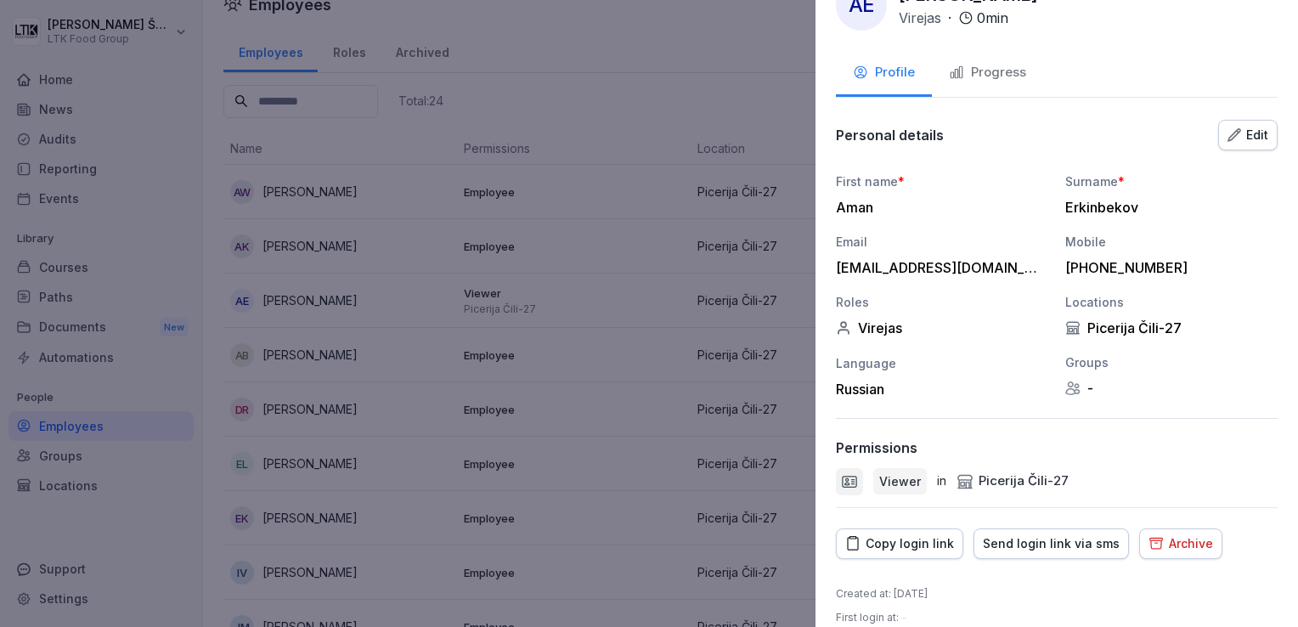
scroll to position [64, 0]
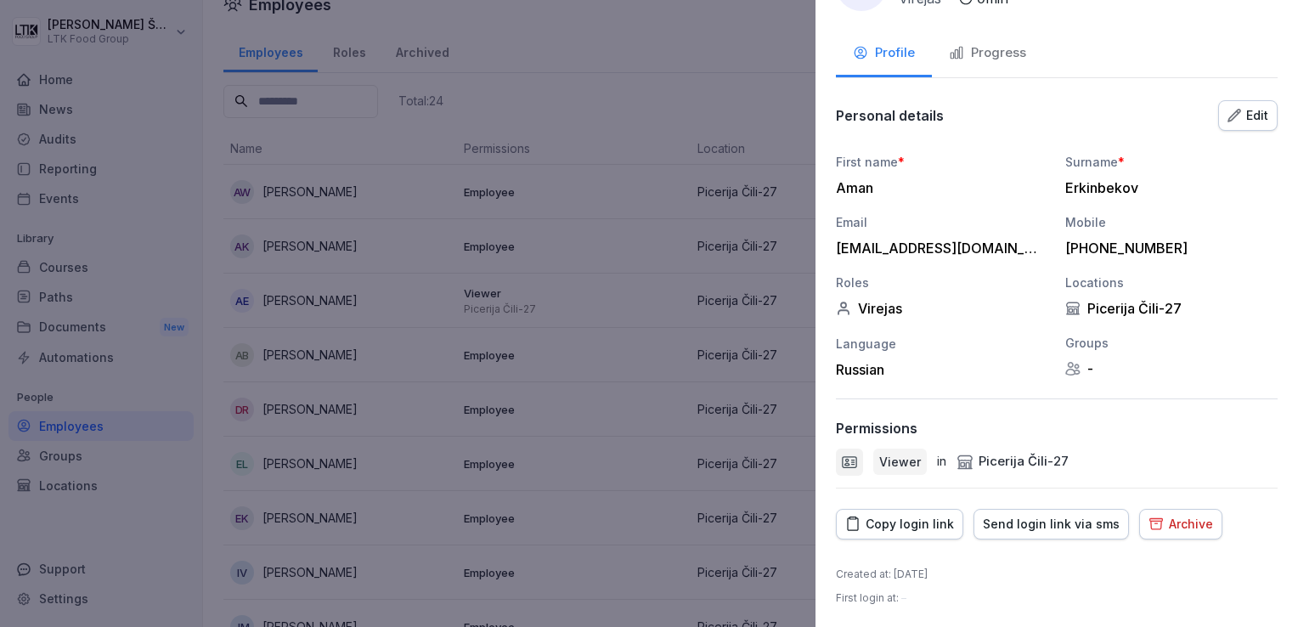
click at [1017, 471] on div "Viewer in Picerija Čili-27" at bounding box center [1057, 461] width 442 height 27
click at [863, 459] on div "Viewer in Picerija Čili-27" at bounding box center [1057, 461] width 442 height 27
click at [970, 460] on icon at bounding box center [965, 461] width 14 height 13
drag, startPoint x: 1105, startPoint y: 459, endPoint x: 1121, endPoint y: 467, distance: 17.9
click at [1107, 459] on div "Viewer in Picerija Čili-27" at bounding box center [1057, 461] width 442 height 27
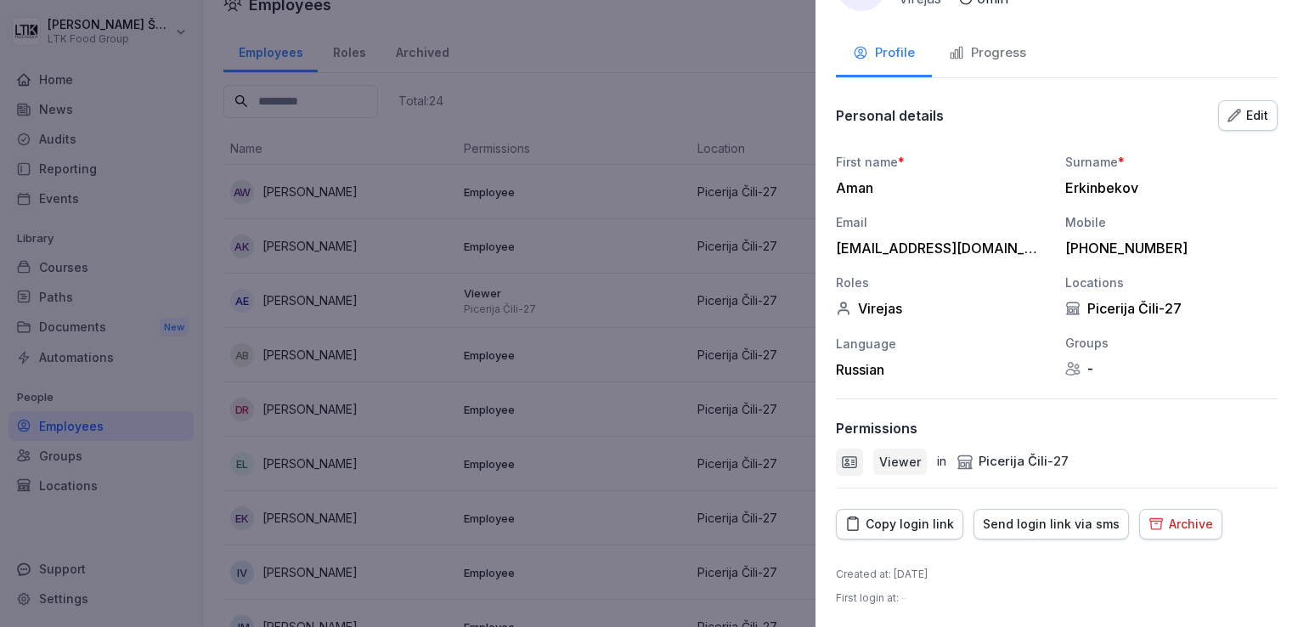
scroll to position [0, 0]
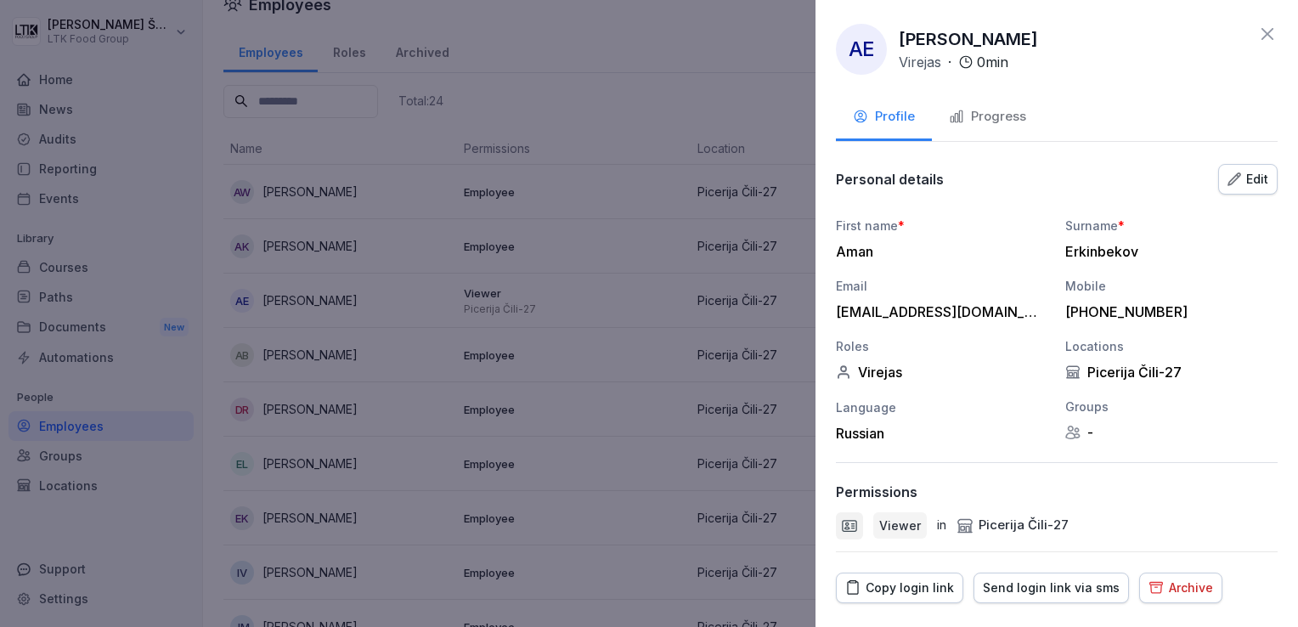
click at [1241, 173] on div "Edit" at bounding box center [1247, 179] width 41 height 19
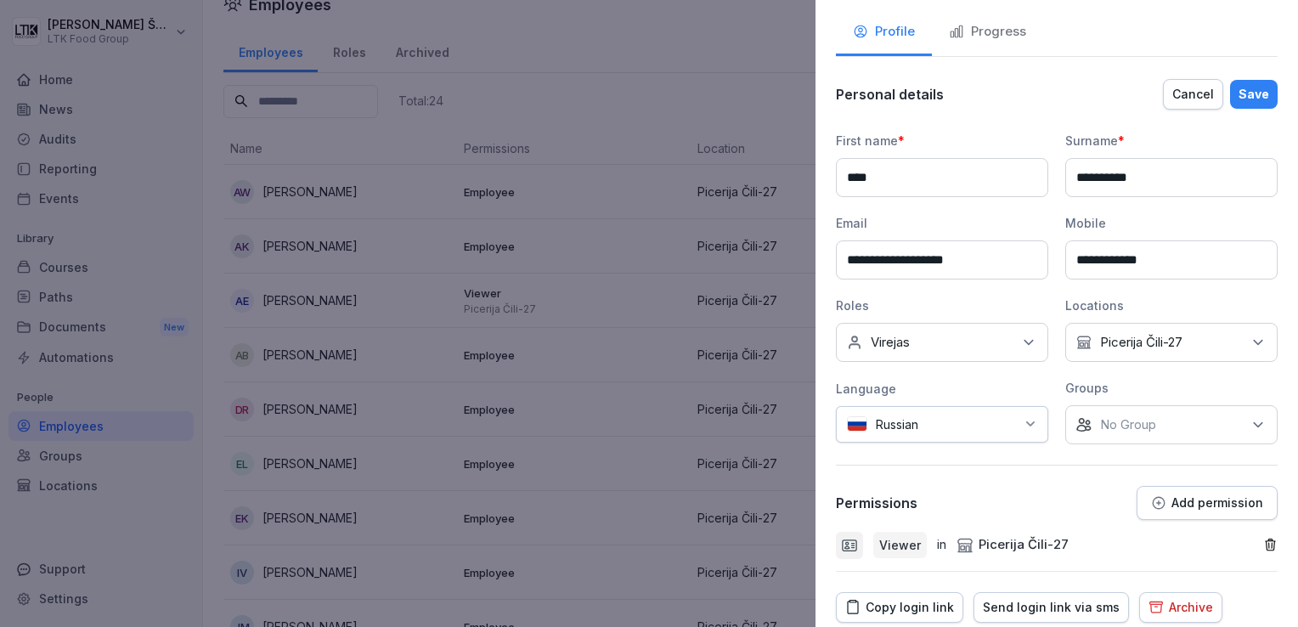
scroll to position [166, 0]
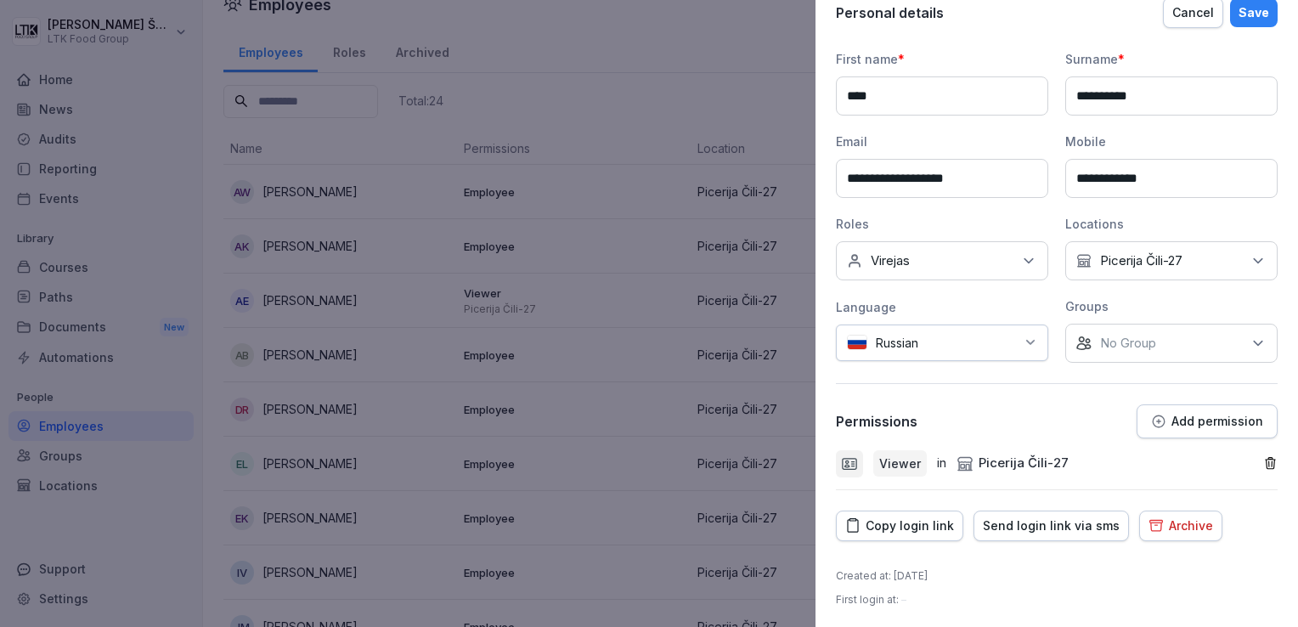
click at [1263, 458] on icon "button" at bounding box center [1270, 463] width 14 height 14
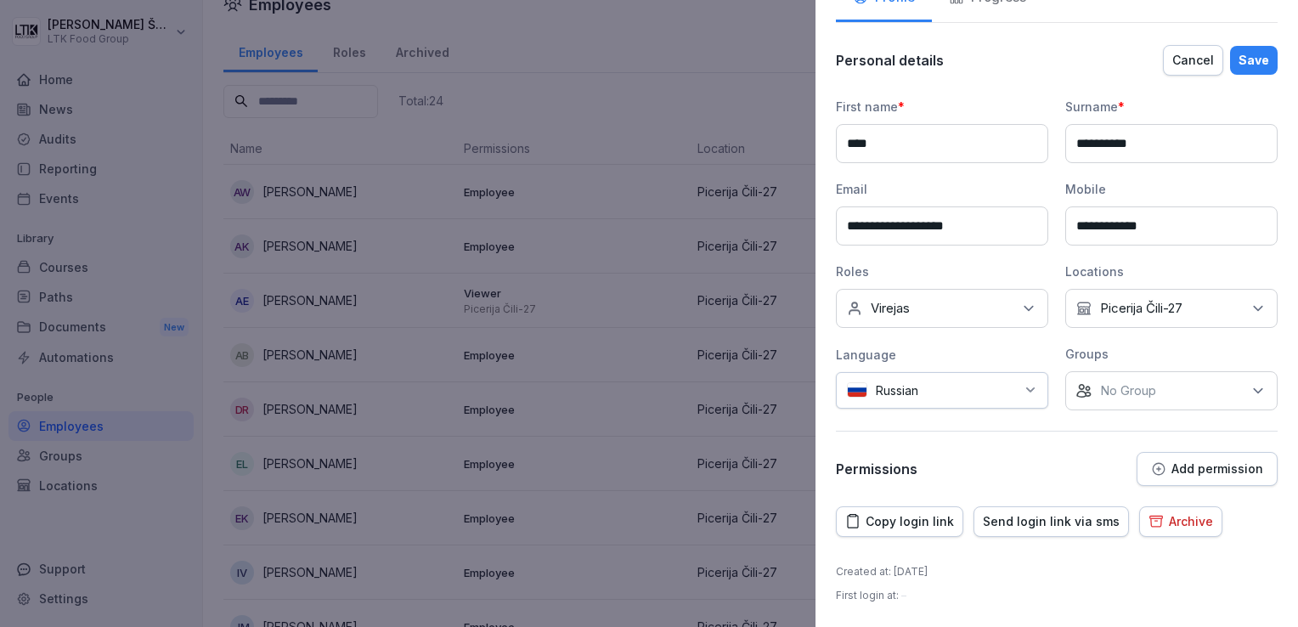
scroll to position [115, 0]
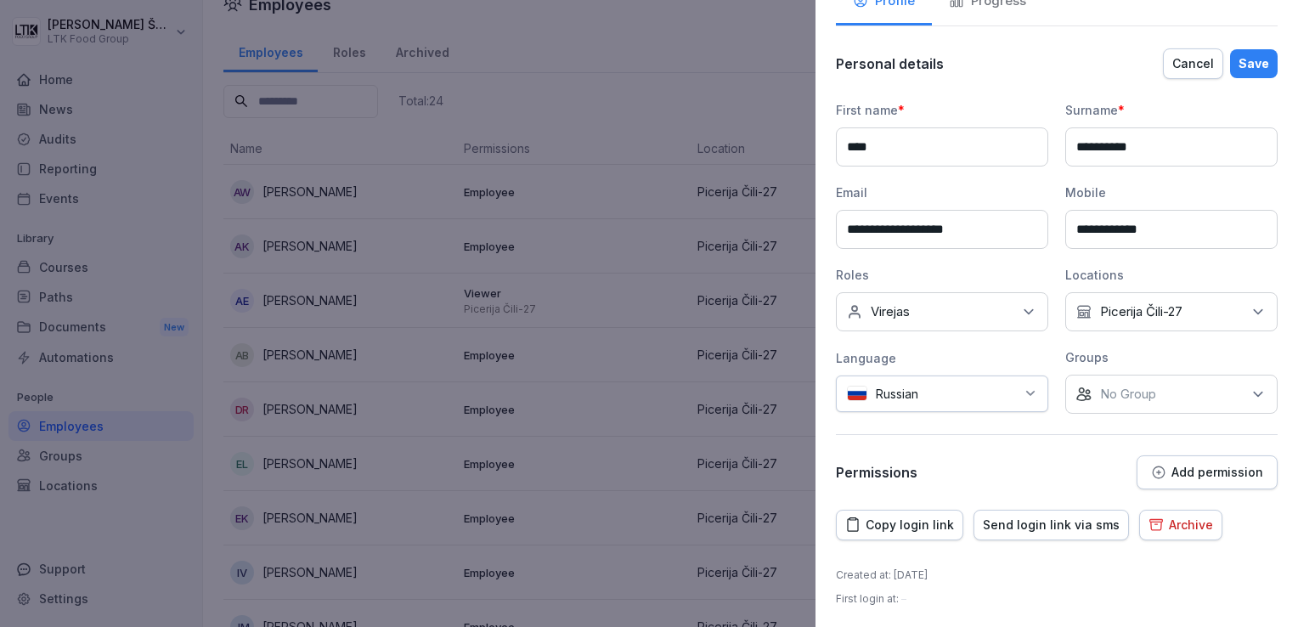
click at [931, 447] on div "**********" at bounding box center [1057, 268] width 442 height 442
click at [1253, 54] on div "Save" at bounding box center [1253, 63] width 31 height 19
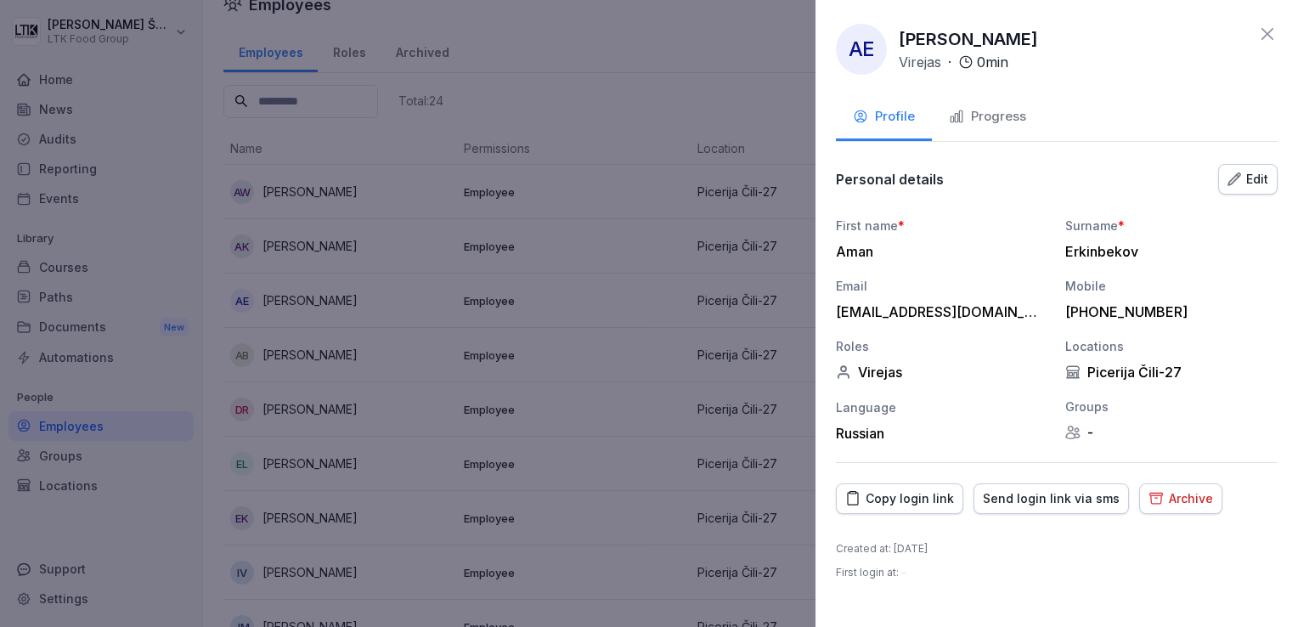
click at [997, 114] on div "Progress" at bounding box center [987, 117] width 77 height 20
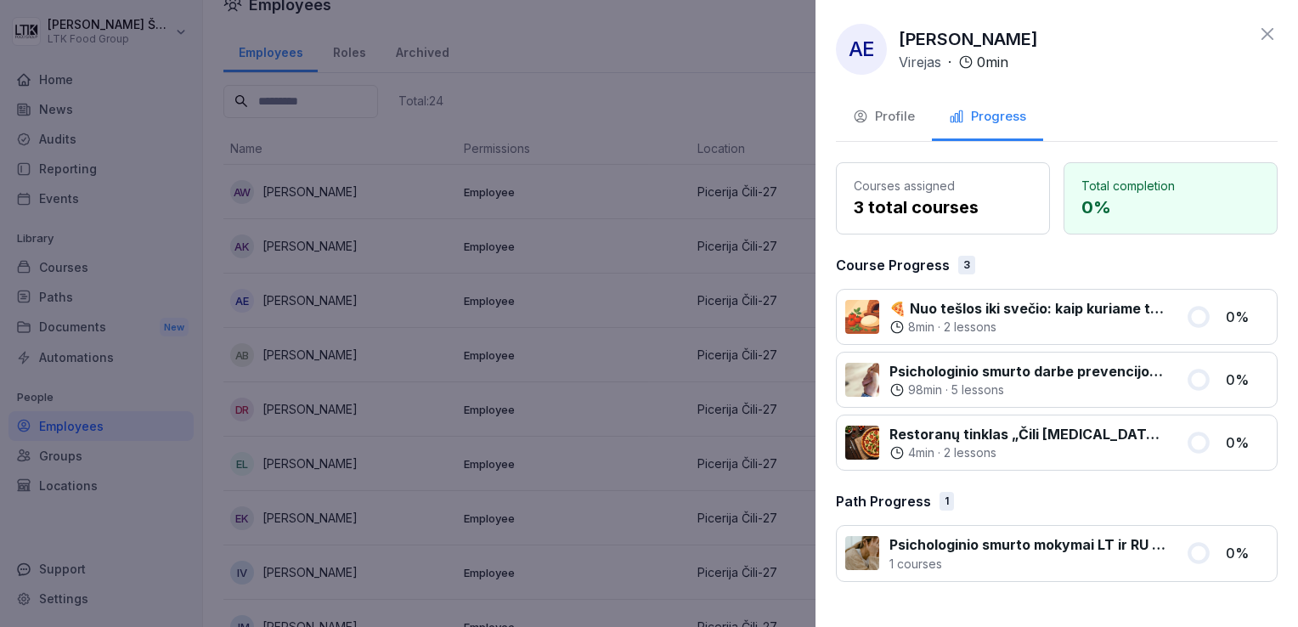
click at [895, 117] on div "Profile" at bounding box center [884, 117] width 62 height 20
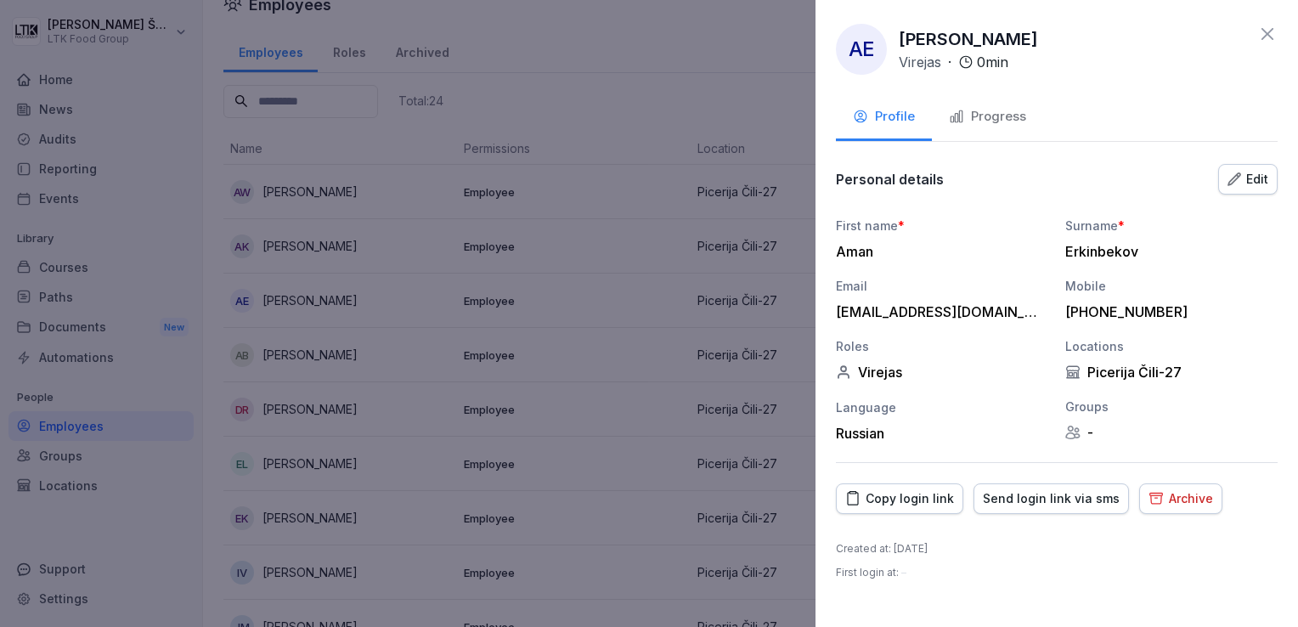
click at [1281, 34] on div "AE [PERSON_NAME] Virejas · 0 min Profile Progress Personal details Edit First n…" at bounding box center [1056, 313] width 482 height 627
click at [1270, 36] on icon at bounding box center [1267, 34] width 20 height 20
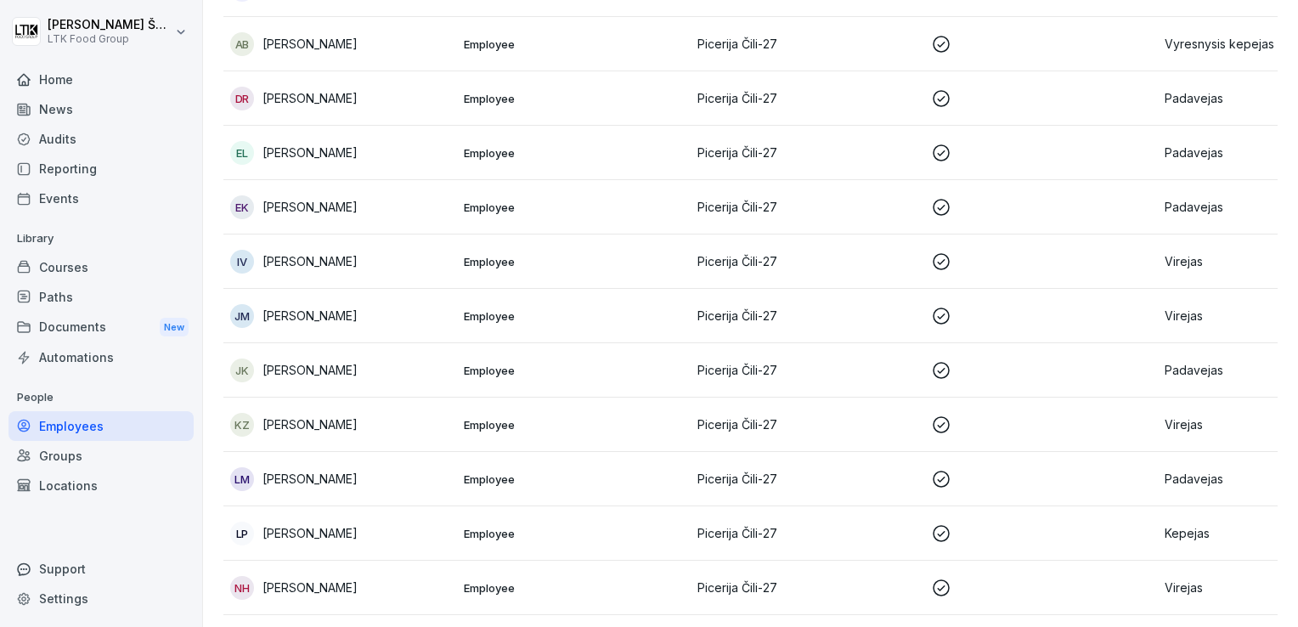
scroll to position [340, 0]
click at [510, 209] on p "Employee" at bounding box center [574, 205] width 220 height 15
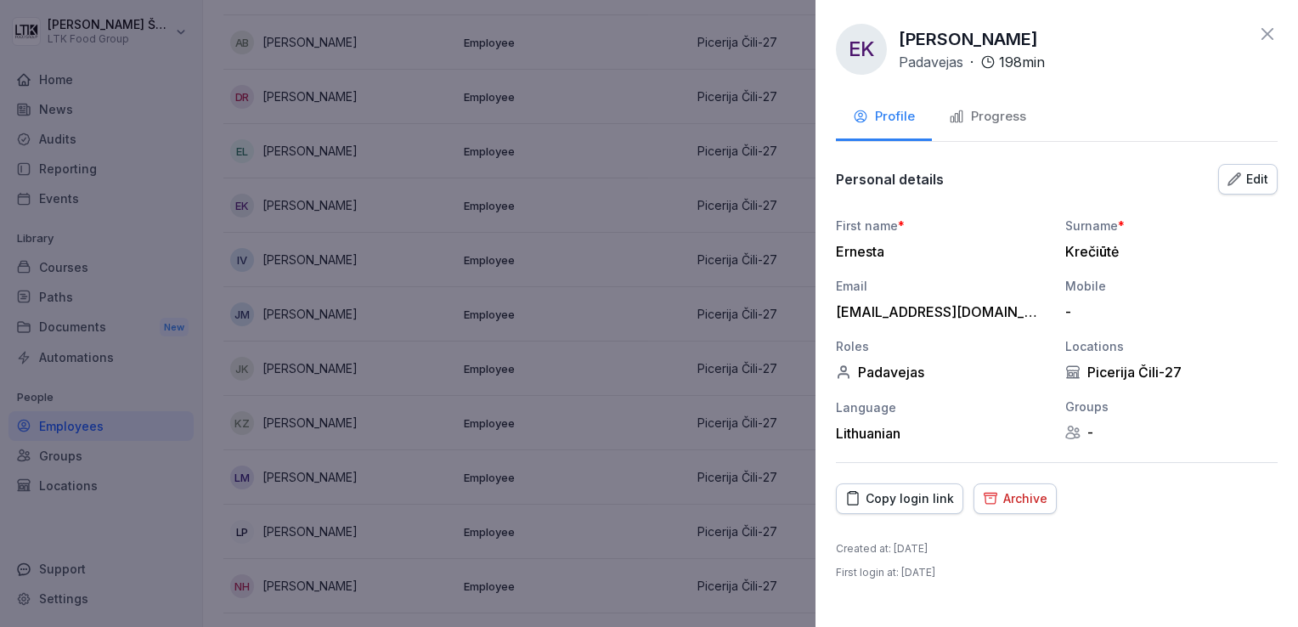
click at [1000, 110] on div "Progress" at bounding box center [987, 117] width 77 height 20
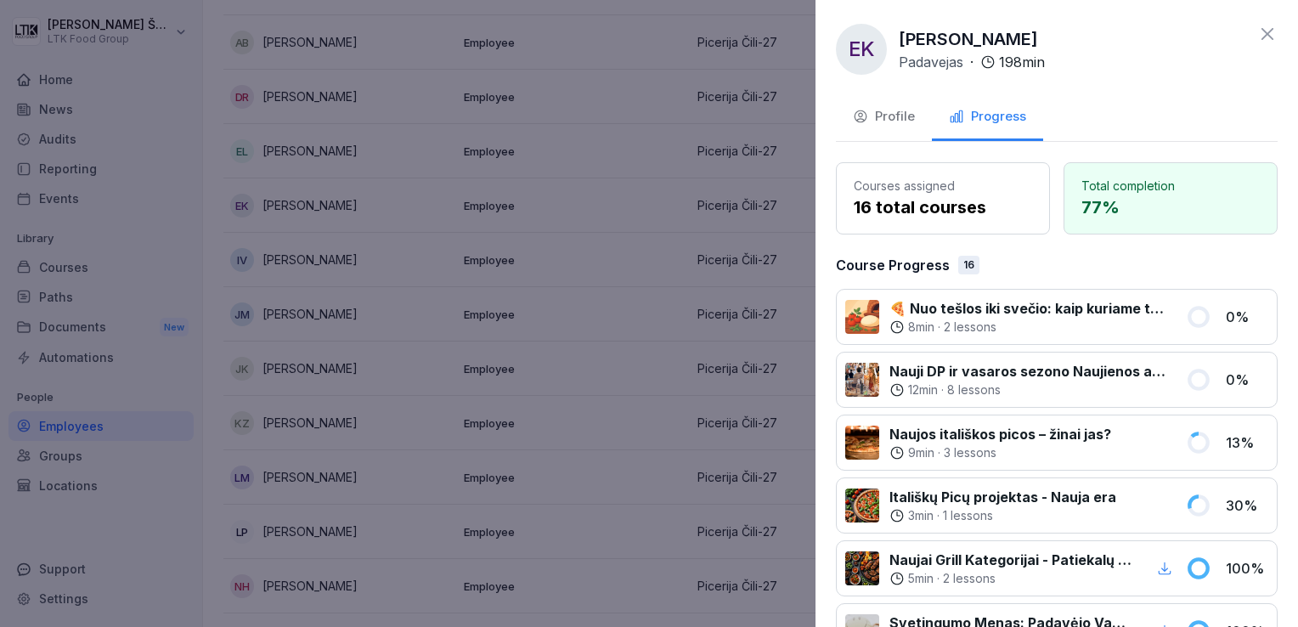
click at [1264, 37] on div "EK [PERSON_NAME] Padavejas · 198 min Profile Progress Courses assigned 16 total…" at bounding box center [1056, 313] width 482 height 627
click at [1261, 32] on icon at bounding box center [1267, 34] width 12 height 12
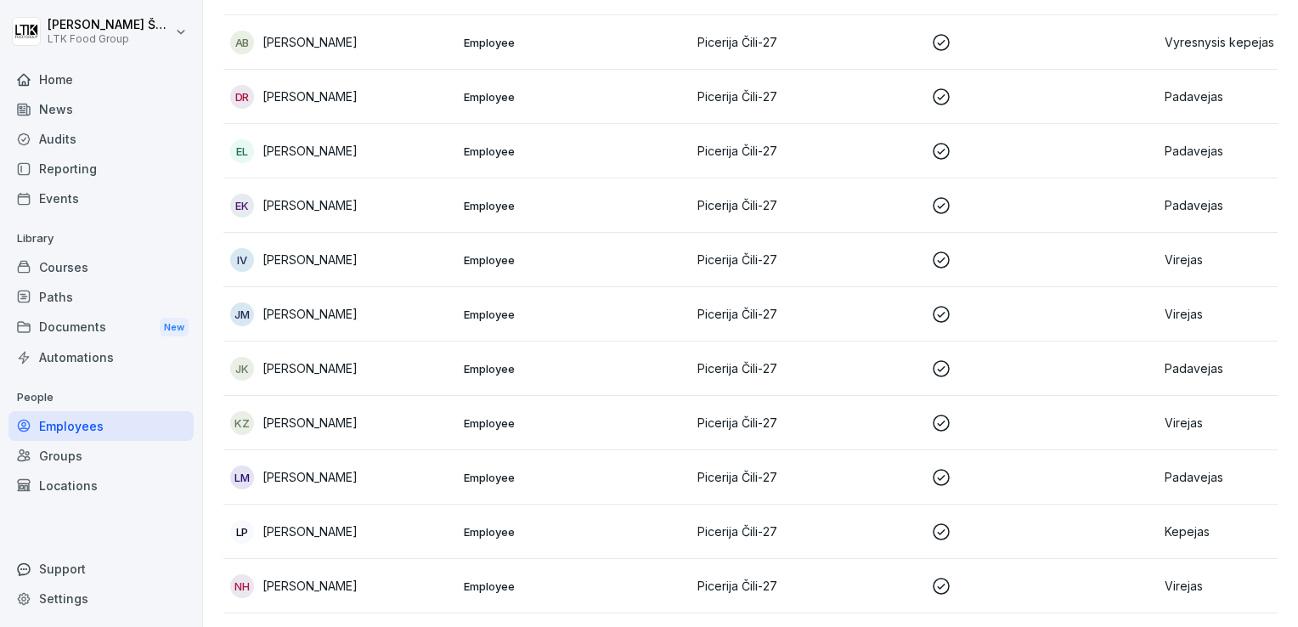
click at [312, 216] on td "EK [PERSON_NAME]" at bounding box center [340, 205] width 234 height 54
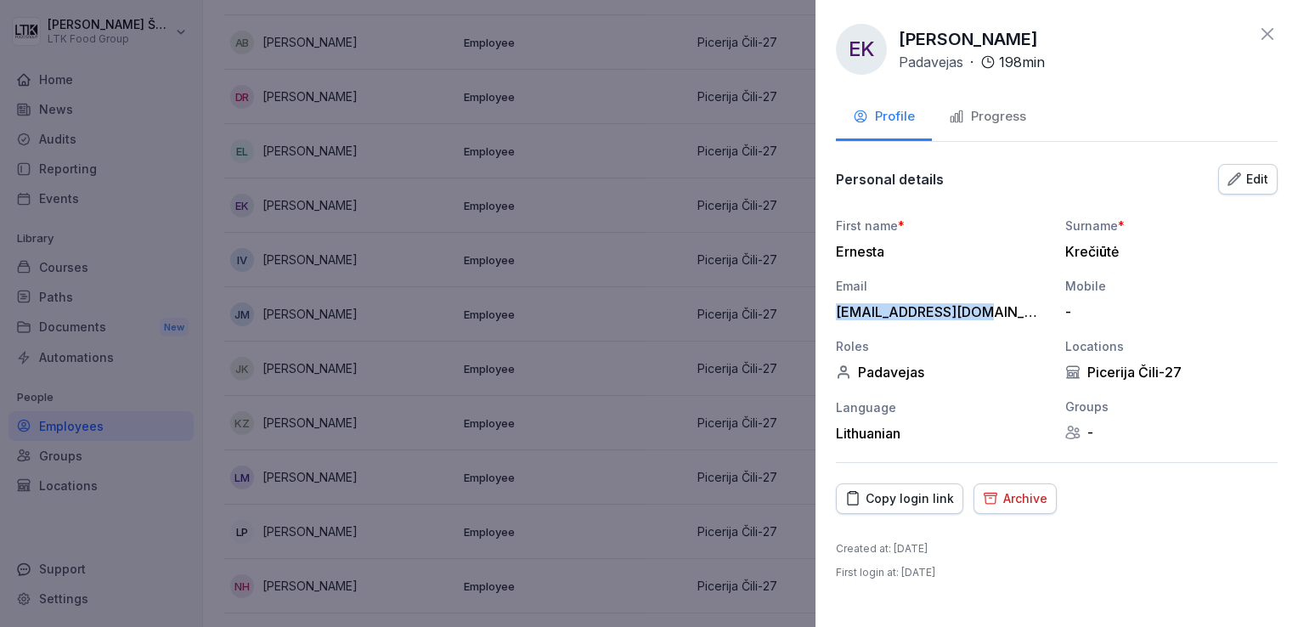
drag, startPoint x: 982, startPoint y: 313, endPoint x: 834, endPoint y: 314, distance: 147.8
click at [834, 314] on div "EK [PERSON_NAME] Padavejas · 198 min Profile Progress Personal details Edit Fir…" at bounding box center [1056, 313] width 482 height 627
drag, startPoint x: 834, startPoint y: 314, endPoint x: 860, endPoint y: 312, distance: 26.4
click at [1271, 36] on icon at bounding box center [1267, 34] width 20 height 20
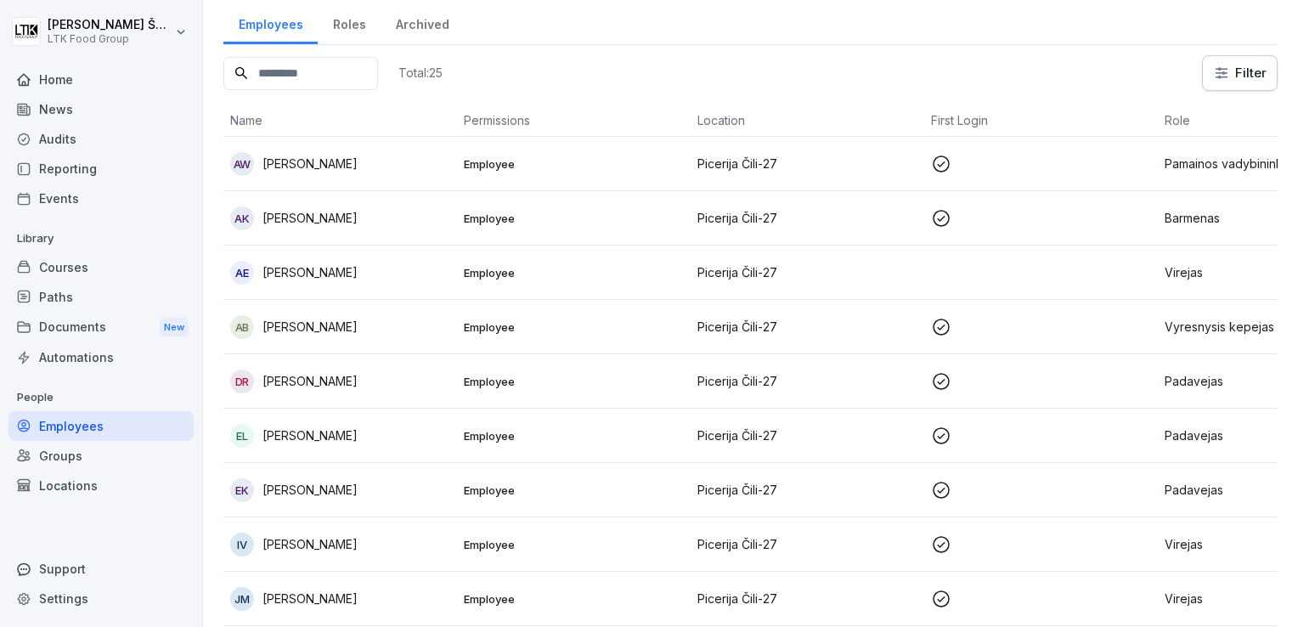
scroll to position [0, 0]
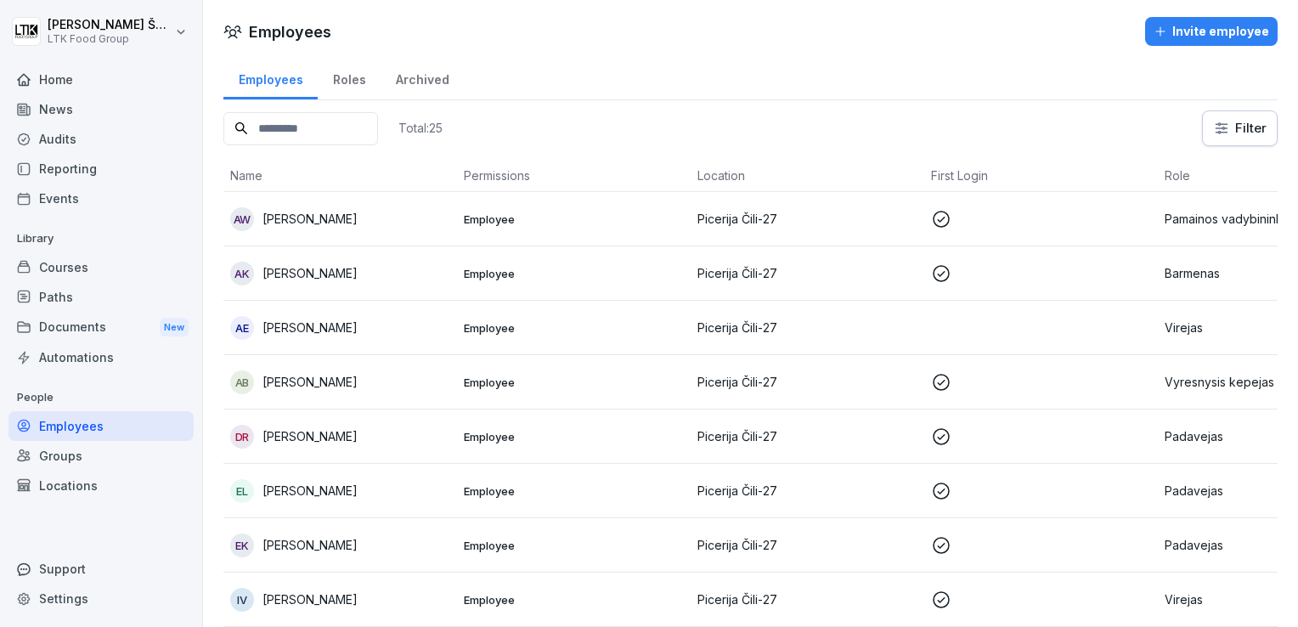
click at [41, 270] on div "Courses" at bounding box center [100, 267] width 185 height 30
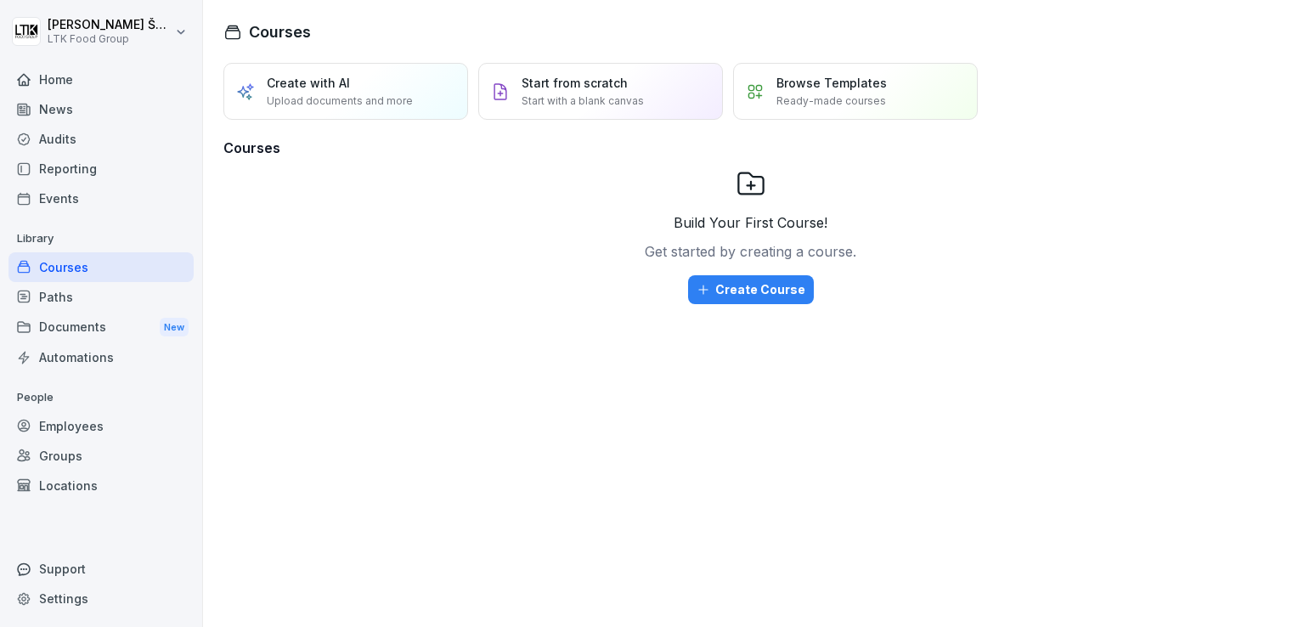
click at [88, 172] on div "Reporting" at bounding box center [100, 169] width 185 height 30
